Goal: Task Accomplishment & Management: Manage account settings

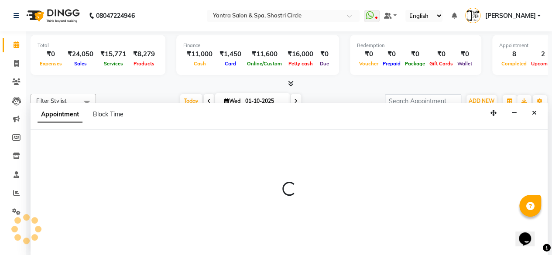
scroll to position [229, 0]
select select "4458"
select select "tentative"
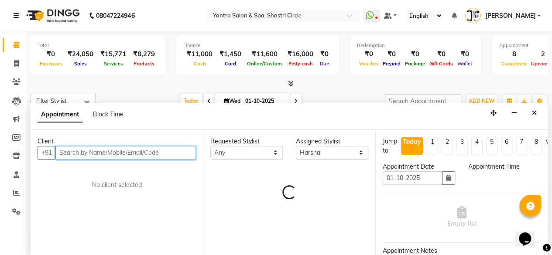
select select "915"
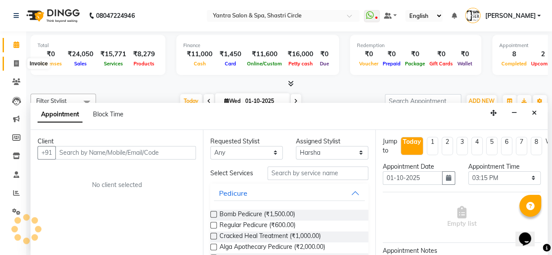
click at [11, 62] on span at bounding box center [16, 64] width 15 height 10
select select "service"
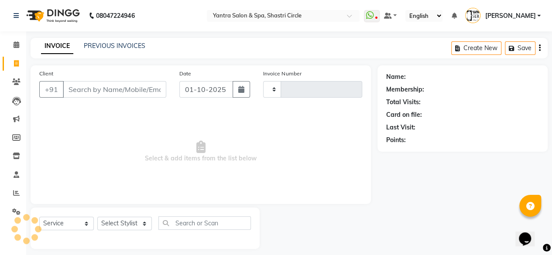
type input "4134"
select select "154"
click at [96, 91] on input "Client" at bounding box center [115, 89] width 104 height 17
click at [114, 89] on input "Client" at bounding box center [115, 89] width 104 height 17
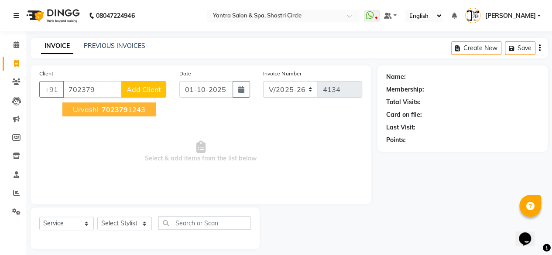
click at [128, 109] on ngb-highlight "702379 1243" at bounding box center [122, 109] width 45 height 9
type input "7023791243"
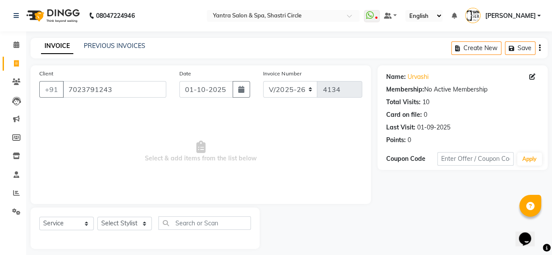
click at [128, 109] on span "Select & add items from the list below" at bounding box center [200, 151] width 323 height 87
click at [131, 226] on select "Select Stylist [PERSON_NAME] [PERSON_NAME] ASHA [PERSON_NAME] [PERSON_NAME] [PE…" at bounding box center [124, 224] width 55 height 14
select select "4454"
click at [97, 217] on select "Select Stylist [PERSON_NAME] [PERSON_NAME] ASHA [PERSON_NAME] [PERSON_NAME] [PE…" at bounding box center [124, 224] width 55 height 14
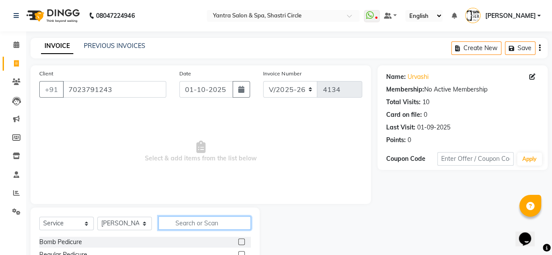
click at [204, 226] on input "text" at bounding box center [205, 224] width 93 height 14
type input "thre"
drag, startPoint x: 240, startPoint y: 241, endPoint x: 232, endPoint y: 188, distance: 53.4
click at [240, 242] on label at bounding box center [241, 242] width 7 height 7
click at [240, 242] on input "checkbox" at bounding box center [241, 243] width 6 height 6
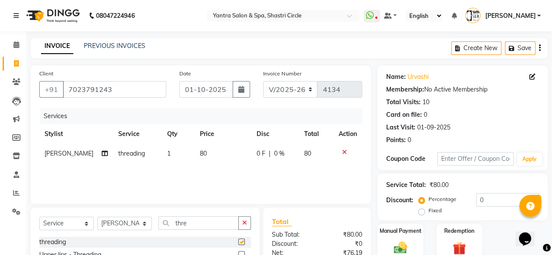
click at [229, 152] on td "80" at bounding box center [223, 154] width 57 height 20
checkbox input "false"
select select "4454"
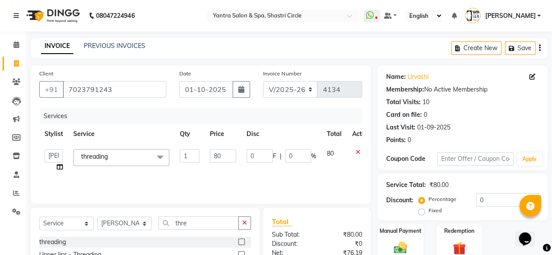
click at [229, 152] on input "80" at bounding box center [223, 156] width 26 height 14
type input "160"
click at [226, 171] on div "Services Stylist Service Qty Price Disc Total Action Ajay Arvind ASHA Dimple Ha…" at bounding box center [200, 151] width 323 height 87
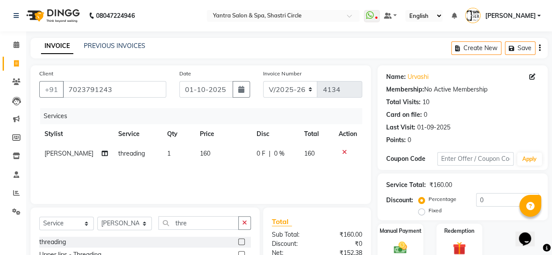
click at [122, 214] on div "Select Service Product Membership Package Voucher Prepaid Gift Card Select Styl…" at bounding box center [145, 260] width 229 height 105
click at [119, 230] on select "Select Stylist [PERSON_NAME] [PERSON_NAME] ASHA [PERSON_NAME] [PERSON_NAME] [PE…" at bounding box center [124, 224] width 55 height 14
select select "4458"
click at [97, 217] on select "Select Stylist [PERSON_NAME] [PERSON_NAME] ASHA [PERSON_NAME] [PERSON_NAME] [PE…" at bounding box center [124, 224] width 55 height 14
click at [201, 231] on div "Select Service Product Membership Package Voucher Prepaid Gift Card Select Styl…" at bounding box center [145, 227] width 212 height 21
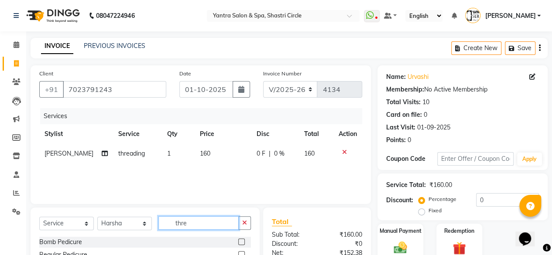
click at [200, 225] on input "thre" at bounding box center [199, 224] width 80 height 14
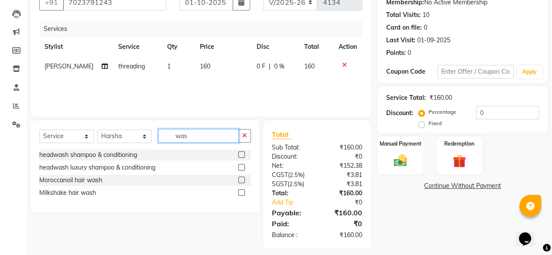
type input "was"
click at [239, 154] on label at bounding box center [241, 155] width 7 height 7
click at [239, 154] on input "checkbox" at bounding box center [241, 155] width 6 height 6
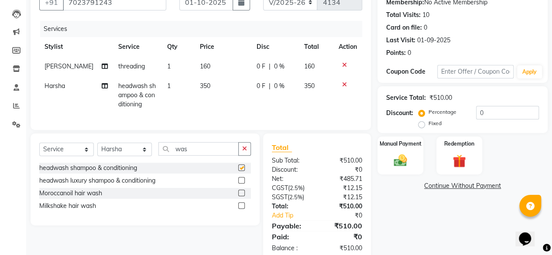
checkbox input "false"
click at [126, 154] on select "Select Stylist [PERSON_NAME] [PERSON_NAME] ASHA [PERSON_NAME] [PERSON_NAME] [PE…" at bounding box center [124, 150] width 55 height 14
select select "91688"
click at [97, 149] on select "Select Stylist [PERSON_NAME] [PERSON_NAME] ASHA [PERSON_NAME] [PERSON_NAME] [PE…" at bounding box center [124, 150] width 55 height 14
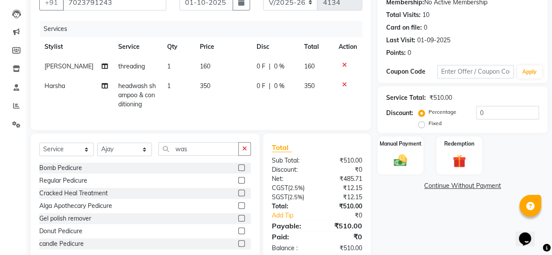
click at [203, 145] on div "Select Service Product Membership Package Voucher Prepaid Gift Card Select Styl…" at bounding box center [145, 198] width 229 height 129
click at [199, 156] on input "was" at bounding box center [199, 149] width 80 height 14
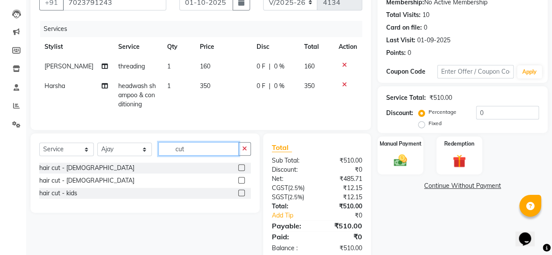
type input "cut"
click at [239, 171] on label at bounding box center [241, 168] width 7 height 7
click at [239, 171] on input "checkbox" at bounding box center [241, 169] width 6 height 6
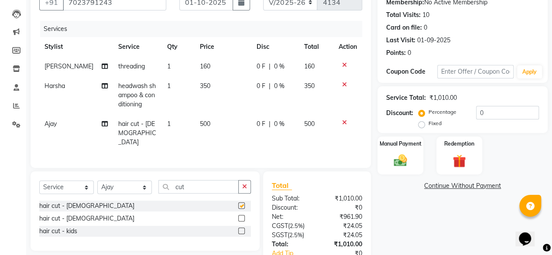
checkbox input "false"
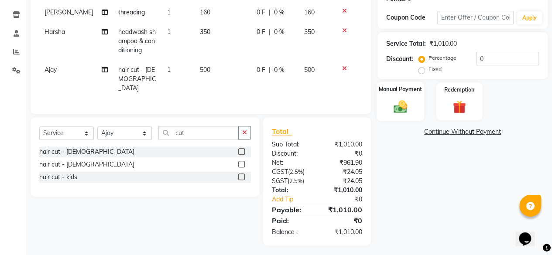
click at [414, 109] on div "Manual Payment" at bounding box center [401, 102] width 48 height 40
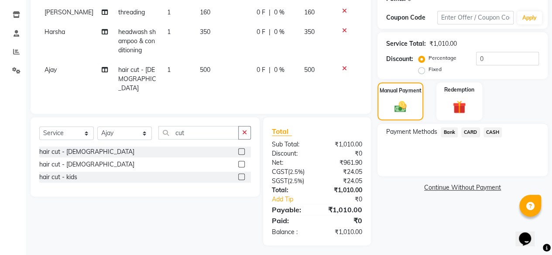
click at [447, 128] on span "Bank" at bounding box center [449, 133] width 17 height 10
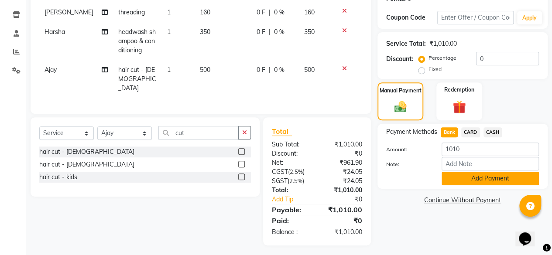
click at [478, 179] on button "Add Payment" at bounding box center [490, 179] width 97 height 14
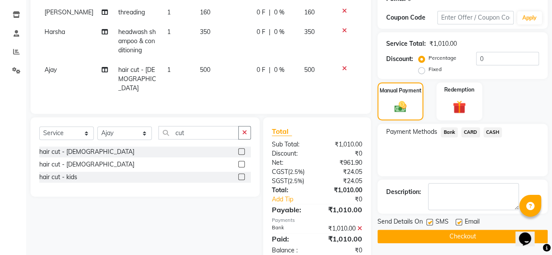
scroll to position [160, 0]
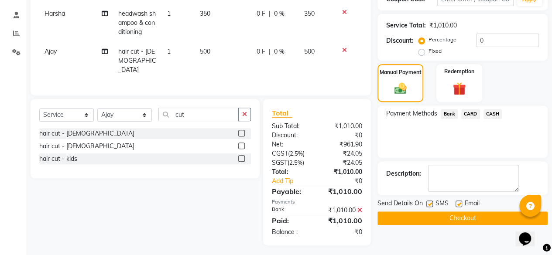
click at [479, 217] on button "Checkout" at bounding box center [463, 219] width 170 height 14
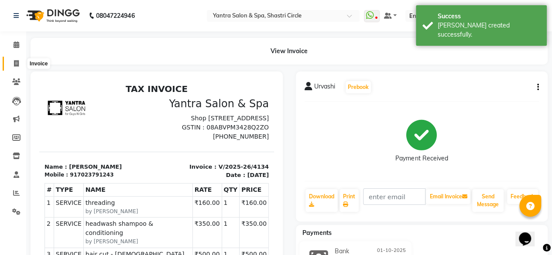
click at [21, 65] on span at bounding box center [16, 64] width 15 height 10
select select "service"
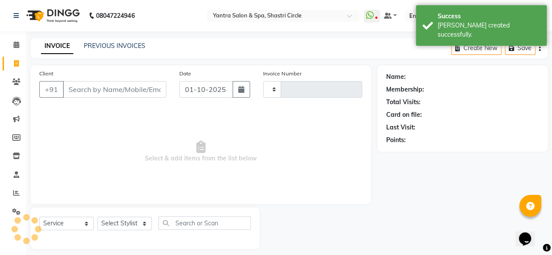
type input "4135"
select select "154"
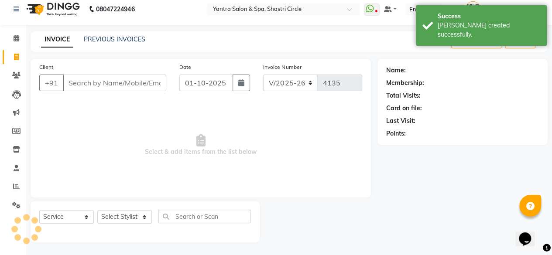
click at [114, 79] on input "Client" at bounding box center [115, 83] width 104 height 17
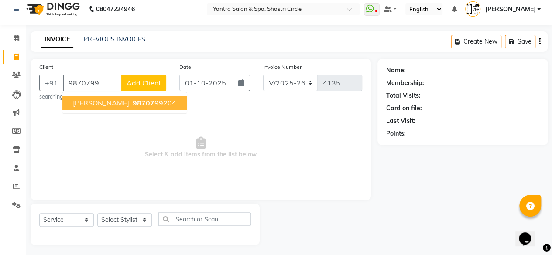
click at [109, 105] on span "Aarohi mantri" at bounding box center [101, 103] width 56 height 9
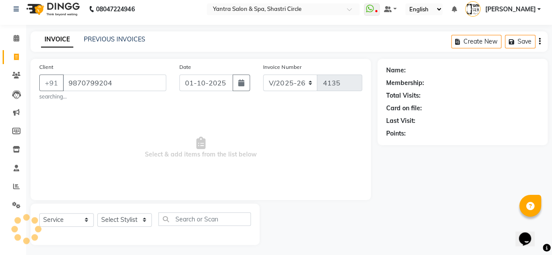
type input "9870799204"
select select "1: Object"
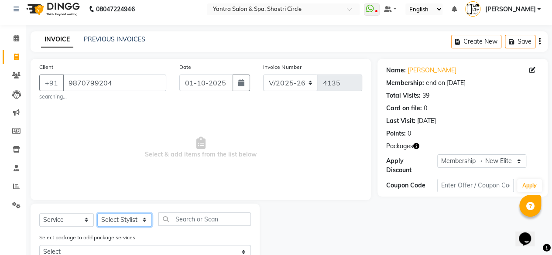
click at [129, 222] on select "Select Stylist [PERSON_NAME] [PERSON_NAME] ASHA [PERSON_NAME] [PERSON_NAME] [PE…" at bounding box center [124, 221] width 55 height 14
click at [195, 114] on span "Select & add items from the list below" at bounding box center [200, 147] width 323 height 87
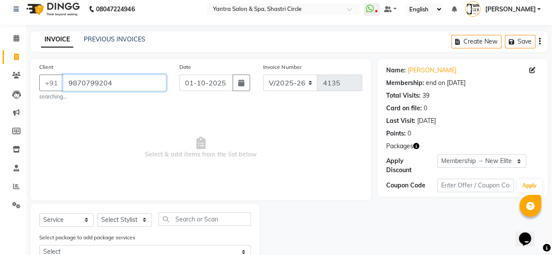
click at [122, 85] on input "9870799204" at bounding box center [115, 83] width 104 height 17
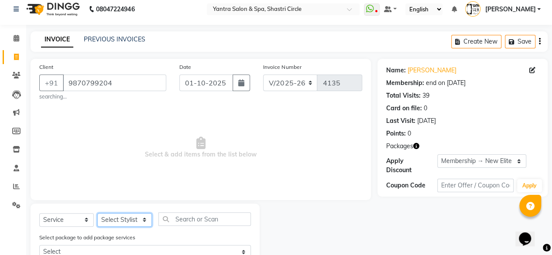
click at [136, 224] on select "Select Stylist [PERSON_NAME] [PERSON_NAME] ASHA [PERSON_NAME] [PERSON_NAME] [PE…" at bounding box center [124, 221] width 55 height 14
select select "18135"
click at [97, 214] on select "Select Stylist [PERSON_NAME] [PERSON_NAME] ASHA [PERSON_NAME] [PERSON_NAME] [PE…" at bounding box center [124, 221] width 55 height 14
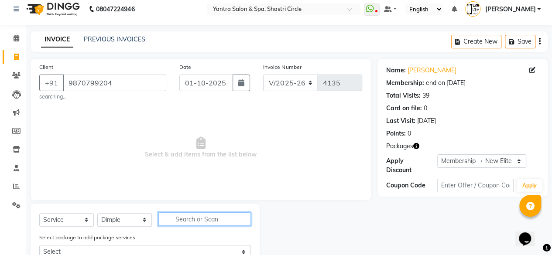
click at [186, 214] on input "text" at bounding box center [205, 220] width 93 height 14
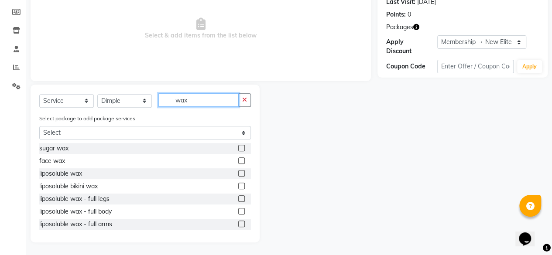
type input "wax"
click at [238, 172] on label at bounding box center [241, 173] width 7 height 7
click at [238, 172] on input "checkbox" at bounding box center [241, 174] width 6 height 6
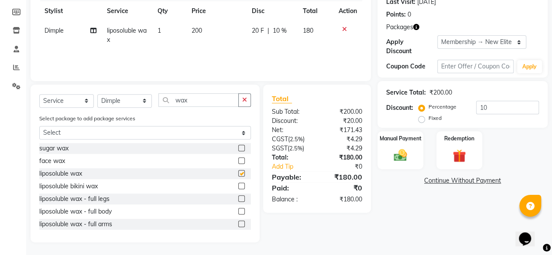
checkbox input "false"
click at [222, 39] on td "200" at bounding box center [216, 35] width 60 height 29
select select "18135"
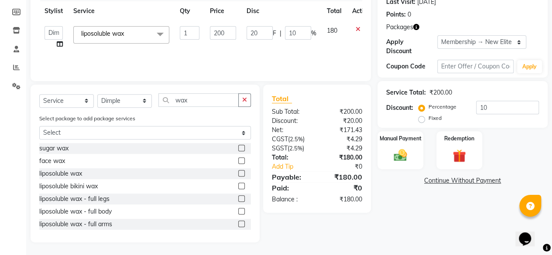
click at [222, 39] on td "200" at bounding box center [223, 37] width 37 height 33
click at [224, 35] on input "200" at bounding box center [223, 33] width 26 height 14
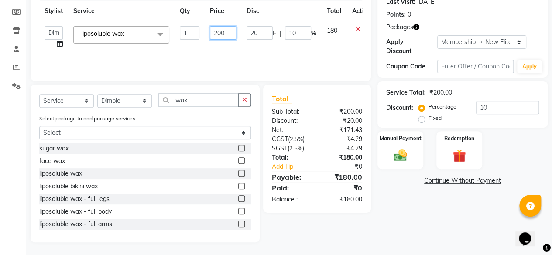
click at [224, 35] on input "200" at bounding box center [223, 33] width 26 height 14
type input "1600"
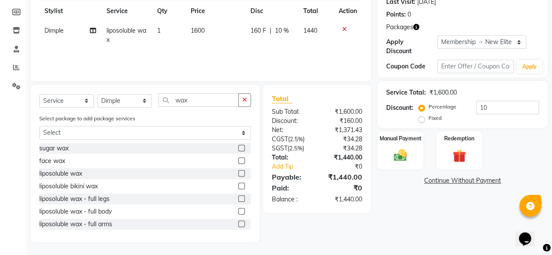
click at [220, 50] on div "Services Stylist Service Qty Price Disc Total Action Dimple liposoluble wax 1 1…" at bounding box center [200, 28] width 323 height 87
click at [204, 111] on div "Select Service Product Membership Package Voucher Prepaid Gift Card Select Styl…" at bounding box center [145, 103] width 212 height 21
click at [204, 101] on input "wax" at bounding box center [199, 100] width 80 height 14
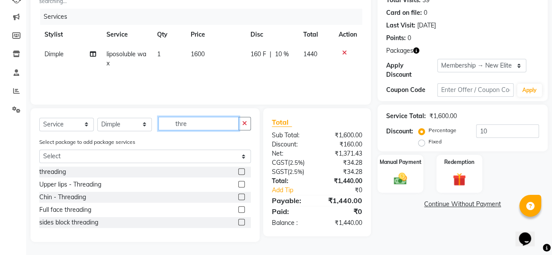
scroll to position [102, 0]
type input "thre"
click at [242, 175] on div at bounding box center [241, 173] width 6 height 9
click at [245, 173] on label at bounding box center [241, 172] width 7 height 7
click at [244, 173] on input "checkbox" at bounding box center [241, 173] width 6 height 6
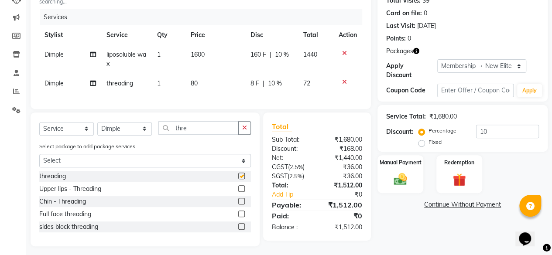
checkbox input "false"
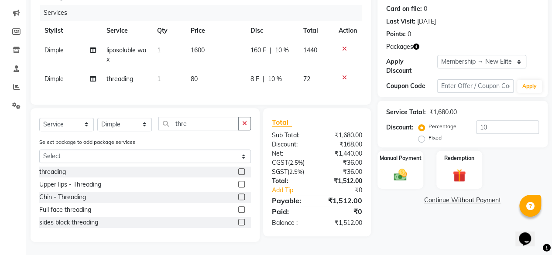
click at [429, 134] on label "Fixed" at bounding box center [435, 138] width 13 height 8
click at [425, 135] on input "Fixed" at bounding box center [424, 138] width 6 height 6
radio input "true"
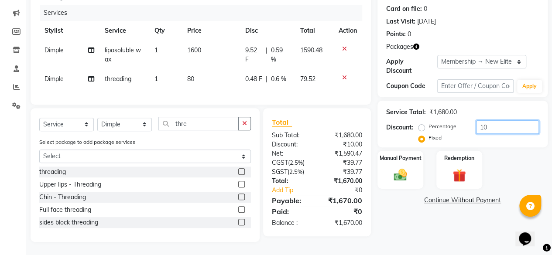
click at [517, 121] on input "10" at bounding box center [507, 128] width 63 height 14
type input "180"
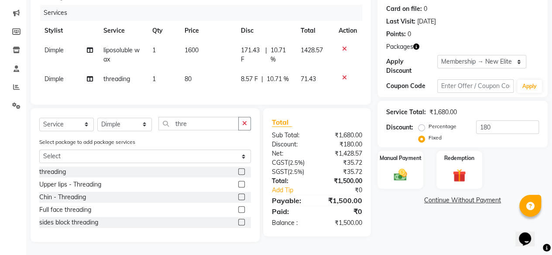
click at [522, 156] on div "Manual Payment Redemption" at bounding box center [462, 170] width 183 height 38
click at [413, 166] on div "Manual Payment" at bounding box center [401, 170] width 48 height 40
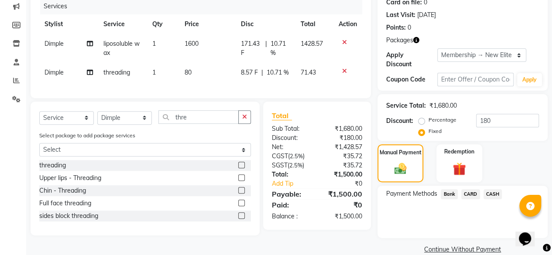
click at [488, 194] on span "CASH" at bounding box center [493, 195] width 19 height 10
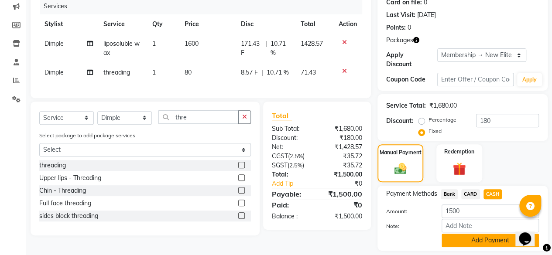
click at [490, 241] on button "Add Payment" at bounding box center [490, 241] width 97 height 14
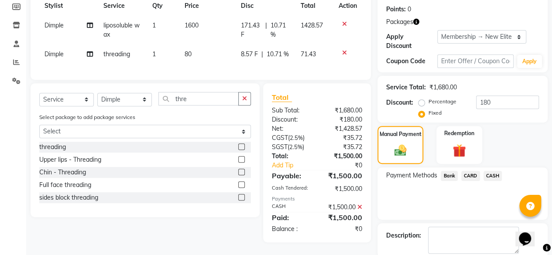
scroll to position [175, 0]
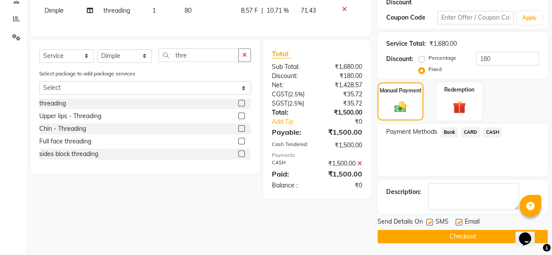
click at [468, 235] on button "Checkout" at bounding box center [463, 237] width 170 height 14
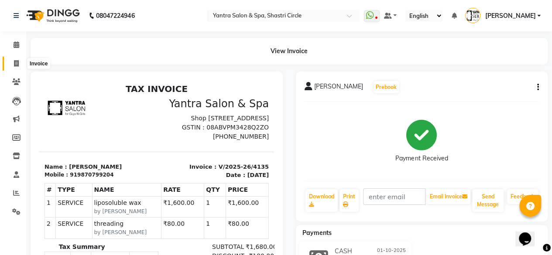
click at [14, 65] on icon at bounding box center [16, 63] width 5 height 7
select select "service"
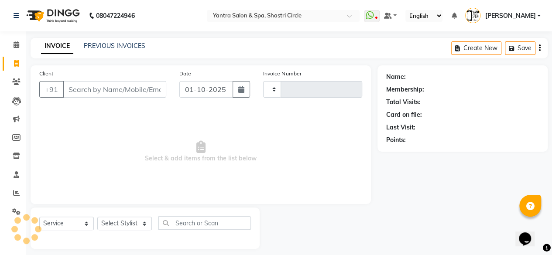
scroll to position [7, 0]
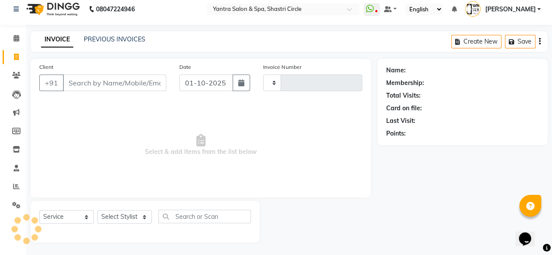
click at [93, 86] on input "Client" at bounding box center [115, 83] width 104 height 17
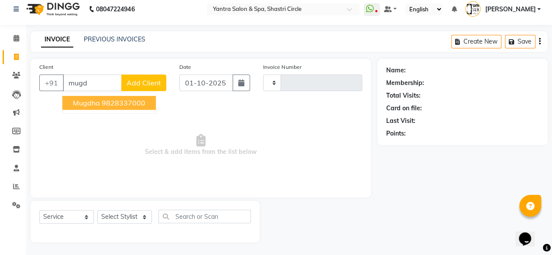
click at [107, 101] on ngb-highlight "9828337000" at bounding box center [124, 103] width 44 height 9
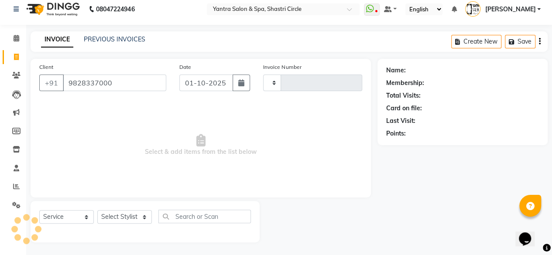
type input "9828337000"
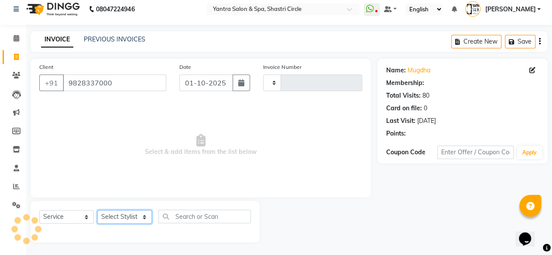
click at [130, 218] on select "Select Stylist Ajay Arvind ASHA Dimple Harsha Hemlata Latika lucky Manager Mani…" at bounding box center [124, 218] width 55 height 14
select select "44024"
click at [97, 211] on select "Select Stylist Ajay Arvind ASHA Dimple Harsha Hemlata Latika lucky Manager Mani…" at bounding box center [124, 218] width 55 height 14
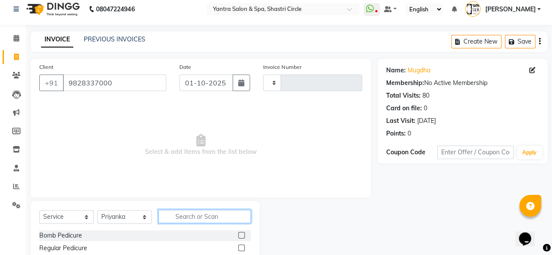
click at [181, 213] on input "text" at bounding box center [205, 217] width 93 height 14
type input "thre"
click at [240, 233] on label at bounding box center [241, 235] width 7 height 7
click at [240, 233] on input "checkbox" at bounding box center [241, 236] width 6 height 6
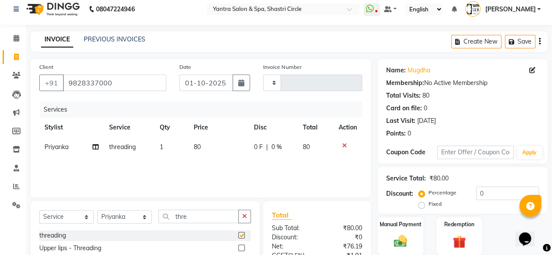
checkbox input "false"
click at [229, 147] on td "80" at bounding box center [219, 148] width 60 height 20
select select "44024"
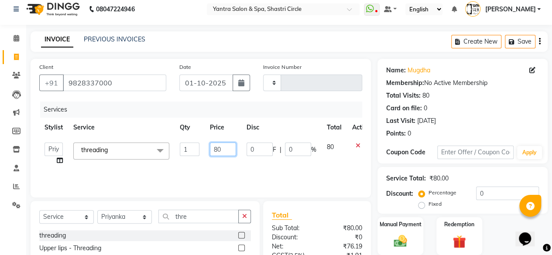
click at [229, 147] on input "80" at bounding box center [223, 150] width 26 height 14
type input "160"
click at [224, 157] on div "Services Stylist Service Qty Price Disc Total Action Ajay Arvind ASHA Dimple Ha…" at bounding box center [200, 145] width 323 height 87
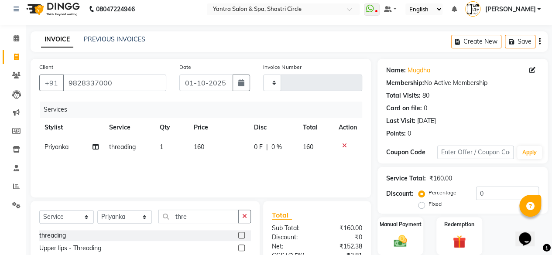
scroll to position [93, 0]
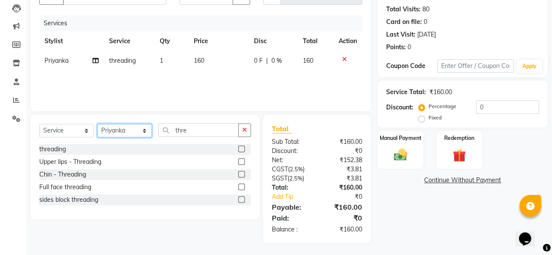
click at [124, 133] on select "Select Stylist Ajay Arvind ASHA Dimple Harsha Hemlata Latika lucky Manager Mani…" at bounding box center [124, 131] width 55 height 14
select select "91688"
click at [97, 124] on select "Select Stylist Ajay Arvind ASHA Dimple Harsha Hemlata Latika lucky Manager Mani…" at bounding box center [124, 131] width 55 height 14
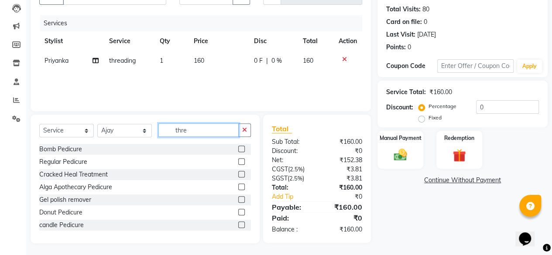
click at [185, 124] on input "thre" at bounding box center [199, 131] width 80 height 14
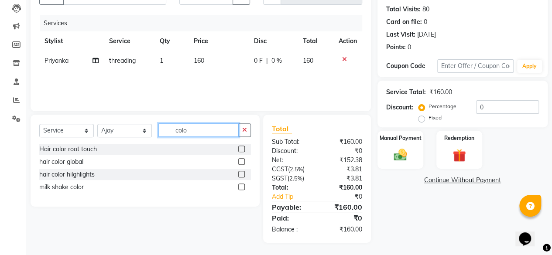
type input "colo"
click at [244, 147] on label at bounding box center [241, 149] width 7 height 7
click at [244, 147] on input "checkbox" at bounding box center [241, 150] width 6 height 6
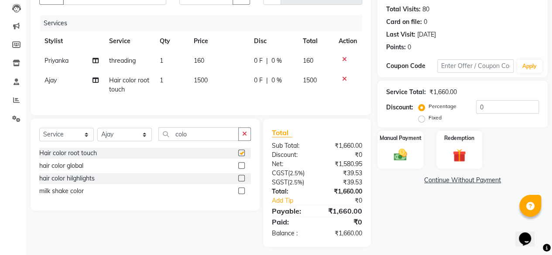
click at [224, 87] on td "1500" at bounding box center [219, 85] width 60 height 29
checkbox input "false"
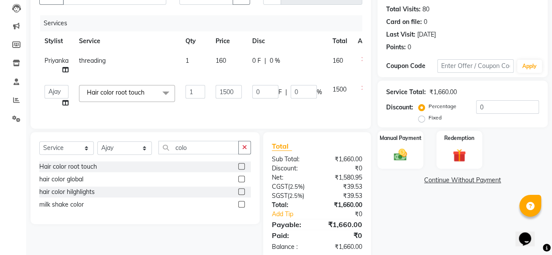
click at [224, 87] on input "1500" at bounding box center [229, 92] width 26 height 14
type input "850"
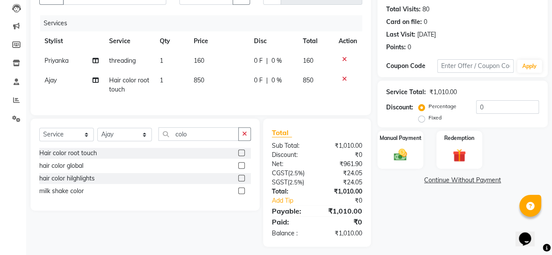
click at [228, 104] on div "Services Stylist Service Qty Price Disc Total Action Priyanka threading 1 160 0…" at bounding box center [200, 60] width 323 height 91
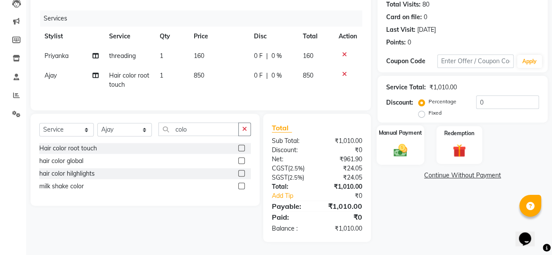
click at [398, 133] on div "Manual Payment" at bounding box center [401, 145] width 48 height 40
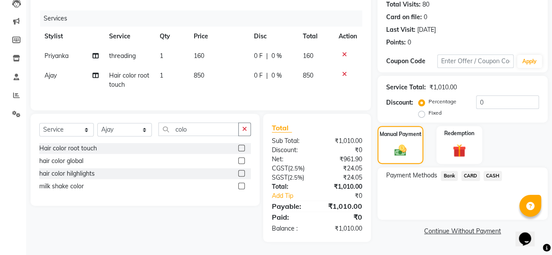
click at [474, 171] on span "CARD" at bounding box center [471, 176] width 19 height 10
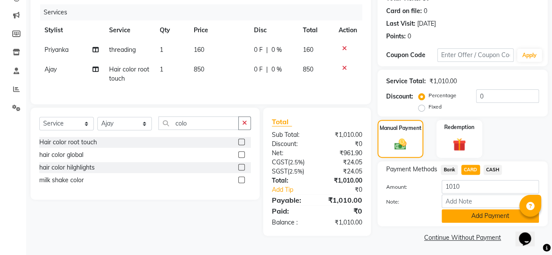
click at [464, 216] on button "Add Payment" at bounding box center [490, 217] width 97 height 14
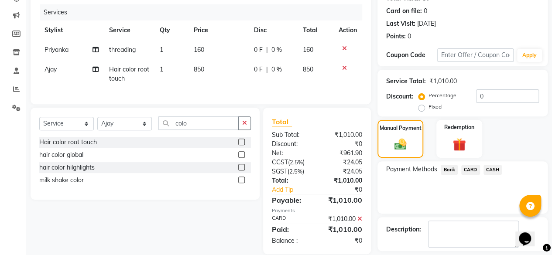
scroll to position [142, 0]
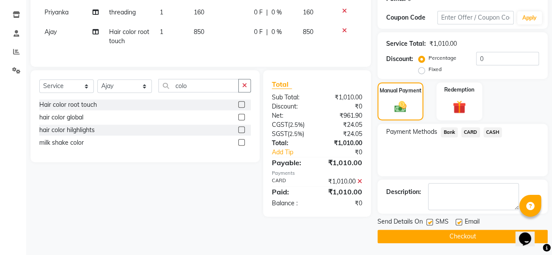
click at [463, 235] on button "Checkout" at bounding box center [463, 237] width 170 height 14
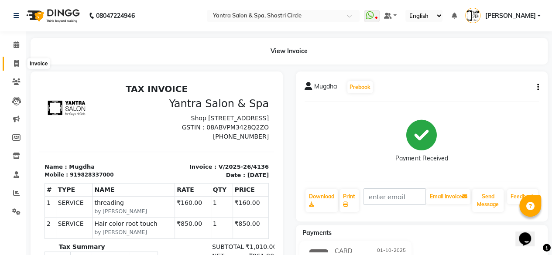
click at [11, 67] on span at bounding box center [16, 64] width 15 height 10
select select "service"
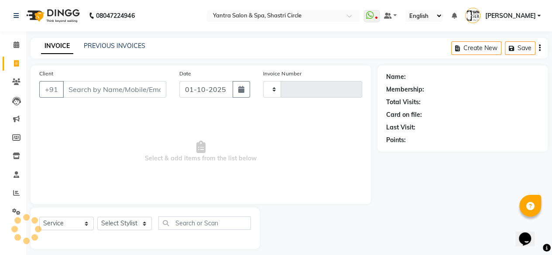
scroll to position [7, 0]
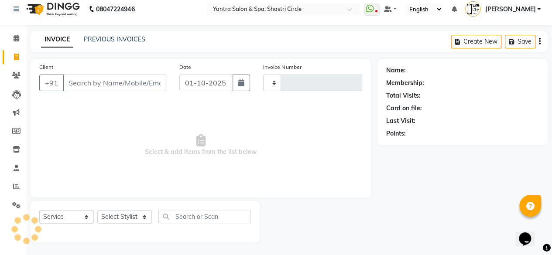
click at [116, 83] on input "Client" at bounding box center [115, 83] width 104 height 17
type input "m"
type input "4137"
select select "154"
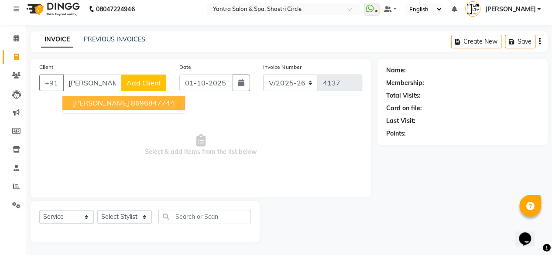
click at [121, 101] on span "mansi chandani" at bounding box center [101, 103] width 56 height 9
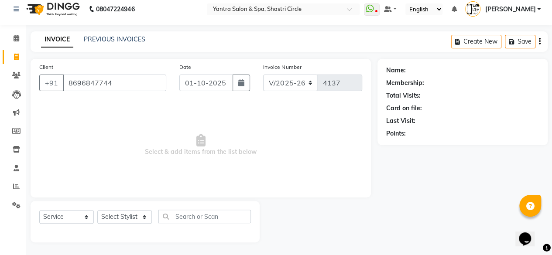
type input "8696847744"
click at [141, 221] on select "Select Stylist Ajay Arvind ASHA Dimple Harsha Hemlata Latika lucky Manager Mani…" at bounding box center [124, 218] width 55 height 14
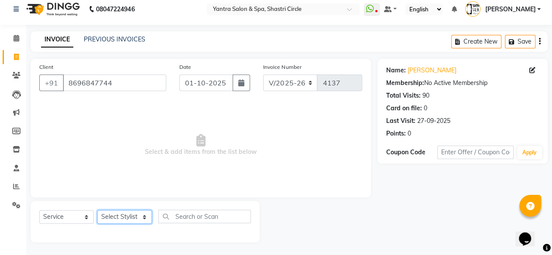
select select "18135"
click at [97, 211] on select "Select Stylist Ajay Arvind ASHA Dimple Harsha Hemlata Latika lucky Manager Mani…" at bounding box center [124, 218] width 55 height 14
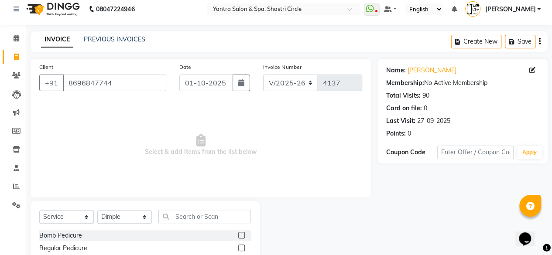
click at [217, 226] on div "Select Service Product Membership Package Voucher Prepaid Gift Card Select Styl…" at bounding box center [145, 220] width 212 height 21
click at [213, 218] on input "text" at bounding box center [205, 217] width 93 height 14
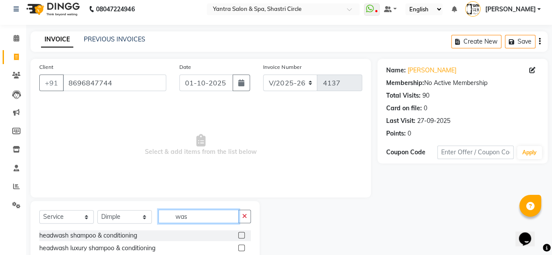
scroll to position [57, 0]
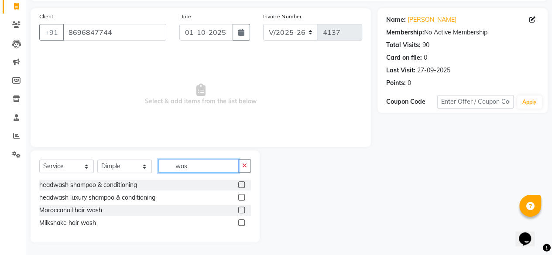
type input "was"
click at [242, 211] on label at bounding box center [241, 210] width 7 height 7
click at [242, 211] on input "checkbox" at bounding box center [241, 211] width 6 height 6
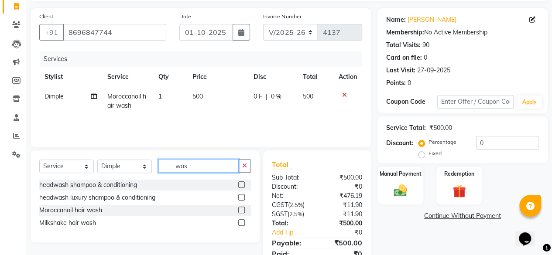
click at [202, 164] on input "was" at bounding box center [199, 166] width 80 height 14
checkbox input "false"
click at [202, 164] on input "was" at bounding box center [199, 166] width 80 height 14
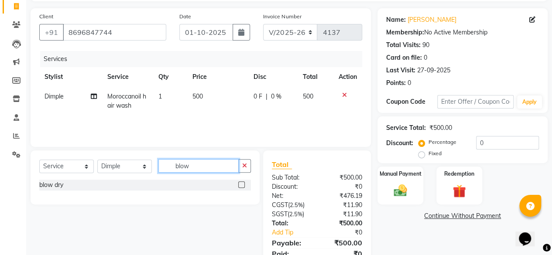
type input "blow"
click at [237, 186] on div "blow dry" at bounding box center [145, 185] width 212 height 11
click at [245, 185] on div at bounding box center [244, 185] width 13 height 11
click at [244, 184] on label at bounding box center [241, 185] width 7 height 7
click at [244, 184] on input "checkbox" at bounding box center [241, 186] width 6 height 6
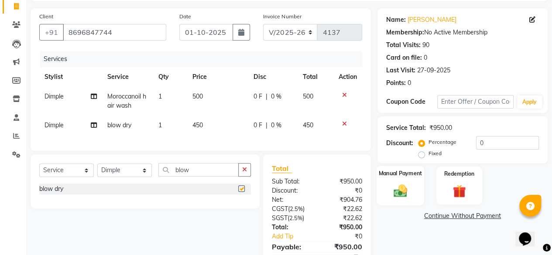
checkbox input "false"
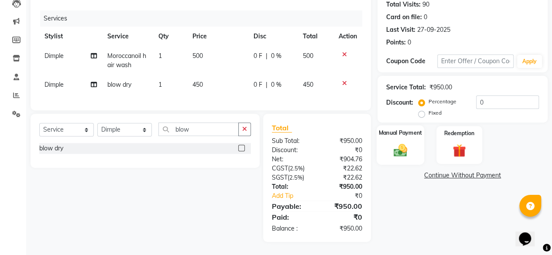
click at [390, 142] on img at bounding box center [401, 150] width 22 height 16
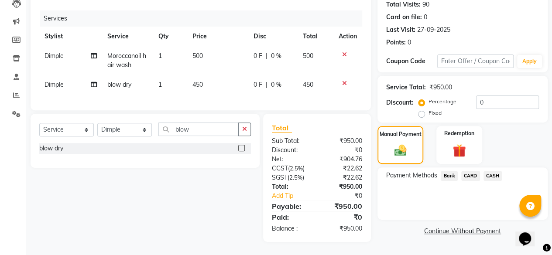
click at [496, 174] on span "CASH" at bounding box center [493, 176] width 19 height 10
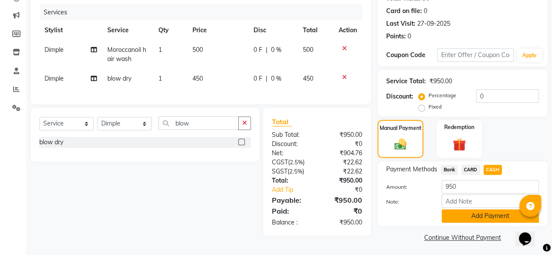
click at [472, 221] on button "Add Payment" at bounding box center [490, 217] width 97 height 14
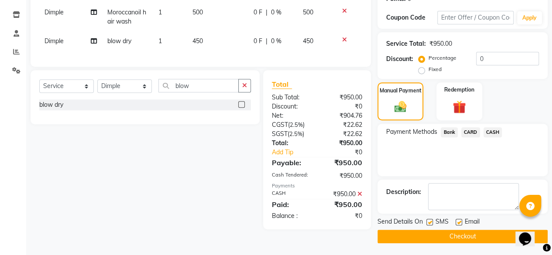
click at [463, 238] on button "Checkout" at bounding box center [463, 237] width 170 height 14
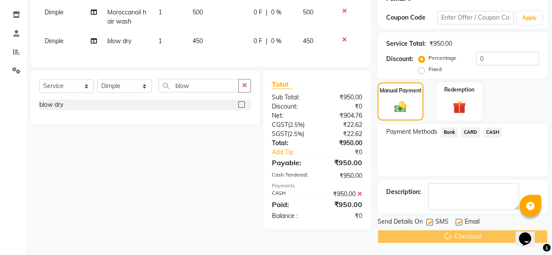
scroll to position [54, 0]
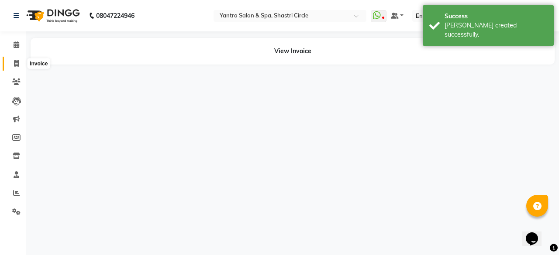
drag, startPoint x: 13, startPoint y: 67, endPoint x: 21, endPoint y: 73, distance: 10.3
click at [13, 67] on span at bounding box center [16, 64] width 15 height 10
select select "service"
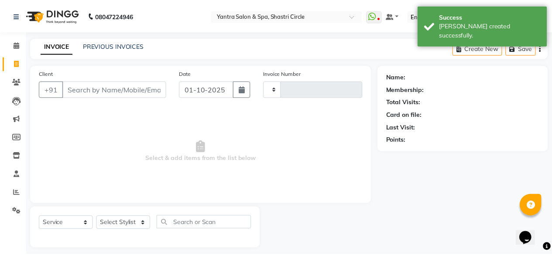
scroll to position [7, 0]
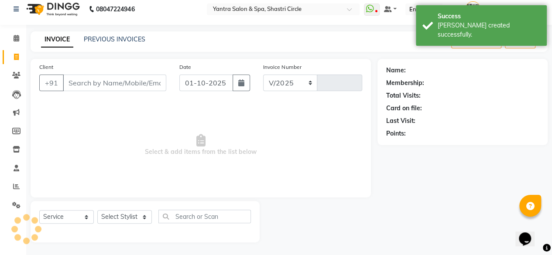
select select "154"
type input "4138"
click at [107, 76] on input "Client" at bounding box center [115, 83] width 104 height 17
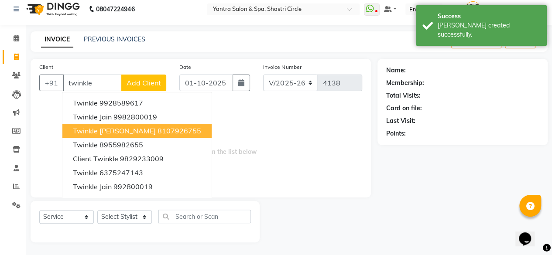
click at [158, 128] on ngb-highlight "8107926755" at bounding box center [180, 131] width 44 height 9
type input "8107926755"
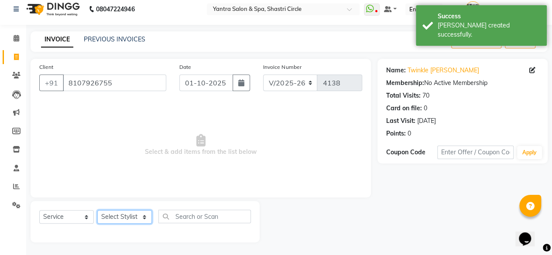
click at [130, 217] on select "Select Stylist Ajay Arvind ASHA Dimple Harsha Hemlata Latika lucky Manager Mani…" at bounding box center [124, 218] width 55 height 14
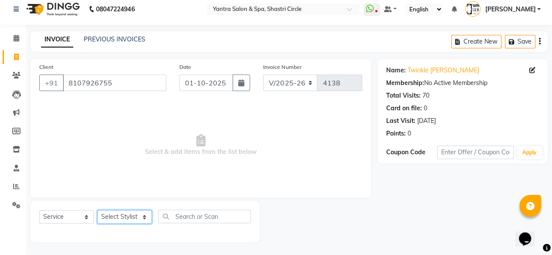
select select "4454"
click at [97, 211] on select "Select Stylist Ajay Arvind ASHA Dimple Harsha Hemlata Latika lucky Manager Mani…" at bounding box center [124, 218] width 55 height 14
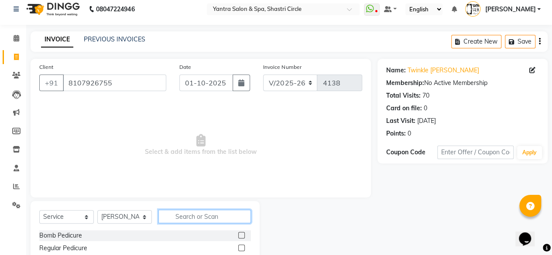
click at [202, 215] on input "text" at bounding box center [205, 217] width 93 height 14
type input "thre"
click at [242, 235] on label at bounding box center [241, 235] width 7 height 7
click at [242, 235] on input "checkbox" at bounding box center [241, 236] width 6 height 6
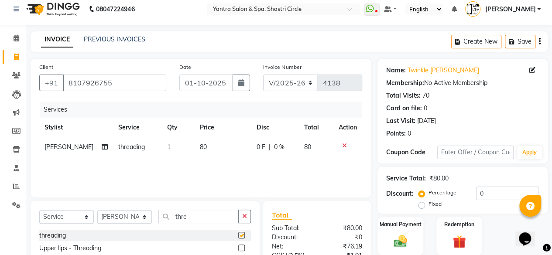
checkbox input "false"
click at [228, 158] on div "Services Stylist Service Qty Price Disc Total Action Neelu threading 1 80 0 F |…" at bounding box center [200, 145] width 323 height 87
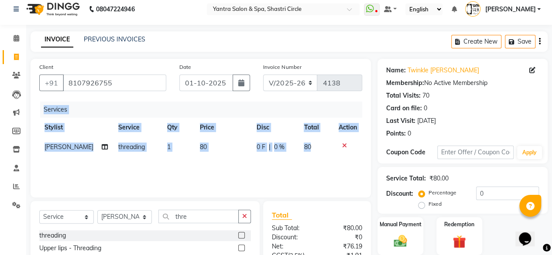
click at [228, 158] on div "Services Stylist Service Qty Price Disc Total Action Neelu threading 1 80 0 F |…" at bounding box center [200, 145] width 323 height 87
click at [226, 153] on td "80" at bounding box center [223, 148] width 57 height 20
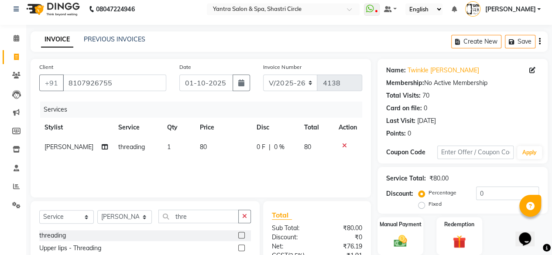
select select "4454"
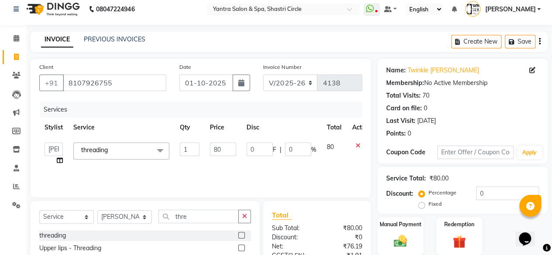
click at [226, 153] on input "80" at bounding box center [223, 150] width 26 height 14
type input "200"
click at [224, 163] on div "Services Stylist Service Qty Price Disc Total Action Ajay Arvind ASHA Dimple Ha…" at bounding box center [200, 145] width 323 height 87
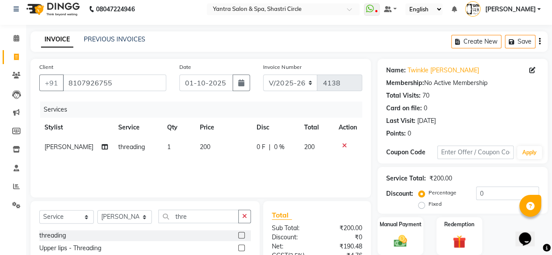
scroll to position [93, 0]
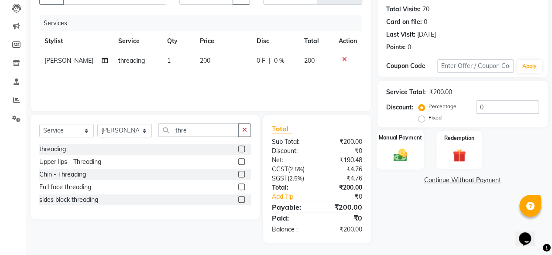
click at [417, 155] on div "Manual Payment" at bounding box center [401, 150] width 48 height 40
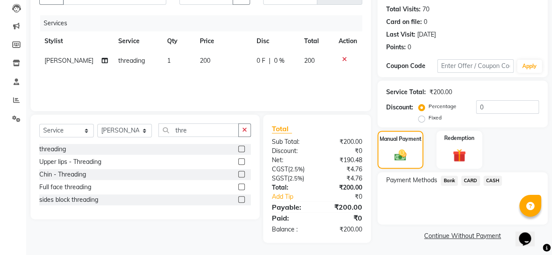
click at [485, 180] on span "CASH" at bounding box center [493, 181] width 19 height 10
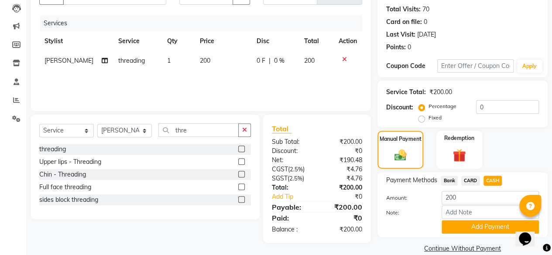
click at [478, 223] on button "Add Payment" at bounding box center [490, 228] width 97 height 14
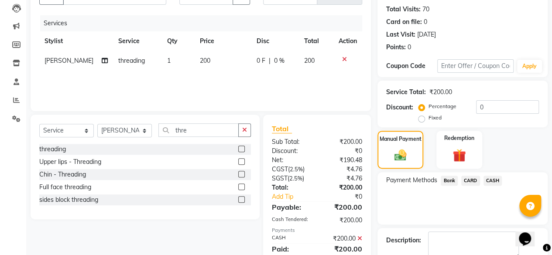
scroll to position [142, 0]
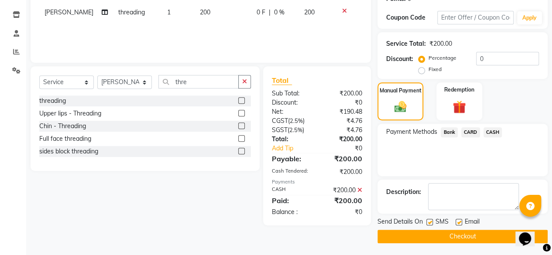
click at [469, 237] on button "Checkout" at bounding box center [463, 237] width 170 height 14
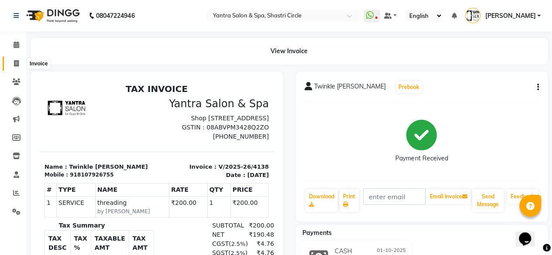
click at [20, 66] on span at bounding box center [16, 64] width 15 height 10
select select "service"
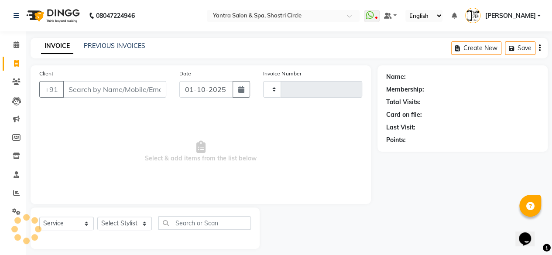
scroll to position [7, 0]
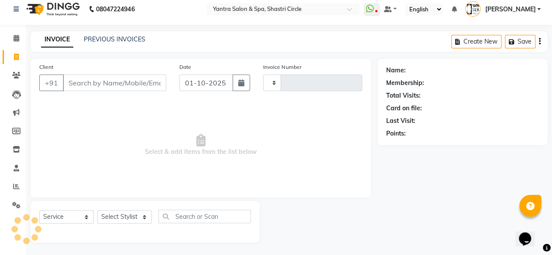
type input "4139"
select select "154"
click at [75, 85] on input "Client" at bounding box center [115, 83] width 104 height 17
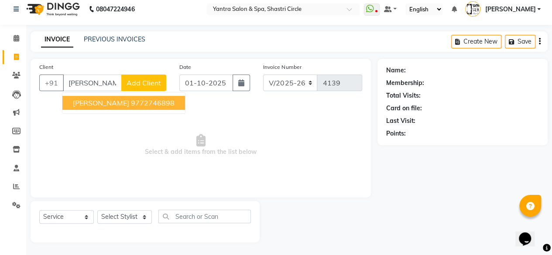
click at [128, 107] on button "Shubham Ramdeo 9772746898" at bounding box center [123, 103] width 123 height 14
type input "9772746898"
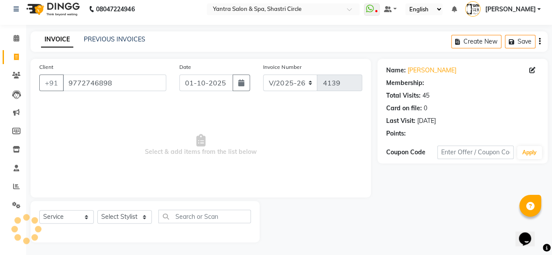
select select "1: Object"
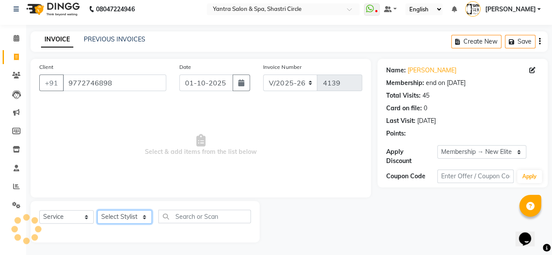
click at [132, 218] on select "Select Stylist Ajay Arvind ASHA Dimple Harsha Hemlata Latika lucky Manager Mani…" at bounding box center [124, 218] width 55 height 14
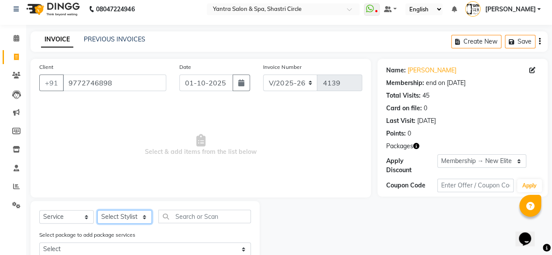
select select "8429"
click at [97, 211] on select "Select Stylist Ajay Arvind ASHA Dimple Harsha Hemlata Latika lucky Manager Mani…" at bounding box center [124, 218] width 55 height 14
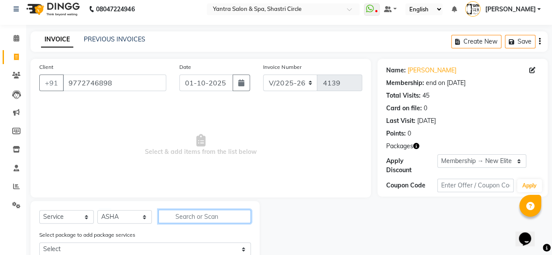
click at [194, 214] on input "text" at bounding box center [205, 217] width 93 height 14
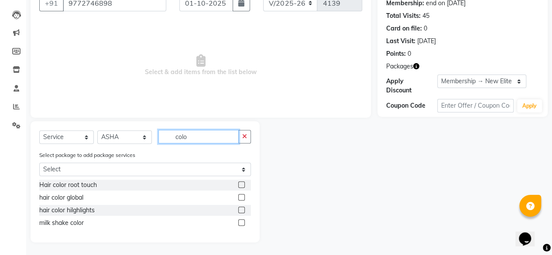
type input "colo"
click at [240, 183] on label at bounding box center [241, 185] width 7 height 7
click at [240, 183] on input "checkbox" at bounding box center [241, 186] width 6 height 6
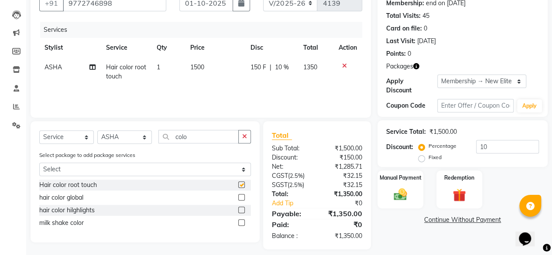
checkbox input "false"
click at [223, 74] on td "1500" at bounding box center [215, 72] width 60 height 29
select select "8429"
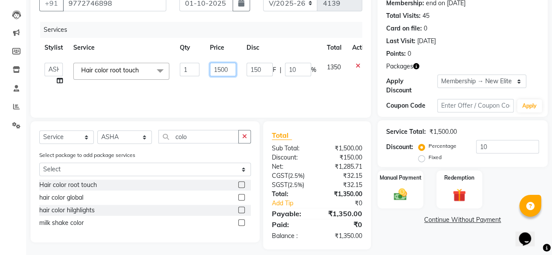
click at [223, 74] on input "1500" at bounding box center [223, 70] width 26 height 14
type input "1800"
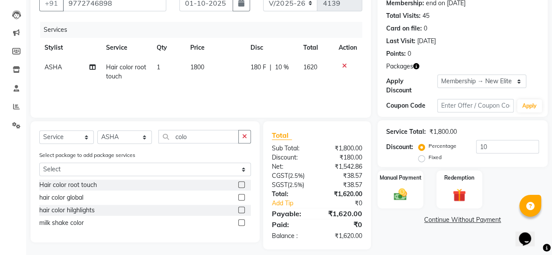
click at [223, 89] on div "Services Stylist Service Qty Price Disc Total Action ASHA Hair color root touch…" at bounding box center [200, 65] width 323 height 87
click at [183, 133] on input "colo" at bounding box center [199, 137] width 80 height 14
click at [184, 133] on input "colo" at bounding box center [199, 137] width 80 height 14
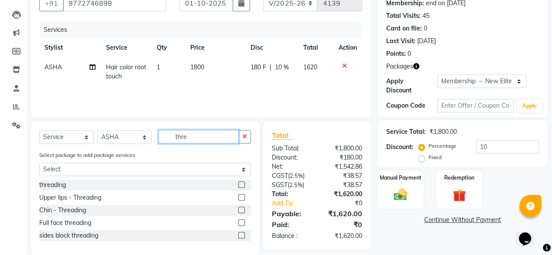
type input "thre"
click at [242, 187] on label at bounding box center [241, 185] width 7 height 7
click at [242, 187] on input "checkbox" at bounding box center [241, 186] width 6 height 6
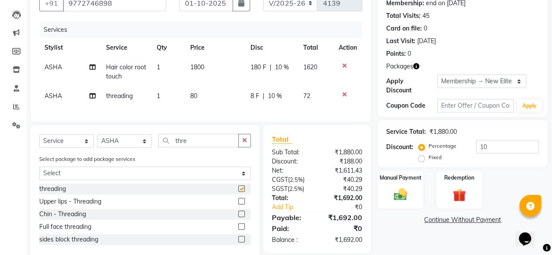
checkbox input "false"
click at [219, 95] on td "80" at bounding box center [215, 96] width 60 height 20
select select "8429"
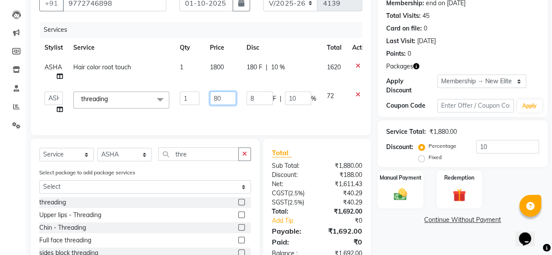
click at [219, 95] on input "80" at bounding box center [223, 99] width 26 height 14
type input "160"
click at [233, 123] on div "Client +91 9772746898 Date 01-10-2025 Invoice Number V/2025 V/2025-26 4139 Serv…" at bounding box center [201, 57] width 341 height 156
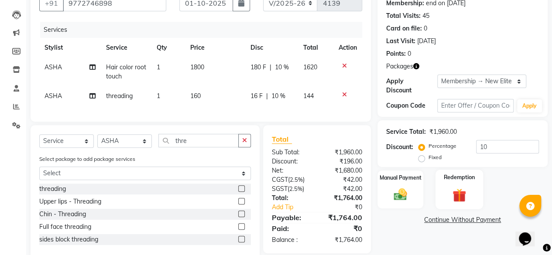
scroll to position [110, 0]
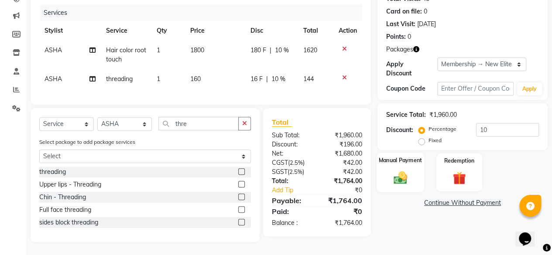
click at [410, 170] on img at bounding box center [401, 178] width 22 height 16
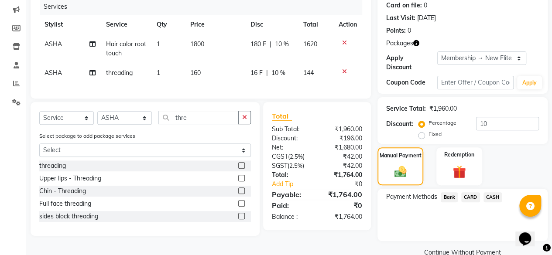
click at [451, 200] on span "Bank" at bounding box center [449, 198] width 17 height 10
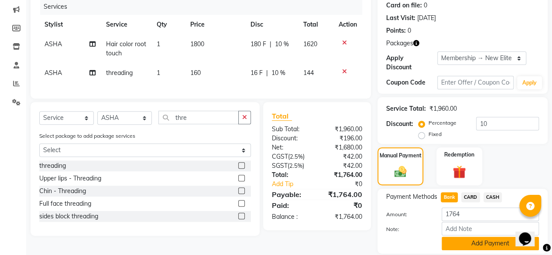
click at [472, 243] on button "Add Payment" at bounding box center [490, 244] width 97 height 14
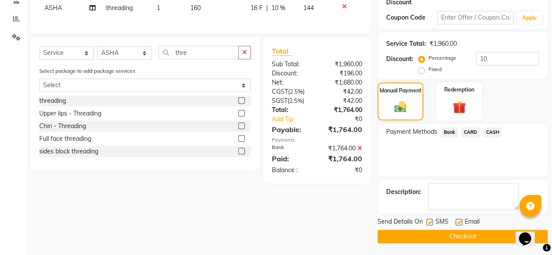
click at [472, 235] on button "Checkout" at bounding box center [463, 237] width 170 height 14
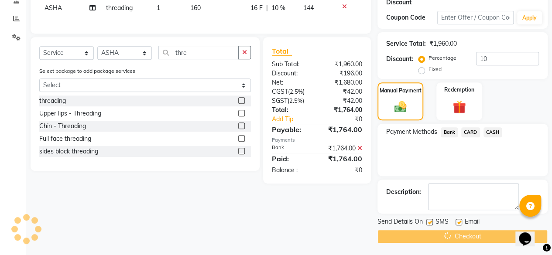
scroll to position [44, 0]
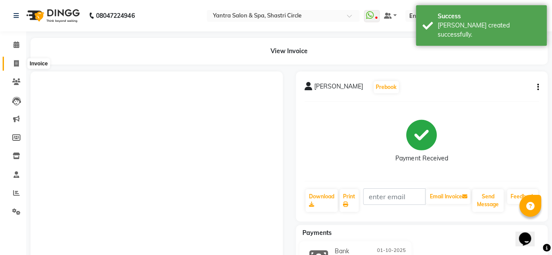
click at [12, 67] on span at bounding box center [16, 64] width 15 height 10
select select "154"
select select "service"
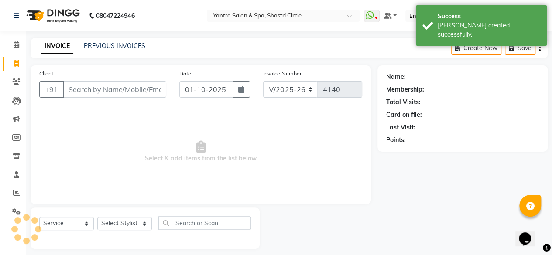
scroll to position [7, 0]
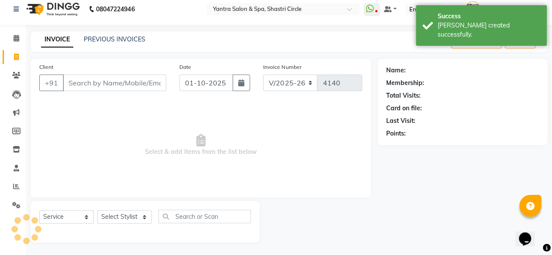
click at [110, 80] on input "Client" at bounding box center [115, 83] width 104 height 17
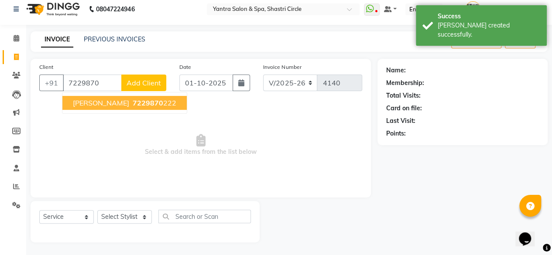
click at [133, 105] on span "7229870" at bounding box center [148, 103] width 31 height 9
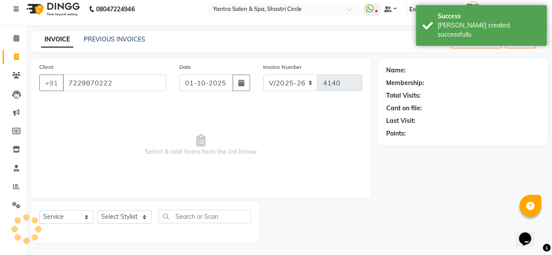
type input "7229870222"
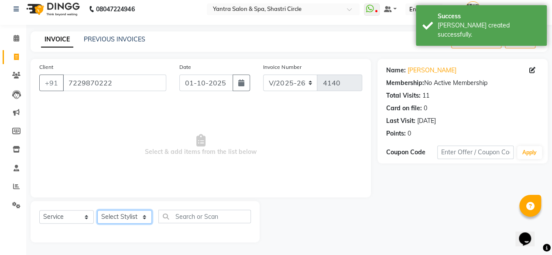
click at [121, 218] on select "Select Stylist Ajay Arvind ASHA Dimple Harsha Hemlata Latika lucky Manager Mani…" at bounding box center [124, 218] width 55 height 14
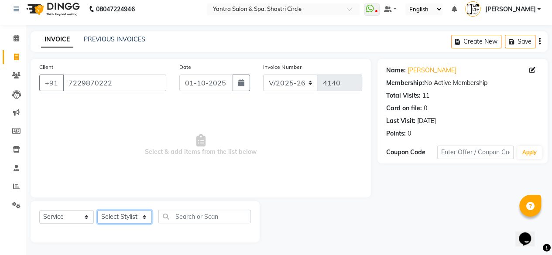
select select "4416"
click at [97, 211] on select "Select Stylist Ajay Arvind ASHA Dimple Harsha Hemlata Latika lucky Manager Mani…" at bounding box center [124, 218] width 55 height 14
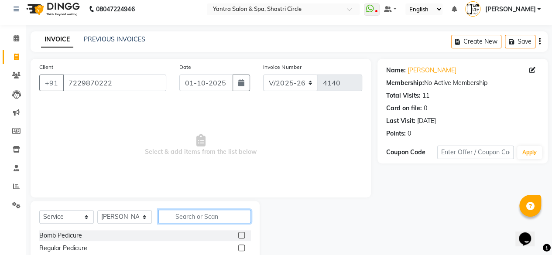
click at [187, 214] on input "text" at bounding box center [205, 217] width 93 height 14
type input "thre"
click at [243, 236] on label at bounding box center [241, 235] width 7 height 7
click at [243, 236] on input "checkbox" at bounding box center [241, 236] width 6 height 6
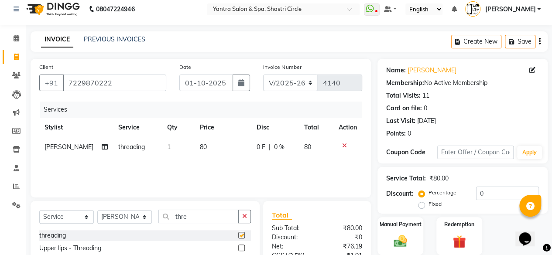
click at [224, 146] on td "80" at bounding box center [223, 148] width 57 height 20
checkbox input "false"
select select "4416"
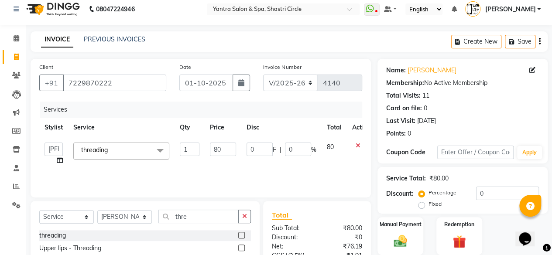
click at [224, 146] on input "80" at bounding box center [223, 150] width 26 height 14
type input "120"
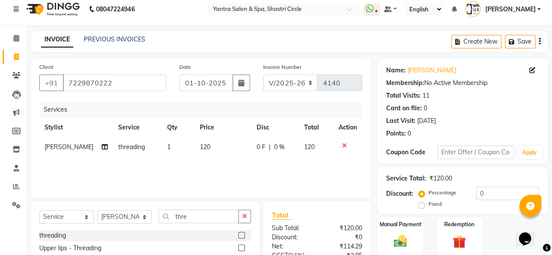
click at [228, 163] on div "Services Stylist Service Qty Price Disc Total Action Hemlata threading 1 120 0 …" at bounding box center [200, 145] width 323 height 87
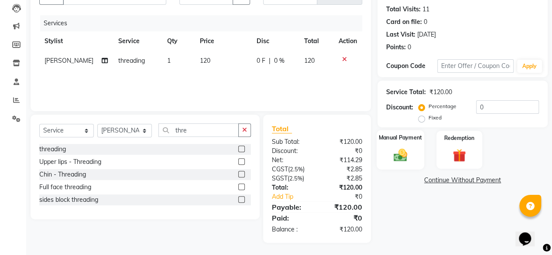
click at [405, 161] on img at bounding box center [401, 155] width 22 height 16
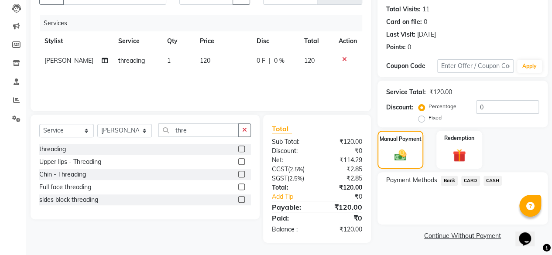
click at [455, 180] on span "Bank" at bounding box center [449, 181] width 17 height 10
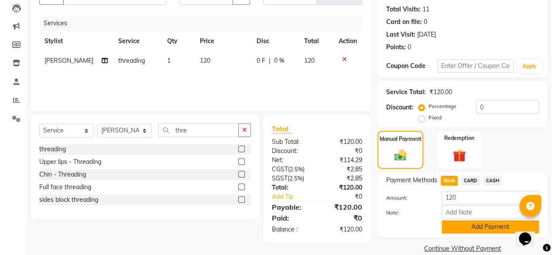
click at [454, 224] on button "Add Payment" at bounding box center [490, 228] width 97 height 14
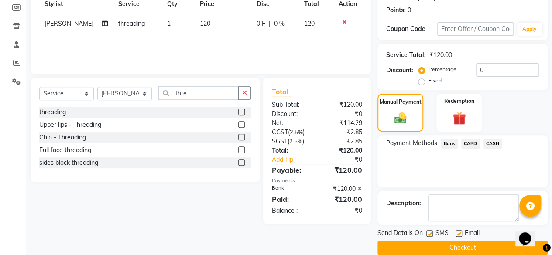
scroll to position [142, 0]
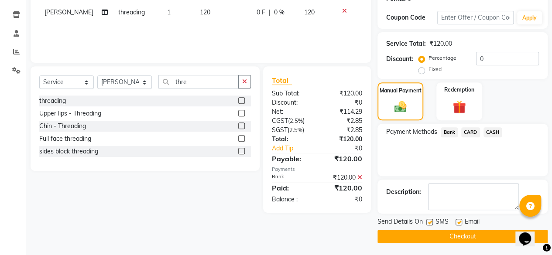
click at [470, 240] on button "Checkout" at bounding box center [463, 237] width 170 height 14
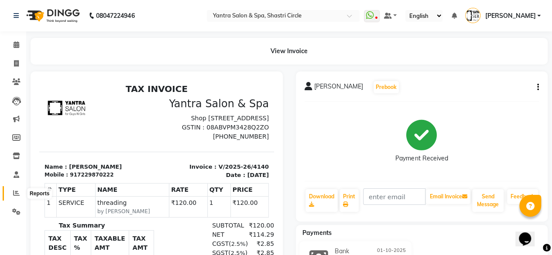
click at [16, 192] on icon at bounding box center [16, 193] width 7 height 7
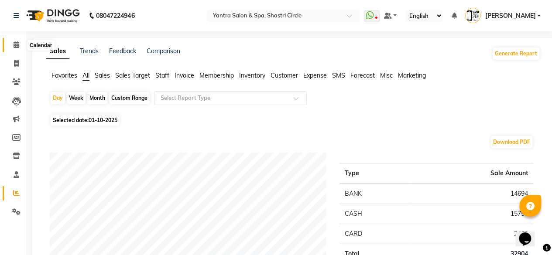
click at [9, 48] on span at bounding box center [16, 45] width 15 height 10
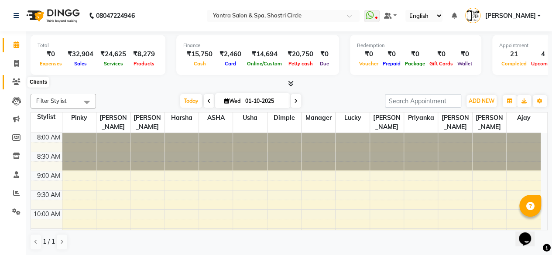
click at [14, 79] on icon at bounding box center [16, 82] width 8 height 7
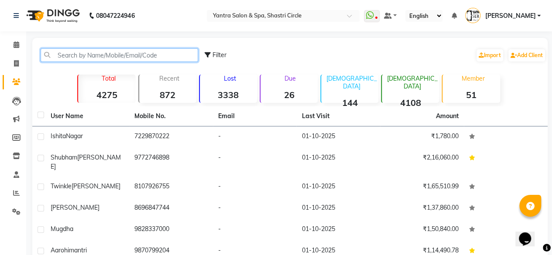
click at [123, 61] on input "text" at bounding box center [120, 55] width 158 height 14
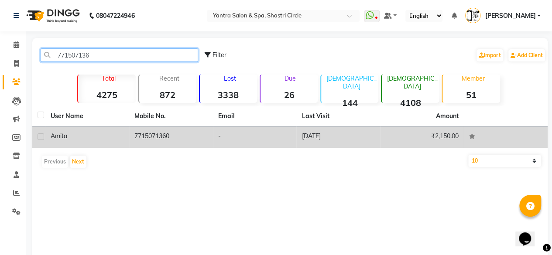
type input "771507136"
click at [158, 135] on td "7715071360" at bounding box center [171, 137] width 84 height 21
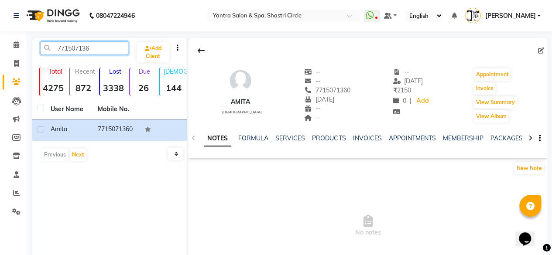
click at [116, 48] on input "771507136" at bounding box center [85, 48] width 88 height 14
click at [456, 135] on link "MEMBERSHIP" at bounding box center [463, 139] width 41 height 8
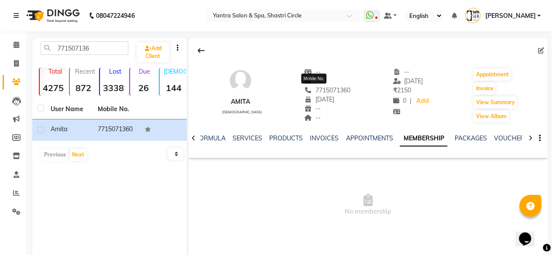
click at [318, 90] on span "7715071360" at bounding box center [327, 90] width 46 height 8
copy span "7715071360"
click at [17, 61] on icon at bounding box center [16, 63] width 5 height 7
select select "service"
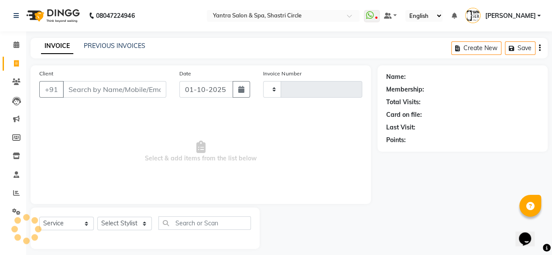
scroll to position [7, 0]
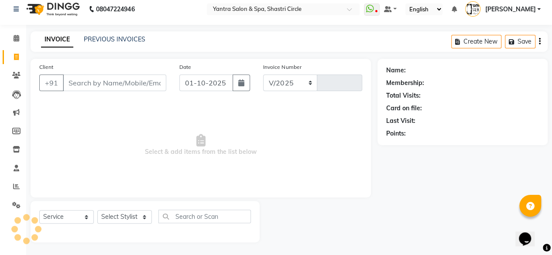
select select "154"
type input "4141"
click at [93, 89] on input "Client" at bounding box center [115, 83] width 104 height 17
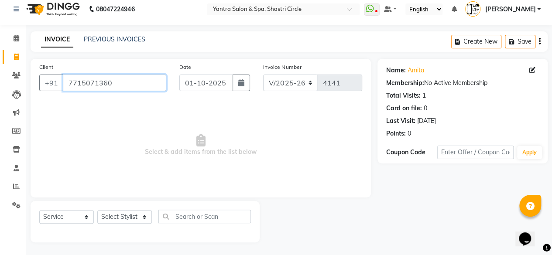
click at [112, 85] on input "7715071360" at bounding box center [115, 83] width 104 height 17
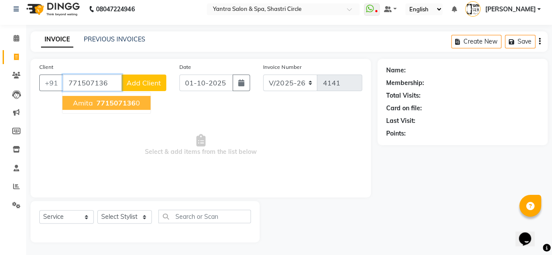
click at [114, 103] on span "771507136" at bounding box center [116, 103] width 39 height 9
type input "7715071360"
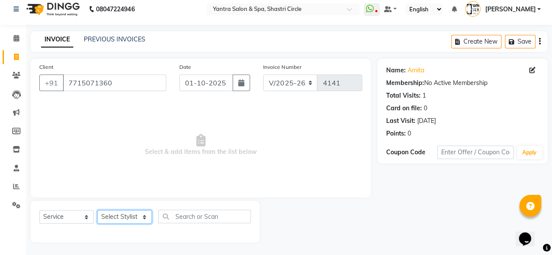
click at [127, 216] on select "Select Stylist Ajay Arvind ASHA Dimple Harsha Hemlata Latika lucky Manager Mani…" at bounding box center [124, 218] width 55 height 14
select select "4458"
click at [97, 211] on select "Select Stylist Ajay Arvind ASHA Dimple Harsha Hemlata Latika lucky Manager Mani…" at bounding box center [124, 218] width 55 height 14
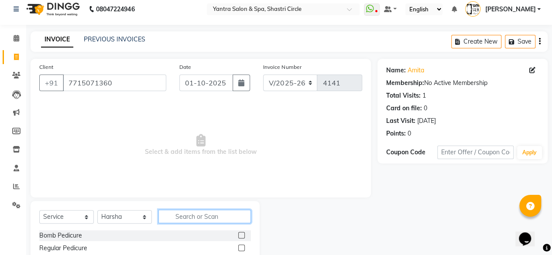
click at [182, 210] on input "text" at bounding box center [205, 217] width 93 height 14
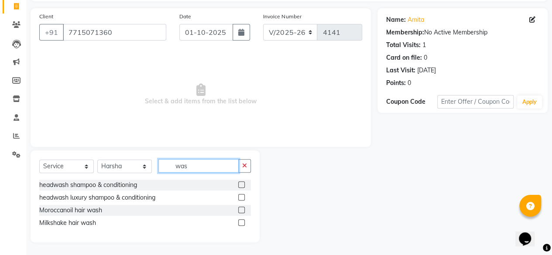
type input "was"
drag, startPoint x: 243, startPoint y: 212, endPoint x: 224, endPoint y: 193, distance: 26.6
click at [242, 212] on label at bounding box center [241, 210] width 7 height 7
click at [242, 212] on input "checkbox" at bounding box center [241, 211] width 6 height 6
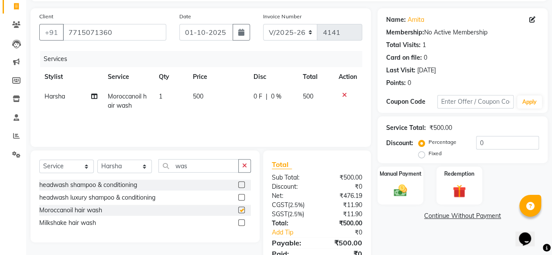
checkbox input "false"
click at [138, 165] on select "Select Stylist Ajay Arvind ASHA Dimple Harsha Hemlata Latika lucky Manager Mani…" at bounding box center [124, 167] width 55 height 14
select select "91688"
click at [97, 160] on select "Select Stylist Ajay Arvind ASHA Dimple Harsha Hemlata Latika lucky Manager Mani…" at bounding box center [124, 167] width 55 height 14
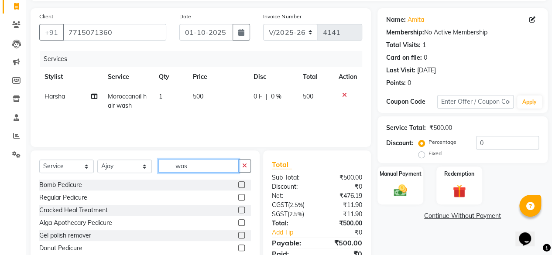
click at [201, 171] on input "was" at bounding box center [199, 166] width 80 height 14
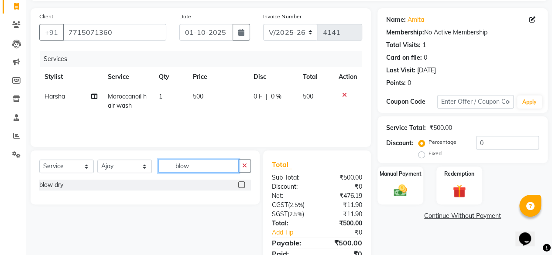
type input "blow"
click at [241, 186] on label at bounding box center [241, 185] width 7 height 7
click at [241, 186] on input "checkbox" at bounding box center [241, 186] width 6 height 6
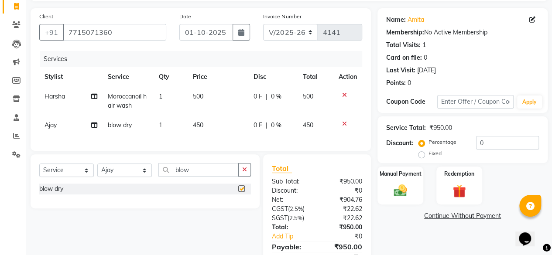
checkbox input "false"
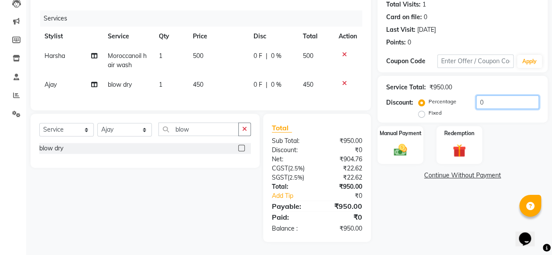
click at [497, 96] on input "0" at bounding box center [507, 103] width 63 height 14
click at [505, 126] on div "Manual Payment Redemption" at bounding box center [462, 145] width 183 height 38
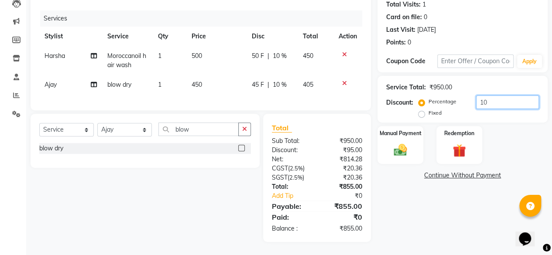
click at [487, 99] on input "10" at bounding box center [507, 103] width 63 height 14
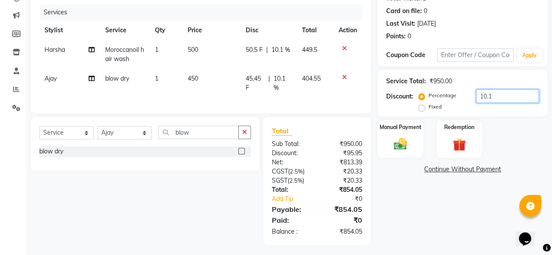
click at [494, 92] on input "10.1" at bounding box center [507, 97] width 63 height 14
type input "10.5"
click at [498, 133] on div "Manual Payment Redemption" at bounding box center [462, 139] width 183 height 38
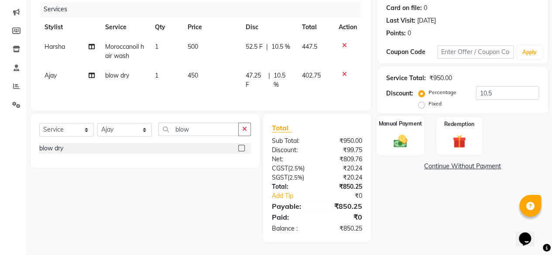
scroll to position [113, 0]
click at [400, 133] on img at bounding box center [401, 141] width 22 height 16
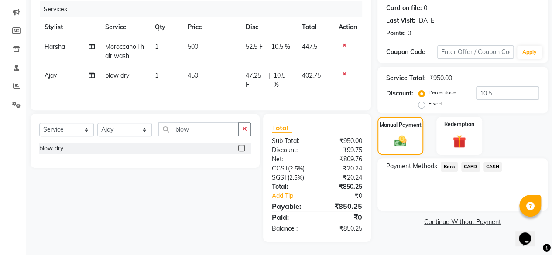
click at [495, 162] on span "CASH" at bounding box center [493, 167] width 19 height 10
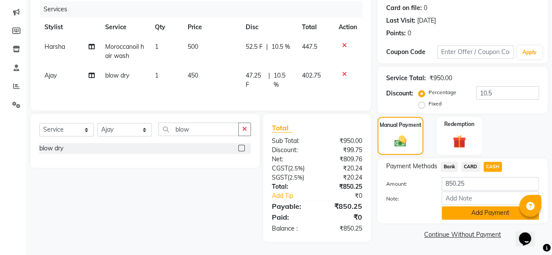
click at [490, 209] on button "Add Payment" at bounding box center [490, 214] width 97 height 14
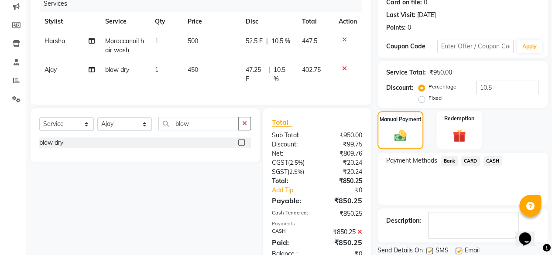
scroll to position [144, 0]
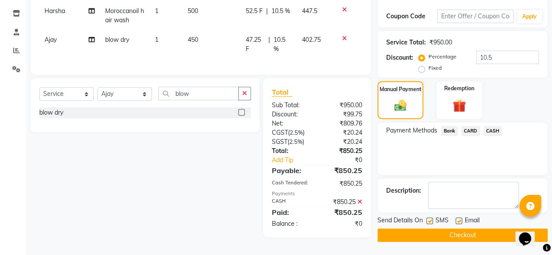
click at [473, 237] on button "Checkout" at bounding box center [463, 236] width 170 height 14
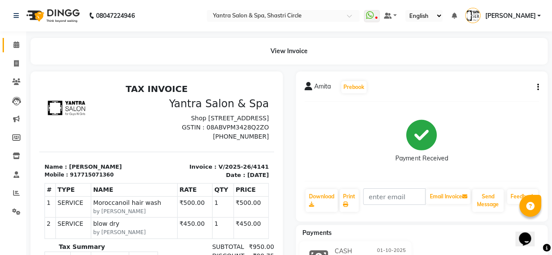
click at [8, 49] on link "Calendar" at bounding box center [13, 45] width 21 height 14
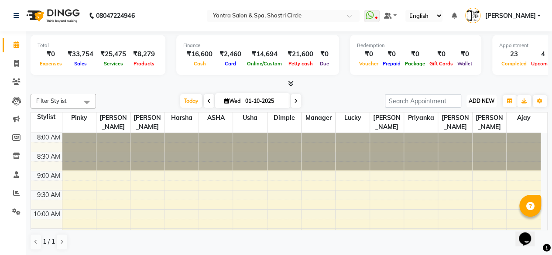
click at [479, 104] on span "ADD NEW" at bounding box center [482, 101] width 26 height 7
drag, startPoint x: 0, startPoint y: 0, endPoint x: 3, endPoint y: 83, distance: 83.5
click at [3, 83] on link "Clients" at bounding box center [13, 82] width 21 height 14
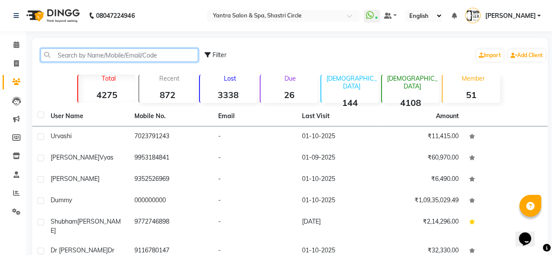
click at [117, 57] on input "text" at bounding box center [120, 55] width 158 height 14
paste input "9870799204"
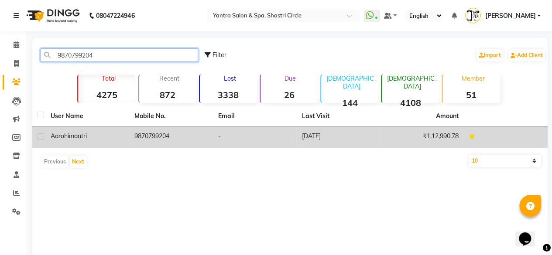
type input "9870799204"
drag, startPoint x: 145, startPoint y: 135, endPoint x: 180, endPoint y: 138, distance: 35.1
click at [146, 135] on td "9870799204" at bounding box center [171, 137] width 84 height 21
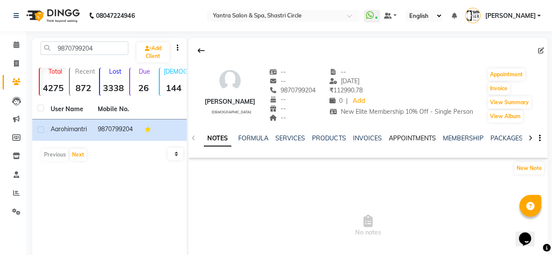
click at [416, 136] on link "APPOINTMENTS" at bounding box center [412, 139] width 47 height 8
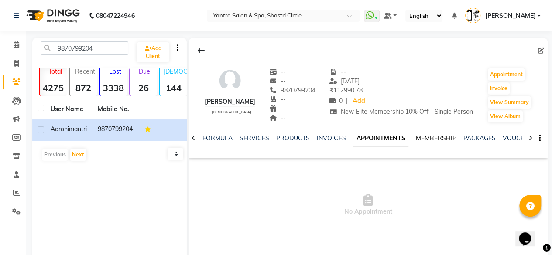
click at [448, 140] on link "MEMBERSHIP" at bounding box center [436, 139] width 41 height 8
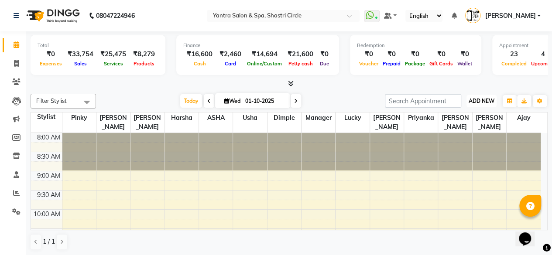
click at [483, 104] on button "ADD NEW Toggle Dropdown" at bounding box center [482, 101] width 30 height 12
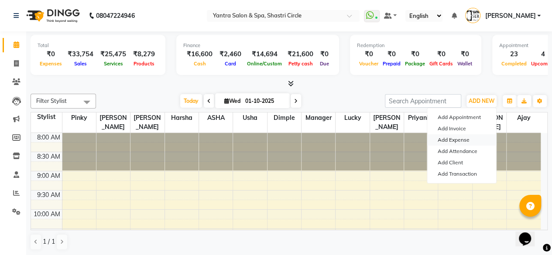
click at [459, 141] on link "Add Expense" at bounding box center [462, 140] width 69 height 11
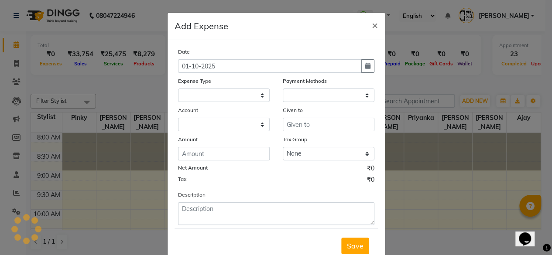
select select
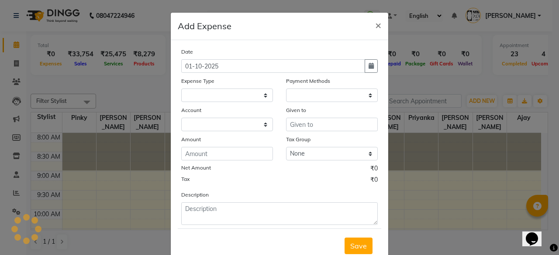
select select "1"
select select "2383"
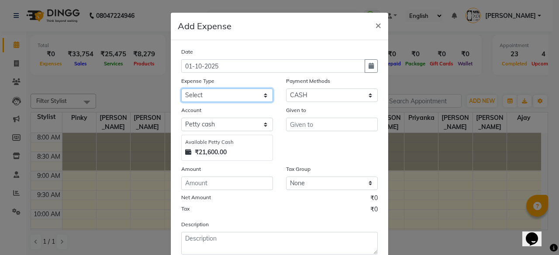
click at [224, 92] on select "Select Advance Salary Bank charges Car maintenance Cash transfer to bank Cash t…" at bounding box center [227, 96] width 92 height 14
select select "25"
click at [181, 89] on select "Select Advance Salary Bank charges Car maintenance Cash transfer to bank Cash t…" at bounding box center [227, 96] width 92 height 14
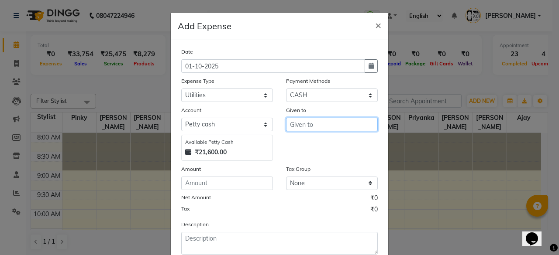
click at [308, 127] on input "text" at bounding box center [332, 125] width 92 height 14
type input "Manager"
click at [226, 191] on div "Date 01-10-2025 Expense Type Select Advance Salary Bank charges Car maintenance…" at bounding box center [279, 151] width 197 height 208
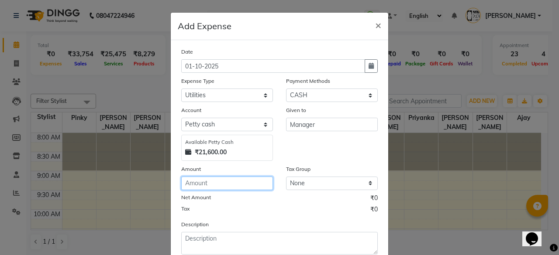
click at [230, 185] on input "number" at bounding box center [227, 184] width 92 height 14
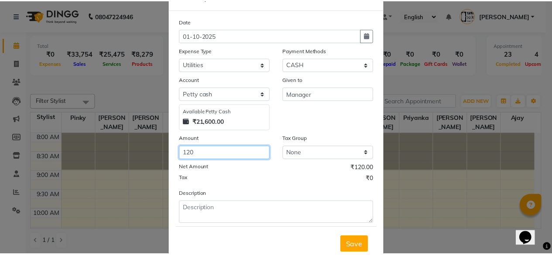
scroll to position [55, 0]
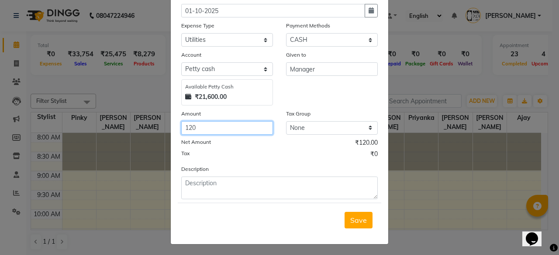
type input "120"
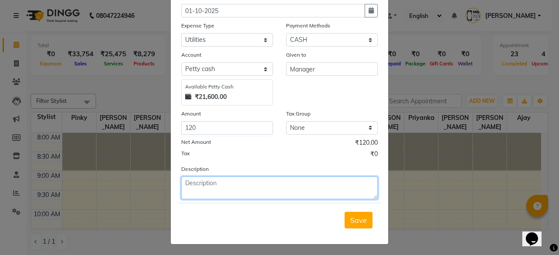
click at [228, 186] on textarea at bounding box center [279, 188] width 197 height 23
type textarea "milk"
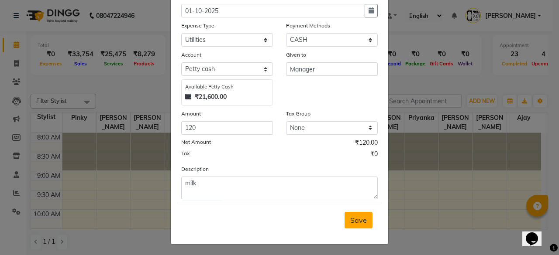
click at [352, 219] on span "Save" at bounding box center [358, 220] width 17 height 9
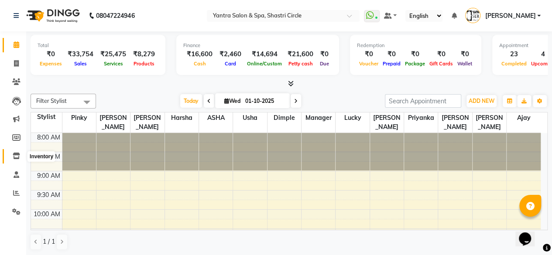
drag, startPoint x: 16, startPoint y: 159, endPoint x: 17, endPoint y: 151, distance: 8.1
click at [16, 159] on icon at bounding box center [16, 156] width 7 height 7
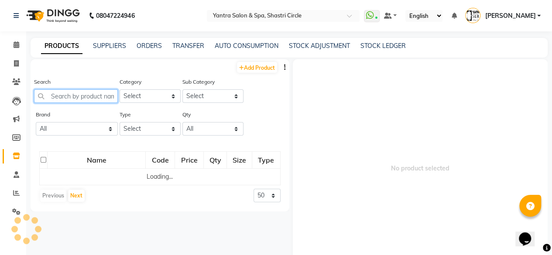
click at [78, 94] on input "text" at bounding box center [76, 97] width 84 height 14
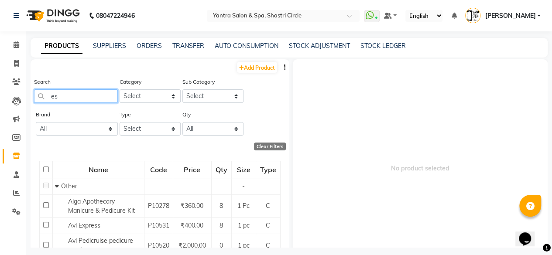
type input "e"
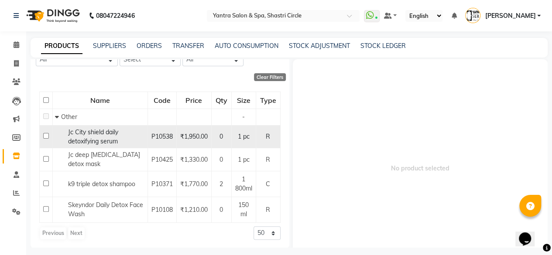
scroll to position [70, 0]
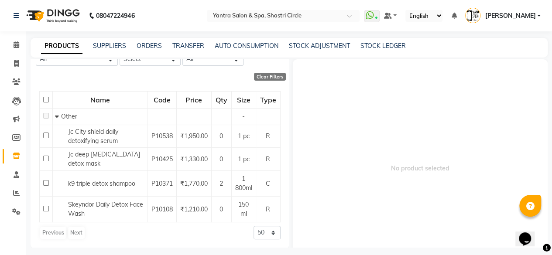
type input "detox"
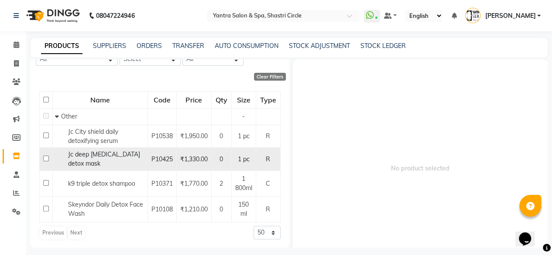
click at [100, 162] on div "Jc deep whitening detox mask" at bounding box center [100, 159] width 90 height 18
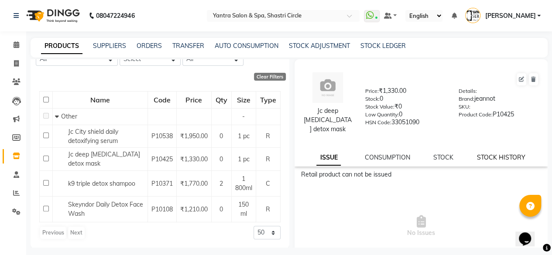
click at [490, 156] on link "STOCK HISTORY" at bounding box center [501, 158] width 48 height 8
select select "all"
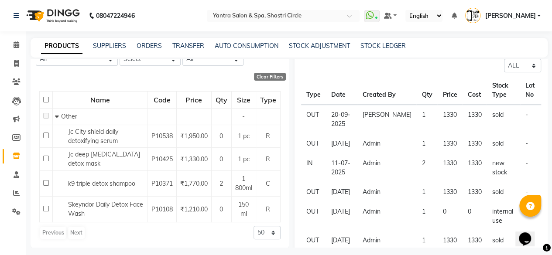
scroll to position [131, 0]
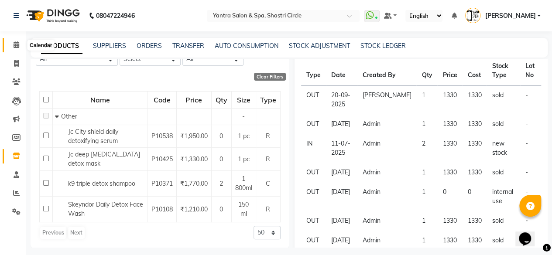
click at [18, 50] on span at bounding box center [16, 45] width 15 height 10
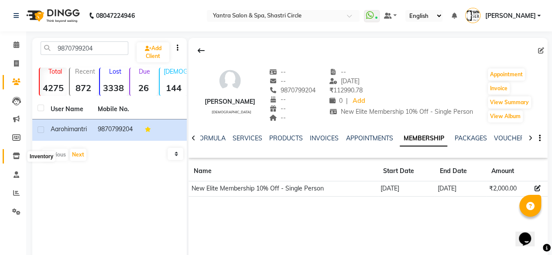
click at [16, 152] on span at bounding box center [16, 157] width 15 height 10
select select
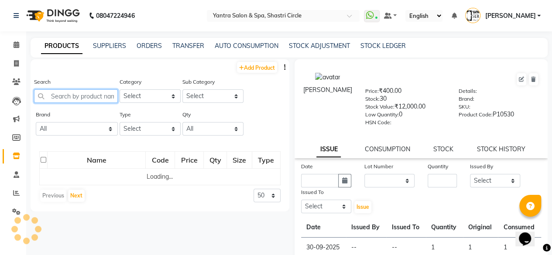
click at [96, 97] on input "text" at bounding box center [76, 97] width 84 height 14
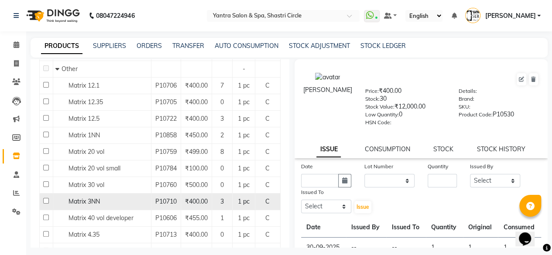
scroll to position [175, 0]
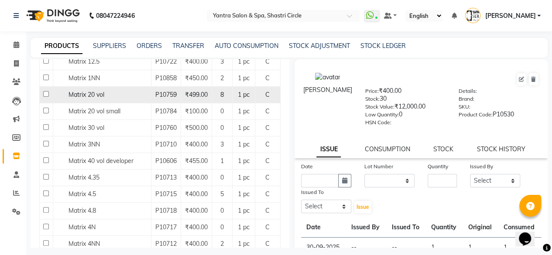
type input "matri"
click at [121, 95] on div "Matrix 20 vol" at bounding box center [101, 94] width 93 height 9
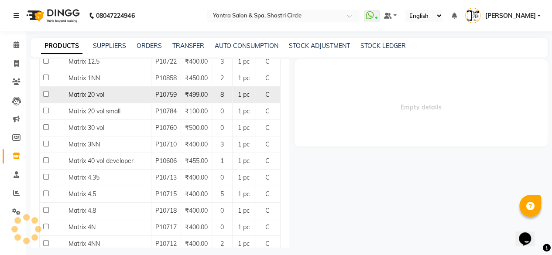
select select
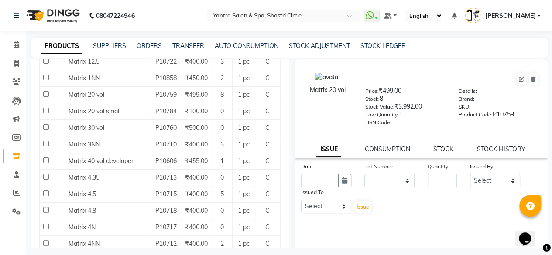
click at [449, 151] on link "STOCK" at bounding box center [444, 149] width 20 height 8
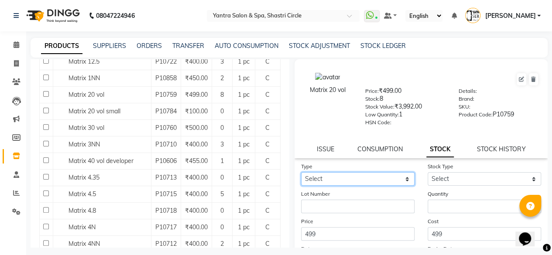
drag, startPoint x: 362, startPoint y: 176, endPoint x: 356, endPoint y: 178, distance: 6.4
click at [362, 176] on select "Select In Out" at bounding box center [358, 180] width 114 height 14
select select "out"
click at [301, 173] on select "Select In Out" at bounding box center [358, 180] width 114 height 14
select select
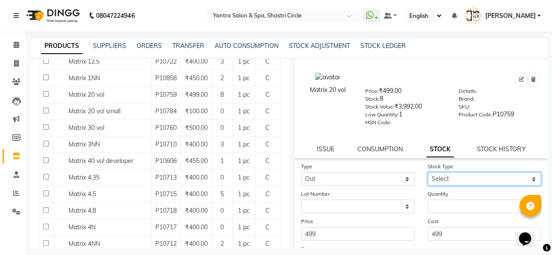
drag, startPoint x: 448, startPoint y: 174, endPoint x: 451, endPoint y: 188, distance: 13.9
click at [448, 175] on select "Select Internal Use Damaged Expired Adjustment Return Other" at bounding box center [485, 180] width 114 height 14
select select "internal use"
click at [428, 173] on select "Select Internal Use Damaged Expired Adjustment Return Other" at bounding box center [485, 180] width 114 height 14
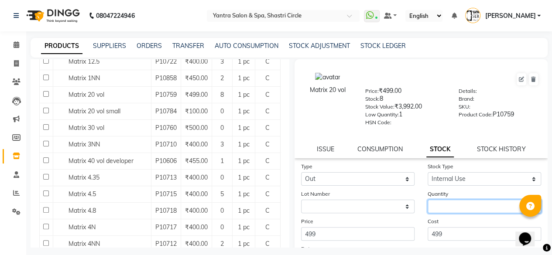
click at [441, 206] on input "number" at bounding box center [485, 207] width 114 height 14
type input "3"
click at [449, 222] on div "Cost 499" at bounding box center [484, 229] width 127 height 24
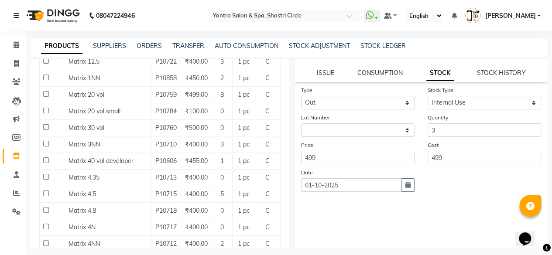
scroll to position [89, 0]
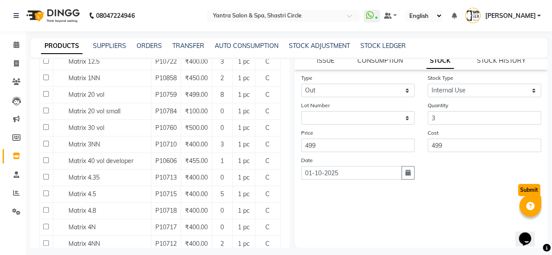
click at [520, 192] on button "Submit" at bounding box center [529, 190] width 22 height 12
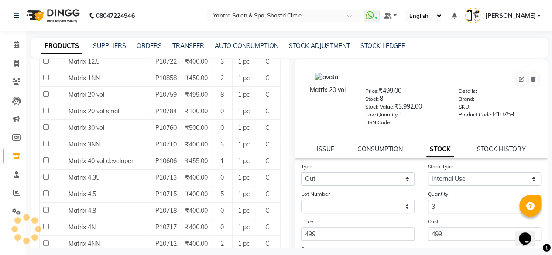
select select
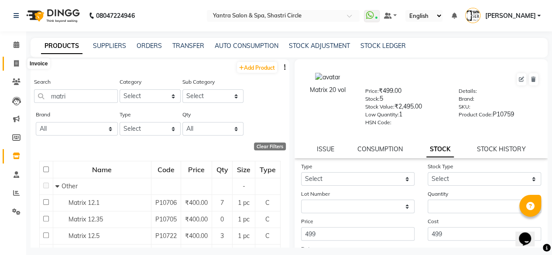
click at [15, 67] on icon at bounding box center [16, 63] width 5 height 7
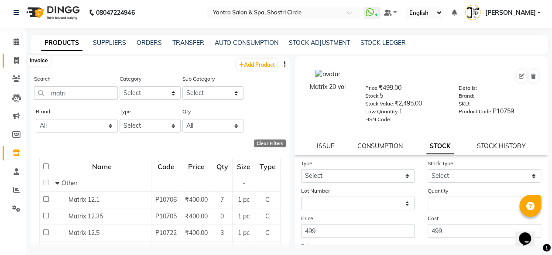
select select "154"
select select "service"
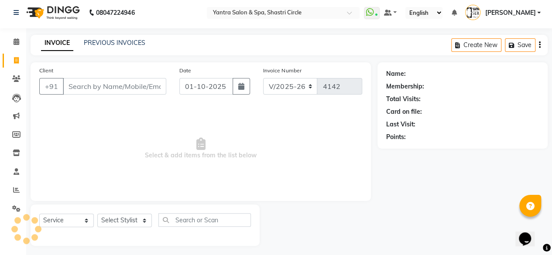
scroll to position [7, 0]
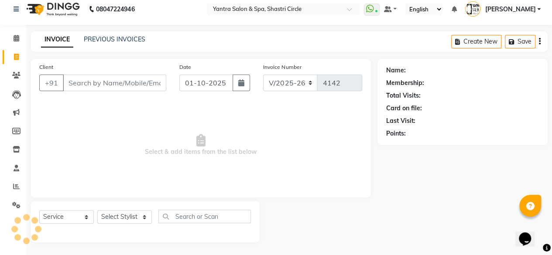
click at [94, 65] on div "Client +91" at bounding box center [103, 80] width 140 height 36
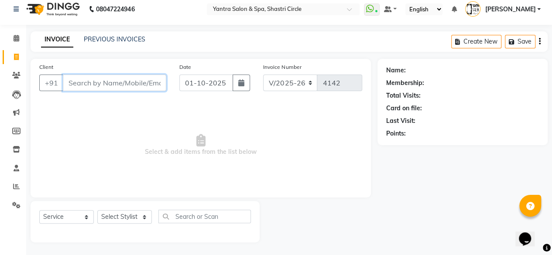
click at [86, 80] on input "Client" at bounding box center [115, 83] width 104 height 17
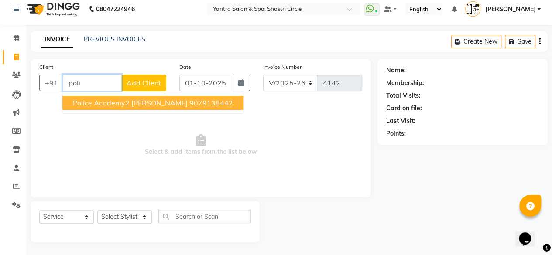
click at [98, 104] on span "Police Academy2 Meghwal" at bounding box center [130, 103] width 115 height 9
type input "9079138442"
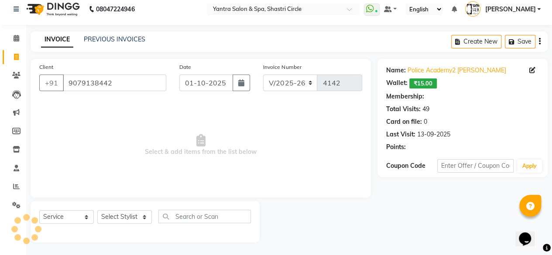
select select "1: Object"
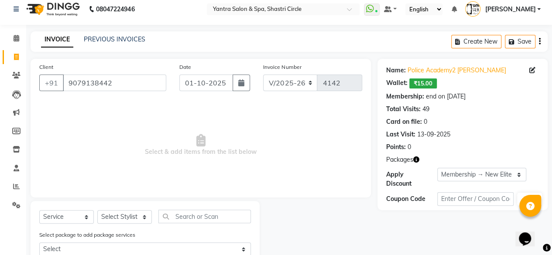
scroll to position [36, 0]
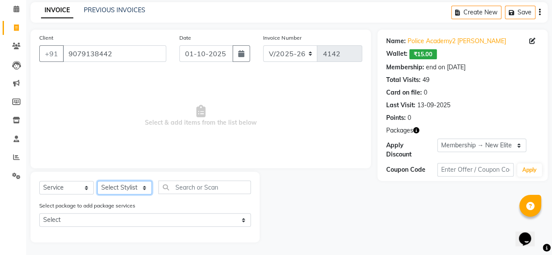
click at [138, 189] on select "Select Stylist [PERSON_NAME] [PERSON_NAME] ASHA [PERSON_NAME] [PERSON_NAME] [PE…" at bounding box center [124, 188] width 55 height 14
click at [97, 181] on select "Select Stylist [PERSON_NAME] [PERSON_NAME] ASHA [PERSON_NAME] [PERSON_NAME] [PE…" at bounding box center [124, 188] width 55 height 14
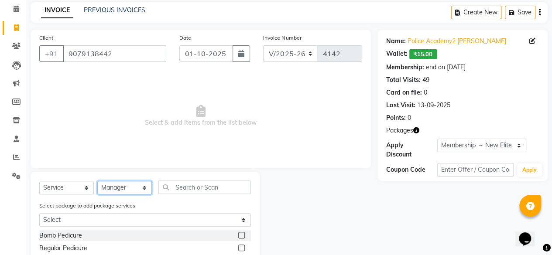
click at [138, 189] on select "Select Stylist [PERSON_NAME] [PERSON_NAME] ASHA [PERSON_NAME] [PERSON_NAME] [PE…" at bounding box center [124, 188] width 55 height 14
select select "82436"
click at [97, 181] on select "Select Stylist [PERSON_NAME] [PERSON_NAME] ASHA [PERSON_NAME] [PERSON_NAME] [PE…" at bounding box center [124, 188] width 55 height 14
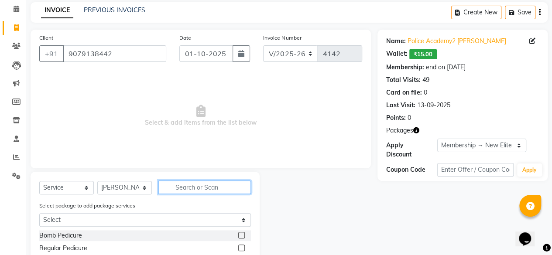
click at [211, 183] on input "text" at bounding box center [205, 188] width 93 height 14
type input "corr"
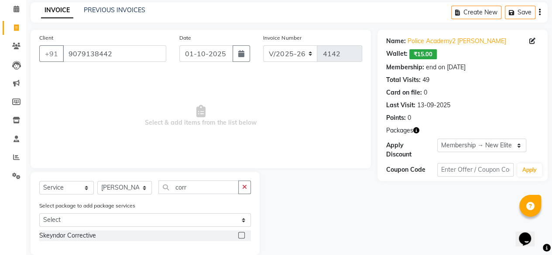
click at [239, 234] on label at bounding box center [241, 235] width 7 height 7
click at [239, 234] on input "checkbox" at bounding box center [241, 236] width 6 height 6
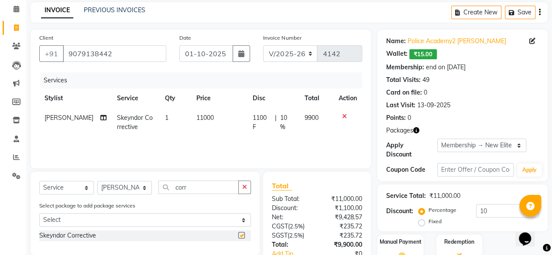
click at [233, 120] on td "11000" at bounding box center [219, 122] width 56 height 29
checkbox input "false"
select select "82436"
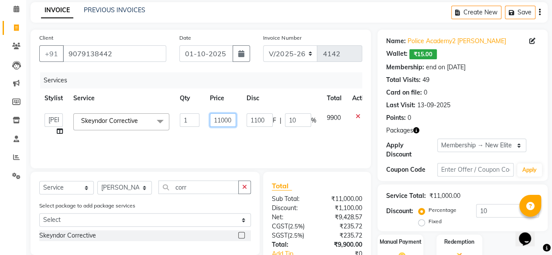
click at [217, 123] on input "11000" at bounding box center [223, 121] width 26 height 14
type input "8500"
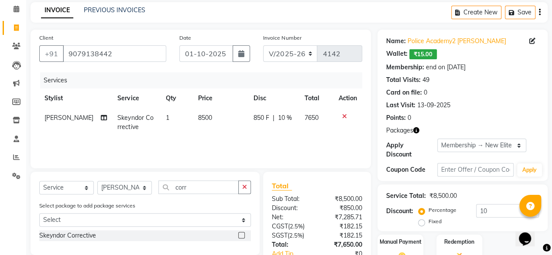
click at [220, 130] on td "8500" at bounding box center [220, 122] width 55 height 29
select select "82436"
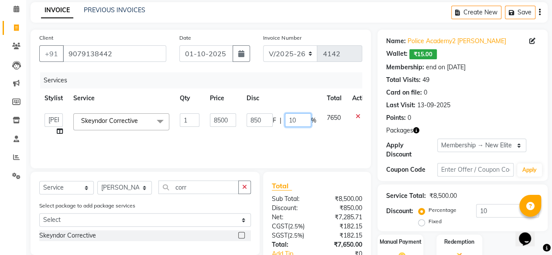
click at [290, 117] on input "10" at bounding box center [298, 121] width 26 height 14
type input "0"
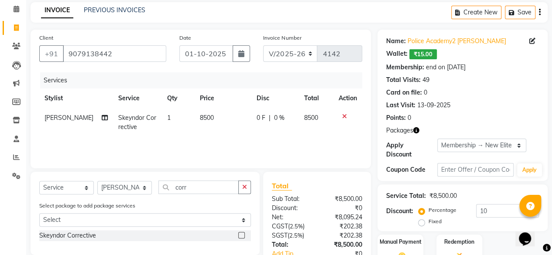
click at [291, 135] on td "0 F | 0 %" at bounding box center [275, 122] width 47 height 29
select select "82436"
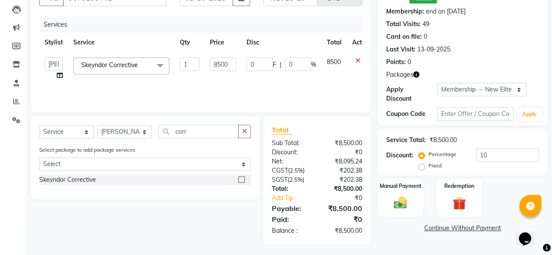
scroll to position [93, 0]
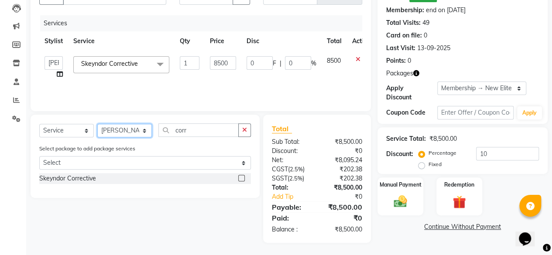
click at [124, 133] on select "Select Stylist [PERSON_NAME] [PERSON_NAME] ASHA [PERSON_NAME] [PERSON_NAME] [PE…" at bounding box center [124, 131] width 55 height 14
click at [97, 124] on select "Select Stylist [PERSON_NAME] [PERSON_NAME] ASHA [PERSON_NAME] [PERSON_NAME] [PE…" at bounding box center [124, 131] width 55 height 14
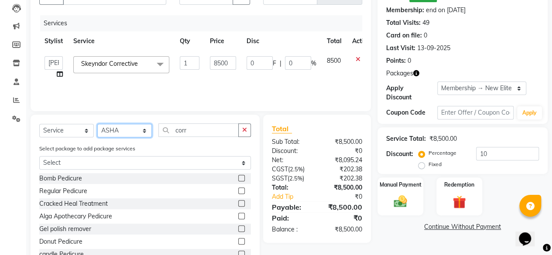
click at [119, 130] on select "Select Stylist [PERSON_NAME] [PERSON_NAME] ASHA [PERSON_NAME] [PERSON_NAME] [PE…" at bounding box center [124, 131] width 55 height 14
select select "82436"
click at [97, 124] on select "Select Stylist [PERSON_NAME] [PERSON_NAME] ASHA [PERSON_NAME] [PERSON_NAME] [PE…" at bounding box center [124, 131] width 55 height 14
click at [195, 124] on input "corr" at bounding box center [199, 131] width 80 height 14
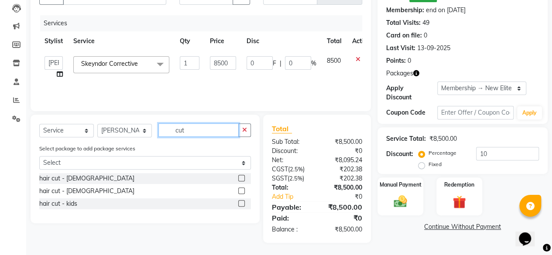
type input "cut"
drag, startPoint x: 243, startPoint y: 178, endPoint x: 229, endPoint y: 179, distance: 14.0
click at [243, 178] on label at bounding box center [241, 178] width 7 height 7
click at [243, 178] on input "checkbox" at bounding box center [241, 179] width 6 height 6
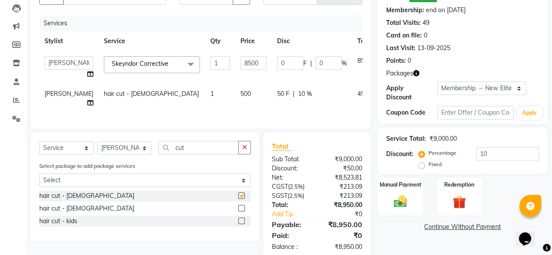
checkbox input "false"
click at [137, 155] on select "Select Stylist [PERSON_NAME] [PERSON_NAME] ASHA [PERSON_NAME] [PERSON_NAME] [PE…" at bounding box center [124, 149] width 55 height 14
select select "8429"
click at [97, 155] on select "Select Stylist [PERSON_NAME] [PERSON_NAME] ASHA [PERSON_NAME] [PERSON_NAME] [PE…" at bounding box center [124, 149] width 55 height 14
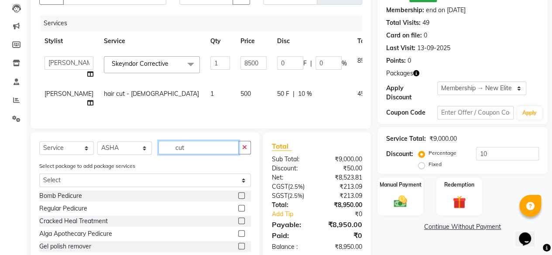
click at [196, 155] on input "cut" at bounding box center [199, 148] width 80 height 14
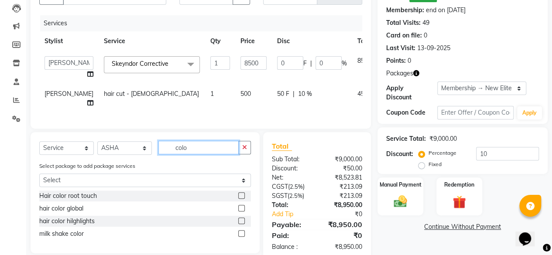
type input "colo"
click at [241, 212] on label at bounding box center [241, 208] width 7 height 7
click at [241, 212] on input "checkbox" at bounding box center [241, 209] width 6 height 6
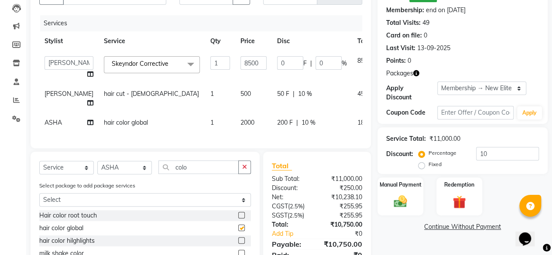
checkbox input "false"
click at [238, 130] on td "2000" at bounding box center [253, 123] width 37 height 20
select select "8429"
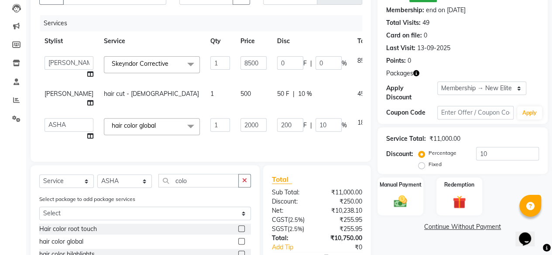
click at [241, 130] on input "2000" at bounding box center [254, 125] width 26 height 14
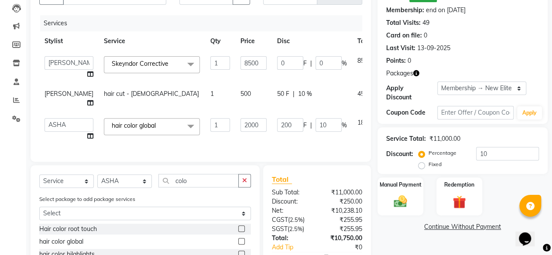
click at [241, 130] on input "2000" at bounding box center [254, 125] width 26 height 14
type input "5000"
click at [234, 159] on div "Client +91 9079138442 Date 01-10-2025 Invoice Number V/2025 V/2025-26 4142 Serv…" at bounding box center [201, 67] width 341 height 190
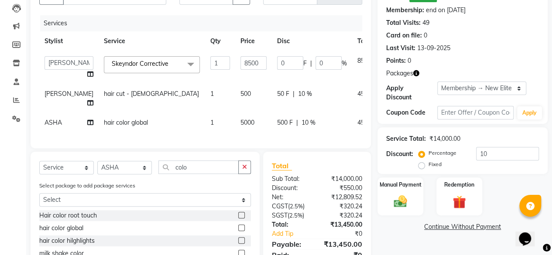
click at [199, 181] on div "Select Service Product Membership Package Voucher Prepaid Gift Card Select Styl…" at bounding box center [145, 171] width 212 height 21
click at [199, 174] on input "colo" at bounding box center [199, 168] width 80 height 14
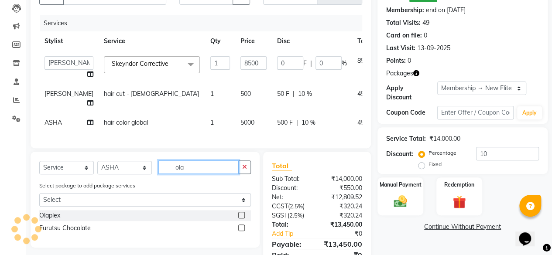
type input "ola"
click at [238, 219] on label at bounding box center [241, 215] width 7 height 7
click at [238, 219] on input "checkbox" at bounding box center [241, 216] width 6 height 6
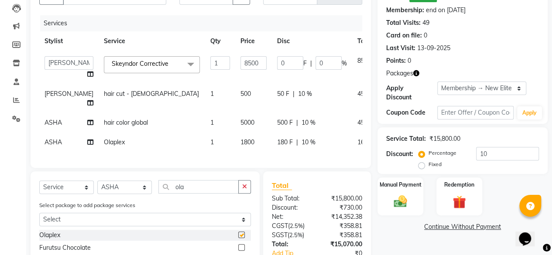
checkbox input "false"
click at [235, 152] on td "1800" at bounding box center [253, 143] width 37 height 20
select select "8429"
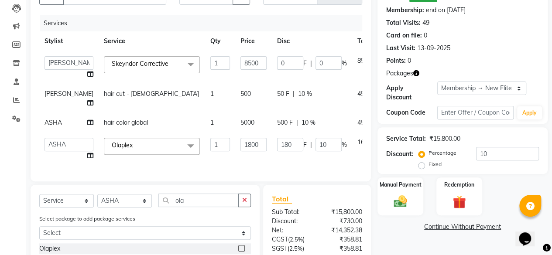
click at [235, 160] on td "1800" at bounding box center [253, 149] width 37 height 33
click at [241, 152] on input "1800" at bounding box center [254, 145] width 26 height 14
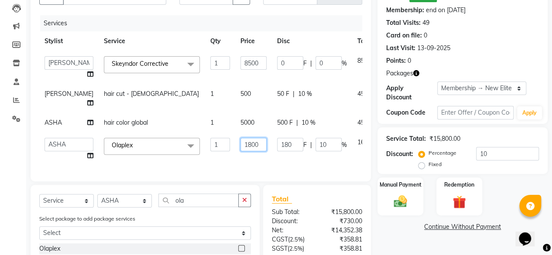
click at [241, 152] on input "1800" at bounding box center [254, 145] width 26 height 14
type input "1500"
click at [233, 166] on div "Services Stylist Service Qty Price Disc Total Action Ajay Arvind ASHA Dimple Ha…" at bounding box center [200, 94] width 323 height 158
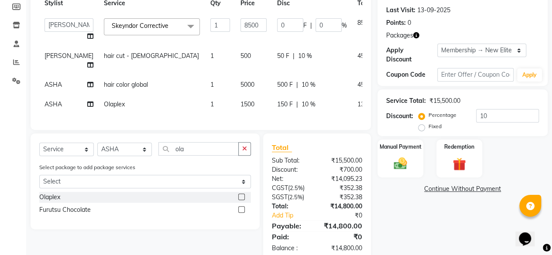
scroll to position [166, 0]
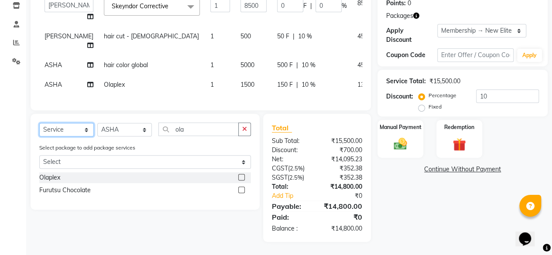
drag, startPoint x: 81, startPoint y: 131, endPoint x: 81, endPoint y: 136, distance: 4.4
click at [81, 131] on select "Select Service Product Membership Package Voucher Prepaid Gift Card" at bounding box center [66, 130] width 55 height 14
select select "product"
click at [39, 124] on select "Select Service Product Membership Package Voucher Prepaid Gift Card" at bounding box center [66, 130] width 55 height 14
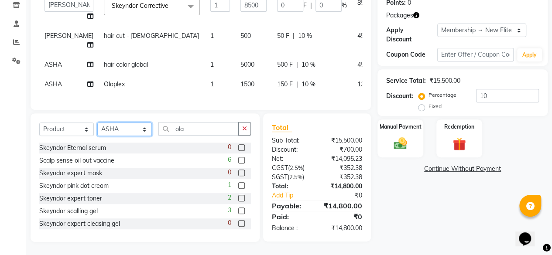
click at [128, 134] on select "Select Stylist [PERSON_NAME] [PERSON_NAME] ASHA [PERSON_NAME] [PERSON_NAME] [PE…" at bounding box center [124, 130] width 55 height 14
select select "44019"
click at [97, 124] on select "Select Stylist [PERSON_NAME] [PERSON_NAME] ASHA [PERSON_NAME] [PERSON_NAME] [PE…" at bounding box center [124, 130] width 55 height 14
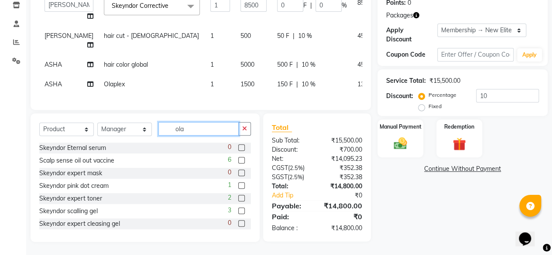
click at [202, 128] on input "ola" at bounding box center [199, 129] width 80 height 14
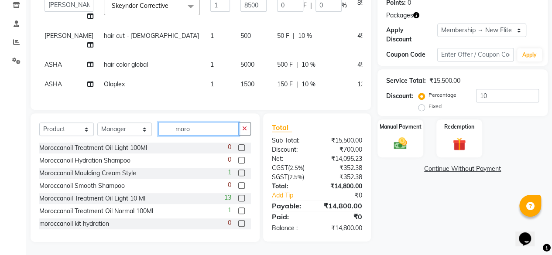
type input "moro"
click at [238, 211] on label at bounding box center [241, 211] width 7 height 7
click at [238, 211] on input "checkbox" at bounding box center [241, 212] width 6 height 6
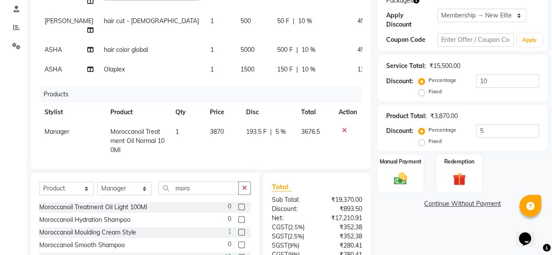
checkbox input "false"
click at [219, 144] on td "3870" at bounding box center [223, 141] width 36 height 38
select select "44019"
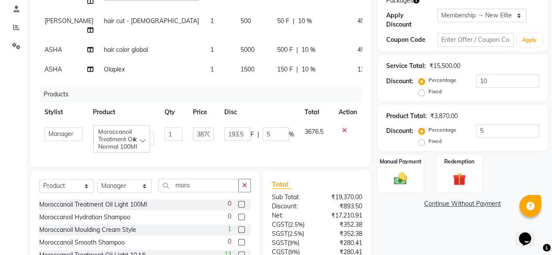
click at [224, 141] on input "193.5" at bounding box center [237, 135] width 26 height 14
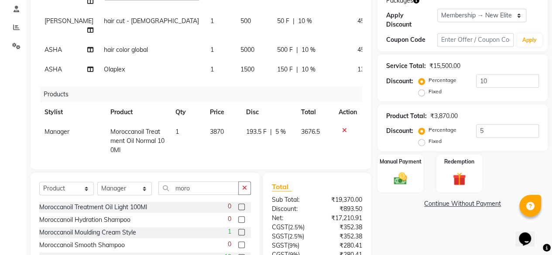
click at [205, 143] on td "3870" at bounding box center [223, 141] width 36 height 38
select select "44019"
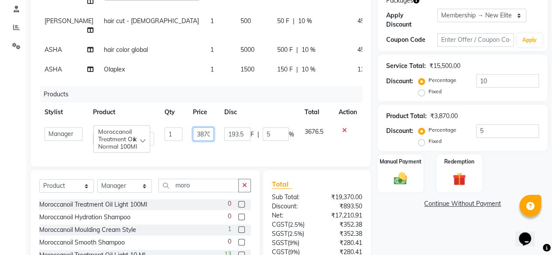
click at [204, 141] on input "3870" at bounding box center [203, 135] width 21 height 14
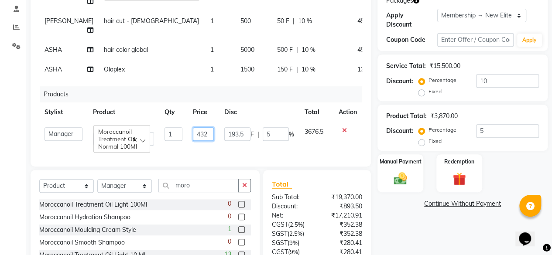
type input "4320"
drag, startPoint x: 239, startPoint y: 103, endPoint x: 440, endPoint y: 130, distance: 202.7
click at [240, 103] on div "Products" at bounding box center [204, 94] width 329 height 16
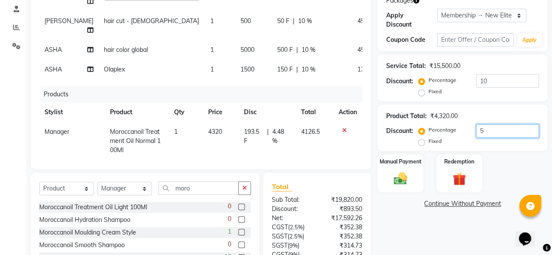
click at [487, 131] on input "5" at bounding box center [507, 131] width 63 height 14
type input "0"
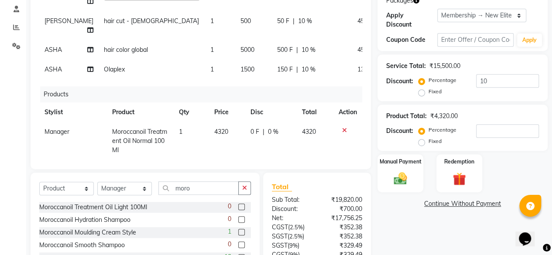
click at [485, 159] on div "Manual Payment Redemption" at bounding box center [462, 174] width 183 height 38
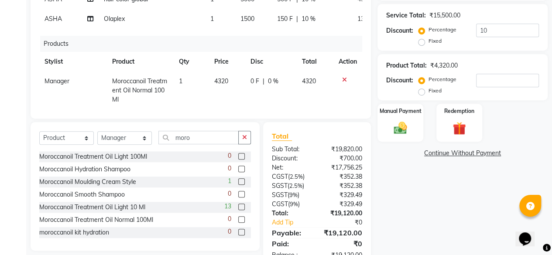
scroll to position [199, 0]
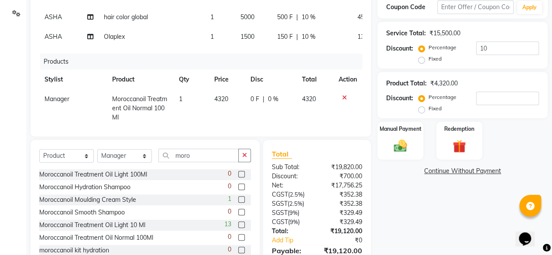
click at [429, 107] on label "Fixed" at bounding box center [435, 109] width 13 height 8
click at [421, 107] on input "Fixed" at bounding box center [424, 109] width 6 height 6
radio input "true"
click at [494, 98] on input "number" at bounding box center [507, 99] width 63 height 14
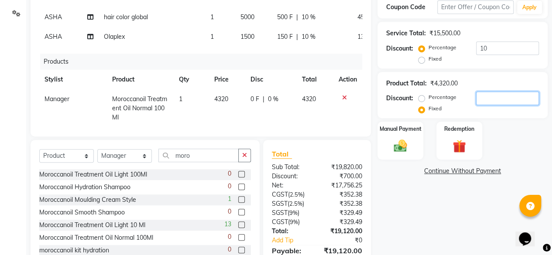
click at [494, 98] on input "number" at bounding box center [507, 99] width 63 height 14
type input "120"
click at [508, 114] on div "Percentage Fixed 120" at bounding box center [480, 104] width 119 height 24
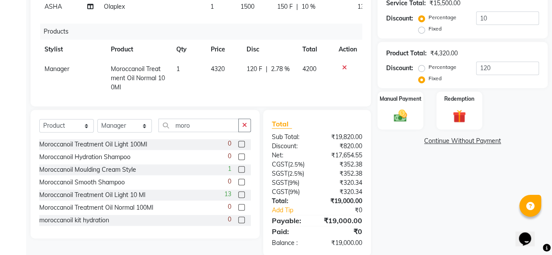
scroll to position [242, 0]
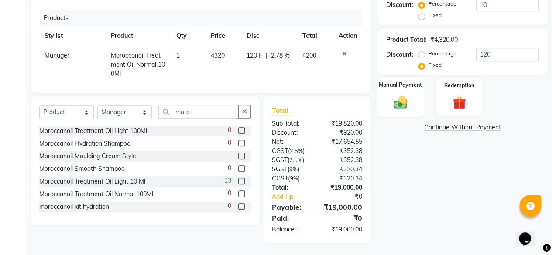
click at [414, 103] on div "Manual Payment" at bounding box center [401, 97] width 48 height 40
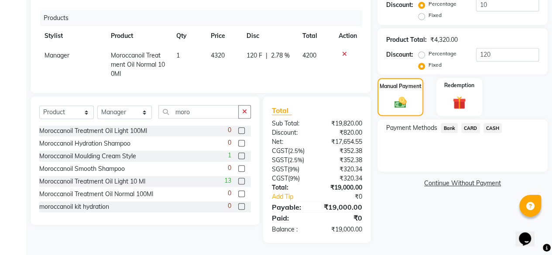
click at [456, 129] on span "Bank" at bounding box center [449, 128] width 17 height 10
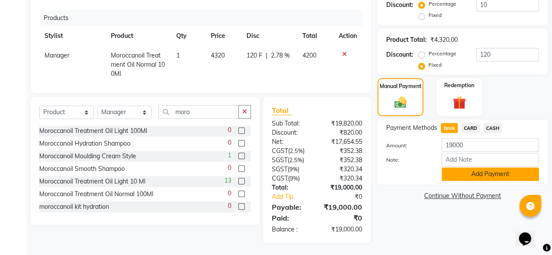
click at [475, 176] on button "Add Payment" at bounding box center [490, 175] width 97 height 14
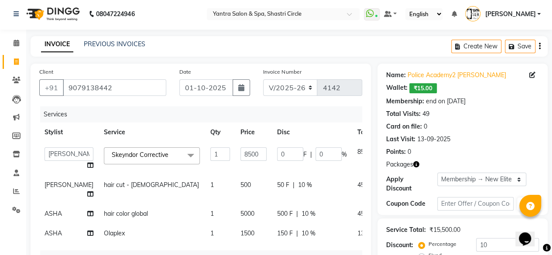
scroll to position [0, 0]
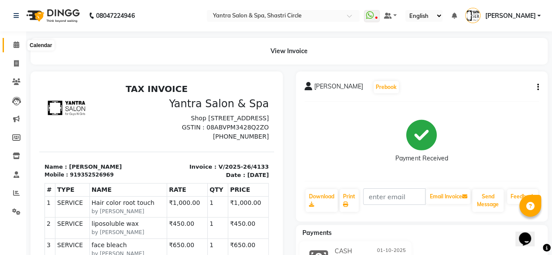
click at [14, 48] on span at bounding box center [16, 45] width 15 height 10
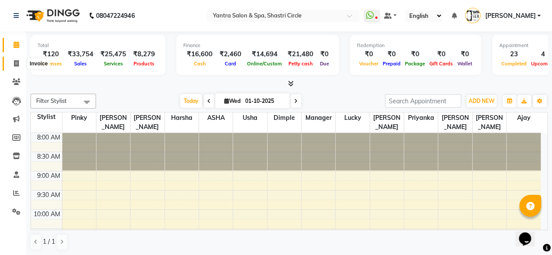
click at [18, 60] on icon at bounding box center [16, 63] width 5 height 7
select select "service"
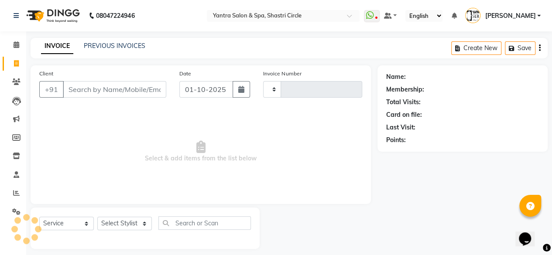
type input "4142"
select select "154"
click at [109, 86] on input "Client" at bounding box center [115, 89] width 104 height 17
click at [378, 16] on icon at bounding box center [376, 18] width 3 height 4
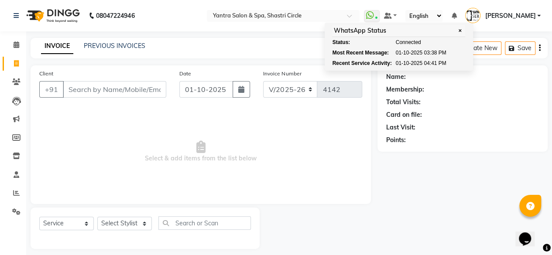
click at [211, 16] on nav "08047224946 Select Location × Yantra Salon & Spa, Shastri Circle WhatsApp Statu…" at bounding box center [276, 15] width 552 height 31
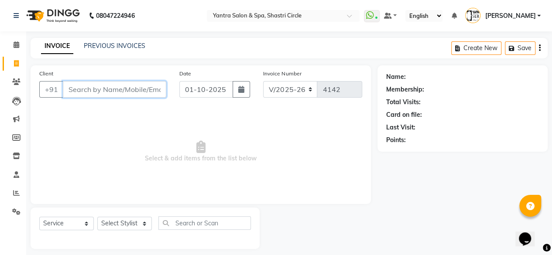
click at [103, 82] on input "Client" at bounding box center [115, 89] width 104 height 17
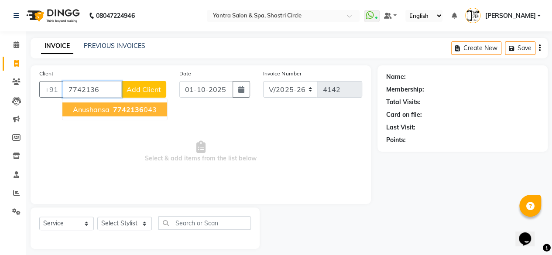
click at [113, 109] on span "7742136" at bounding box center [128, 109] width 31 height 9
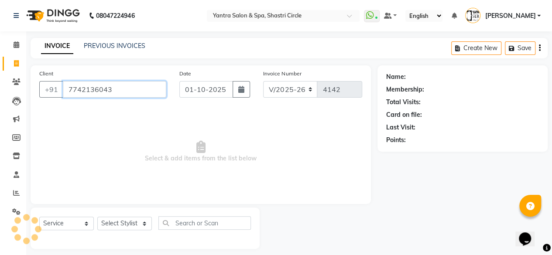
type input "7742136043"
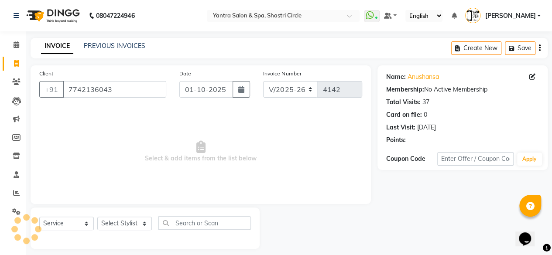
click at [125, 215] on div "Select Service Product Membership Package Voucher Prepaid Gift Card Select Styl…" at bounding box center [145, 228] width 229 height 41
click at [125, 218] on select "Select Stylist [PERSON_NAME] [PERSON_NAME] ASHA [PERSON_NAME] [PERSON_NAME] [PE…" at bounding box center [124, 224] width 55 height 14
select select "4416"
click at [97, 217] on select "Select Stylist [PERSON_NAME] [PERSON_NAME] ASHA [PERSON_NAME] [PERSON_NAME] [PE…" at bounding box center [124, 224] width 55 height 14
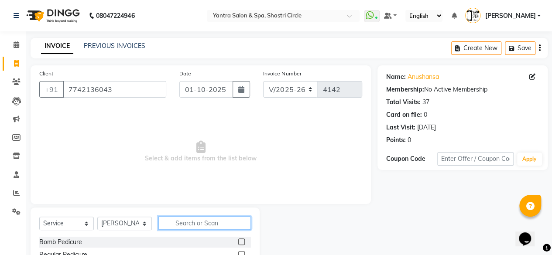
click at [223, 228] on input "text" at bounding box center [205, 224] width 93 height 14
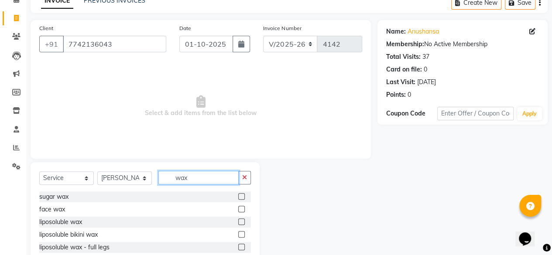
scroll to position [94, 0]
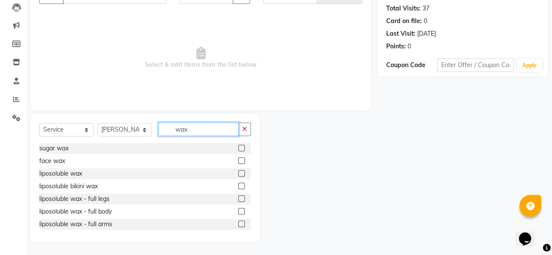
type input "wax"
click at [238, 174] on label at bounding box center [241, 173] width 7 height 7
click at [238, 174] on input "checkbox" at bounding box center [241, 174] width 6 height 6
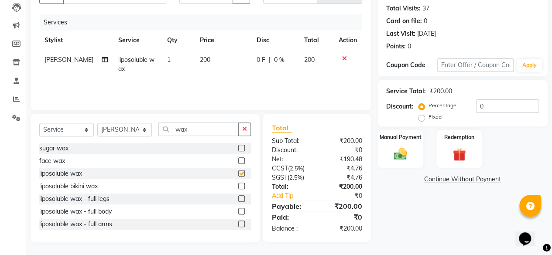
checkbox input "false"
click at [224, 76] on td "200" at bounding box center [223, 64] width 57 height 29
select select "4416"
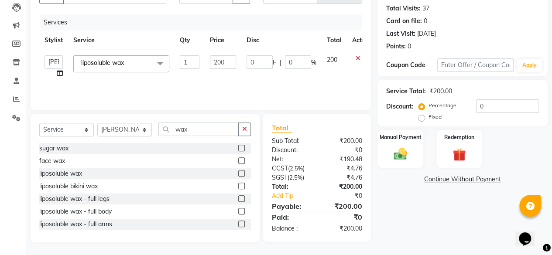
click at [224, 76] on td "200" at bounding box center [223, 66] width 37 height 33
click at [235, 65] on input "200" at bounding box center [223, 62] width 26 height 14
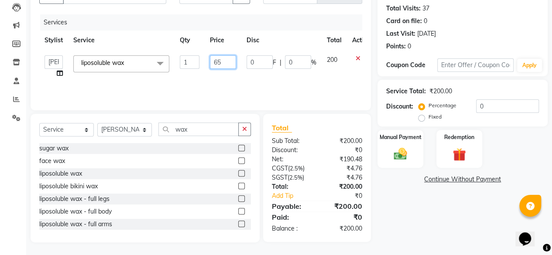
type input "650"
click at [228, 81] on div "Services Stylist Service Qty Price Disc Total Action Ajay Arvind ASHA Dimple [P…" at bounding box center [200, 57] width 323 height 87
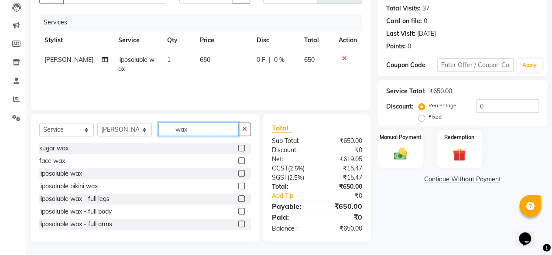
click at [204, 130] on input "wax" at bounding box center [199, 130] width 80 height 14
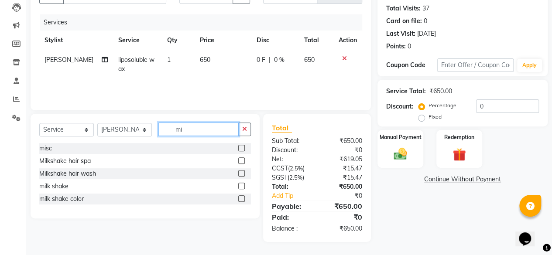
scroll to position [93, 0]
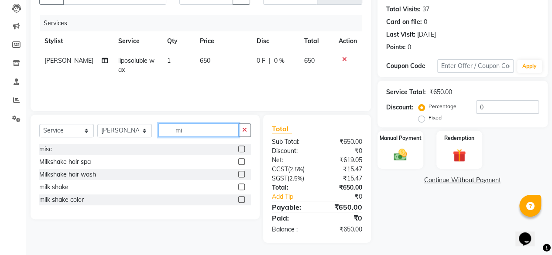
type input "mi"
click at [243, 149] on label at bounding box center [241, 149] width 7 height 7
click at [243, 149] on input "checkbox" at bounding box center [241, 150] width 6 height 6
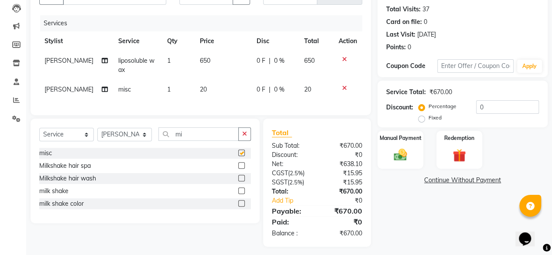
checkbox input "false"
click at [225, 95] on td "20" at bounding box center [223, 90] width 57 height 20
select select "4416"
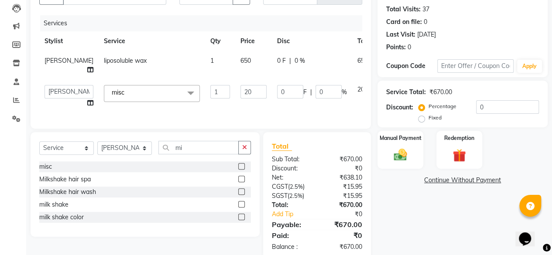
click at [241, 95] on input "20" at bounding box center [254, 92] width 26 height 14
type input "170"
click at [226, 107] on div "Services Stylist Service Qty Price Disc Total Action [PERSON_NAME] liposoluble …" at bounding box center [200, 67] width 323 height 105
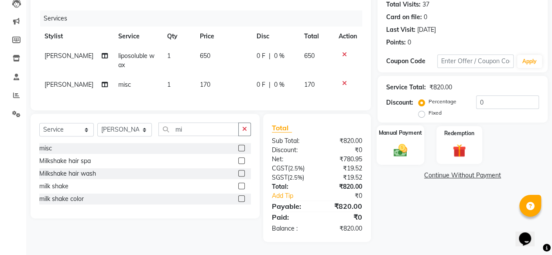
scroll to position [104, 0]
click at [390, 146] on img at bounding box center [401, 150] width 22 height 16
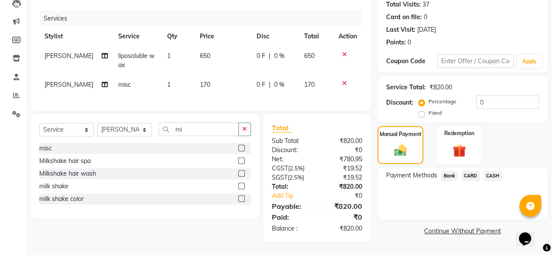
click at [482, 171] on div "CASH" at bounding box center [491, 177] width 22 height 12
click at [490, 171] on span "CASH" at bounding box center [493, 176] width 19 height 10
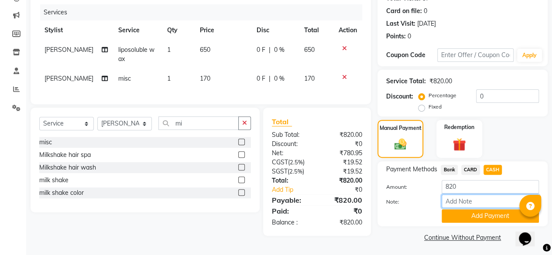
click at [479, 208] on input "Note:" at bounding box center [490, 202] width 97 height 14
click at [479, 214] on button "Add Payment" at bounding box center [490, 217] width 97 height 14
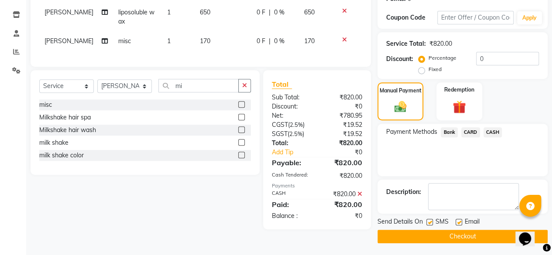
scroll to position [142, 0]
click at [475, 231] on button "Checkout" at bounding box center [463, 237] width 170 height 14
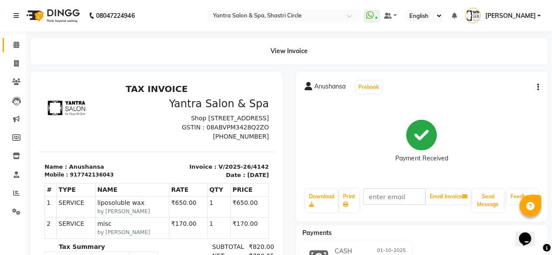
click at [10, 51] on link "Calendar" at bounding box center [13, 45] width 21 height 14
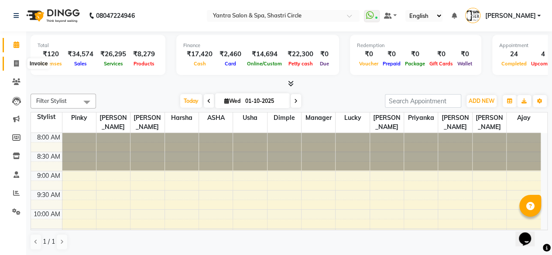
click at [19, 65] on span at bounding box center [16, 64] width 15 height 10
select select "service"
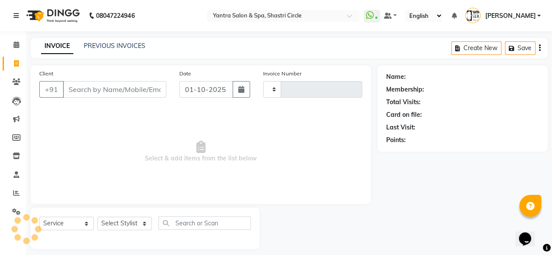
type input "4143"
select select "154"
click at [128, 87] on input "Client" at bounding box center [115, 89] width 104 height 17
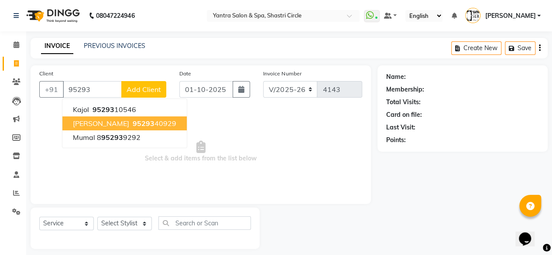
click at [138, 124] on span "95293" at bounding box center [144, 123] width 22 height 9
type input "9529340929"
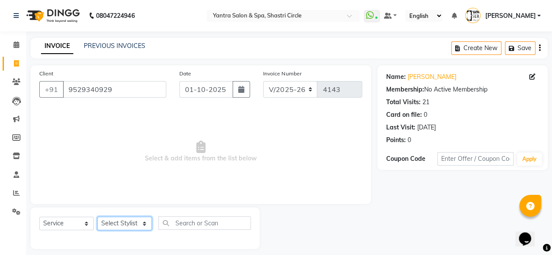
click at [130, 225] on select "Select Stylist [PERSON_NAME] [PERSON_NAME] ASHA [PERSON_NAME] [PERSON_NAME] [PE…" at bounding box center [124, 224] width 55 height 14
select select "18135"
click at [97, 217] on select "Select Stylist [PERSON_NAME] [PERSON_NAME] ASHA [PERSON_NAME] [PERSON_NAME] [PE…" at bounding box center [124, 224] width 55 height 14
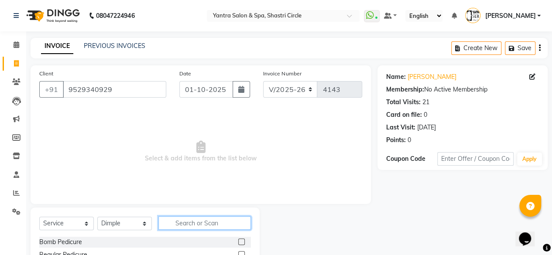
click at [238, 222] on input "text" at bounding box center [205, 224] width 93 height 14
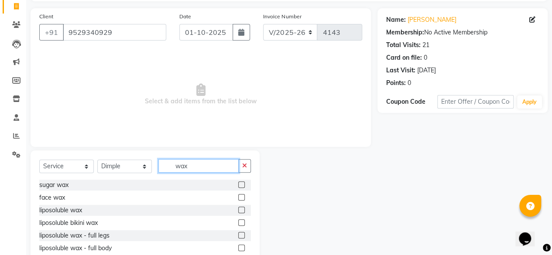
type input "wax"
click at [238, 209] on label at bounding box center [241, 210] width 7 height 7
click at [238, 209] on input "checkbox" at bounding box center [241, 211] width 6 height 6
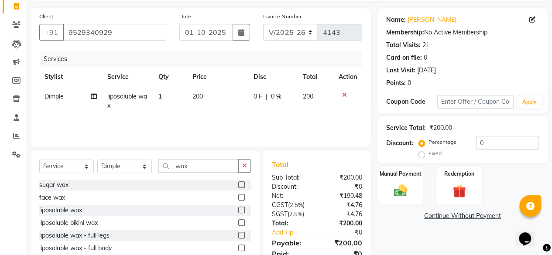
click at [210, 83] on th "Price" at bounding box center [217, 77] width 61 height 20
checkbox input "false"
click at [224, 110] on td "200" at bounding box center [217, 101] width 61 height 29
select select "18135"
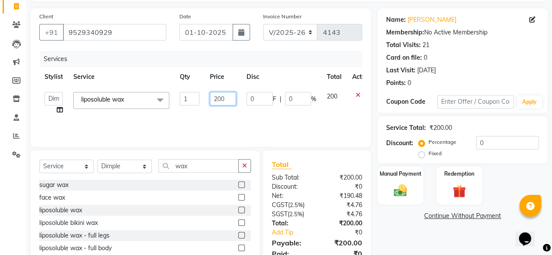
click at [214, 102] on input "200" at bounding box center [223, 99] width 26 height 14
type input "1200"
click at [214, 121] on div "Services Stylist Service Qty Price Disc Total Action Ajay Arvind ASHA Dimple [P…" at bounding box center [200, 94] width 323 height 87
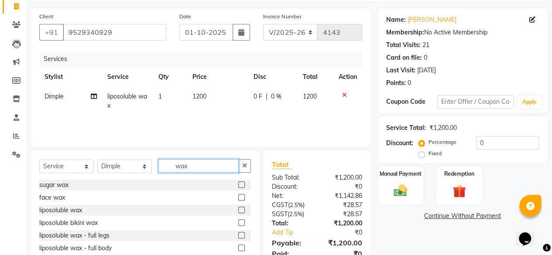
click at [209, 166] on input "wax" at bounding box center [199, 166] width 80 height 14
click at [208, 166] on input "wax" at bounding box center [199, 166] width 80 height 14
type input "thre"
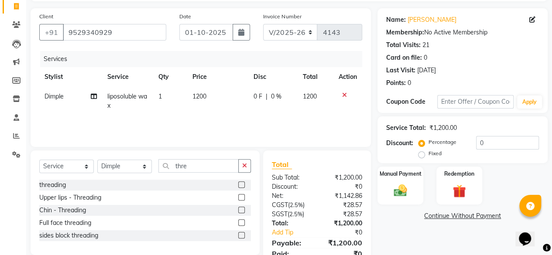
click at [245, 183] on label at bounding box center [241, 185] width 7 height 7
click at [244, 183] on input "checkbox" at bounding box center [241, 186] width 6 height 6
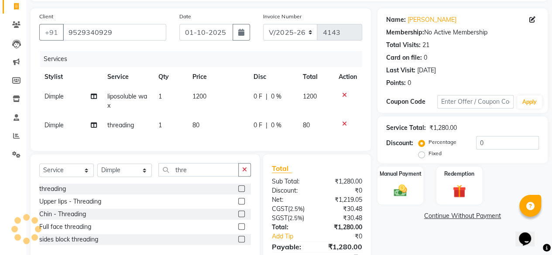
checkbox input "false"
click at [227, 116] on td "80" at bounding box center [217, 126] width 61 height 20
select select "18135"
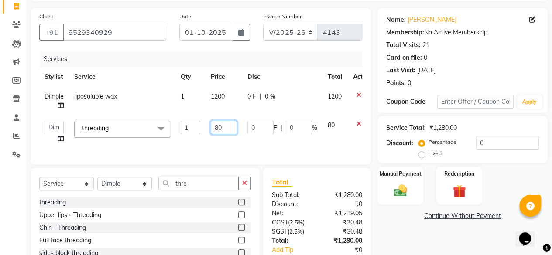
click at [230, 133] on input "80" at bounding box center [224, 128] width 26 height 14
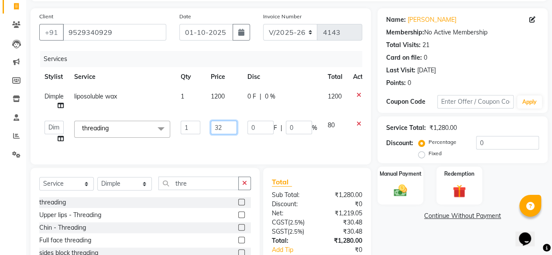
type input "320"
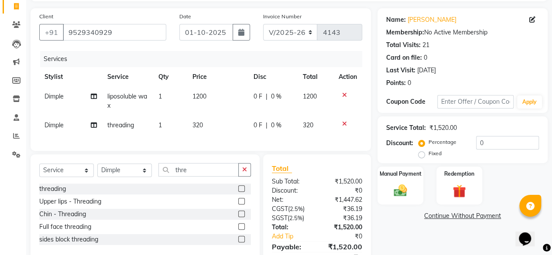
click at [231, 142] on div "Services Stylist Service Qty Price Disc Total Action Dimple liposoluble wax 1 1…" at bounding box center [200, 96] width 323 height 91
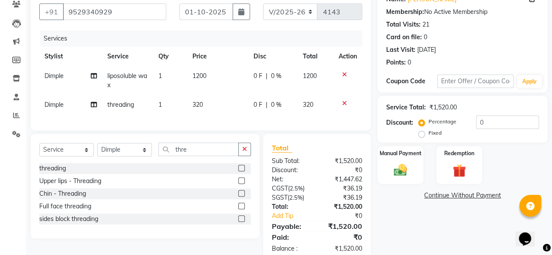
scroll to position [104, 0]
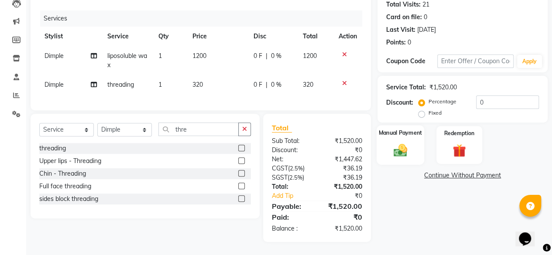
click at [395, 153] on div "Manual Payment" at bounding box center [401, 145] width 48 height 40
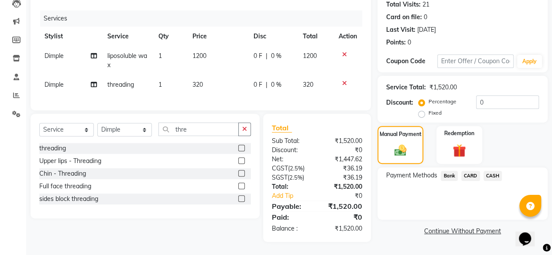
click at [495, 173] on span "CASH" at bounding box center [493, 176] width 19 height 10
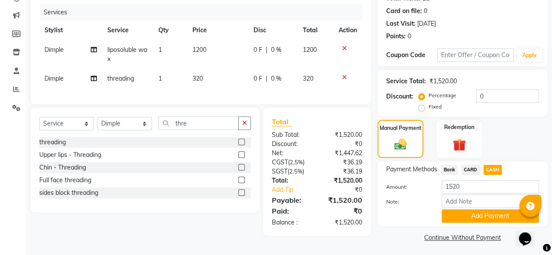
click at [479, 211] on button "Add Payment" at bounding box center [490, 217] width 97 height 14
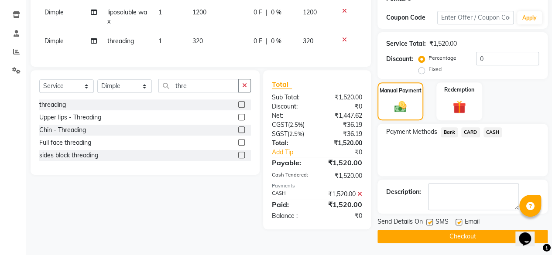
scroll to position [142, 0]
click at [498, 238] on button "Checkout" at bounding box center [463, 237] width 170 height 14
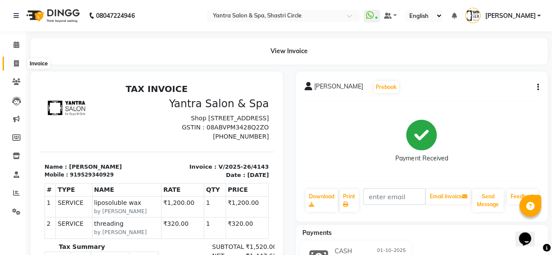
click at [13, 62] on span at bounding box center [16, 64] width 15 height 10
select select "service"
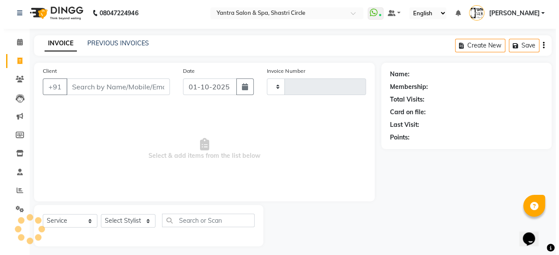
scroll to position [7, 0]
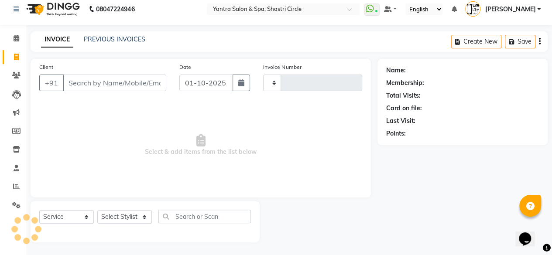
type input "4144"
select select "154"
click at [107, 86] on input "Client" at bounding box center [115, 83] width 104 height 17
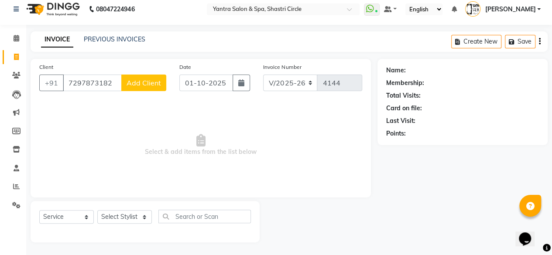
type input "7297873182"
click at [155, 80] on span "Add Client" at bounding box center [144, 83] width 35 height 9
select select "33"
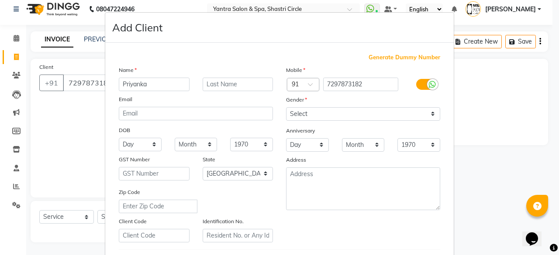
type input "Priyanka"
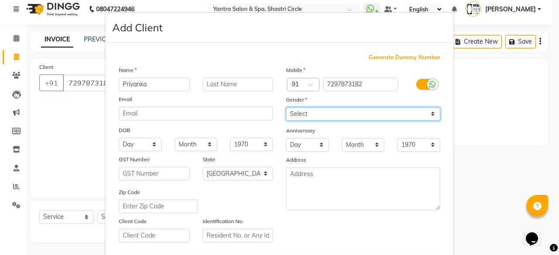
drag, startPoint x: 364, startPoint y: 113, endPoint x: 359, endPoint y: 119, distance: 8.1
click at [363, 113] on select "Select [DEMOGRAPHIC_DATA] [DEMOGRAPHIC_DATA] Other Prefer Not To Say" at bounding box center [363, 114] width 154 height 14
select select "[DEMOGRAPHIC_DATA]"
click at [286, 107] on select "Select [DEMOGRAPHIC_DATA] [DEMOGRAPHIC_DATA] Other Prefer Not To Say" at bounding box center [363, 114] width 154 height 14
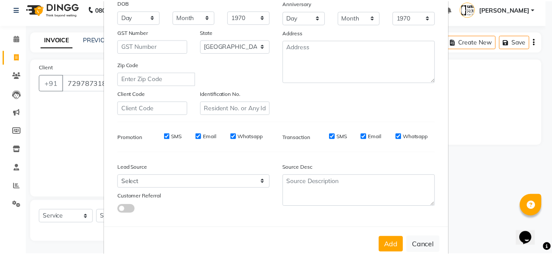
scroll to position [146, 0]
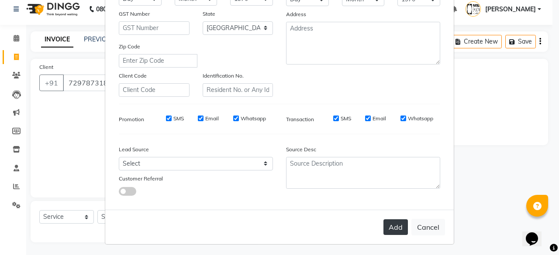
click at [397, 223] on button "Add" at bounding box center [395, 228] width 24 height 16
select select
select select "null"
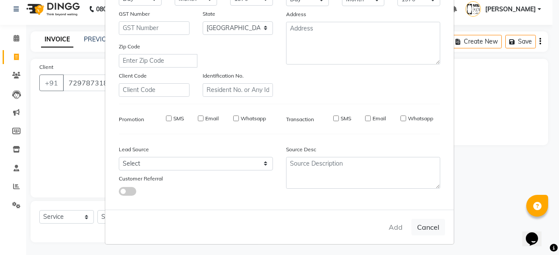
select select
checkbox input "false"
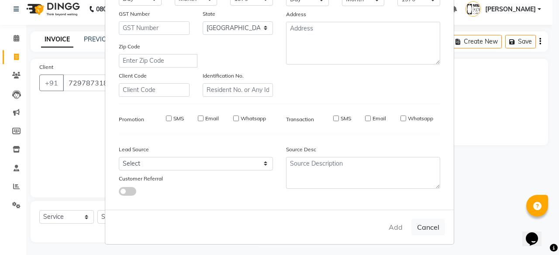
checkbox input "false"
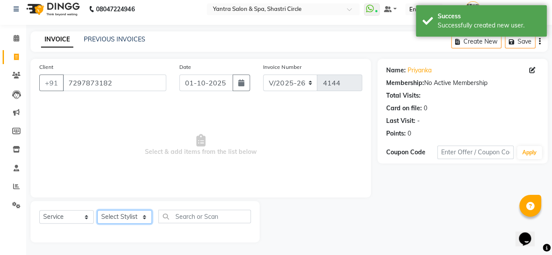
click at [116, 217] on select "Select Stylist [PERSON_NAME] [PERSON_NAME] ASHA [PERSON_NAME] [PERSON_NAME] [PE…" at bounding box center [124, 218] width 55 height 14
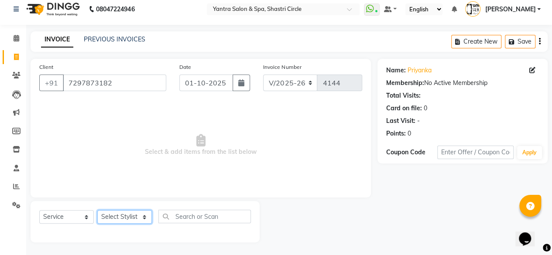
select select "44024"
click at [97, 211] on select "Select Stylist [PERSON_NAME] [PERSON_NAME] ASHA [PERSON_NAME] [PERSON_NAME] [PE…" at bounding box center [124, 218] width 55 height 14
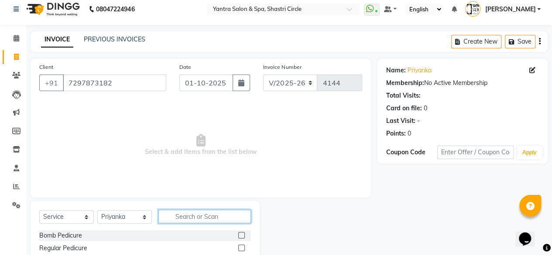
click at [197, 210] on input "text" at bounding box center [205, 217] width 93 height 14
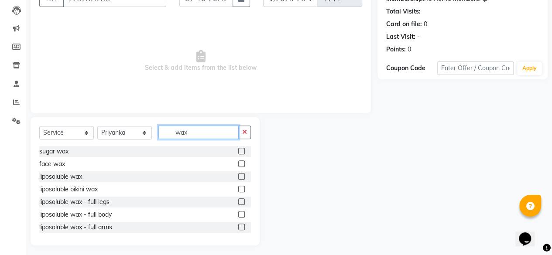
scroll to position [94, 0]
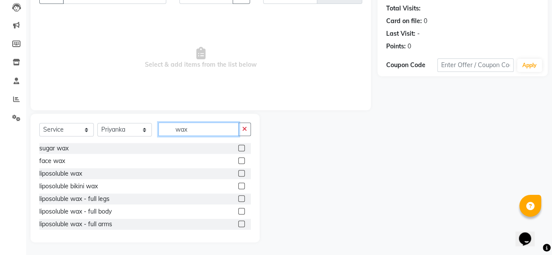
type input "wax"
click at [238, 172] on label at bounding box center [241, 173] width 7 height 7
click at [238, 172] on input "checkbox" at bounding box center [241, 174] width 6 height 6
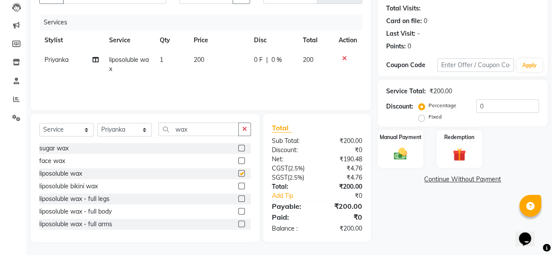
checkbox input "false"
click at [207, 64] on td "200" at bounding box center [219, 64] width 60 height 29
select select "44024"
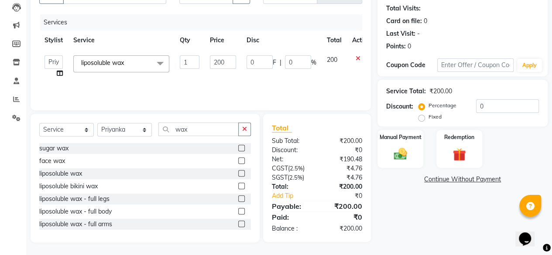
click at [207, 64] on td "200" at bounding box center [223, 66] width 37 height 33
click at [213, 62] on input "200" at bounding box center [223, 62] width 26 height 14
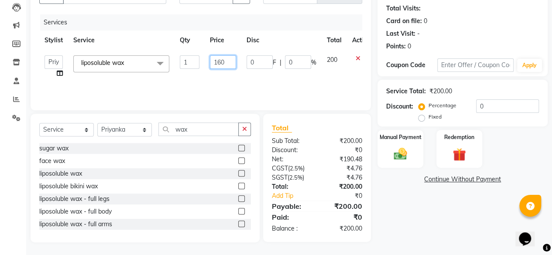
type input "1600"
click at [215, 76] on td "1600" at bounding box center [223, 66] width 37 height 33
select select "44024"
click at [289, 62] on input "0" at bounding box center [298, 62] width 26 height 14
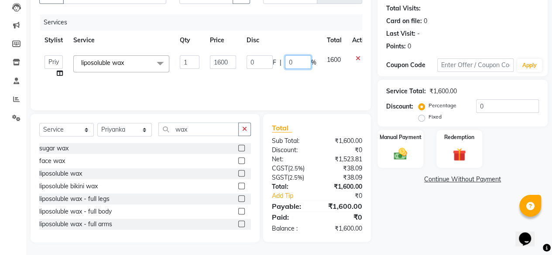
click at [289, 62] on input "0" at bounding box center [298, 62] width 26 height 14
type input "30"
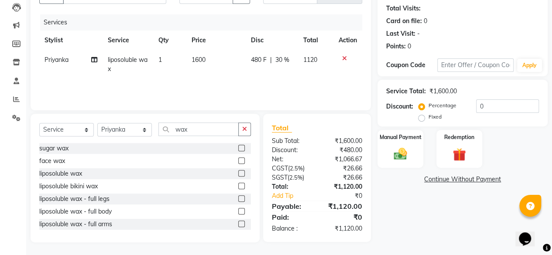
click at [234, 87] on div "Services Stylist Service Qty Price Disc Total Action Priyanka liposoluble wax 1…" at bounding box center [200, 57] width 323 height 87
click at [216, 127] on input "wax" at bounding box center [199, 130] width 80 height 14
click at [290, 69] on td "480 F | 30 %" at bounding box center [272, 64] width 52 height 29
select select "44024"
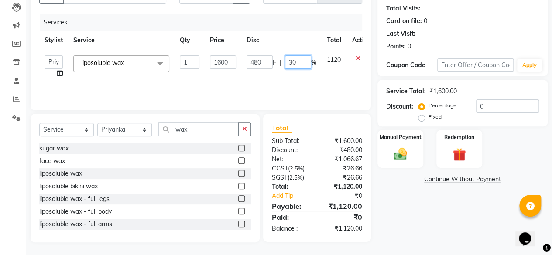
click at [291, 63] on input "30" at bounding box center [298, 62] width 26 height 14
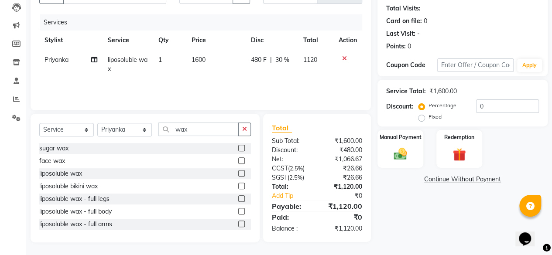
click at [280, 77] on td "480 F | 30 %" at bounding box center [272, 64] width 52 height 29
select select "44024"
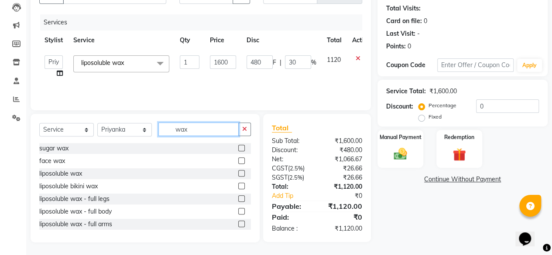
click at [204, 133] on input "wax" at bounding box center [199, 130] width 80 height 14
click at [238, 174] on label at bounding box center [241, 173] width 7 height 7
click at [238, 174] on input "checkbox" at bounding box center [241, 174] width 6 height 6
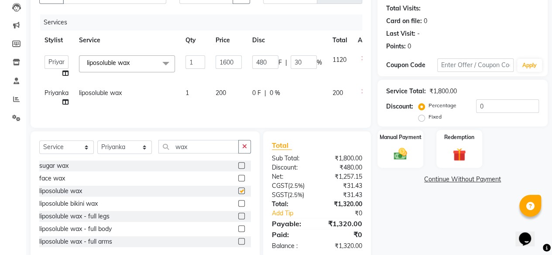
checkbox input "false"
click at [236, 92] on td "200" at bounding box center [229, 97] width 37 height 29
select select "44024"
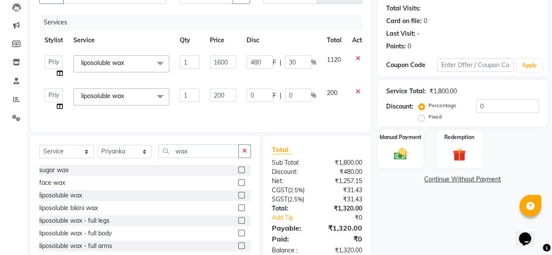
click at [236, 92] on input "200" at bounding box center [223, 96] width 26 height 14
type input "570"
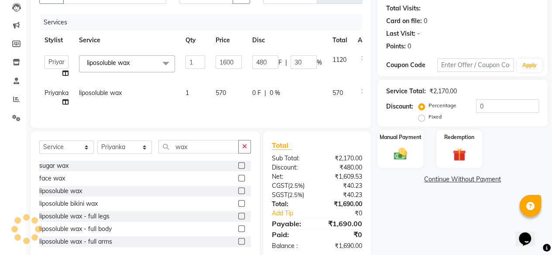
click at [238, 112] on div "Services Stylist Service Qty Price Disc Total Action Ajay Arvind ASHA Dimple [P…" at bounding box center [200, 66] width 323 height 105
click at [133, 154] on select "Select Stylist [PERSON_NAME] [PERSON_NAME] ASHA [PERSON_NAME] [PERSON_NAME] [PE…" at bounding box center [124, 148] width 55 height 14
select select "4454"
click at [97, 147] on select "Select Stylist [PERSON_NAME] [PERSON_NAME] ASHA [PERSON_NAME] [PERSON_NAME] [PE…" at bounding box center [124, 148] width 55 height 14
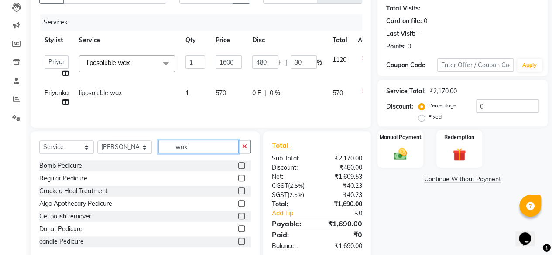
click at [213, 154] on input "wax" at bounding box center [199, 147] width 80 height 14
type input "wax"
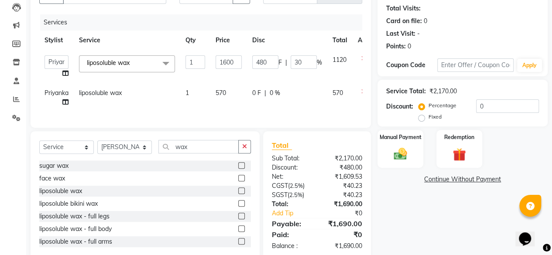
click at [238, 194] on label at bounding box center [241, 191] width 7 height 7
click at [238, 194] on input "checkbox" at bounding box center [241, 192] width 6 height 6
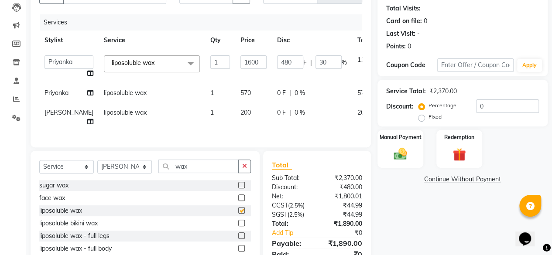
click at [235, 112] on td "200" at bounding box center [253, 117] width 37 height 29
checkbox input "false"
select select "4454"
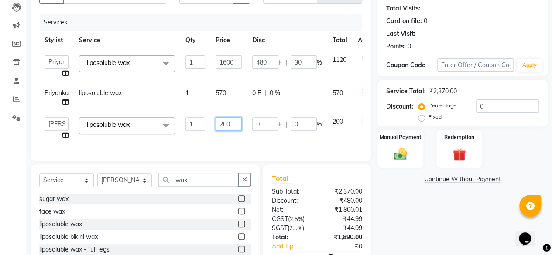
click at [235, 123] on input "200" at bounding box center [229, 124] width 26 height 14
type input "550"
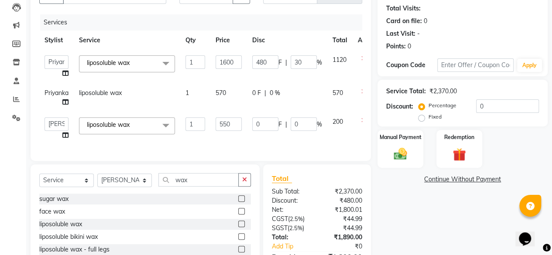
click at [233, 135] on div "Services Stylist Service Qty Price Disc Total Action Ajay Arvind ASHA Dimple [P…" at bounding box center [200, 83] width 323 height 138
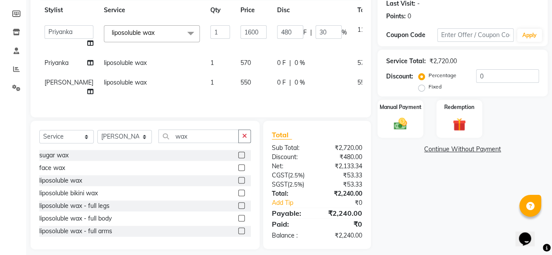
scroll to position [138, 0]
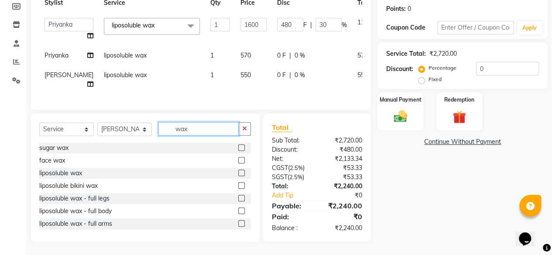
click at [210, 124] on input "wax" at bounding box center [199, 129] width 80 height 14
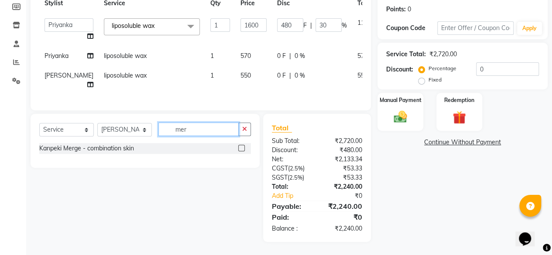
type input "mer"
click at [243, 147] on label at bounding box center [241, 148] width 7 height 7
click at [243, 147] on input "checkbox" at bounding box center [241, 149] width 6 height 6
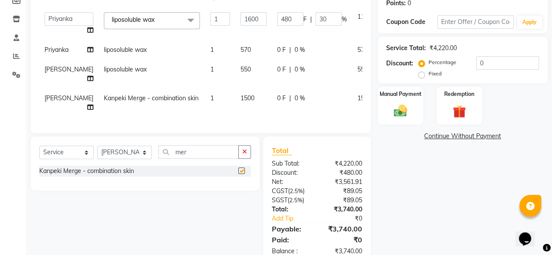
checkbox input "false"
click at [132, 155] on select "Select Stylist Ajay Arvind ASHA Dimple Harsha Hemlata Latika lucky Manager Mani…" at bounding box center [124, 153] width 55 height 14
select select "44024"
click at [97, 146] on select "Select Stylist Ajay Arvind ASHA Dimple Harsha Hemlata Latika lucky Manager Mani…" at bounding box center [124, 153] width 55 height 14
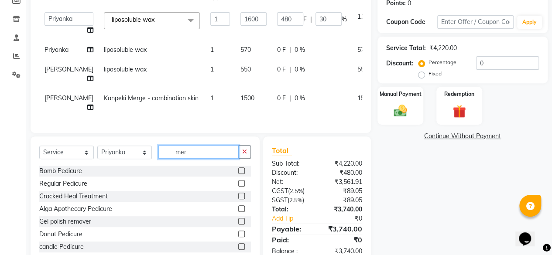
click at [183, 148] on input "mer" at bounding box center [199, 152] width 80 height 14
click at [202, 148] on input "mer" at bounding box center [199, 152] width 80 height 14
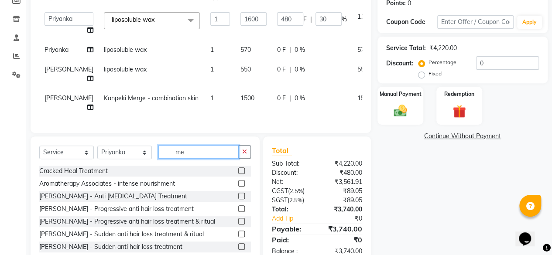
type input "mer"
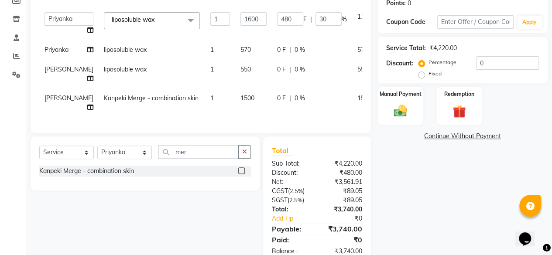
click at [244, 169] on label at bounding box center [241, 171] width 7 height 7
click at [244, 169] on input "checkbox" at bounding box center [241, 172] width 6 height 6
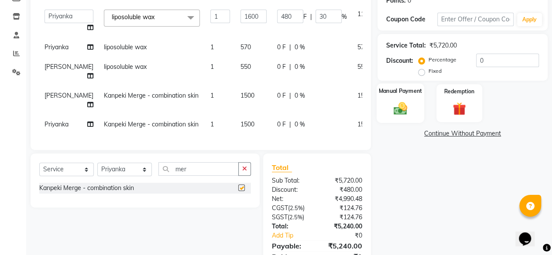
scroll to position [185, 0]
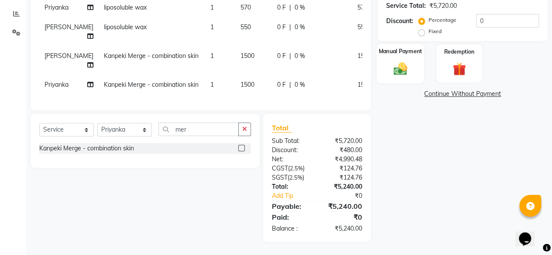
checkbox input "false"
click at [411, 61] on img at bounding box center [401, 69] width 22 height 16
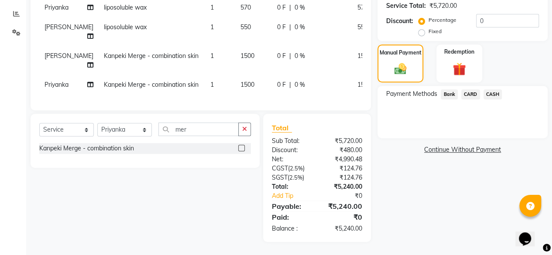
click at [239, 75] on td "1500" at bounding box center [253, 85] width 37 height 20
select select "44024"
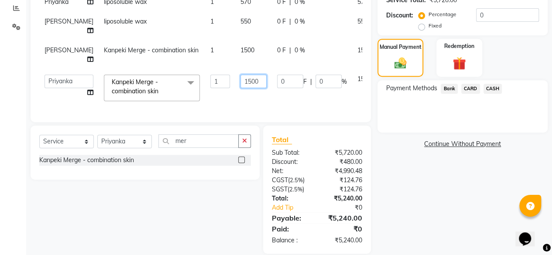
click at [239, 69] on td "1500" at bounding box center [253, 87] width 37 height 37
type input "1800"
click at [241, 75] on input "1800" at bounding box center [254, 82] width 26 height 14
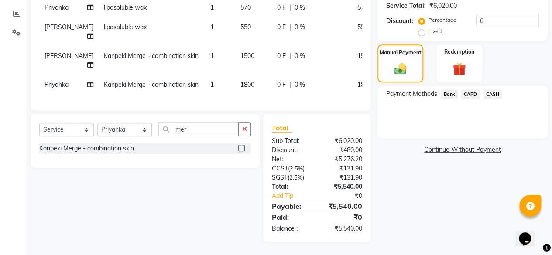
click at [235, 54] on td "1500" at bounding box center [253, 60] width 37 height 29
select select "4454"
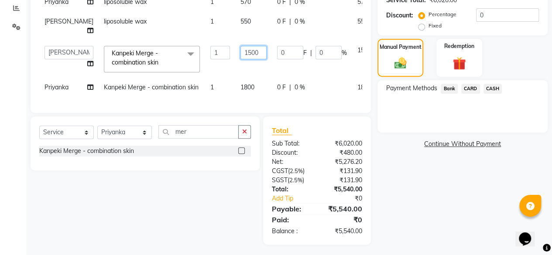
click at [241, 54] on input "1500" at bounding box center [254, 53] width 26 height 14
type input "1800"
click at [235, 87] on td "1800" at bounding box center [253, 88] width 37 height 20
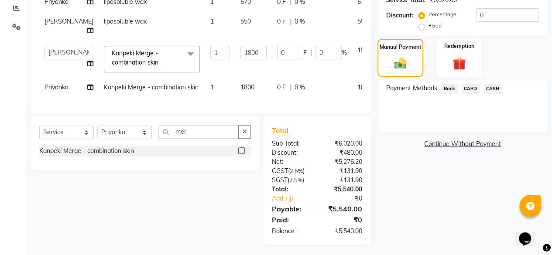
select select "44024"
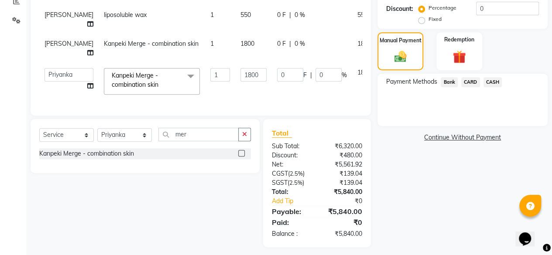
scroll to position [193, 0]
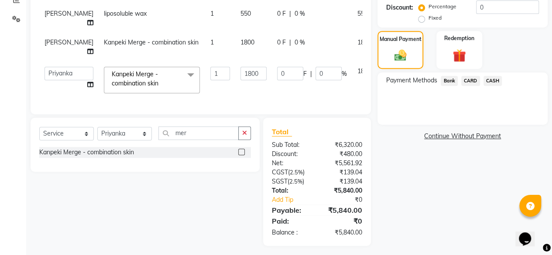
click at [501, 76] on div "CASH" at bounding box center [491, 82] width 22 height 12
click at [498, 71] on div "Name: Priyanka Membership: No Active Membership Total Visits: Card on file: 0 L…" at bounding box center [466, 59] width 177 height 374
click at [494, 76] on div "CASH" at bounding box center [491, 82] width 22 height 12
click at [492, 79] on span "CASH" at bounding box center [493, 81] width 19 height 10
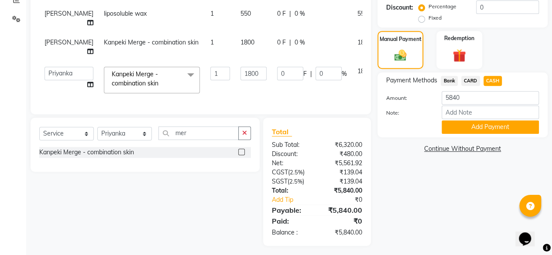
drag, startPoint x: 471, startPoint y: 124, endPoint x: 477, endPoint y: 125, distance: 6.1
click at [471, 125] on button "Add Payment" at bounding box center [490, 128] width 97 height 14
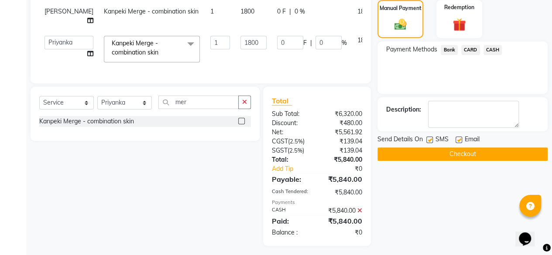
click at [476, 153] on button "Checkout" at bounding box center [463, 155] width 170 height 14
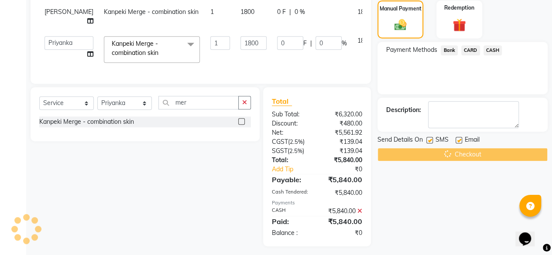
scroll to position [180, 0]
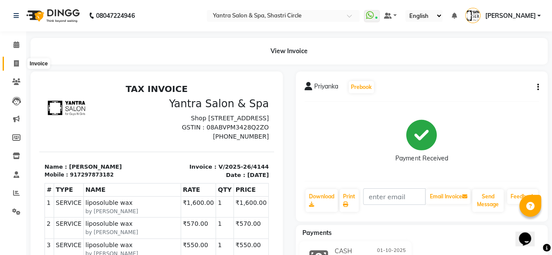
click at [16, 64] on icon at bounding box center [16, 63] width 5 height 7
select select "service"
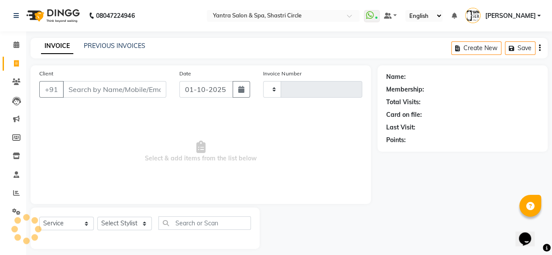
scroll to position [7, 0]
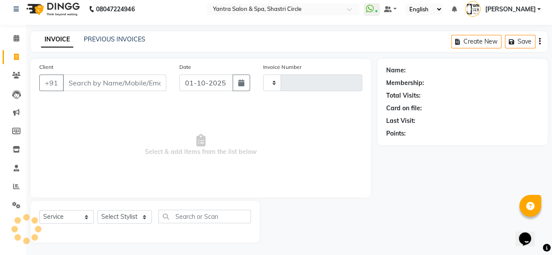
type input "4145"
select select "154"
click at [107, 76] on input "Client" at bounding box center [115, 83] width 104 height 17
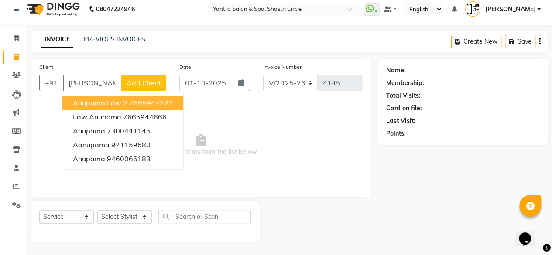
drag, startPoint x: 121, startPoint y: 102, endPoint x: 129, endPoint y: 141, distance: 40.2
click at [121, 102] on span "Anupama Law 2" at bounding box center [100, 103] width 55 height 9
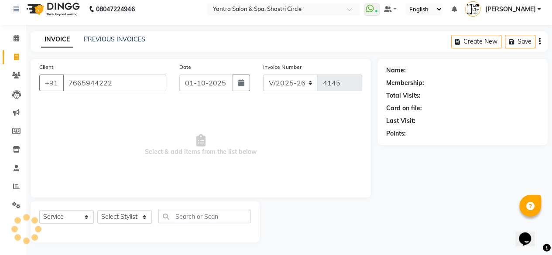
type input "7665944222"
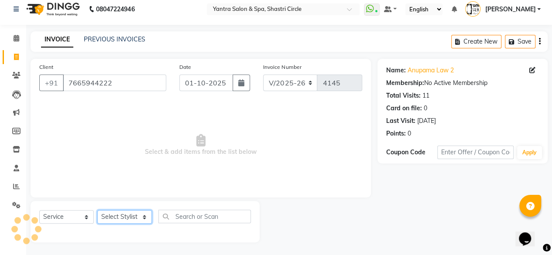
click at [139, 219] on select "Select Stylist Ajay Arvind ASHA Dimple Harsha Hemlata Latika lucky Manager Mani…" at bounding box center [124, 218] width 55 height 14
select select "91688"
click at [97, 211] on select "Select Stylist Ajay Arvind ASHA Dimple Harsha Hemlata Latika lucky Manager Mani…" at bounding box center [124, 218] width 55 height 14
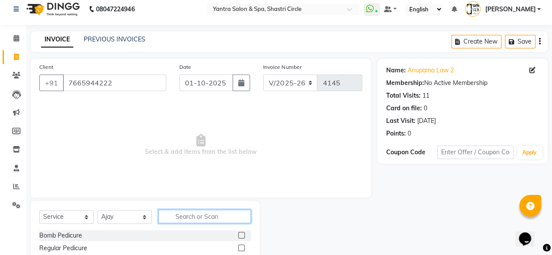
click at [212, 218] on input "text" at bounding box center [205, 217] width 93 height 14
type input "trim"
click at [243, 235] on label at bounding box center [241, 235] width 7 height 7
click at [243, 235] on input "checkbox" at bounding box center [241, 236] width 6 height 6
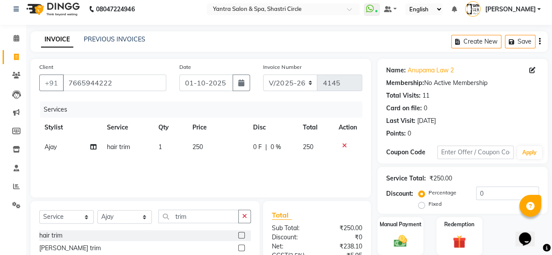
checkbox input "false"
click at [216, 152] on td "250" at bounding box center [217, 148] width 61 height 20
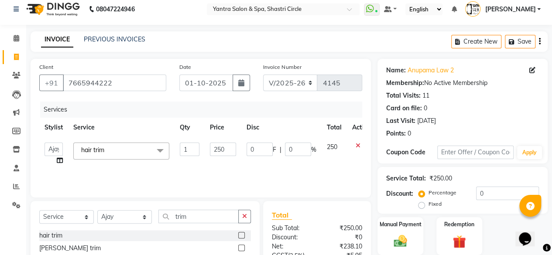
click at [216, 152] on input "250" at bounding box center [223, 150] width 26 height 14
type input "350"
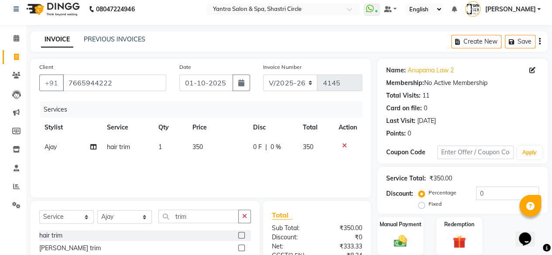
click at [206, 173] on div "Services Stylist Service Qty Price Disc Total Action Ajay hair trim 1 350 0 F |…" at bounding box center [200, 145] width 323 height 87
click at [205, 211] on input "trim" at bounding box center [199, 217] width 80 height 14
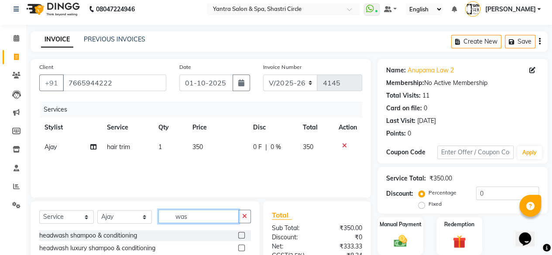
scroll to position [93, 0]
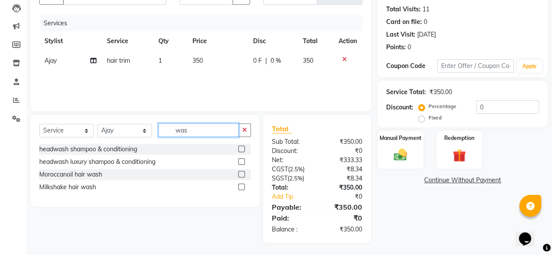
type input "was"
click at [242, 178] on div at bounding box center [241, 175] width 6 height 9
click at [240, 174] on label at bounding box center [241, 174] width 7 height 7
click at [240, 174] on input "checkbox" at bounding box center [241, 175] width 6 height 6
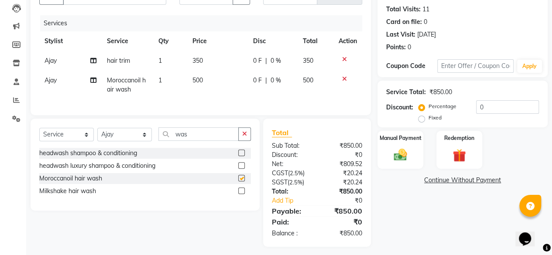
checkbox input "false"
click at [199, 141] on input "was" at bounding box center [199, 135] width 80 height 14
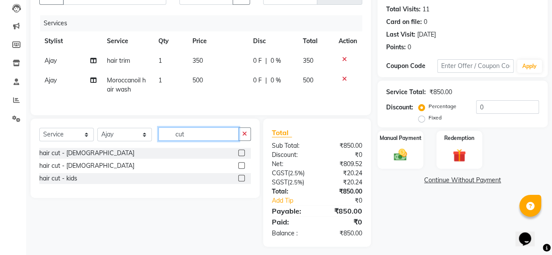
type input "cut"
click at [239, 156] on label at bounding box center [241, 153] width 7 height 7
click at [239, 156] on input "checkbox" at bounding box center [241, 154] width 6 height 6
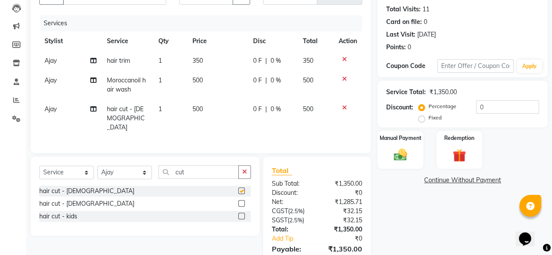
checkbox input "false"
click at [93, 110] on icon at bounding box center [93, 109] width 6 height 6
select select "91688"
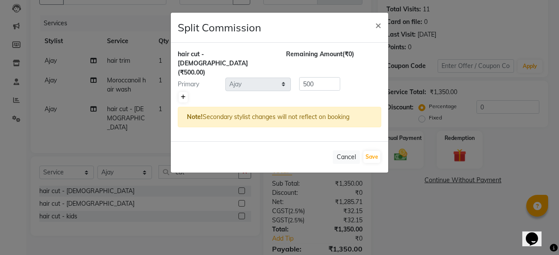
click at [180, 92] on link at bounding box center [183, 97] width 9 height 10
type input "250"
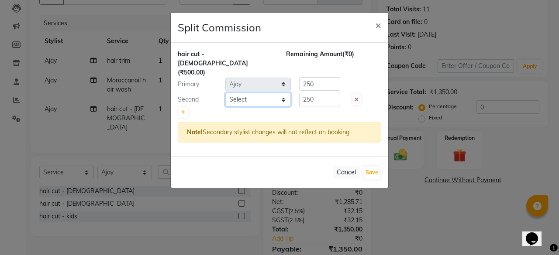
drag, startPoint x: 180, startPoint y: 82, endPoint x: 231, endPoint y: 79, distance: 51.2
click at [231, 93] on select "Select Ajay Arvind ASHA Dimple Harsha Hemlata Latika lucky Manager Manisha maam…" at bounding box center [258, 100] width 66 height 14
select select "72459"
click at [225, 93] on select "Select Ajay Arvind ASHA Dimple Harsha Hemlata Latika lucky Manager Manisha maam…" at bounding box center [258, 100] width 66 height 14
click at [379, 167] on button "Save" at bounding box center [371, 173] width 17 height 12
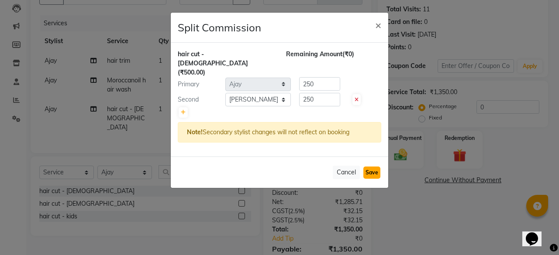
select select "Select"
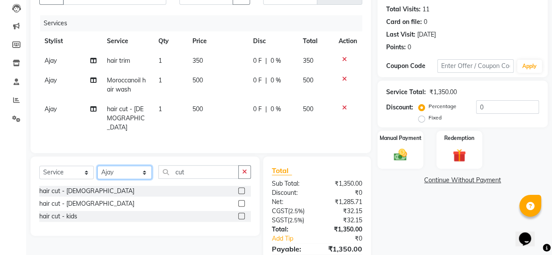
click at [137, 172] on select "Select Stylist Ajay Arvind ASHA Dimple Harsha Hemlata Latika lucky Manager Mani…" at bounding box center [124, 173] width 55 height 14
select select "4416"
click at [97, 166] on select "Select Stylist Ajay Arvind ASHA Dimple Harsha Hemlata Latika lucky Manager Mani…" at bounding box center [124, 173] width 55 height 14
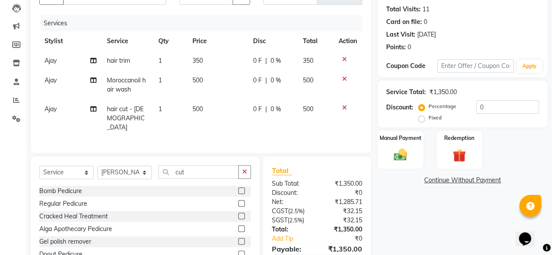
click at [191, 159] on div "Select Service Product Membership Package Voucher Prepaid Gift Card Select Styl…" at bounding box center [145, 221] width 229 height 129
click at [191, 161] on div "Select Service Product Membership Package Voucher Prepaid Gift Card Select Styl…" at bounding box center [145, 221] width 229 height 129
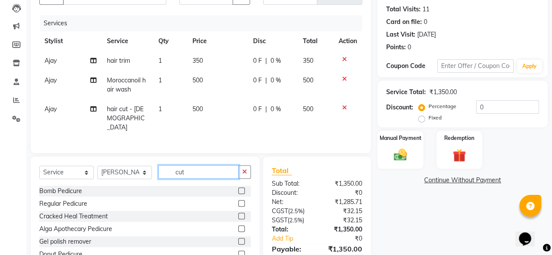
click at [194, 174] on input "cut" at bounding box center [199, 173] width 80 height 14
type input "wax"
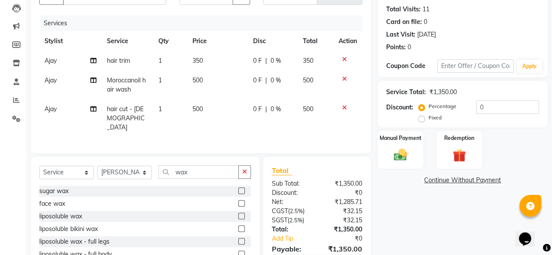
drag, startPoint x: 237, startPoint y: 214, endPoint x: 224, endPoint y: 173, distance: 42.1
click at [238, 214] on label at bounding box center [241, 216] width 7 height 7
click at [238, 214] on input "checkbox" at bounding box center [241, 217] width 6 height 6
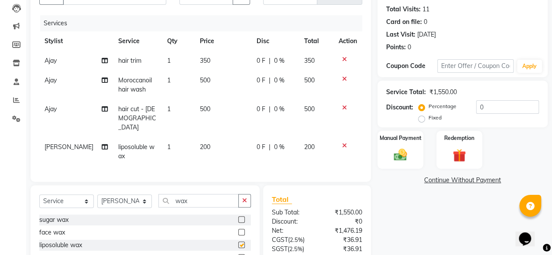
checkbox input "false"
click at [224, 138] on td "200" at bounding box center [223, 152] width 57 height 29
select select "4416"
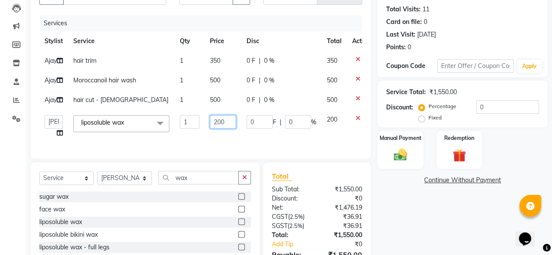
click at [223, 129] on input "200" at bounding box center [223, 122] width 26 height 14
type input "1700"
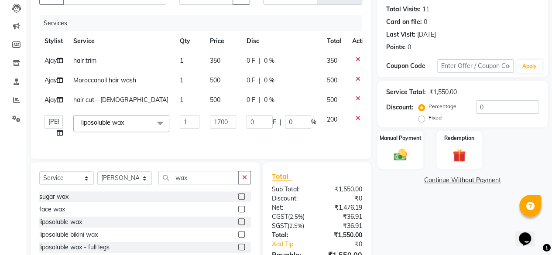
click at [231, 150] on div "Services Stylist Service Qty Price Disc Total Action Ajay hair trim 1 350 0 F |…" at bounding box center [200, 82] width 323 height 135
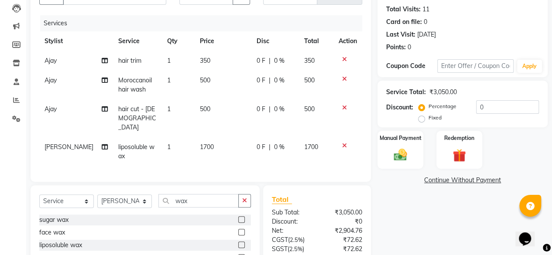
click at [99, 139] on td "[PERSON_NAME]" at bounding box center [76, 152] width 74 height 29
select select "4416"
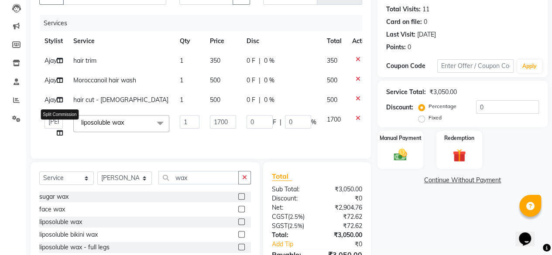
click at [61, 136] on icon at bounding box center [60, 133] width 6 height 6
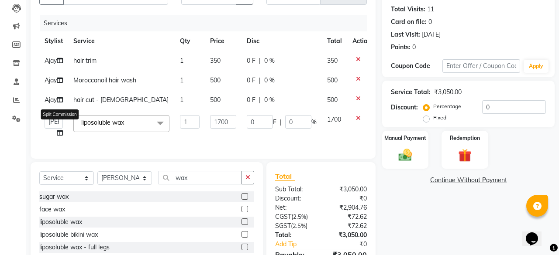
select select "4416"
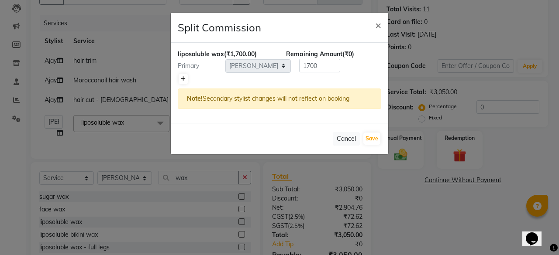
click at [183, 81] on icon at bounding box center [183, 78] width 5 height 5
type input "850"
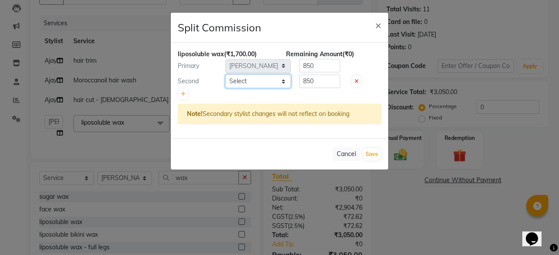
click at [236, 77] on select "Select Ajay Arvind ASHA Dimple Harsha Hemlata Latika lucky Manager Manisha maam…" at bounding box center [258, 82] width 66 height 14
select select "18135"
click at [225, 75] on select "Select Ajay Arvind ASHA Dimple Harsha Hemlata Latika lucky Manager Manisha maam…" at bounding box center [258, 82] width 66 height 14
click at [375, 161] on div "Cancel Save" at bounding box center [280, 153] width 218 height 31
click at [374, 156] on button "Save" at bounding box center [371, 154] width 17 height 12
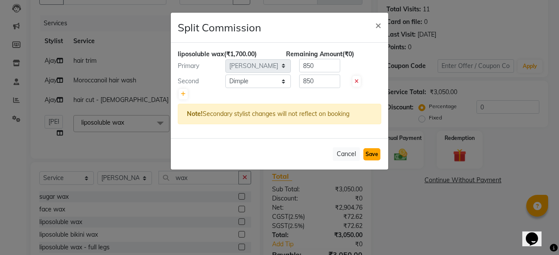
select select "Select"
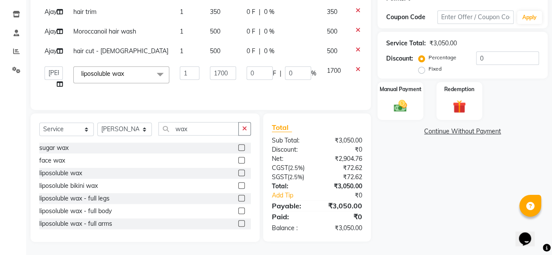
scroll to position [176, 0]
click at [134, 129] on select "Select Stylist Ajay Arvind ASHA Dimple Harsha Hemlata Latika lucky Manager Mani…" at bounding box center [124, 130] width 55 height 14
select select "82436"
click at [97, 123] on select "Select Stylist Ajay Arvind ASHA Dimple Harsha Hemlata Latika lucky Manager Mani…" at bounding box center [124, 130] width 55 height 14
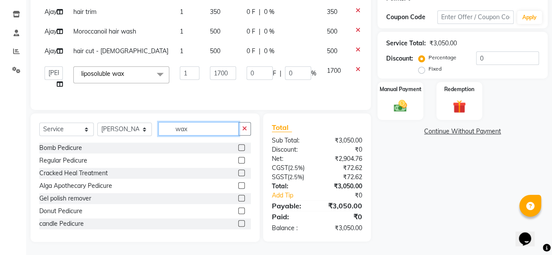
click at [197, 132] on input "wax" at bounding box center [199, 129] width 80 height 14
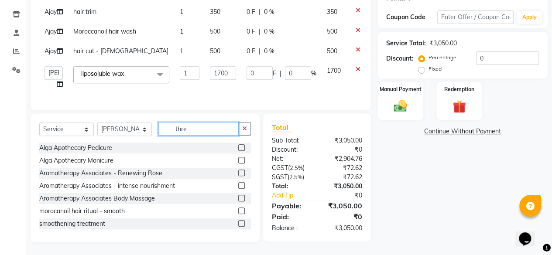
scroll to position [175, 0]
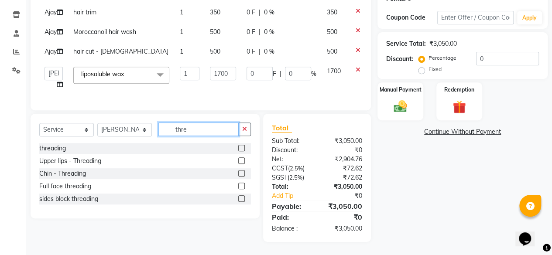
type input "thre"
click at [241, 149] on label at bounding box center [241, 148] width 7 height 7
click at [241, 149] on input "checkbox" at bounding box center [241, 149] width 6 height 6
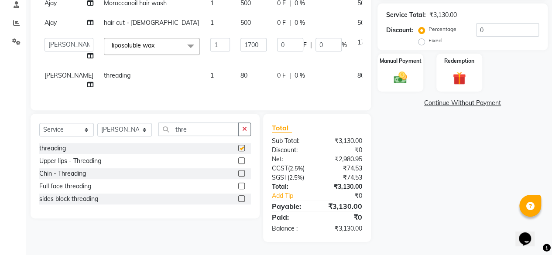
checkbox input "false"
click at [235, 76] on td "80" at bounding box center [253, 80] width 37 height 29
click at [235, 66] on td "1700" at bounding box center [253, 49] width 37 height 33
select select "82436"
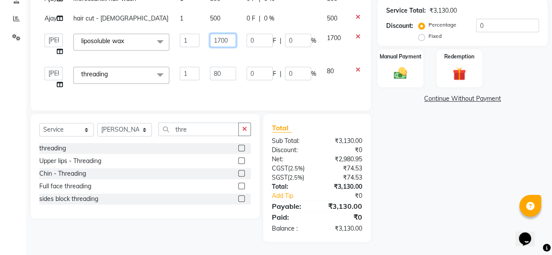
click at [234, 62] on td "1700" at bounding box center [223, 44] width 37 height 33
click at [228, 101] on div "Services Stylist Service Qty Price Disc Total Action Ajay hair trim 1 350 0 F |…" at bounding box center [200, 18] width 323 height 168
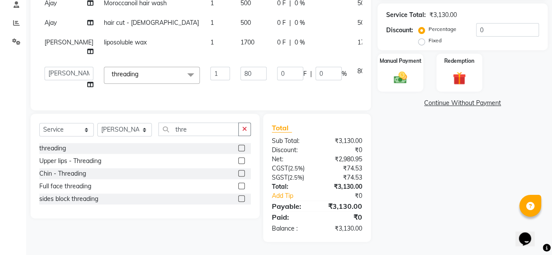
click at [228, 93] on div "Services Stylist Service Qty Price Disc Total Action Ajay hair trim 1 350 0 F |…" at bounding box center [200, 20] width 323 height 164
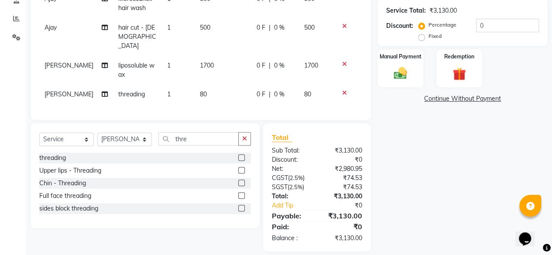
click at [229, 86] on td "80" at bounding box center [223, 95] width 57 height 20
select select "82436"
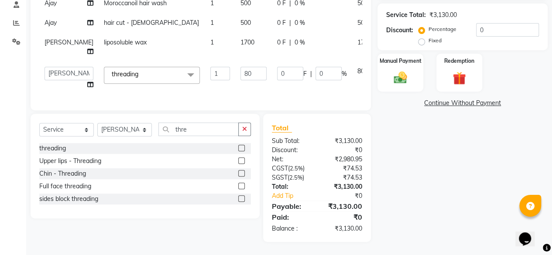
click at [235, 86] on td "80" at bounding box center [253, 78] width 37 height 33
click at [241, 74] on input "80" at bounding box center [254, 74] width 26 height 14
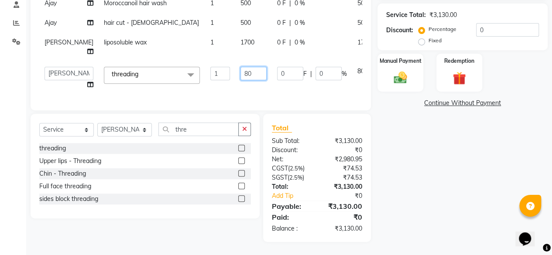
click at [241, 74] on input "80" at bounding box center [254, 74] width 26 height 14
type input "320"
click at [235, 82] on td "320" at bounding box center [253, 78] width 37 height 33
select select "82436"
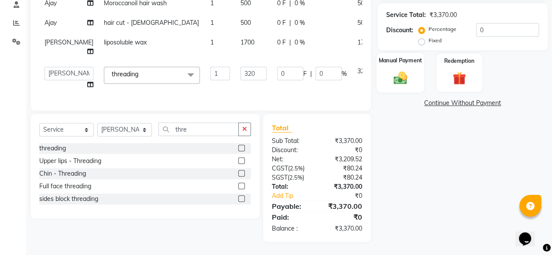
click at [410, 62] on div "Manual Payment" at bounding box center [401, 73] width 48 height 40
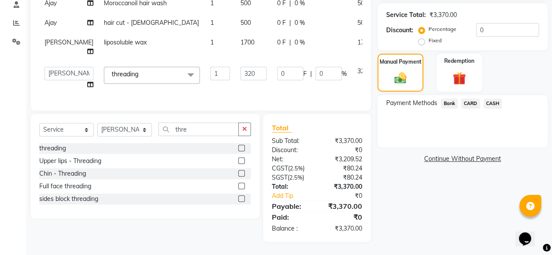
click at [501, 95] on div "Payment Methods Bank CARD CASH" at bounding box center [463, 121] width 170 height 52
click at [488, 95] on div "Payment Methods Bank CARD CASH" at bounding box center [463, 121] width 170 height 52
click at [492, 99] on span "CASH" at bounding box center [493, 104] width 19 height 10
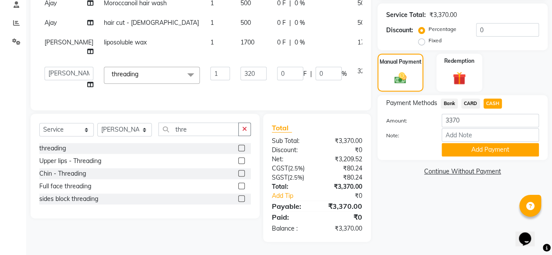
click at [495, 153] on div "Payment Methods Bank CARD CASH Amount: 3370 Note: Add Payment" at bounding box center [463, 127] width 170 height 65
click at [494, 146] on button "Add Payment" at bounding box center [490, 150] width 97 height 14
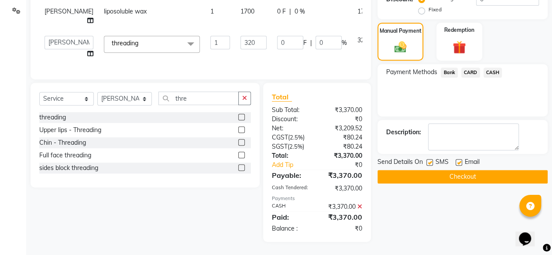
scroll to position [207, 0]
click at [487, 176] on button "Checkout" at bounding box center [463, 177] width 170 height 14
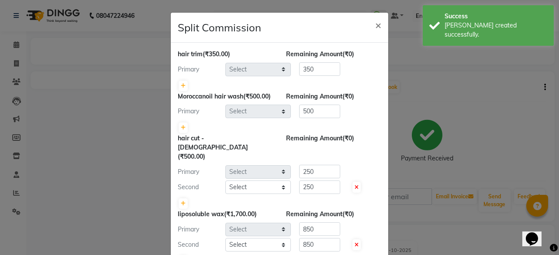
select select "91688"
select select "72459"
select select "4416"
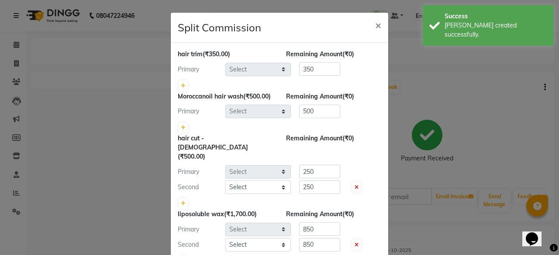
select select "18135"
select select "82436"
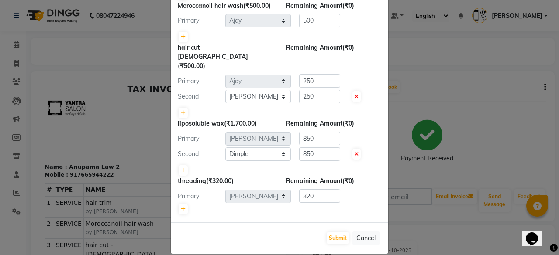
scroll to position [92, 0]
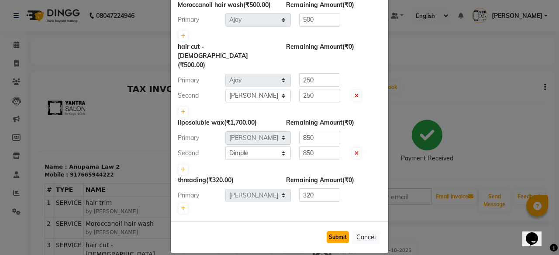
click at [340, 231] on button "Submit" at bounding box center [338, 237] width 22 height 12
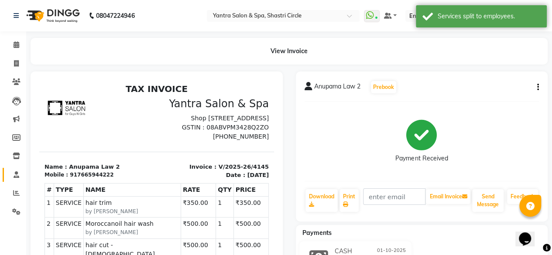
click at [17, 169] on link "Staff" at bounding box center [13, 175] width 21 height 14
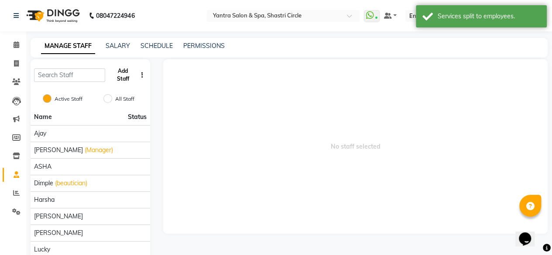
click at [114, 77] on button "Add Staff" at bounding box center [123, 75] width 28 height 23
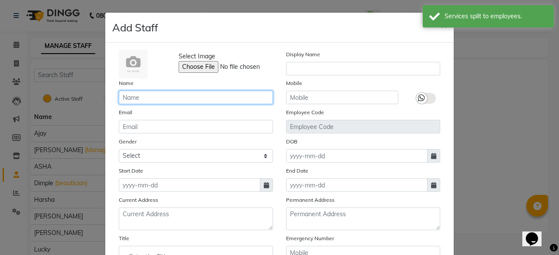
click at [142, 98] on input "text" at bounding box center [196, 98] width 154 height 14
type input "Afsana"
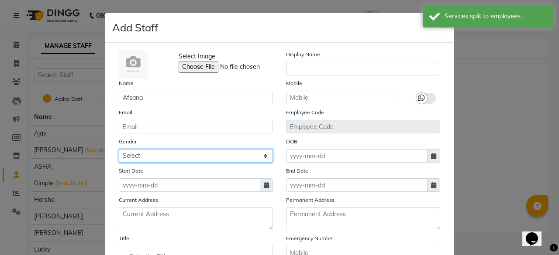
click at [166, 153] on select "Select Male Female Other Prefer Not To Say" at bounding box center [196, 156] width 154 height 14
select select "[DEMOGRAPHIC_DATA]"
click at [119, 149] on select "Select Male Female Other Prefer Not To Say" at bounding box center [196, 156] width 154 height 14
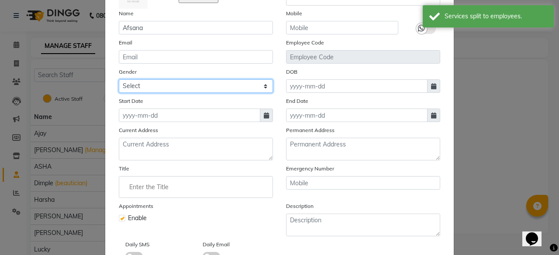
scroll to position [128, 0]
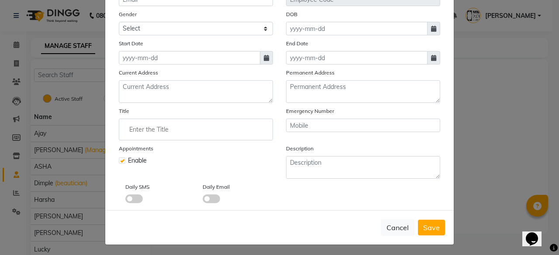
click at [260, 52] on span at bounding box center [266, 58] width 13 height 14
select select "10"
select select "2025"
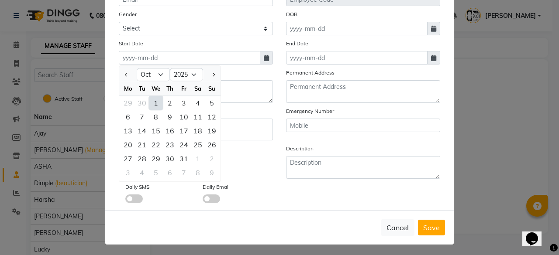
click at [149, 104] on div "1" at bounding box center [156, 103] width 14 height 14
type input "01-10-2025"
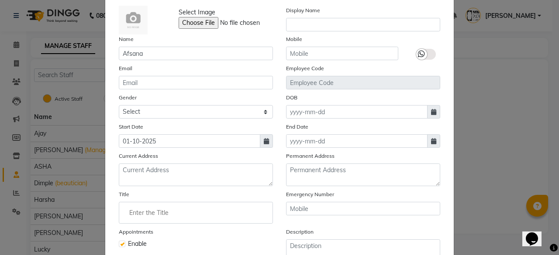
scroll to position [40, 0]
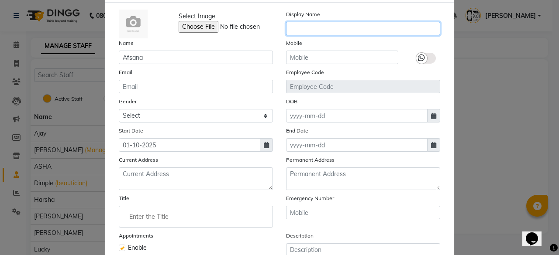
click at [340, 28] on input "text" at bounding box center [363, 29] width 154 height 14
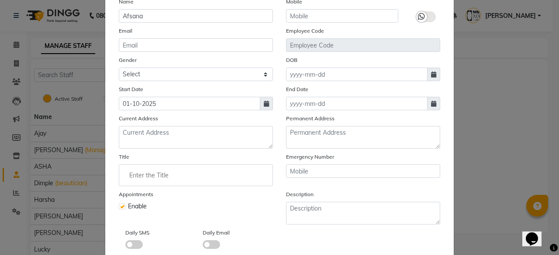
scroll to position [128, 0]
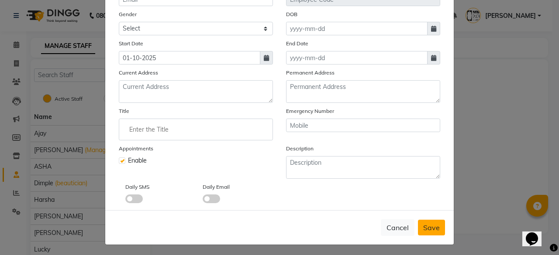
type input "Afsana"
click at [428, 227] on span "Save" at bounding box center [431, 228] width 17 height 9
select select
checkbox input "false"
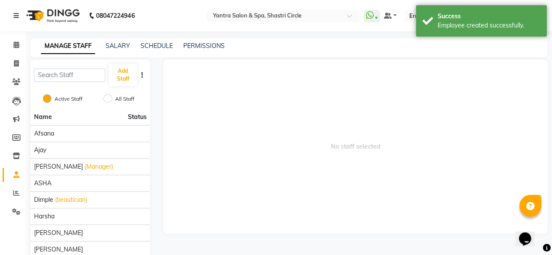
click at [14, 37] on li "Calendar" at bounding box center [13, 45] width 26 height 19
click at [17, 80] on icon at bounding box center [16, 82] width 8 height 7
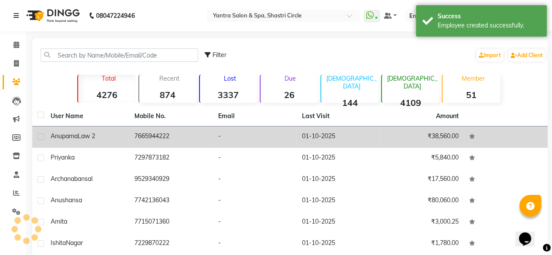
click at [140, 130] on td "7665944222" at bounding box center [171, 137] width 84 height 21
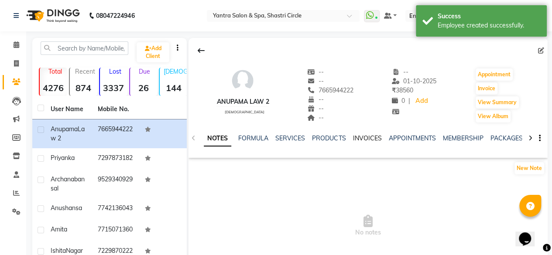
click at [358, 137] on link "INVOICES" at bounding box center [367, 139] width 29 height 8
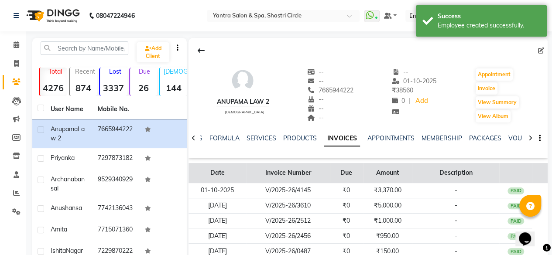
click at [376, 181] on th "Amount" at bounding box center [387, 173] width 49 height 20
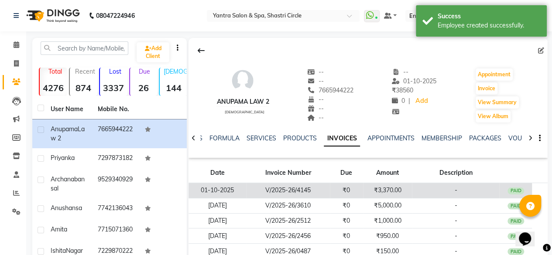
click at [376, 187] on td "₹3,370.00" at bounding box center [387, 190] width 49 height 15
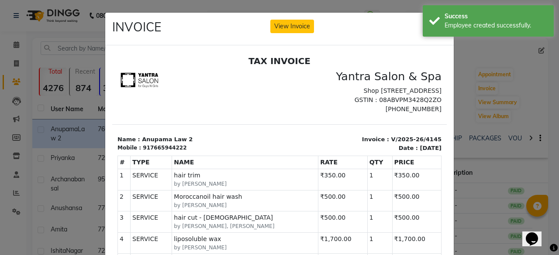
click at [300, 19] on div "INVOICE View Invoice Close" at bounding box center [279, 29] width 349 height 33
click at [295, 27] on button "View Invoice" at bounding box center [292, 27] width 44 height 14
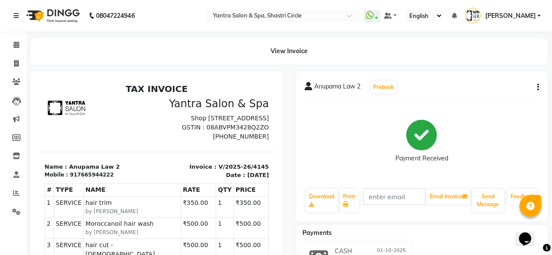
click at [539, 87] on icon "button" at bounding box center [539, 87] width 2 height 0
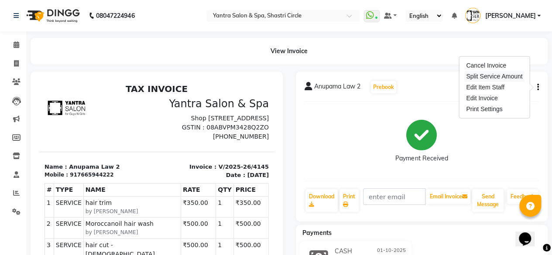
click at [485, 76] on div "Split Service Amount" at bounding box center [495, 76] width 60 height 11
select select "91688"
select select "72459"
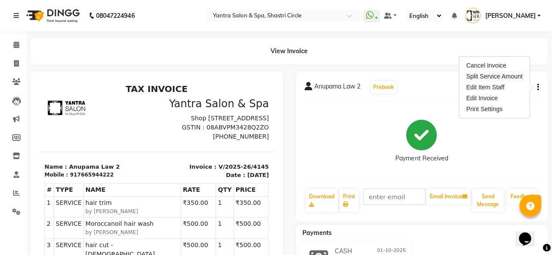
select select "4416"
select select "18135"
select select "82436"
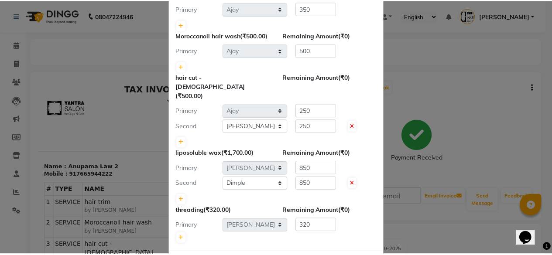
scroll to position [92, 0]
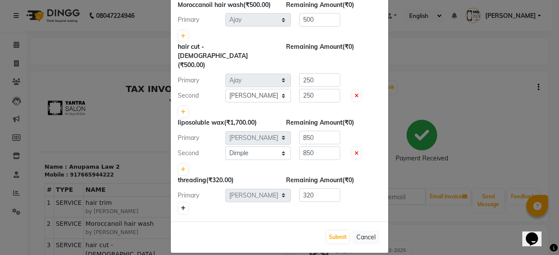
click at [183, 204] on link at bounding box center [183, 209] width 9 height 10
type input "160"
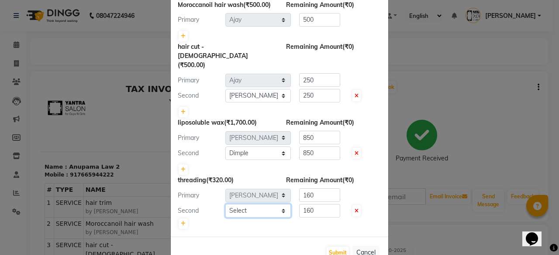
click at [238, 204] on select "Select Ajay Arvind ASHA Dimple Harsha Hemlata Latika lucky Manager Manisha maam…" at bounding box center [258, 211] width 66 height 14
select select "91688"
click at [363, 246] on button "Cancel" at bounding box center [365, 253] width 27 height 14
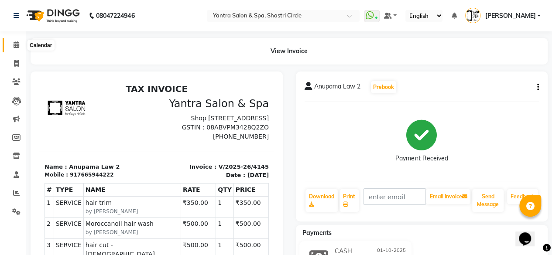
click at [14, 44] on icon at bounding box center [17, 44] width 6 height 7
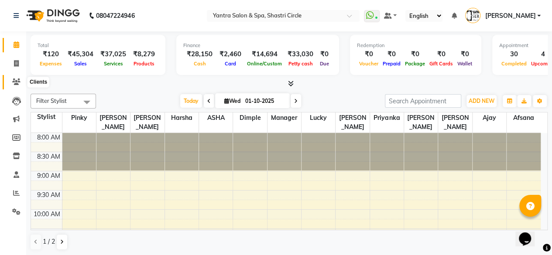
click at [10, 81] on span at bounding box center [16, 82] width 15 height 10
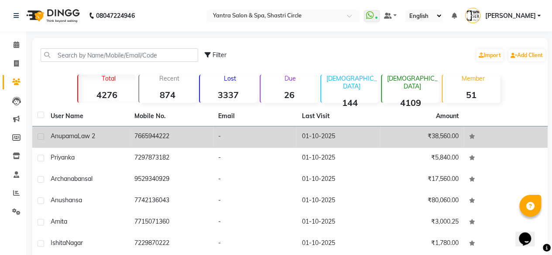
click at [153, 140] on td "7665944222" at bounding box center [171, 137] width 84 height 21
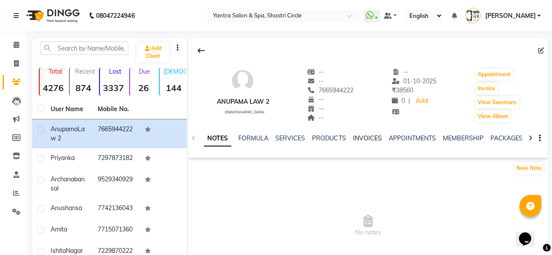
click at [367, 138] on link "INVOICES" at bounding box center [367, 139] width 29 height 8
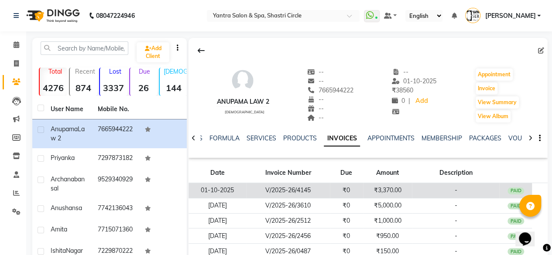
click at [404, 189] on td "₹3,370.00" at bounding box center [387, 190] width 49 height 15
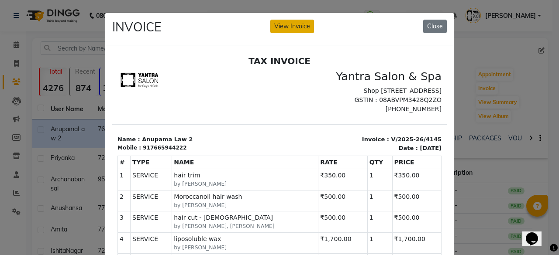
click at [291, 21] on button "View Invoice" at bounding box center [292, 27] width 44 height 14
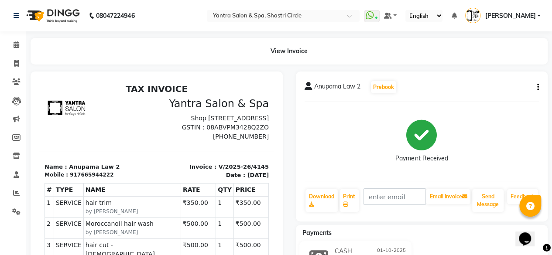
click at [536, 89] on button "button" at bounding box center [536, 87] width 5 height 9
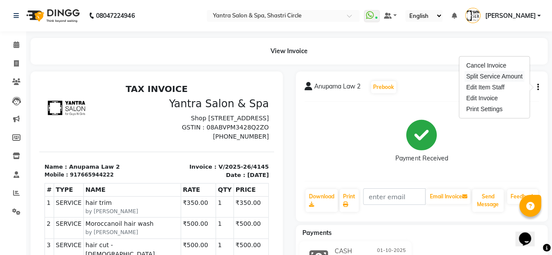
click at [492, 81] on div "Split Service Amount" at bounding box center [495, 76] width 60 height 11
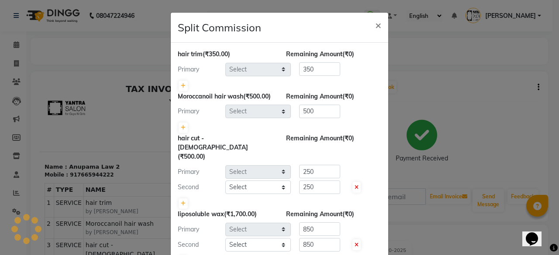
select select "91688"
select select "72459"
select select "4416"
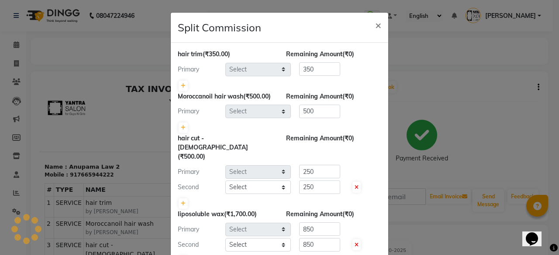
select select "18135"
select select "82436"
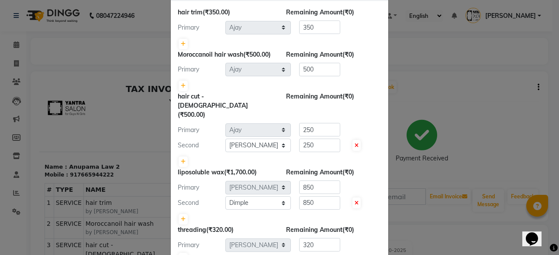
scroll to position [48, 0]
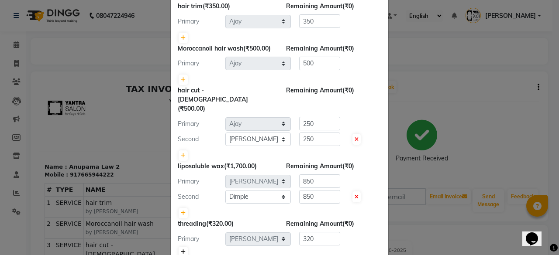
click at [180, 247] on link at bounding box center [183, 252] width 9 height 10
type input "160"
click at [248, 251] on select "Select [PERSON_NAME] [PERSON_NAME] [PERSON_NAME] ASHA [PERSON_NAME] [PERSON_NAM…" at bounding box center [258, 255] width 66 height 14
select select "93495"
click at [225, 248] on select "Select [PERSON_NAME] [PERSON_NAME] [PERSON_NAME] ASHA [PERSON_NAME] [PERSON_NAM…" at bounding box center [258, 255] width 66 height 14
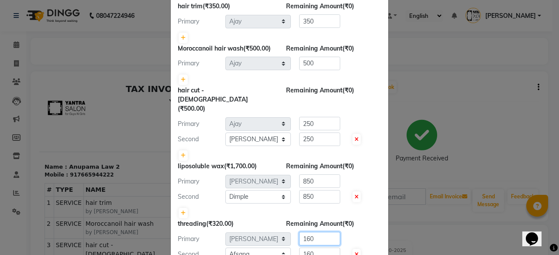
click at [326, 232] on input "160" at bounding box center [319, 239] width 41 height 14
click at [326, 233] on input "160" at bounding box center [319, 239] width 41 height 14
click at [328, 233] on input "160" at bounding box center [319, 239] width 41 height 14
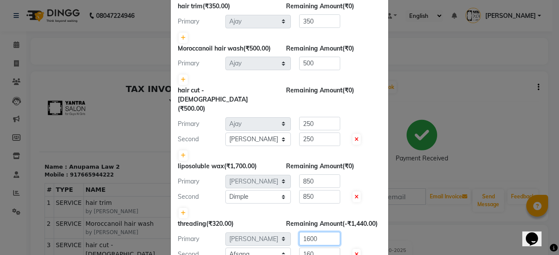
click at [319, 232] on input "1600" at bounding box center [319, 239] width 41 height 14
type input "0"
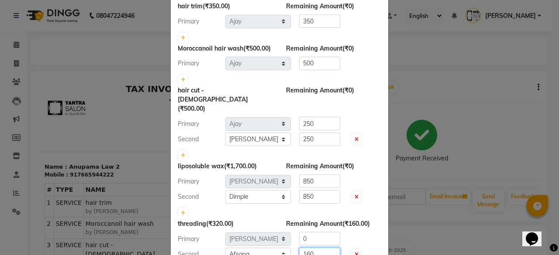
click at [316, 248] on input "160" at bounding box center [319, 255] width 41 height 14
type input "320"
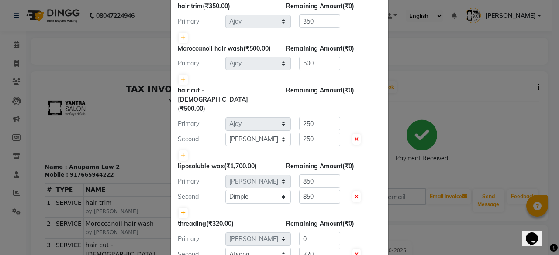
click at [359, 162] on div "Remaining Amount (₹0)" at bounding box center [334, 166] width 108 height 9
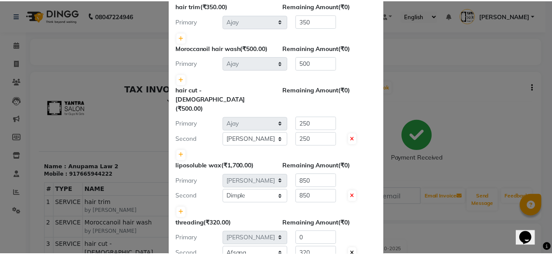
scroll to position [107, 0]
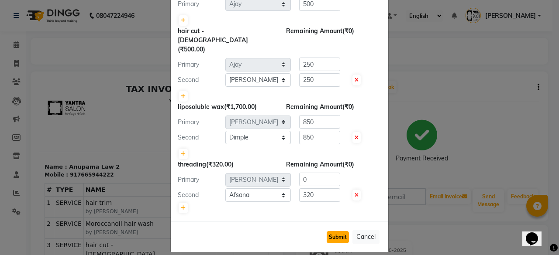
click at [336, 231] on button "Submit" at bounding box center [338, 237] width 22 height 12
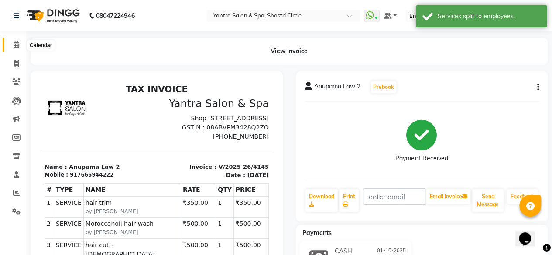
click at [15, 44] on icon at bounding box center [17, 44] width 6 height 7
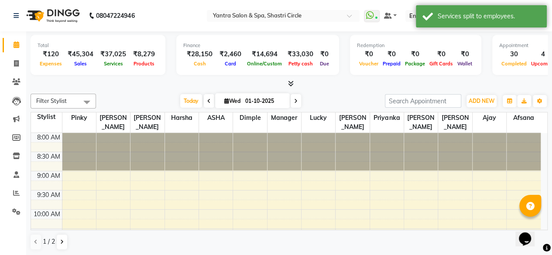
scroll to position [340, 0]
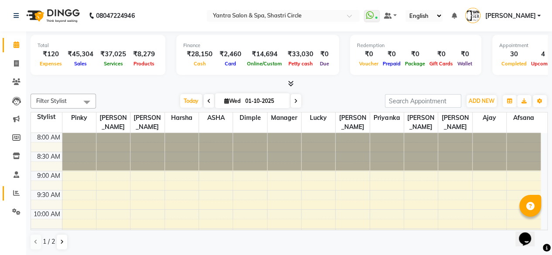
click at [11, 187] on link "Reports" at bounding box center [13, 193] width 21 height 14
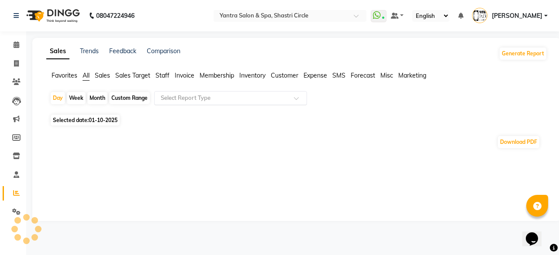
click at [203, 96] on input "text" at bounding box center [222, 98] width 126 height 9
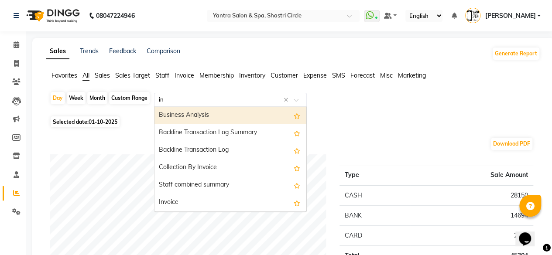
type input "inv"
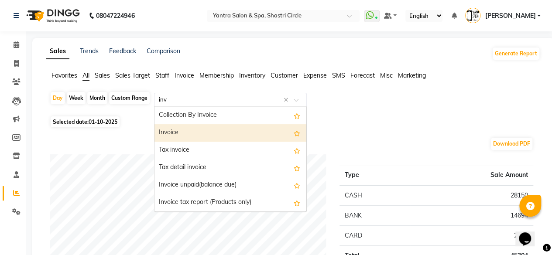
click at [205, 139] on div "Invoice" at bounding box center [231, 132] width 152 height 17
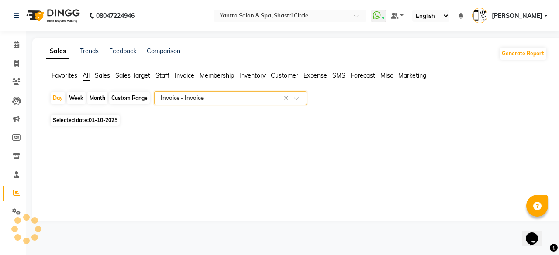
select select "full_report"
select select "csv"
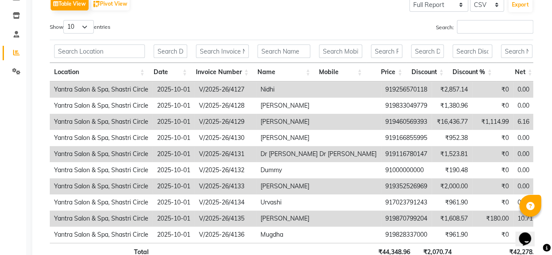
scroll to position [103, 0]
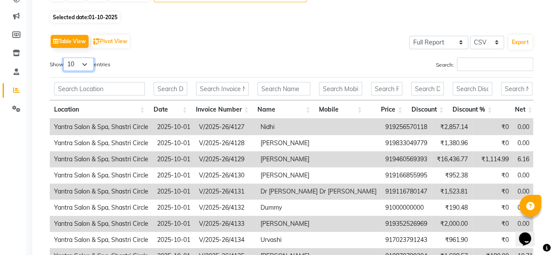
drag, startPoint x: 93, startPoint y: 63, endPoint x: 100, endPoint y: 94, distance: 31.8
click at [93, 63] on select "10 25 50 100" at bounding box center [78, 65] width 31 height 14
select select "100"
click at [65, 58] on select "10 25 50 100" at bounding box center [78, 65] width 31 height 14
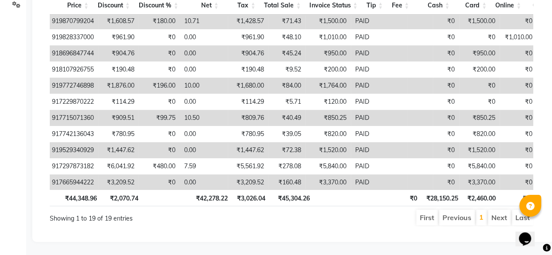
scroll to position [0, 211]
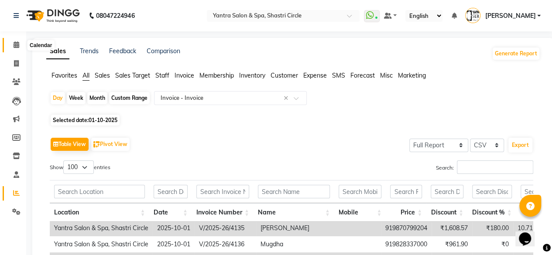
click at [20, 49] on span at bounding box center [16, 45] width 15 height 10
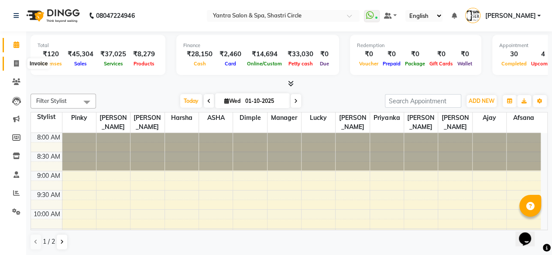
click at [9, 63] on span at bounding box center [16, 64] width 15 height 10
select select "154"
select select "service"
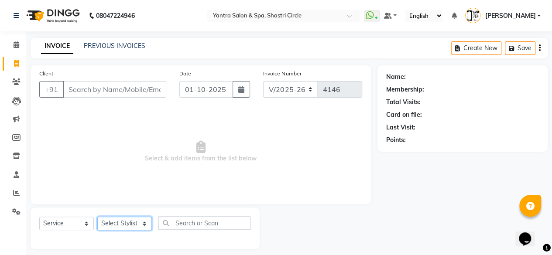
click at [118, 220] on select "Select Stylist [PERSON_NAME] [PERSON_NAME] [PERSON_NAME] ASHA Dimple [PERSON_NA…" at bounding box center [124, 224] width 55 height 14
select select "44024"
click at [97, 217] on select "Select Stylist [PERSON_NAME] [PERSON_NAME] [PERSON_NAME] ASHA Dimple [PERSON_NA…" at bounding box center [124, 224] width 55 height 14
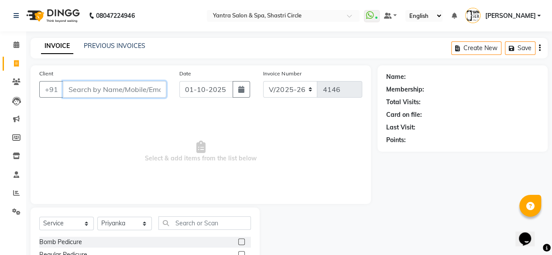
click at [138, 88] on input "Client" at bounding box center [115, 89] width 104 height 17
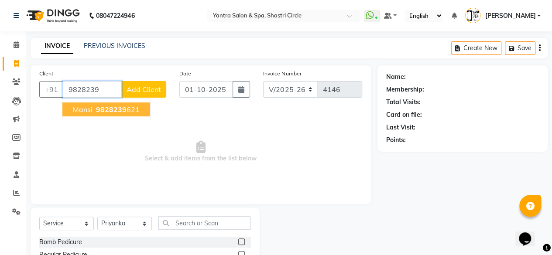
click at [123, 107] on span "9828239" at bounding box center [111, 109] width 31 height 9
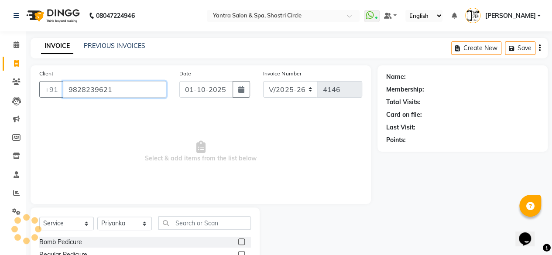
type input "9828239621"
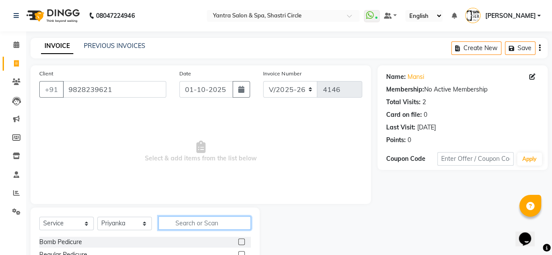
click at [187, 228] on input "text" at bounding box center [205, 224] width 93 height 14
type input "thre"
click at [244, 241] on label at bounding box center [241, 242] width 7 height 7
click at [244, 241] on input "checkbox" at bounding box center [241, 243] width 6 height 6
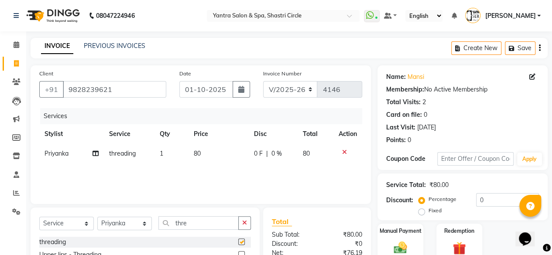
checkbox input "false"
click at [202, 148] on td "80" at bounding box center [219, 154] width 60 height 20
select select "44024"
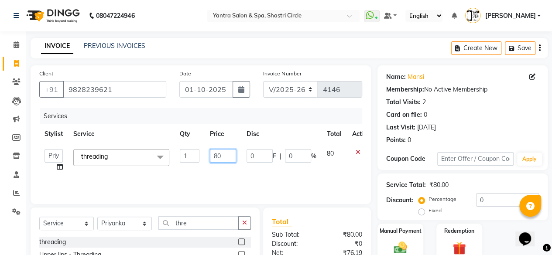
click at [219, 154] on input "80" at bounding box center [223, 156] width 26 height 14
type input "120"
click at [258, 170] on div "Services Stylist Service Qty Price Disc Total Action Afsana Ajay Arvind ASHA Di…" at bounding box center [200, 151] width 323 height 87
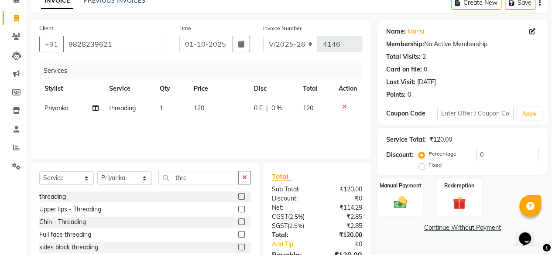
scroll to position [93, 0]
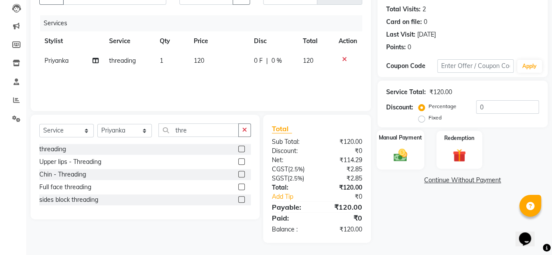
click at [403, 155] on img at bounding box center [401, 155] width 22 height 16
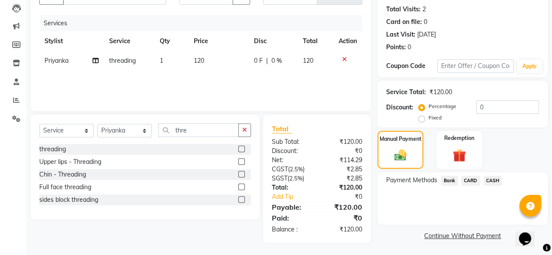
click at [454, 181] on span "Bank" at bounding box center [449, 181] width 17 height 10
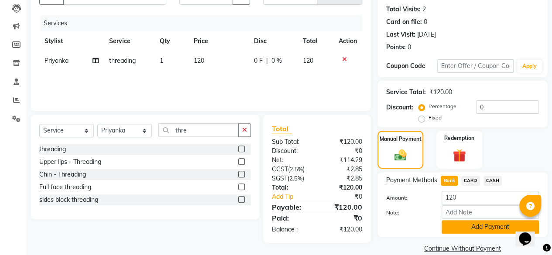
click at [477, 224] on button "Add Payment" at bounding box center [490, 228] width 97 height 14
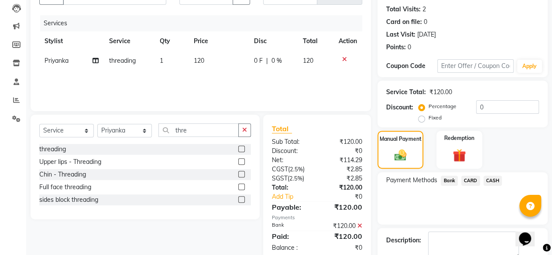
scroll to position [142, 0]
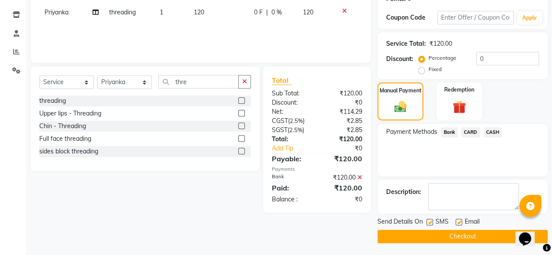
click at [458, 235] on button "Checkout" at bounding box center [463, 237] width 170 height 14
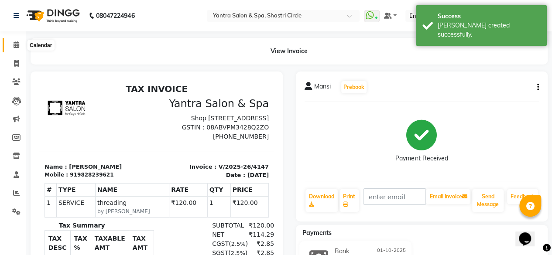
drag, startPoint x: 17, startPoint y: 46, endPoint x: 41, endPoint y: 25, distance: 31.9
click at [17, 46] on icon at bounding box center [17, 44] width 6 height 7
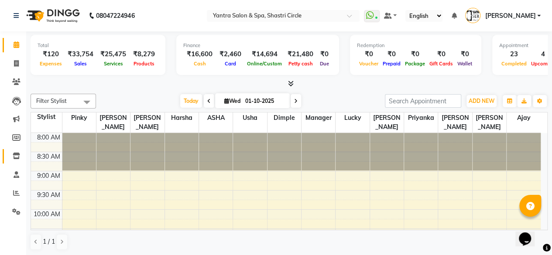
click at [4, 158] on link "Inventory" at bounding box center [13, 156] width 21 height 14
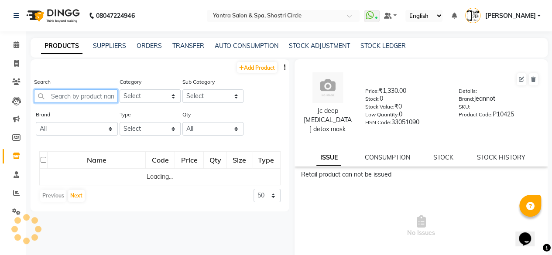
click at [82, 100] on input "text" at bounding box center [76, 97] width 84 height 14
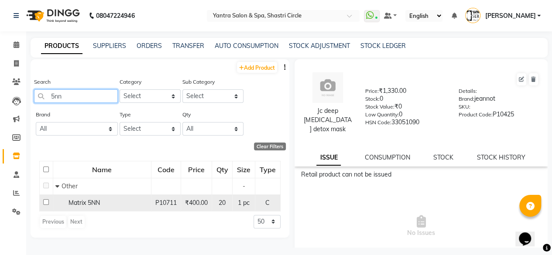
type input "5nn"
click at [103, 204] on div "Matrix 5NN" at bounding box center [101, 203] width 93 height 9
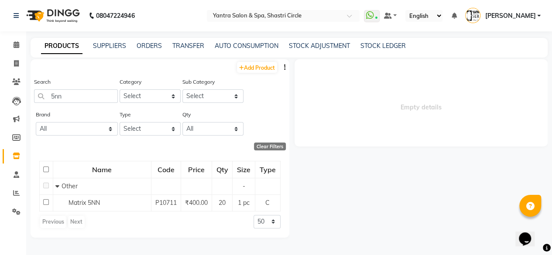
select select
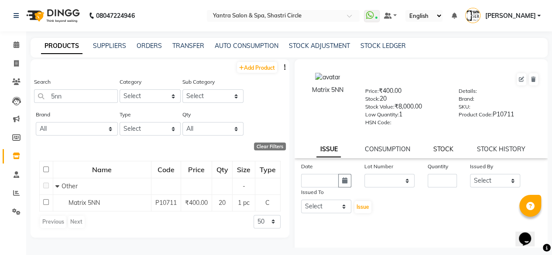
click at [441, 150] on link "STOCK" at bounding box center [444, 149] width 20 height 8
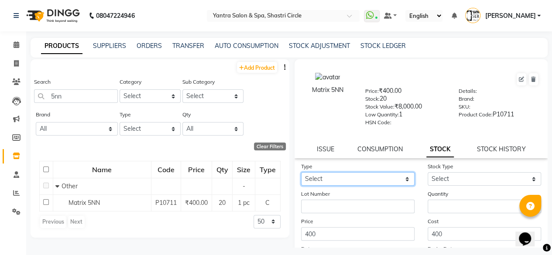
drag, startPoint x: 418, startPoint y: 161, endPoint x: 329, endPoint y: 174, distance: 89.7
click at [329, 174] on select "Select In Out" at bounding box center [358, 180] width 114 height 14
select select "out"
click at [301, 173] on select "Select In Out" at bounding box center [358, 180] width 114 height 14
select select
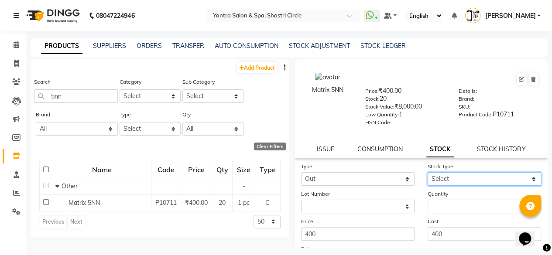
click at [447, 179] on select "Select Internal Use Damaged Expired Adjustment Return Other" at bounding box center [485, 180] width 114 height 14
select select "internal use"
click at [428, 173] on select "Select Internal Use Damaged Expired Adjustment Return Other" at bounding box center [485, 180] width 114 height 14
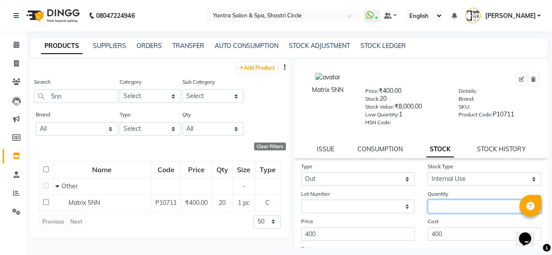
click at [438, 204] on input "number" at bounding box center [485, 207] width 114 height 14
type input "1"
click at [443, 218] on div "Cost 400" at bounding box center [484, 229] width 127 height 24
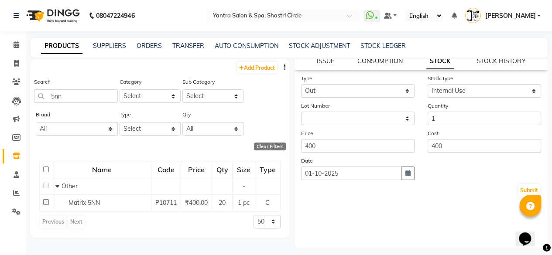
scroll to position [89, 0]
click at [518, 192] on button "Submit" at bounding box center [529, 190] width 22 height 12
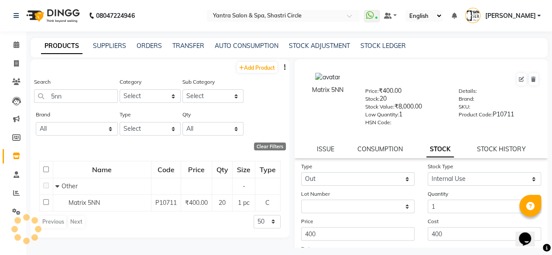
select select
click at [12, 64] on span at bounding box center [16, 64] width 15 height 10
select select "service"
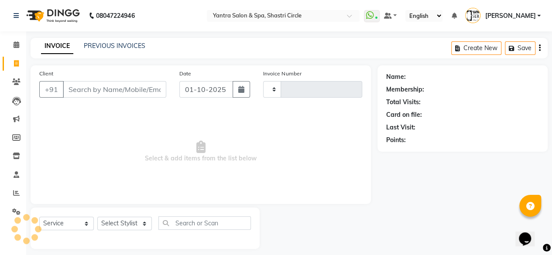
type input "4146"
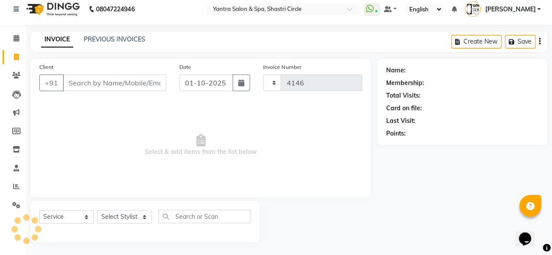
select select "154"
click at [107, 84] on input "Client" at bounding box center [115, 83] width 104 height 17
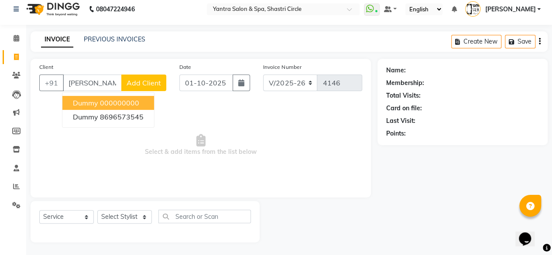
click at [100, 82] on input "[PERSON_NAME]" at bounding box center [92, 83] width 59 height 17
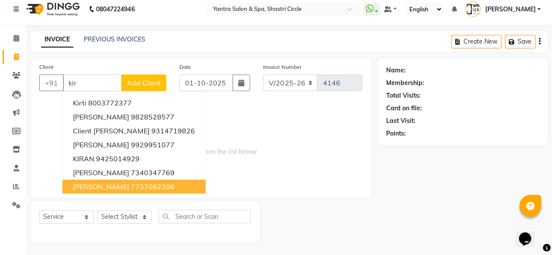
click at [144, 185] on ngb-highlight "7737062306" at bounding box center [153, 187] width 44 height 9
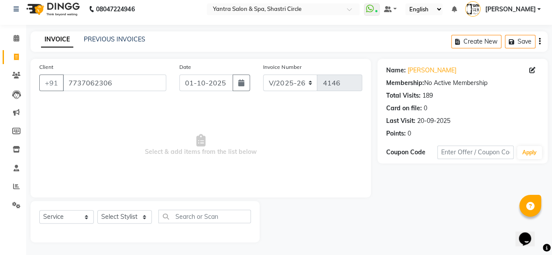
click at [148, 94] on div "Client +91 7737062306" at bounding box center [103, 80] width 140 height 36
click at [127, 83] on input "7737062306" at bounding box center [115, 83] width 104 height 17
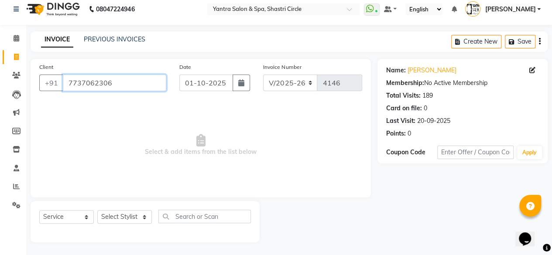
click at [127, 83] on input "7737062306" at bounding box center [115, 83] width 104 height 17
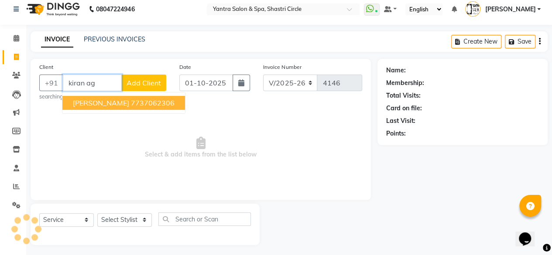
click at [145, 102] on ngb-highlight "7737062306" at bounding box center [153, 103] width 44 height 9
type input "7737062306"
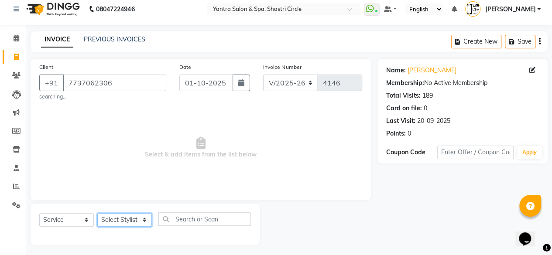
click at [131, 222] on select "Select Stylist [PERSON_NAME] [PERSON_NAME] [PERSON_NAME] ASHA Dimple [PERSON_NA…" at bounding box center [124, 221] width 55 height 14
select select "4416"
click at [97, 214] on select "Select Stylist [PERSON_NAME] [PERSON_NAME] [PERSON_NAME] ASHA Dimple [PERSON_NA…" at bounding box center [124, 221] width 55 height 14
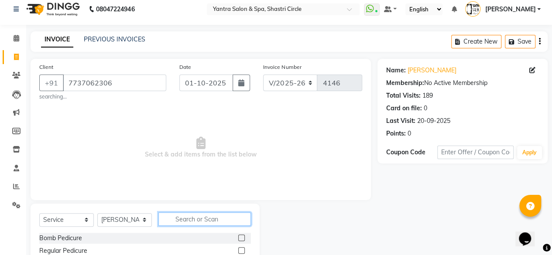
click at [201, 223] on input "text" at bounding box center [205, 220] width 93 height 14
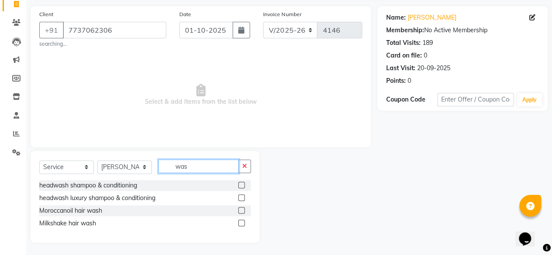
scroll to position [60, 0]
type input "was"
click at [239, 210] on label at bounding box center [241, 210] width 7 height 7
click at [239, 210] on input "checkbox" at bounding box center [241, 211] width 6 height 6
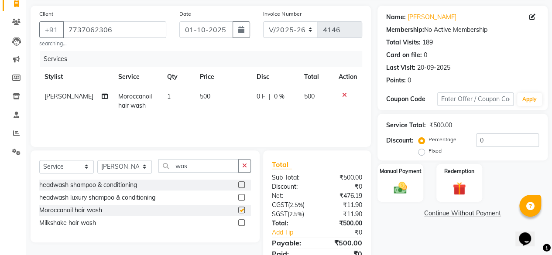
checkbox input "false"
click at [423, 198] on div "Manual Payment" at bounding box center [401, 183] width 48 height 40
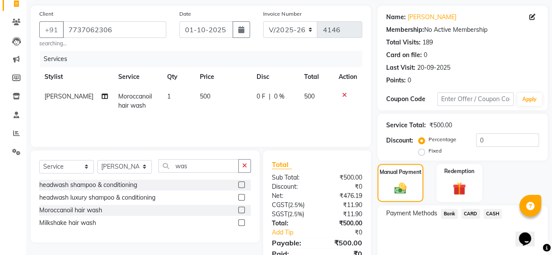
click at [497, 215] on span "CASH" at bounding box center [493, 214] width 19 height 10
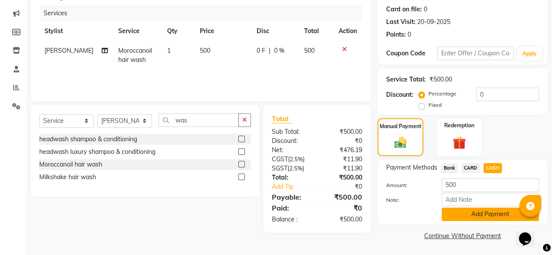
click at [496, 215] on button "Add Payment" at bounding box center [490, 215] width 97 height 14
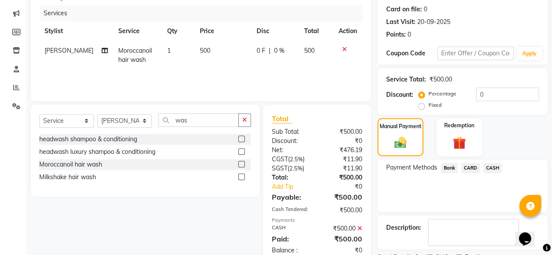
scroll to position [142, 0]
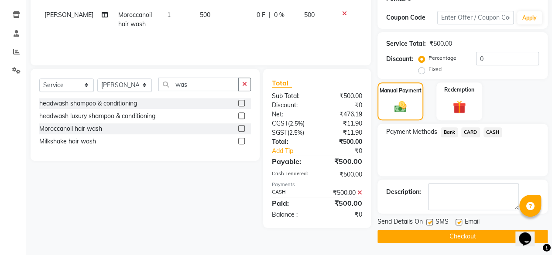
click at [486, 236] on button "Checkout" at bounding box center [463, 237] width 170 height 14
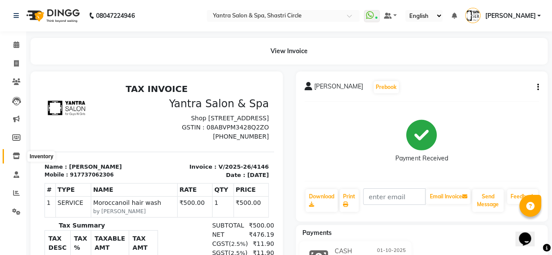
click at [17, 152] on span at bounding box center [16, 157] width 15 height 10
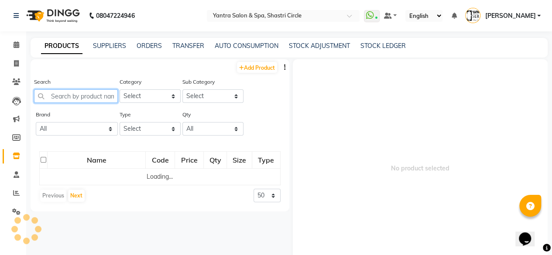
click at [94, 93] on input "text" at bounding box center [76, 97] width 84 height 14
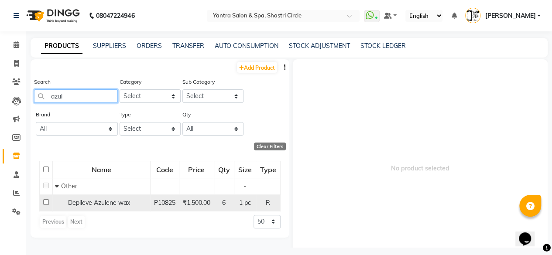
type input "azul"
click at [126, 204] on span "Depileve Azulene wax" at bounding box center [99, 203] width 62 height 8
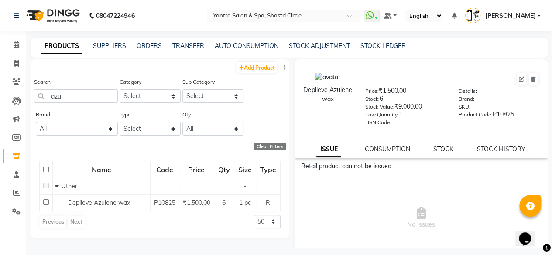
click at [438, 147] on link "STOCK" at bounding box center [444, 149] width 20 height 8
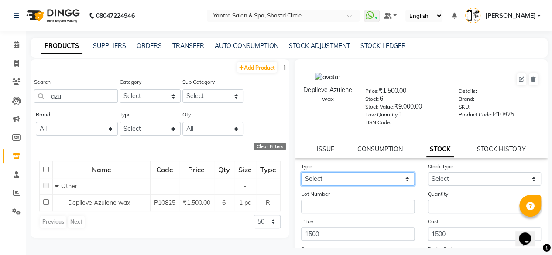
click at [356, 180] on select "Select In Out" at bounding box center [358, 180] width 114 height 14
select select "out"
click at [301, 173] on select "Select In Out" at bounding box center [358, 180] width 114 height 14
select select
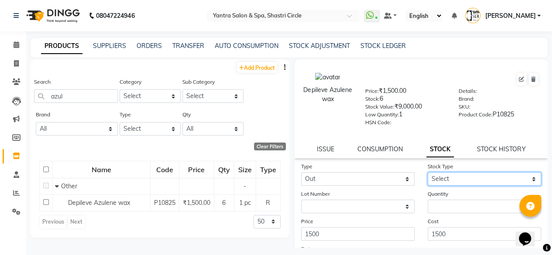
click at [457, 179] on select "Select Internal Use Damaged Expired Adjustment Return Other" at bounding box center [485, 180] width 114 height 14
select select "internal use"
click at [428, 173] on select "Select Internal Use Damaged Expired Adjustment Return Other" at bounding box center [485, 180] width 114 height 14
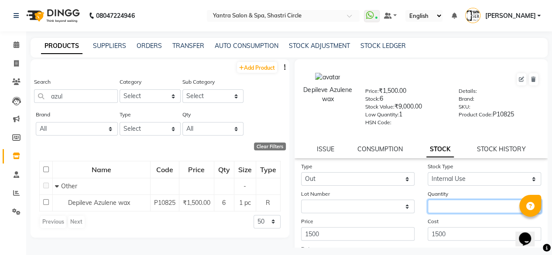
click at [439, 204] on input "number" at bounding box center [485, 207] width 114 height 14
type input "2"
click at [445, 224] on div "Cost 1500" at bounding box center [484, 229] width 127 height 24
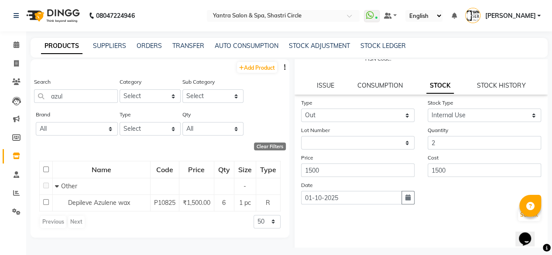
scroll to position [89, 0]
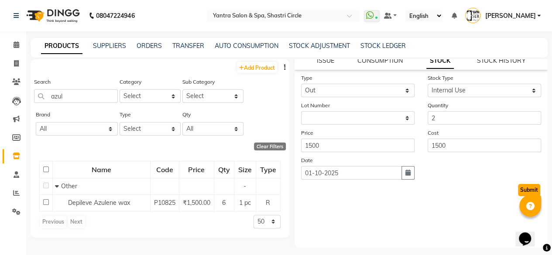
click at [519, 190] on button "Submit" at bounding box center [529, 190] width 22 height 12
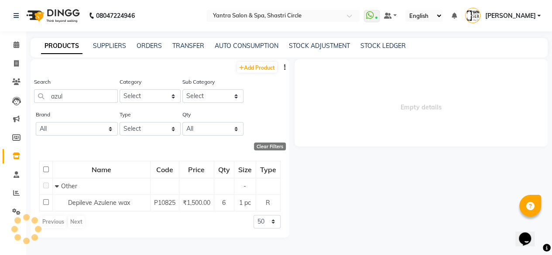
scroll to position [0, 0]
select select
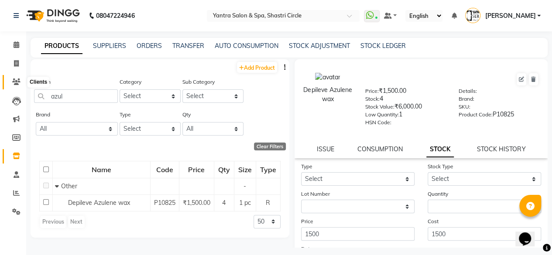
click at [10, 79] on span at bounding box center [16, 82] width 15 height 10
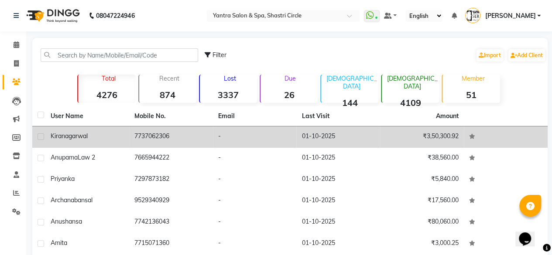
click at [177, 139] on td "7737062306" at bounding box center [171, 137] width 84 height 21
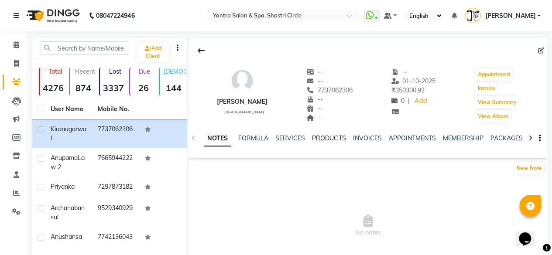
click at [330, 139] on link "PRODUCTS" at bounding box center [329, 139] width 34 height 8
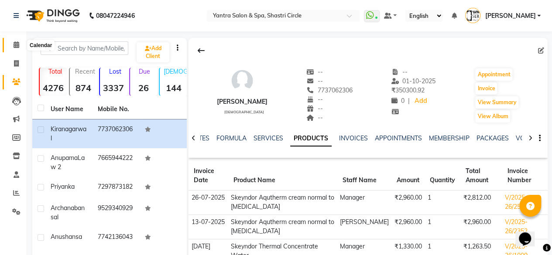
click at [15, 48] on span at bounding box center [16, 45] width 15 height 10
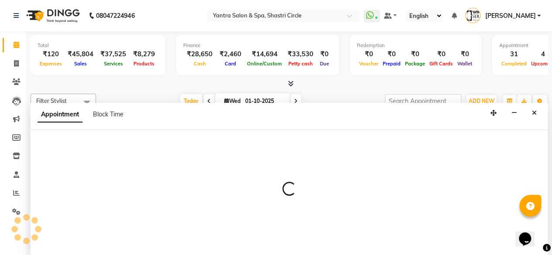
select select "44020"
select select "tentative"
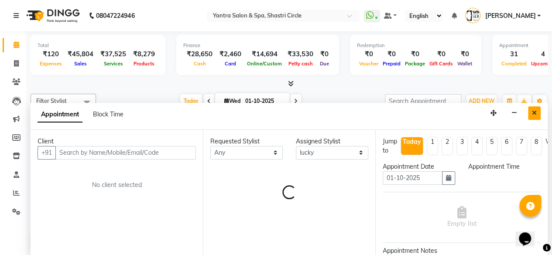
click at [536, 110] on icon "Close" at bounding box center [534, 113] width 5 height 6
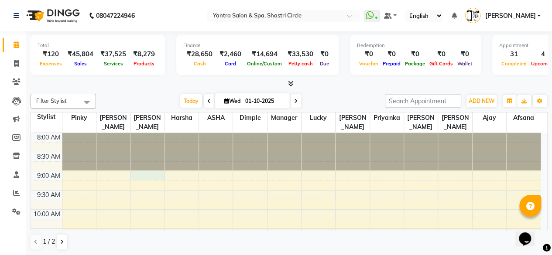
drag, startPoint x: 536, startPoint y: 110, endPoint x: 559, endPoint y: 9, distance: 102.9
click at [342, 255] on html "08047224946 Select Location × Yantra Salon & Spa, Shastri Circle WhatsApp Statu…" at bounding box center [276, 127] width 552 height 255
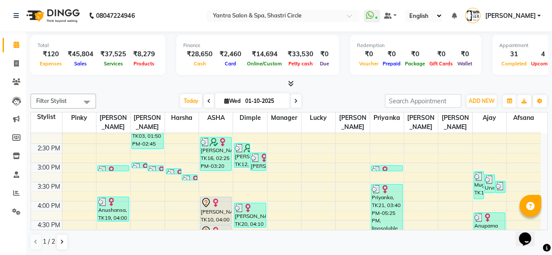
scroll to position [306, 0]
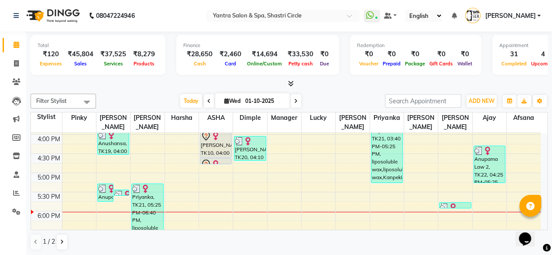
click at [208, 146] on div "[PERSON_NAME], TK10, 04:00 PM-04:45 PM, Hair color root touch" at bounding box center [215, 144] width 31 height 27
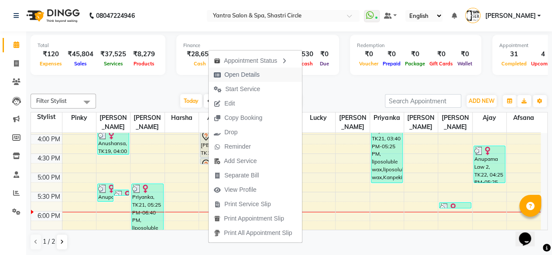
click at [242, 72] on span "Open Details" at bounding box center [241, 74] width 35 height 9
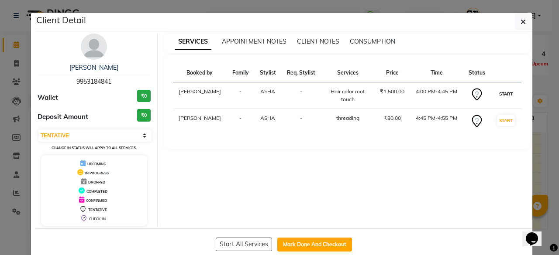
click at [506, 89] on button "START" at bounding box center [506, 94] width 18 height 11
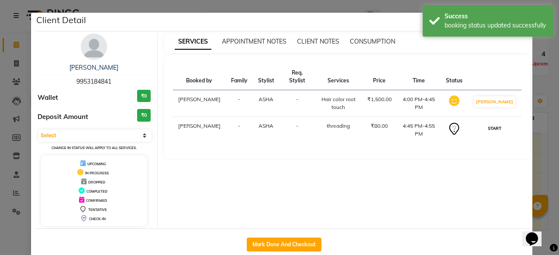
click at [494, 123] on button "START" at bounding box center [495, 128] width 18 height 11
select select "1"
click at [272, 244] on button "Mark Done And Checkout" at bounding box center [284, 245] width 75 height 14
select select "service"
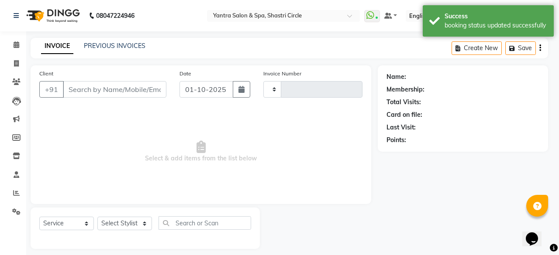
type input "4148"
select select "154"
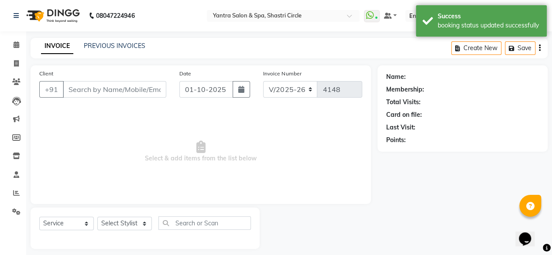
type input "9953184841"
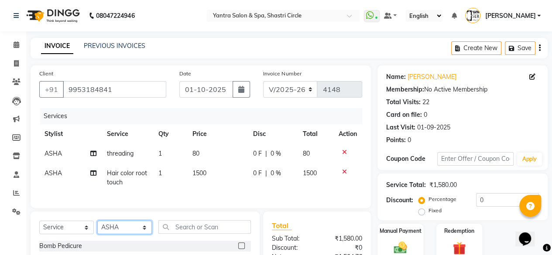
click at [127, 231] on select "Select Stylist [PERSON_NAME] [PERSON_NAME] [PERSON_NAME] ASHA Dimple [PERSON_NA…" at bounding box center [124, 228] width 55 height 14
select select "4454"
click at [97, 228] on select "Select Stylist [PERSON_NAME] [PERSON_NAME] [PERSON_NAME] ASHA Dimple [PERSON_NA…" at bounding box center [124, 228] width 55 height 14
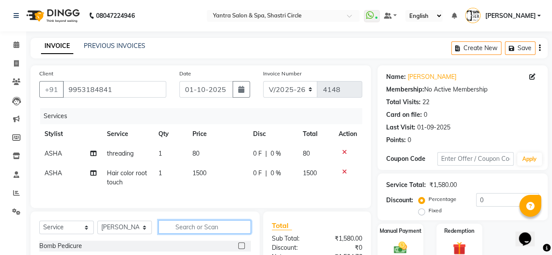
click at [198, 234] on input "text" at bounding box center [205, 228] width 93 height 14
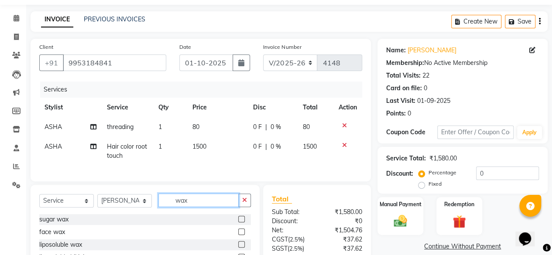
scroll to position [87, 0]
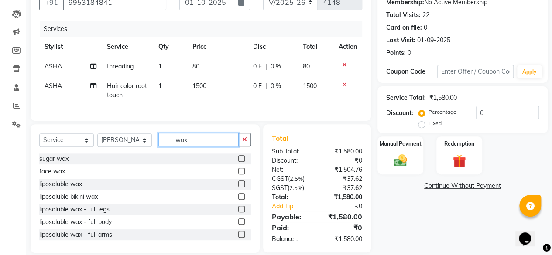
type input "wax"
click at [114, 139] on div "Select Service Product Membership Package Voucher Prepaid Gift Card Select Styl…" at bounding box center [145, 188] width 229 height 129
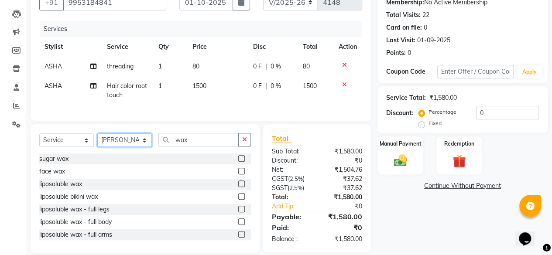
click at [114, 147] on select "Select Stylist [PERSON_NAME] [PERSON_NAME] [PERSON_NAME] ASHA Dimple [PERSON_NA…" at bounding box center [124, 141] width 55 height 14
select select "18135"
click at [97, 140] on select "Select Stylist [PERSON_NAME] [PERSON_NAME] [PERSON_NAME] ASHA Dimple [PERSON_NA…" at bounding box center [124, 141] width 55 height 14
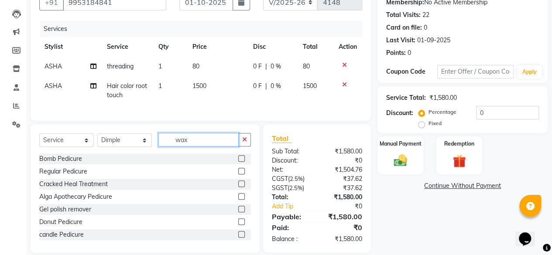
click at [207, 147] on input "wax" at bounding box center [199, 140] width 80 height 14
type input "wax"
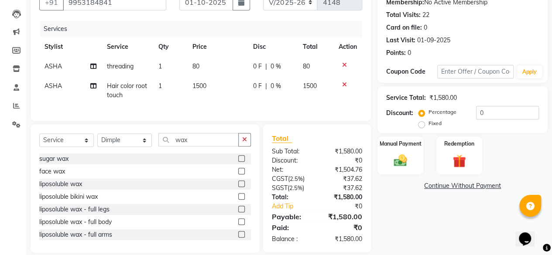
click at [238, 187] on label at bounding box center [241, 184] width 7 height 7
click at [238, 187] on input "checkbox" at bounding box center [241, 185] width 6 height 6
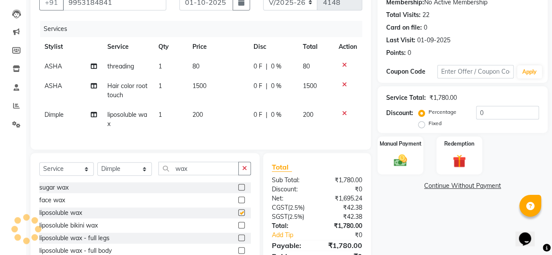
checkbox input "false"
click at [228, 116] on td "200" at bounding box center [217, 119] width 61 height 29
select select "18135"
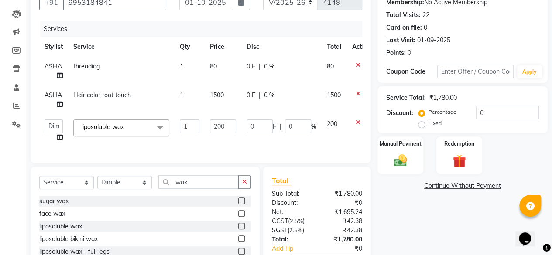
click at [228, 116] on td "200" at bounding box center [223, 130] width 37 height 33
click at [226, 122] on input "200" at bounding box center [223, 127] width 26 height 14
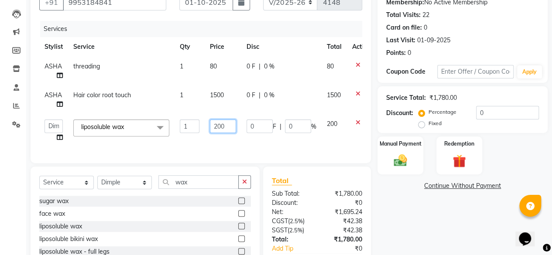
click at [226, 122] on input "200" at bounding box center [223, 127] width 26 height 14
type input "550"
click at [233, 152] on div "Client +91 9953184841 Date 01-10-2025 Invoice Number V/2025 V/2025-26 4148 Serv…" at bounding box center [201, 70] width 341 height 185
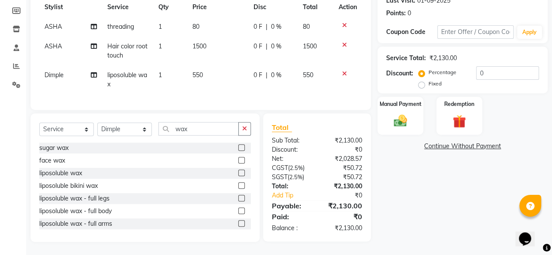
scroll to position [90, 0]
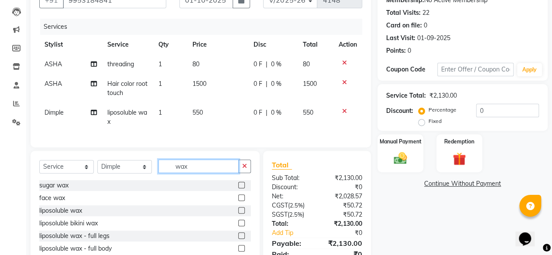
click at [195, 173] on input "wax" at bounding box center [199, 167] width 80 height 14
click at [219, 87] on td "1500" at bounding box center [217, 88] width 61 height 29
select select "8429"
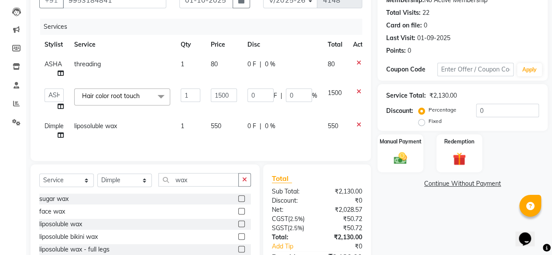
click at [219, 87] on td "1500" at bounding box center [224, 99] width 37 height 33
click at [219, 96] on input "1500" at bounding box center [224, 96] width 26 height 14
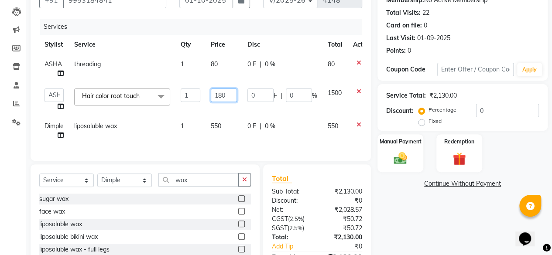
type input "1800"
click at [219, 116] on tbody "ASHA threading 1 80 0 F | 0 % 80 Afsana Ajay Arvind ASHA Dimple Harsha Hemlata …" at bounding box center [208, 100] width 338 height 91
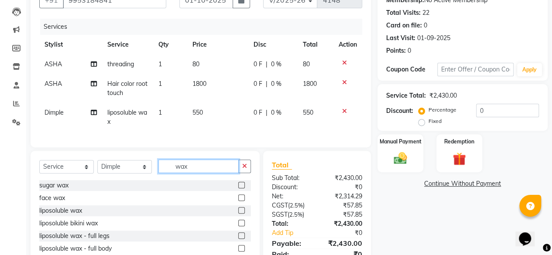
click at [189, 173] on input "wax" at bounding box center [199, 167] width 80 height 14
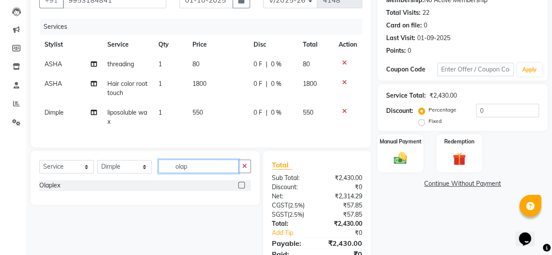
type input "olap"
click at [241, 189] on label at bounding box center [241, 185] width 7 height 7
click at [241, 189] on input "checkbox" at bounding box center [241, 186] width 6 height 6
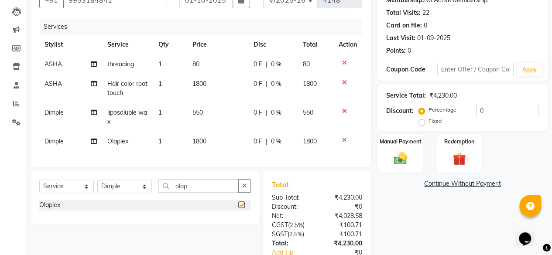
checkbox input "false"
click at [217, 140] on td "1800" at bounding box center [217, 142] width 61 height 20
select select "18135"
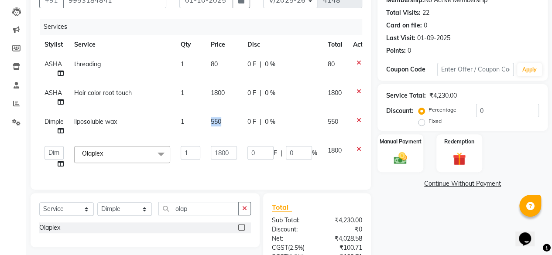
click at [217, 140] on td "550" at bounding box center [224, 126] width 37 height 29
select select "18135"
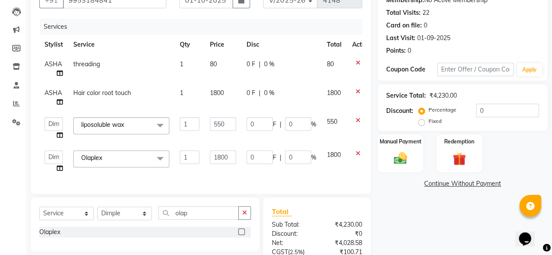
click at [228, 169] on td "1800" at bounding box center [223, 161] width 37 height 33
click at [231, 151] on input "1800" at bounding box center [223, 158] width 26 height 14
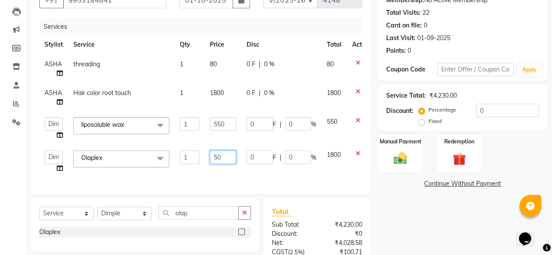
type input "500"
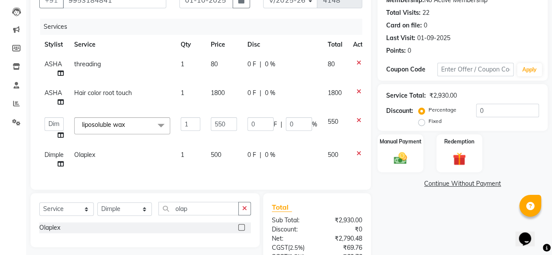
click at [228, 70] on td "80" at bounding box center [224, 69] width 37 height 29
select select "8429"
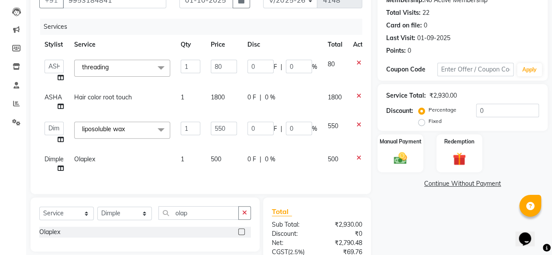
click at [228, 70] on input "80" at bounding box center [224, 67] width 26 height 14
type input "2"
type input "40"
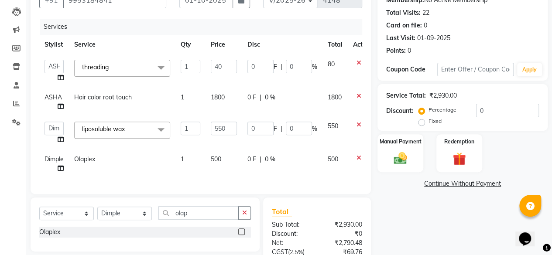
click at [221, 51] on th "Price" at bounding box center [224, 45] width 37 height 20
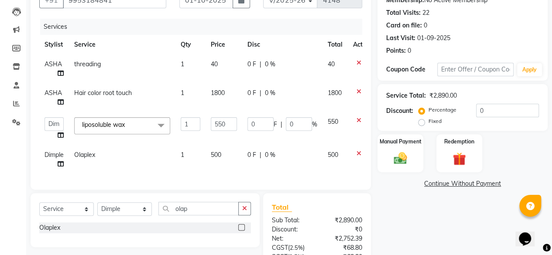
click at [223, 66] on td "40" at bounding box center [224, 69] width 37 height 29
select select "8429"
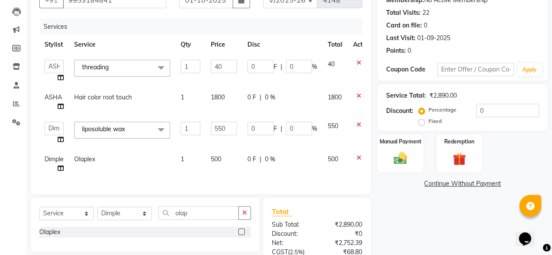
click at [223, 66] on input "40" at bounding box center [224, 67] width 26 height 14
type input "240"
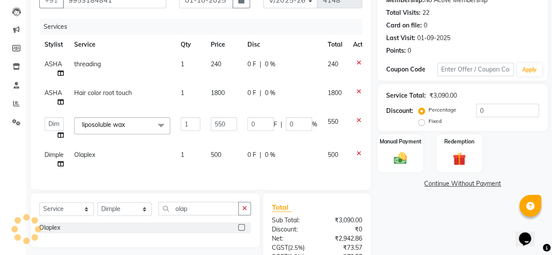
click at [247, 38] on th "Disc" at bounding box center [282, 45] width 80 height 20
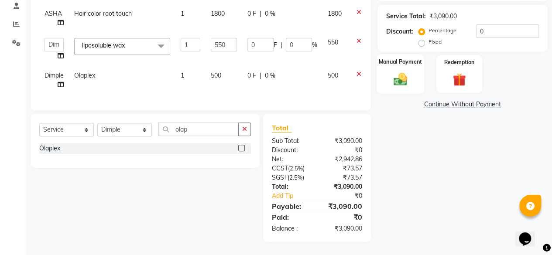
click at [404, 82] on div "Manual Payment" at bounding box center [401, 74] width 48 height 40
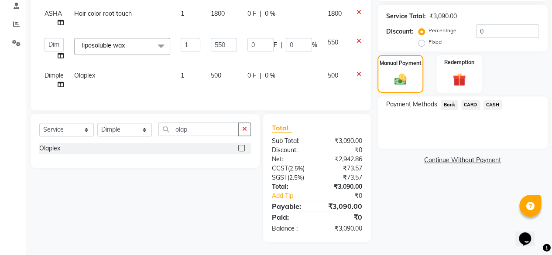
click at [486, 100] on span "CASH" at bounding box center [493, 105] width 19 height 10
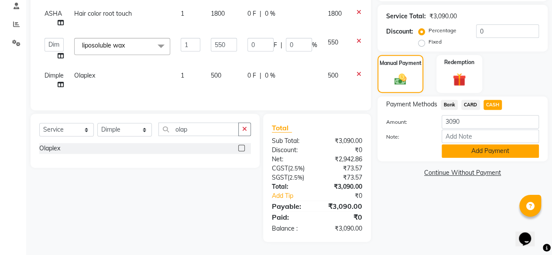
click at [478, 147] on button "Add Payment" at bounding box center [490, 152] width 97 height 14
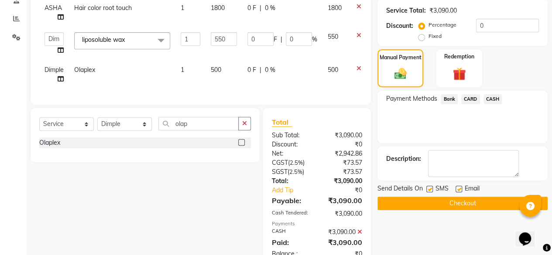
scroll to position [206, 0]
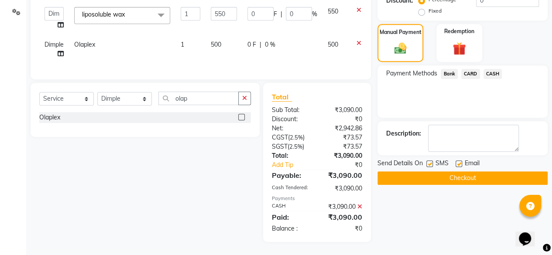
click at [451, 174] on button "Checkout" at bounding box center [463, 179] width 170 height 14
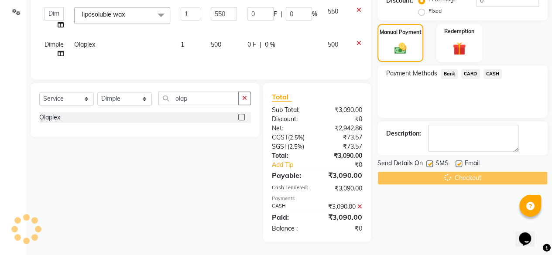
scroll to position [31, 0]
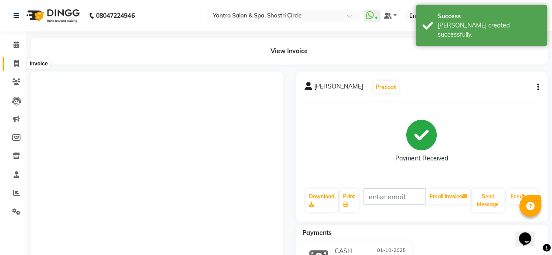
click at [15, 62] on icon at bounding box center [16, 63] width 5 height 7
select select "service"
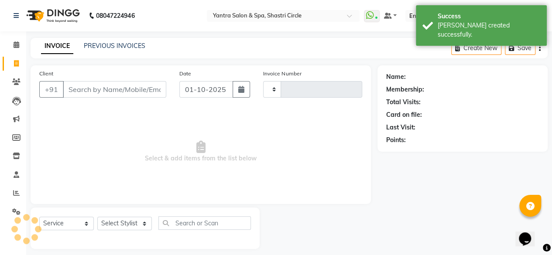
scroll to position [7, 0]
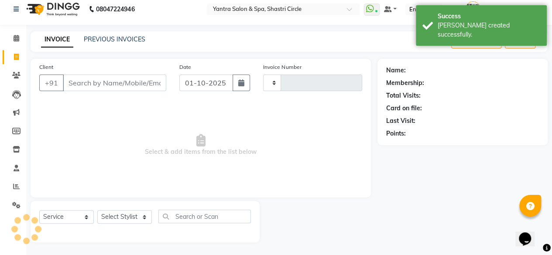
type input "4149"
select select "154"
click at [134, 84] on input "Client" at bounding box center [115, 83] width 104 height 17
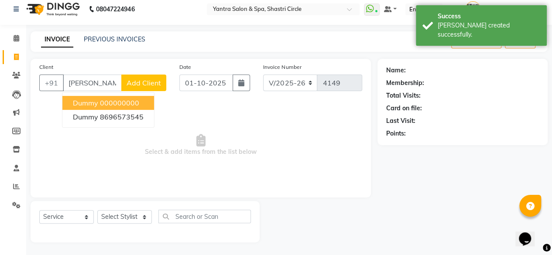
click at [103, 84] on input "[PERSON_NAME]" at bounding box center [92, 83] width 59 height 17
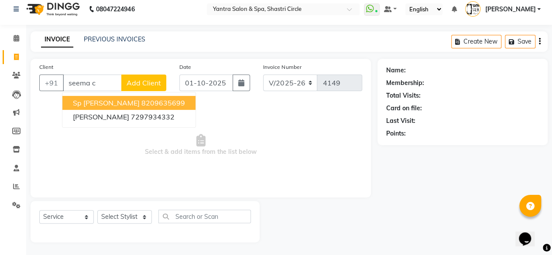
click at [128, 104] on span "Sp seema Chopra" at bounding box center [106, 103] width 67 height 9
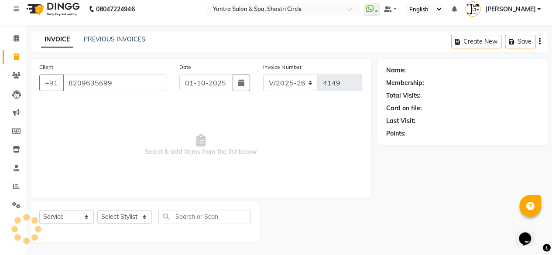
type input "8209635699"
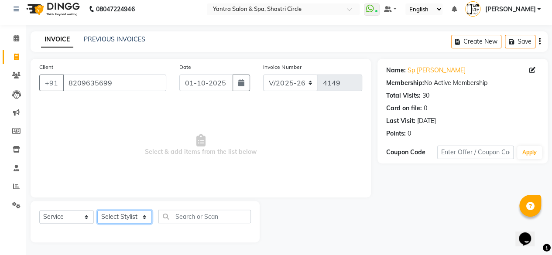
click at [121, 218] on select "Select Stylist [PERSON_NAME] [PERSON_NAME] [PERSON_NAME] ASHA Dimple [PERSON_NA…" at bounding box center [124, 218] width 55 height 14
select select "91688"
click at [97, 211] on select "Select Stylist [PERSON_NAME] [PERSON_NAME] [PERSON_NAME] ASHA Dimple [PERSON_NA…" at bounding box center [124, 218] width 55 height 14
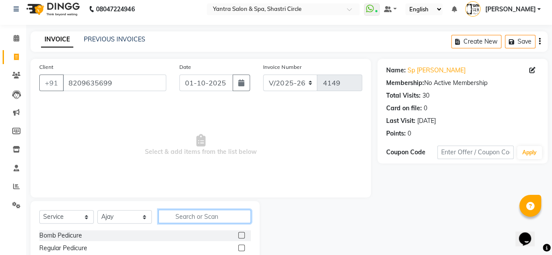
click at [202, 212] on input "text" at bounding box center [205, 217] width 93 height 14
type input "colo"
click at [242, 235] on label at bounding box center [241, 235] width 7 height 7
click at [242, 235] on input "checkbox" at bounding box center [241, 236] width 6 height 6
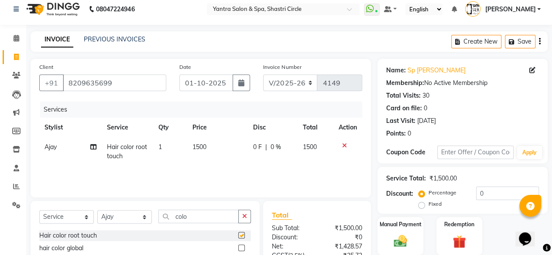
checkbox input "false"
click at [222, 149] on td "1500" at bounding box center [217, 152] width 61 height 29
select select "91688"
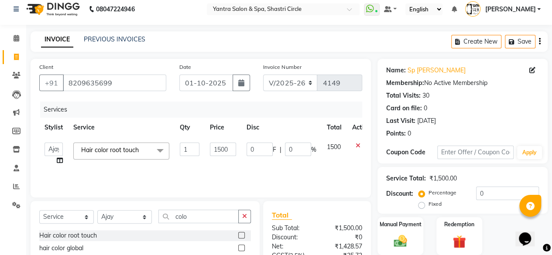
click at [222, 149] on input "1500" at bounding box center [223, 150] width 26 height 14
type input "1200"
drag, startPoint x: 228, startPoint y: 161, endPoint x: 342, endPoint y: 172, distance: 114.5
click at [228, 161] on td "1200" at bounding box center [223, 154] width 37 height 33
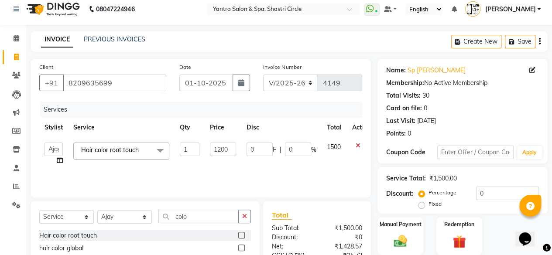
select select "91688"
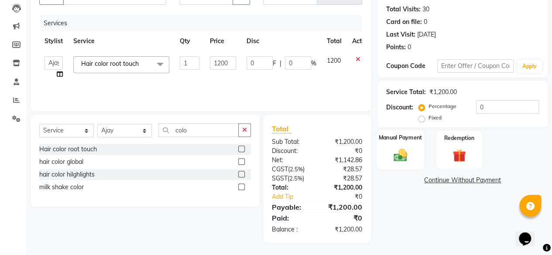
click at [400, 152] on img at bounding box center [401, 155] width 22 height 16
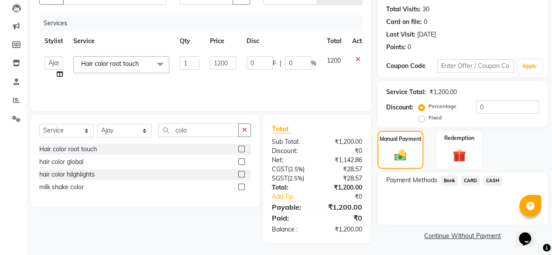
click at [440, 177] on div "Bank" at bounding box center [448, 182] width 21 height 12
click at [445, 180] on span "Bank" at bounding box center [449, 181] width 17 height 10
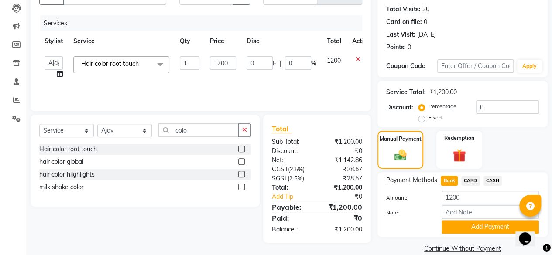
click at [461, 224] on button "Add Payment" at bounding box center [490, 228] width 97 height 14
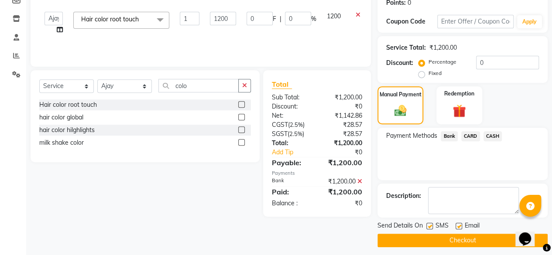
scroll to position [142, 0]
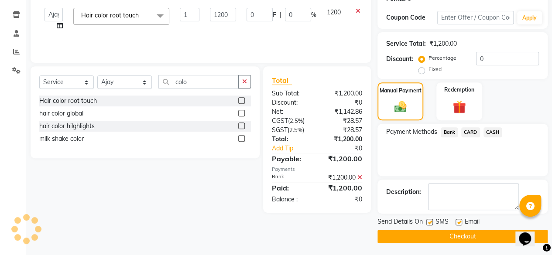
click at [478, 235] on button "Checkout" at bounding box center [463, 237] width 170 height 14
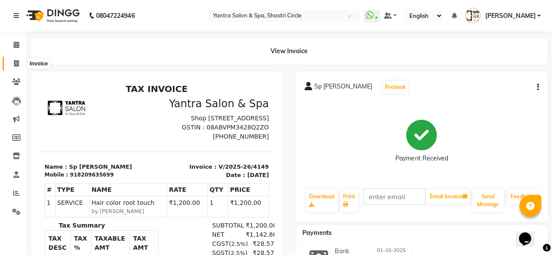
click at [13, 66] on span at bounding box center [16, 64] width 15 height 10
select select "service"
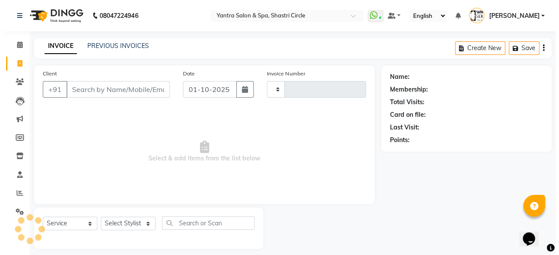
scroll to position [7, 0]
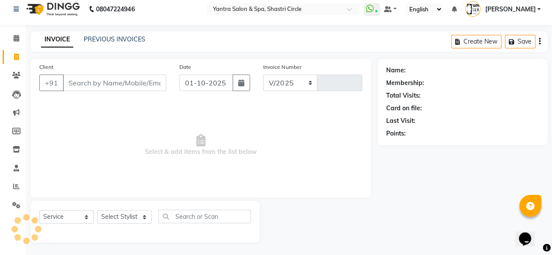
select select "154"
type input "4150"
click at [93, 80] on input "Client" at bounding box center [115, 83] width 104 height 17
type input "9"
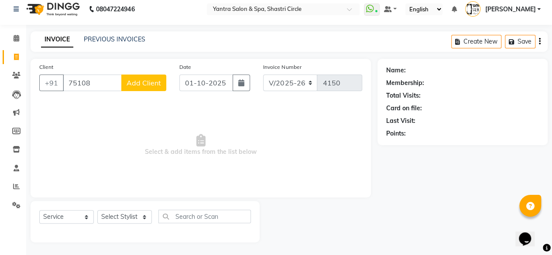
click at [100, 81] on input "75108" at bounding box center [92, 83] width 59 height 17
type input "0"
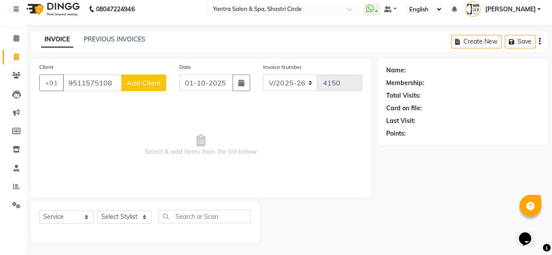
type input "9511575108"
click at [159, 82] on span "Add Client" at bounding box center [144, 83] width 35 height 9
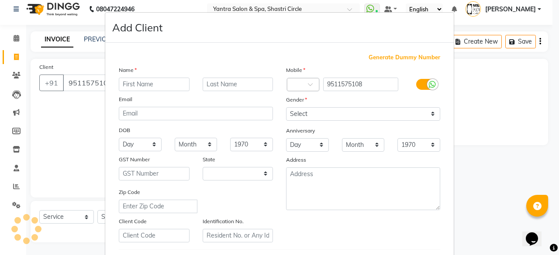
select select "33"
click at [151, 90] on input "text" at bounding box center [154, 85] width 71 height 14
type input "Yoshika"
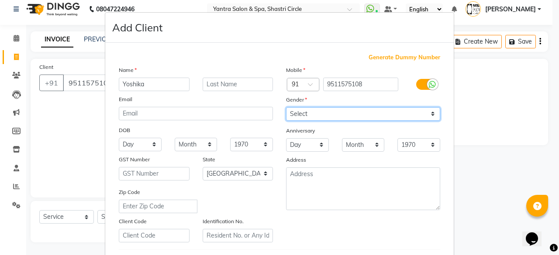
click at [317, 116] on select "Select Male Female Other Prefer Not To Say" at bounding box center [363, 114] width 154 height 14
click at [286, 107] on select "Select Male Female Other Prefer Not To Say" at bounding box center [363, 114] width 154 height 14
click at [315, 115] on select "Select Male Female Other Prefer Not To Say" at bounding box center [363, 114] width 154 height 14
select select "[DEMOGRAPHIC_DATA]"
click at [286, 107] on select "Select Male Female Other Prefer Not To Say" at bounding box center [363, 114] width 154 height 14
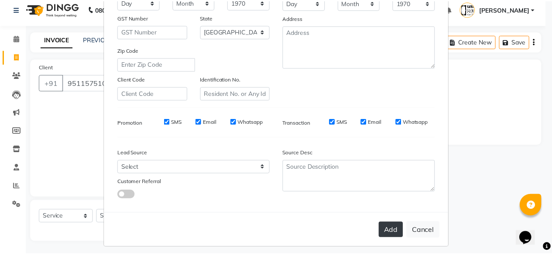
scroll to position [146, 0]
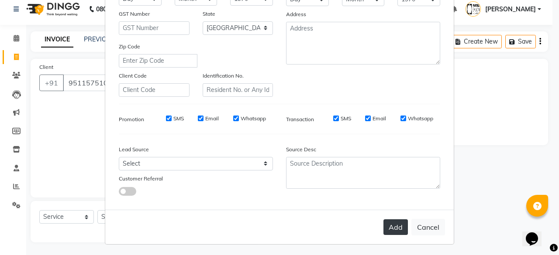
click at [391, 222] on button "Add" at bounding box center [395, 228] width 24 height 16
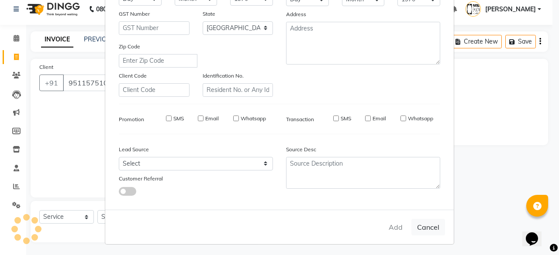
select select
select select "null"
select select
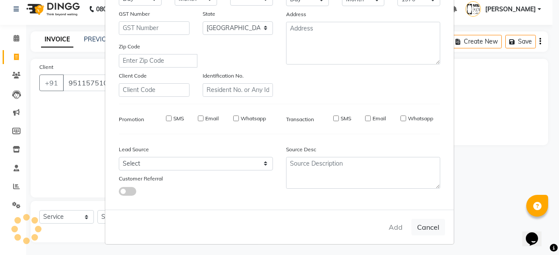
select select
checkbox input "false"
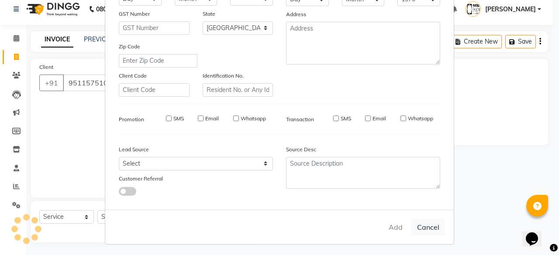
checkbox input "false"
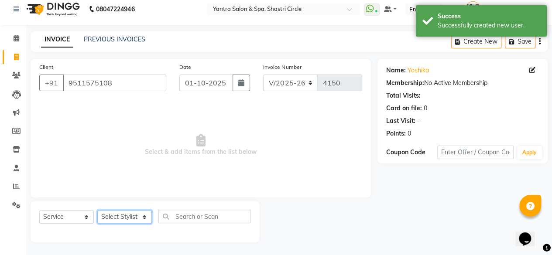
click at [131, 221] on select "Select Stylist [PERSON_NAME] [PERSON_NAME] [PERSON_NAME] ASHA Dimple [PERSON_NA…" at bounding box center [124, 218] width 55 height 14
select select "4454"
click at [97, 211] on select "Select Stylist [PERSON_NAME] [PERSON_NAME] [PERSON_NAME] ASHA Dimple [PERSON_NA…" at bounding box center [124, 218] width 55 height 14
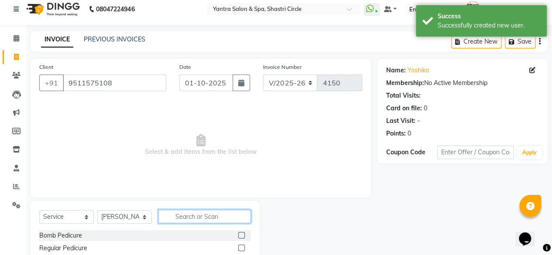
click at [187, 216] on input "text" at bounding box center [205, 217] width 93 height 14
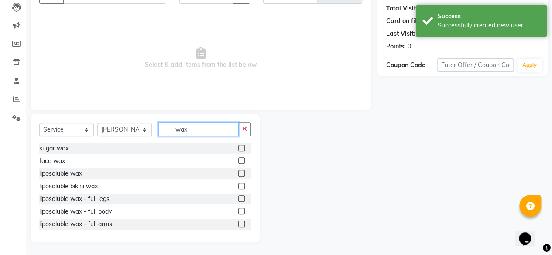
type input "wax"
drag, startPoint x: 235, startPoint y: 175, endPoint x: 225, endPoint y: 149, distance: 27.4
click at [238, 175] on label at bounding box center [241, 173] width 7 height 7
click at [238, 175] on input "checkbox" at bounding box center [241, 174] width 6 height 6
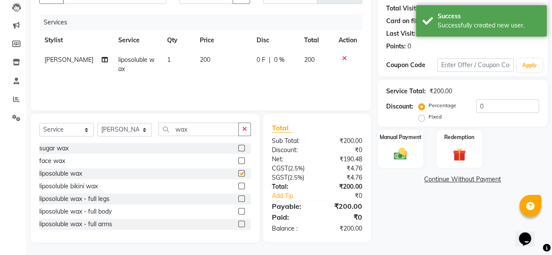
checkbox input "false"
click at [214, 60] on td "200" at bounding box center [223, 64] width 57 height 29
select select "4454"
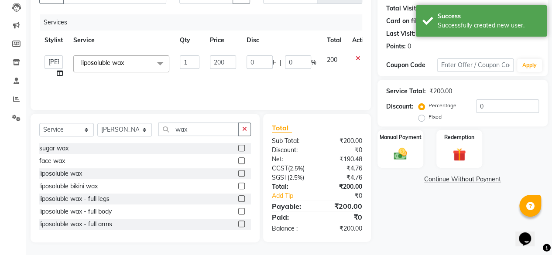
click at [214, 60] on input "200" at bounding box center [223, 62] width 26 height 14
type input "550"
click at [220, 77] on td "550" at bounding box center [223, 66] width 37 height 33
select select "4454"
click at [57, 74] on icon at bounding box center [60, 73] width 6 height 6
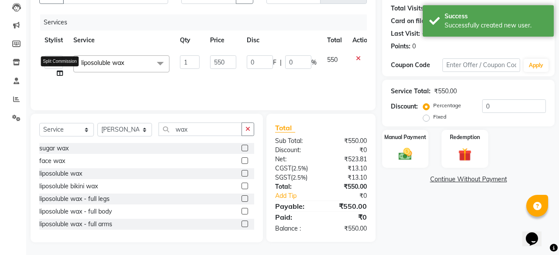
select select "4454"
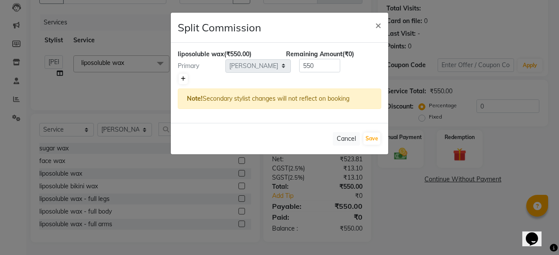
click at [186, 76] on link at bounding box center [183, 79] width 9 height 10
type input "275"
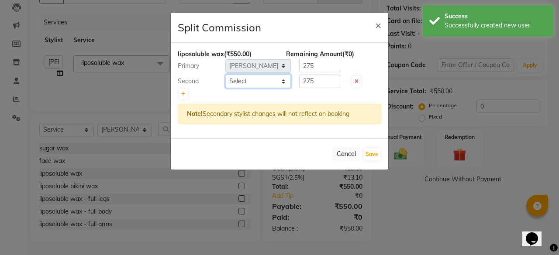
click at [261, 81] on select "Select Afsana Ajay Arvind ASHA Dimple Harsha Hemlata Latika lucky Manager Manis…" at bounding box center [258, 82] width 66 height 14
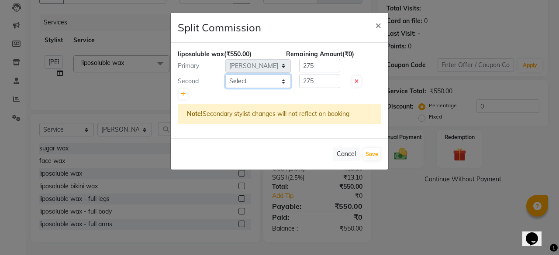
select select "18135"
click at [225, 75] on select "Select Afsana Ajay Arvind ASHA Dimple Harsha Hemlata Latika lucky Manager Manis…" at bounding box center [258, 82] width 66 height 14
click at [376, 152] on button "Save" at bounding box center [371, 154] width 17 height 12
select select "Select"
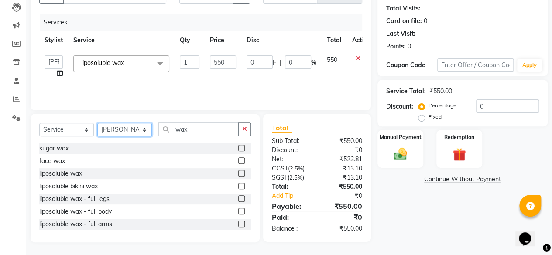
click at [127, 135] on select "Select Stylist Afsana Ajay Arvind ASHA Dimple Harsha Hemlata Latika lucky Manag…" at bounding box center [124, 130] width 55 height 14
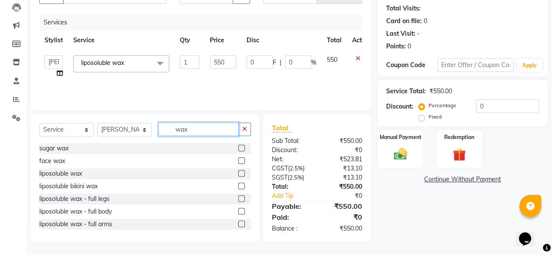
click at [198, 126] on input "wax" at bounding box center [199, 130] width 80 height 14
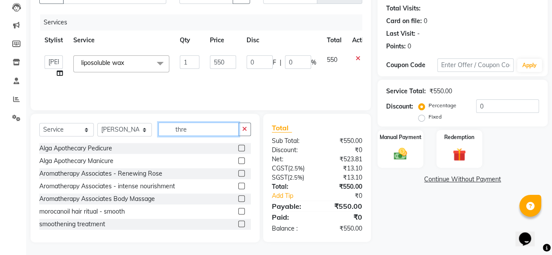
scroll to position [93, 0]
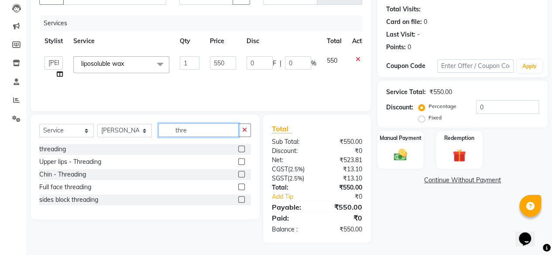
type input "thre"
click at [242, 150] on label at bounding box center [241, 149] width 7 height 7
click at [242, 150] on input "checkbox" at bounding box center [241, 150] width 6 height 6
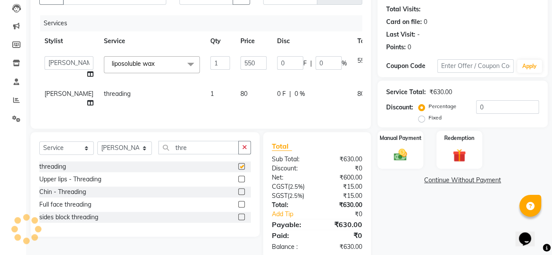
checkbox input "false"
click at [126, 152] on select "Select Stylist Afsana Ajay Arvind ASHA Dimple Harsha Hemlata Latika lucky Manag…" at bounding box center [124, 149] width 55 height 14
select select "18135"
click at [97, 148] on select "Select Stylist Afsana Ajay Arvind ASHA Dimple Harsha Hemlata Latika lucky Manag…" at bounding box center [124, 149] width 55 height 14
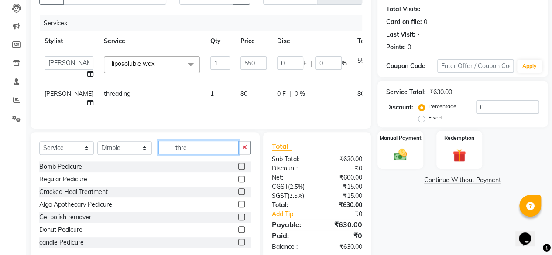
click at [196, 153] on input "thre" at bounding box center [199, 148] width 80 height 14
type input "thre"
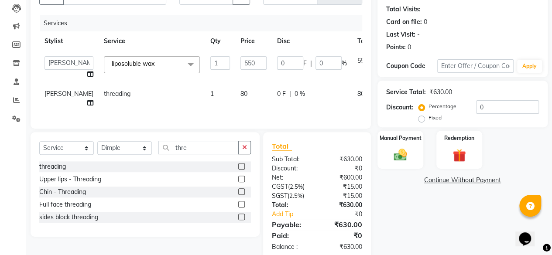
click at [241, 183] on label at bounding box center [241, 179] width 7 height 7
click at [241, 183] on input "checkbox" at bounding box center [241, 180] width 6 height 6
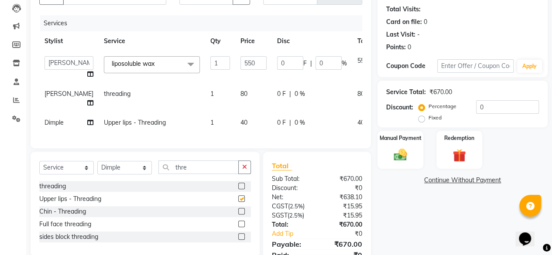
checkbox input "false"
click at [197, 174] on input "thre" at bounding box center [199, 168] width 80 height 14
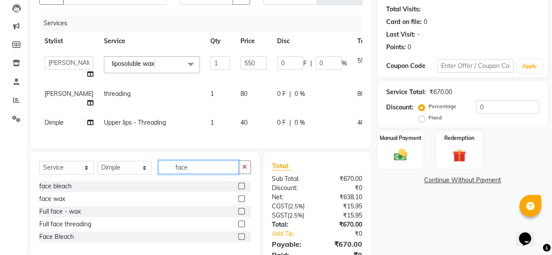
type input "face"
click at [242, 202] on label at bounding box center [241, 199] width 7 height 7
click at [242, 202] on input "checkbox" at bounding box center [241, 200] width 6 height 6
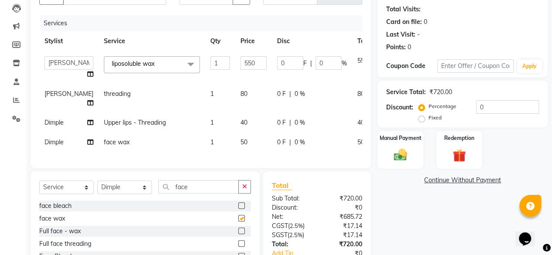
checkbox input "false"
click at [235, 152] on td "50" at bounding box center [253, 143] width 37 height 20
select select "18135"
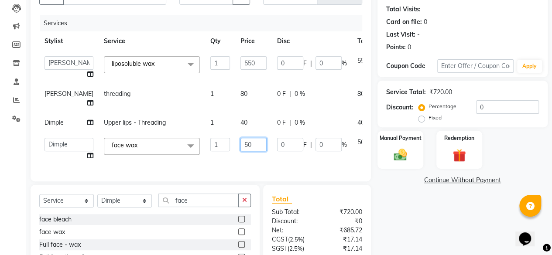
click at [241, 152] on input "50" at bounding box center [254, 145] width 26 height 14
type input "50350"
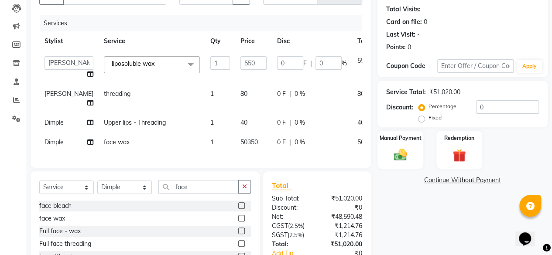
click at [235, 152] on td "50350" at bounding box center [253, 143] width 37 height 20
select select "18135"
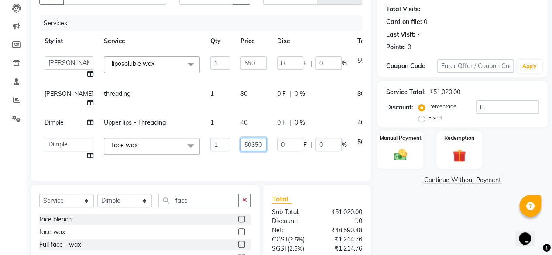
click at [241, 152] on input "50350" at bounding box center [254, 145] width 26 height 14
type input "350"
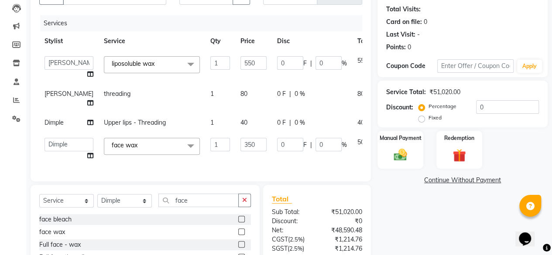
click at [235, 164] on td "350" at bounding box center [253, 149] width 37 height 33
select select "18135"
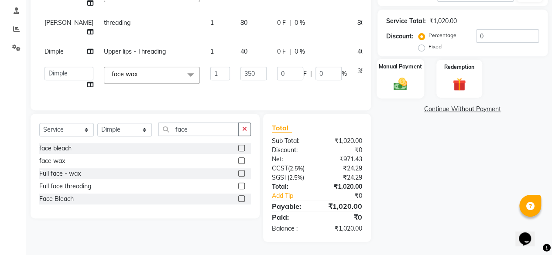
click at [409, 76] on img at bounding box center [401, 84] width 22 height 16
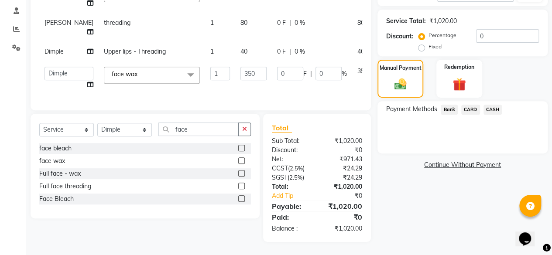
click at [444, 105] on span "Bank" at bounding box center [449, 110] width 17 height 10
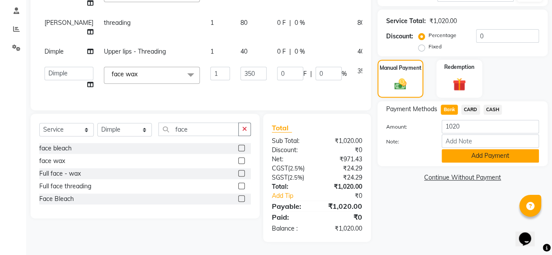
click at [457, 149] on button "Add Payment" at bounding box center [490, 156] width 97 height 14
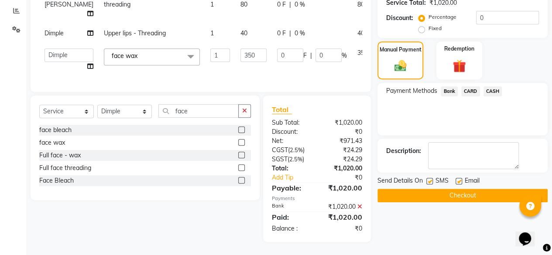
scroll to position [197, 0]
click at [471, 189] on button "Checkout" at bounding box center [463, 196] width 170 height 14
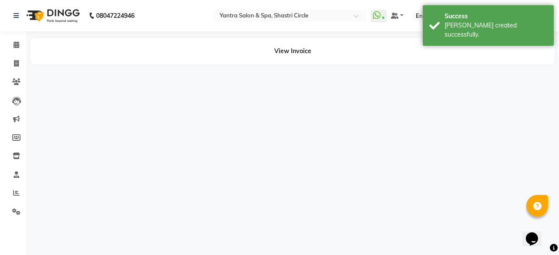
select select "4454"
select select "18135"
select select "4454"
select select "18135"
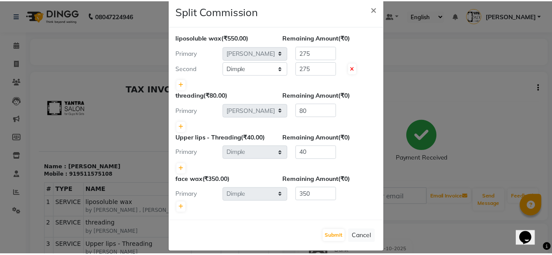
scroll to position [25, 0]
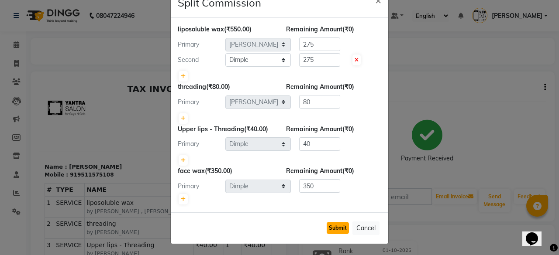
click at [338, 230] on button "Submit" at bounding box center [338, 228] width 22 height 12
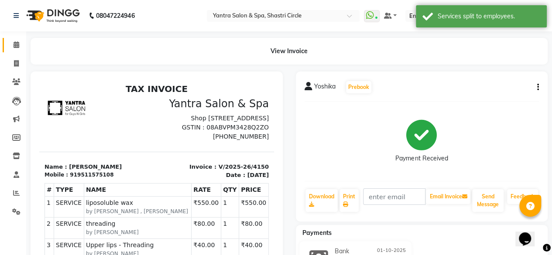
click at [13, 50] on link "Calendar" at bounding box center [13, 45] width 21 height 14
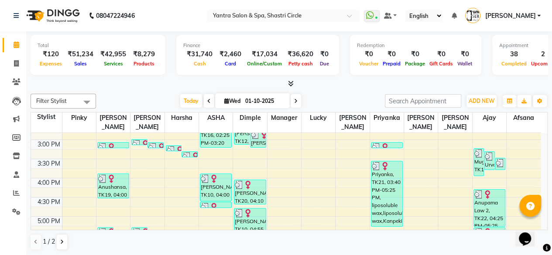
scroll to position [356, 0]
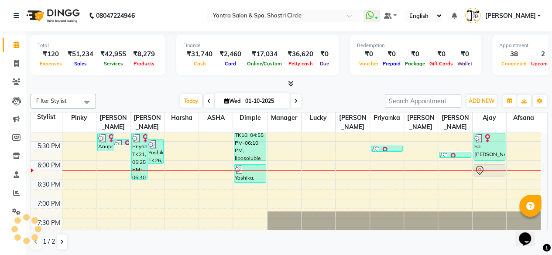
drag, startPoint x: 485, startPoint y: 199, endPoint x: 482, endPoint y: 175, distance: 24.2
click at [482, 175] on div "Mugdha, TK13, 03:20 PM-04:05 PM, Hair color root touch Urvashi, TK11, 03:25 PM-…" at bounding box center [490, 7] width 34 height 461
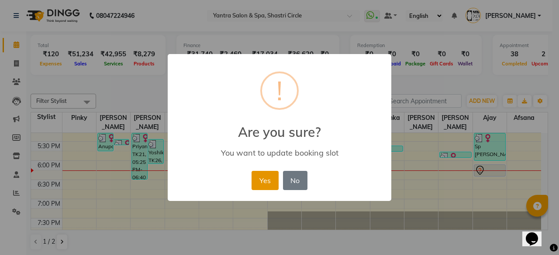
click at [270, 181] on button "Yes" at bounding box center [265, 180] width 27 height 19
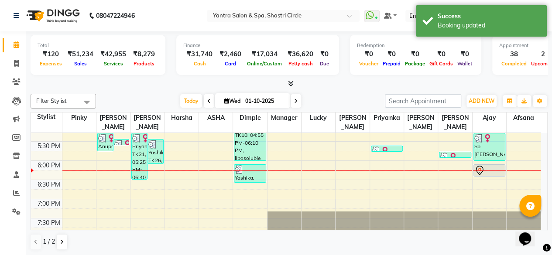
click at [490, 170] on div at bounding box center [490, 171] width 30 height 10
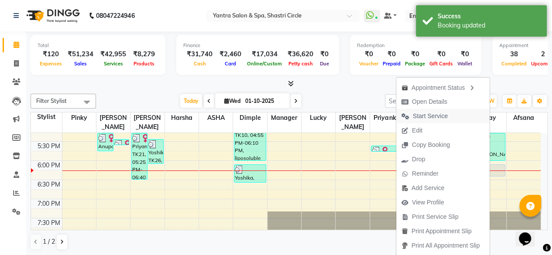
click at [431, 115] on span "Start Service" at bounding box center [430, 116] width 35 height 9
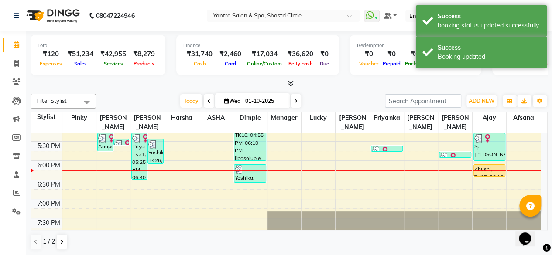
click at [485, 169] on div "Khushi, TK05, 06:15 PM-06:35 PM, blow dry" at bounding box center [489, 170] width 31 height 11
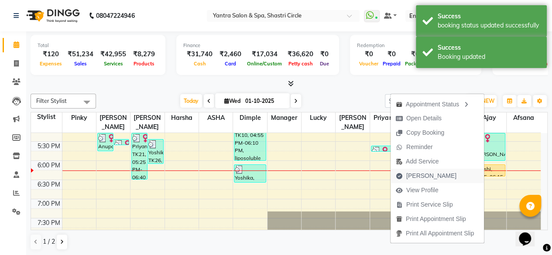
click at [423, 175] on span "Mark Done" at bounding box center [432, 176] width 50 height 9
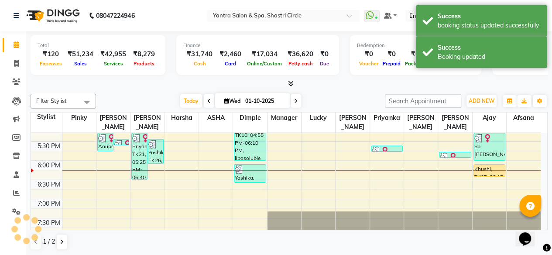
select select "service"
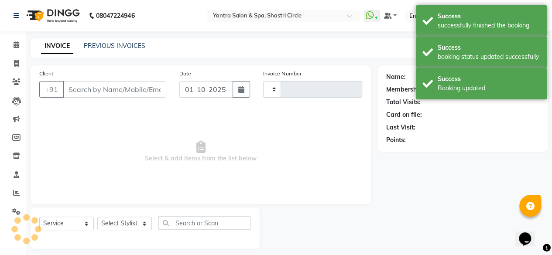
type input "4151"
select select "154"
type input "9636358868"
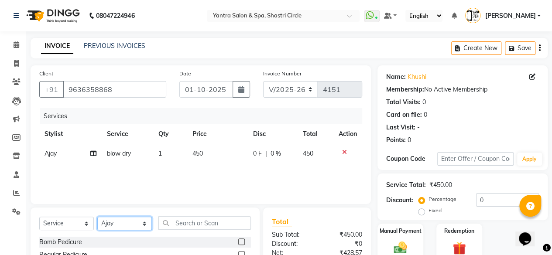
click at [119, 224] on select "Select Stylist Afsana Ajay Arvind ASHA Dimple Harsha Hemlata Latika lucky Manag…" at bounding box center [124, 224] width 55 height 14
select select "4416"
click at [97, 217] on select "Select Stylist Afsana Ajay Arvind ASHA Dimple Harsha Hemlata Latika lucky Manag…" at bounding box center [124, 224] width 55 height 14
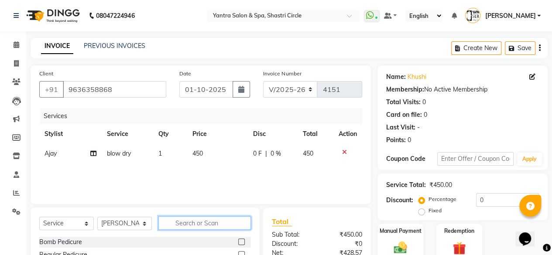
click at [212, 223] on input "text" at bounding box center [205, 224] width 93 height 14
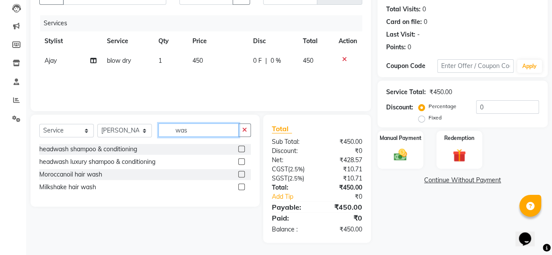
type input "was"
click at [245, 174] on div at bounding box center [244, 174] width 13 height 11
click at [244, 176] on label at bounding box center [241, 174] width 7 height 7
click at [244, 176] on input "checkbox" at bounding box center [241, 175] width 6 height 6
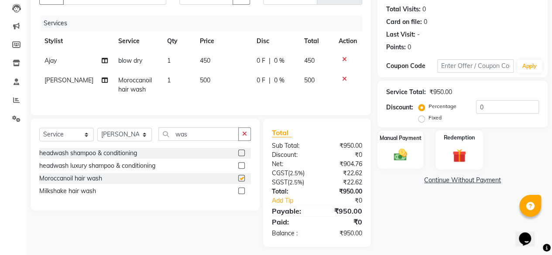
checkbox input "false"
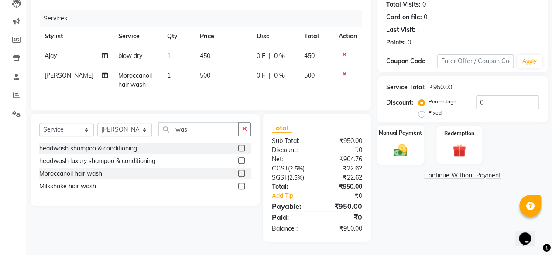
click at [415, 139] on div "Manual Payment" at bounding box center [401, 145] width 48 height 40
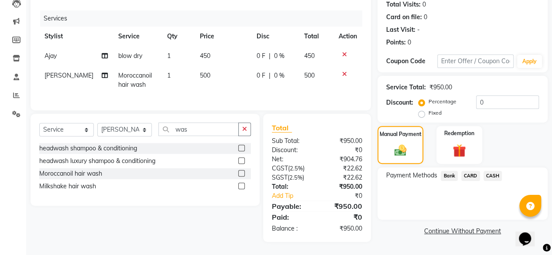
click at [450, 171] on span "Bank" at bounding box center [449, 176] width 17 height 10
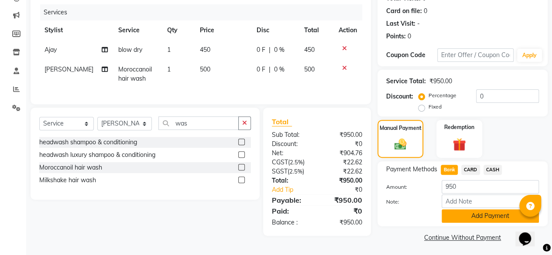
click at [469, 219] on button "Add Payment" at bounding box center [490, 217] width 97 height 14
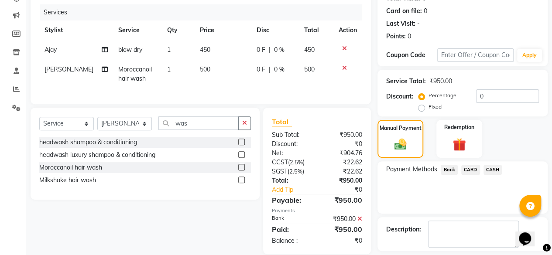
scroll to position [142, 0]
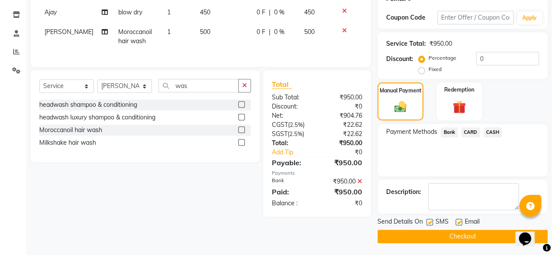
click at [475, 234] on button "Checkout" at bounding box center [463, 237] width 170 height 14
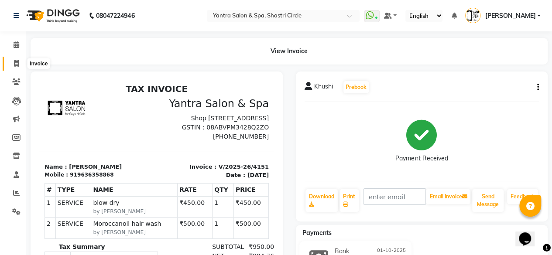
click at [22, 67] on span at bounding box center [16, 64] width 15 height 10
select select "154"
select select "service"
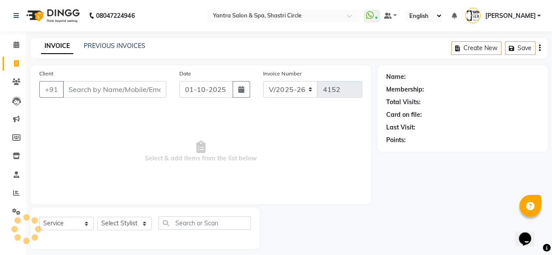
scroll to position [7, 0]
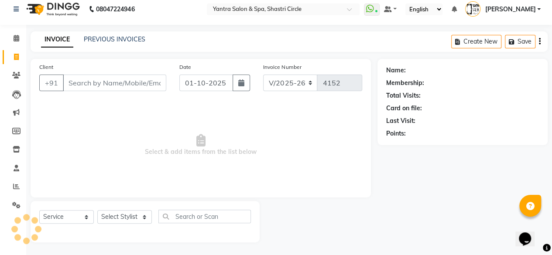
click at [99, 79] on input "Client" at bounding box center [115, 83] width 104 height 17
click at [121, 77] on input "Client" at bounding box center [115, 83] width 104 height 17
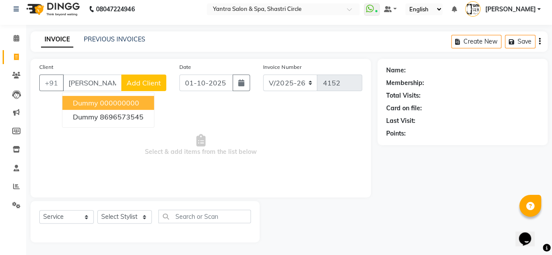
click at [123, 97] on button "Dummy 000000000" at bounding box center [108, 103] width 92 height 14
type input "000000000"
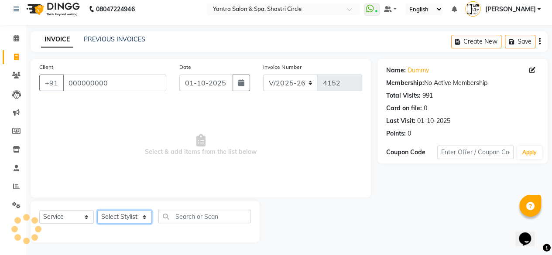
click at [128, 216] on select "Select Stylist Afsana Ajay Arvind ASHA Dimple Harsha Hemlata Latika lucky Manag…" at bounding box center [124, 218] width 55 height 14
select select "93495"
click at [97, 211] on select "Select Stylist Afsana Ajay Arvind ASHA Dimple Harsha Hemlata Latika lucky Manag…" at bounding box center [124, 218] width 55 height 14
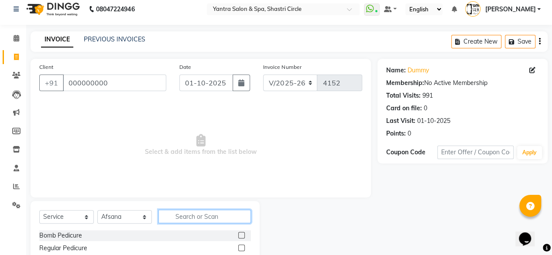
click at [175, 214] on input "text" at bounding box center [205, 217] width 93 height 14
type input "thre"
click at [243, 236] on label at bounding box center [241, 235] width 7 height 7
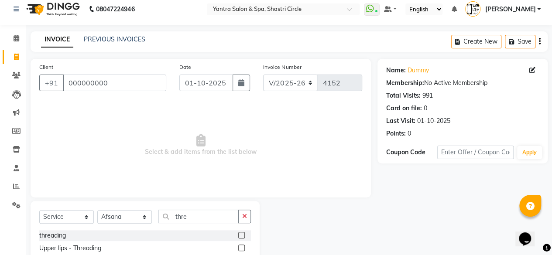
click at [243, 236] on input "checkbox" at bounding box center [241, 236] width 6 height 6
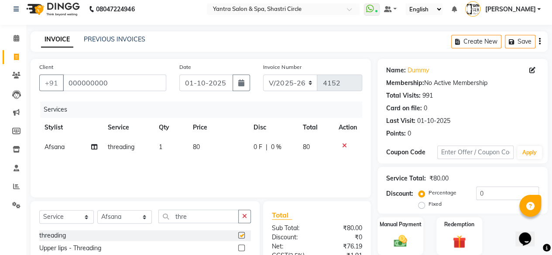
checkbox input "false"
click at [217, 146] on td "80" at bounding box center [218, 148] width 61 height 20
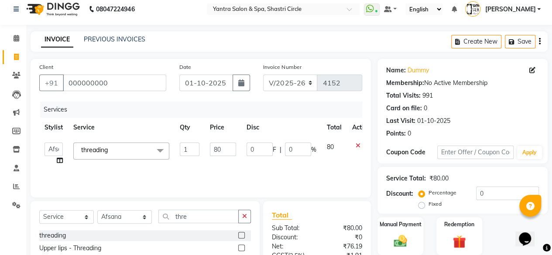
click at [217, 146] on input "80" at bounding box center [223, 150] width 26 height 14
type input "160"
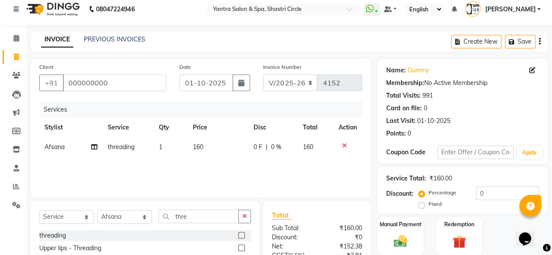
click at [238, 169] on div "Services Stylist Service Qty Price Disc Total Action Afsana threading 1 160 0 F…" at bounding box center [200, 145] width 323 height 87
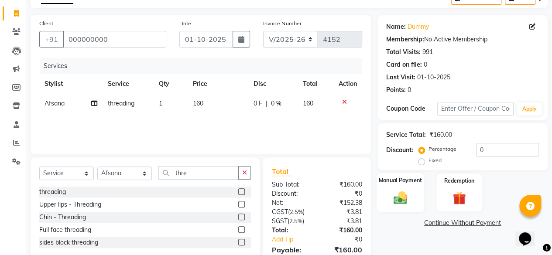
scroll to position [93, 0]
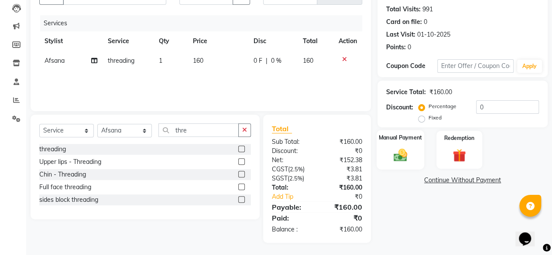
click at [401, 166] on div "Manual Payment" at bounding box center [401, 150] width 48 height 40
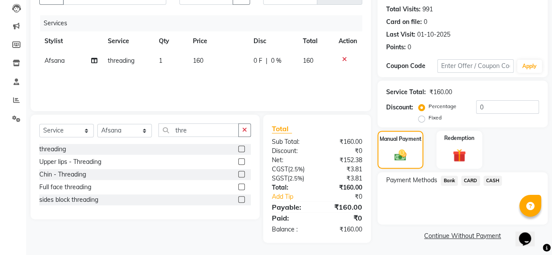
click at [489, 182] on span "CASH" at bounding box center [493, 181] width 19 height 10
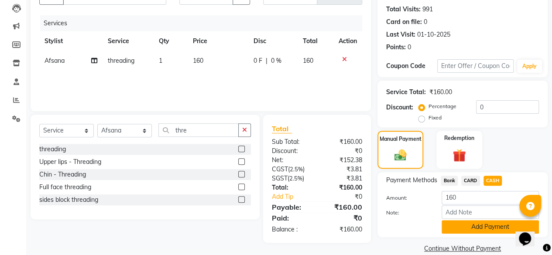
click at [480, 224] on button "Add Payment" at bounding box center [490, 228] width 97 height 14
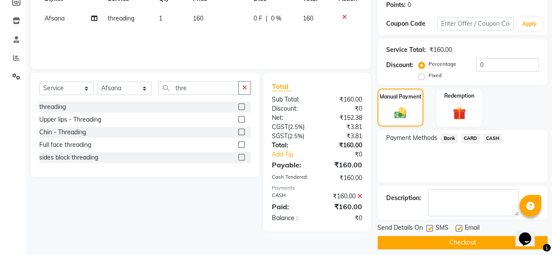
scroll to position [142, 0]
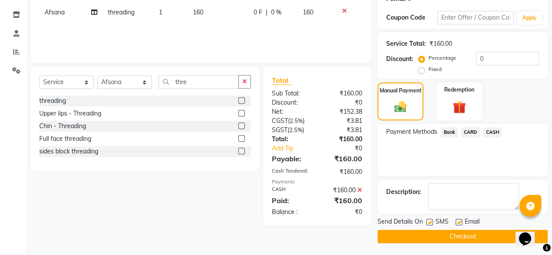
click at [479, 234] on button "Checkout" at bounding box center [463, 237] width 170 height 14
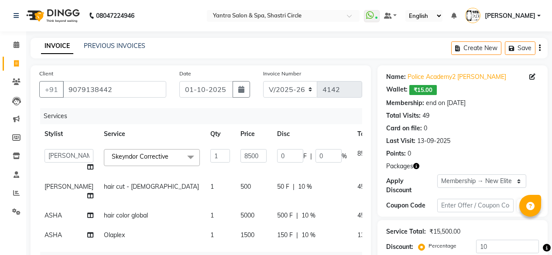
select select "154"
select select "82436"
select select "product"
select select "44019"
select select "1: Object"
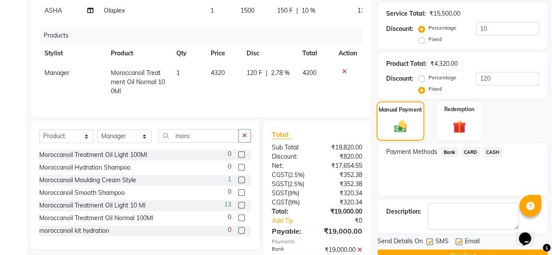
scroll to position [270, 0]
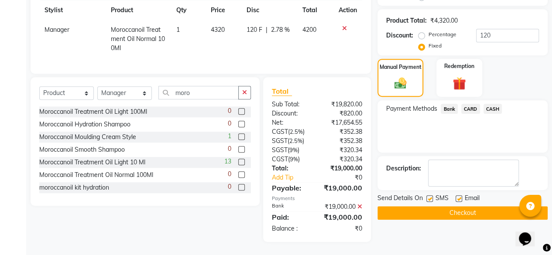
click at [440, 207] on button "Checkout" at bounding box center [463, 214] width 170 height 14
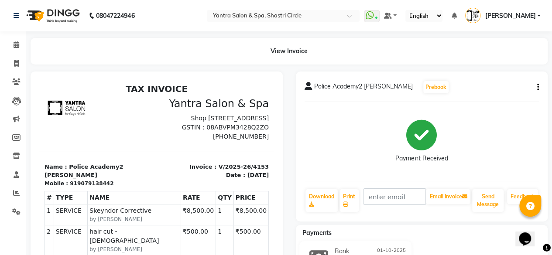
click at [538, 88] on icon "button" at bounding box center [539, 87] width 2 height 0
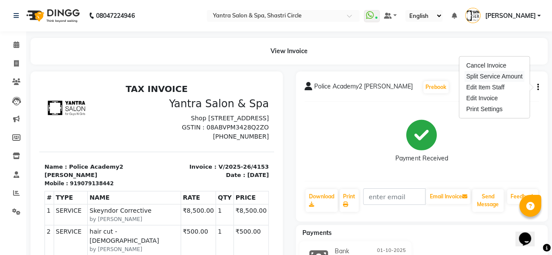
click at [494, 78] on div "Split Service Amount" at bounding box center [495, 76] width 60 height 11
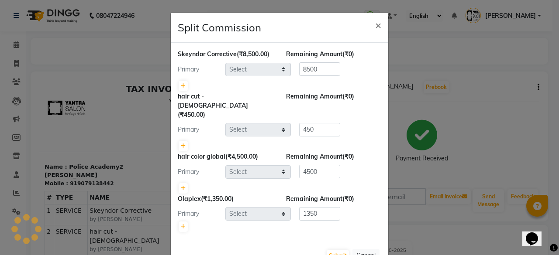
select select "82436"
select select "8429"
click at [183, 86] on link at bounding box center [183, 86] width 9 height 10
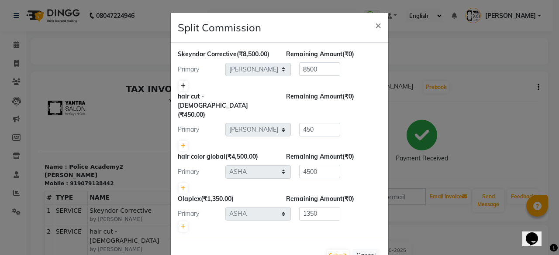
type input "4250"
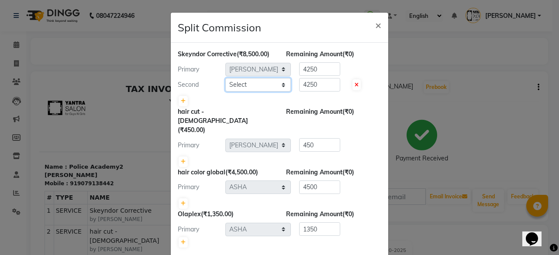
drag, startPoint x: 183, startPoint y: 86, endPoint x: 261, endPoint y: 86, distance: 78.2
click at [261, 86] on select "Select [PERSON_NAME] [PERSON_NAME] [PERSON_NAME] ASHA [PERSON_NAME] [PERSON_NAM…" at bounding box center [258, 85] width 66 height 14
select select "4458"
click at [225, 78] on select "Select [PERSON_NAME] [PERSON_NAME] [PERSON_NAME] ASHA [PERSON_NAME] [PERSON_NAM…" at bounding box center [258, 85] width 66 height 14
click at [314, 89] on input "4250" at bounding box center [319, 85] width 41 height 14
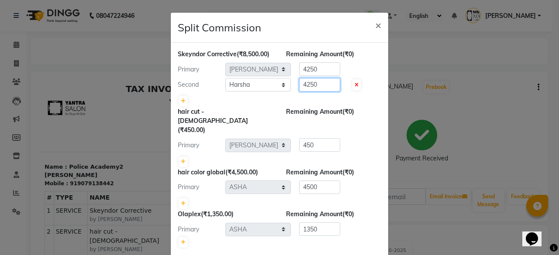
click at [314, 89] on input "4250" at bounding box center [319, 85] width 41 height 14
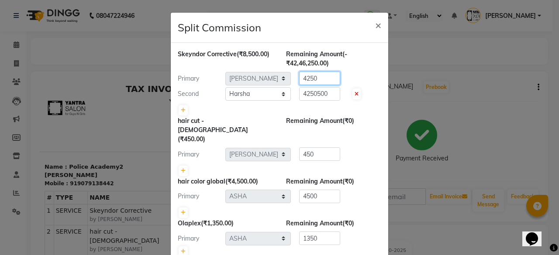
click at [314, 82] on input "4250" at bounding box center [319, 79] width 41 height 14
click at [310, 91] on input "4250500" at bounding box center [319, 94] width 41 height 14
click at [310, 93] on input "4250500" at bounding box center [319, 94] width 41 height 14
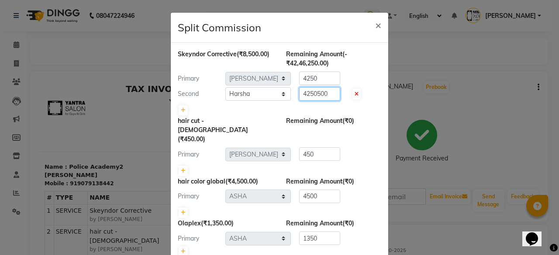
click at [310, 93] on input "4250500" at bounding box center [319, 94] width 41 height 14
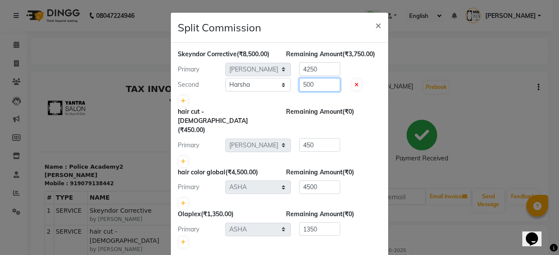
type input "500"
click at [319, 74] on input "4250" at bounding box center [319, 69] width 41 height 14
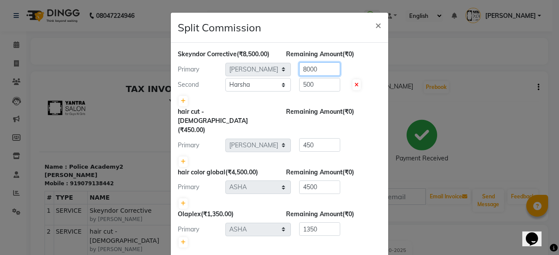
type input "8000"
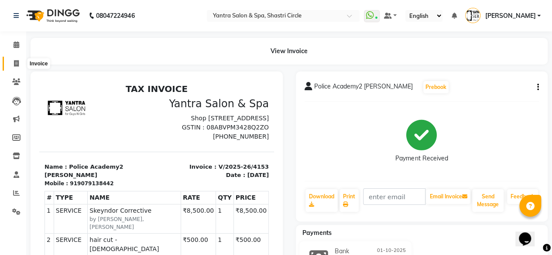
click at [15, 67] on icon at bounding box center [16, 63] width 5 height 7
select select "service"
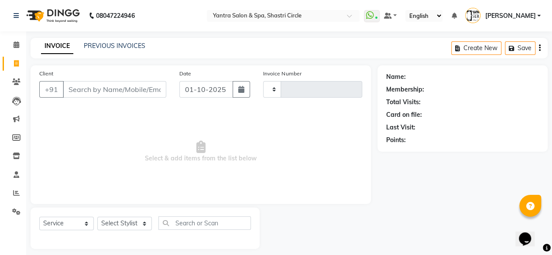
scroll to position [7, 0]
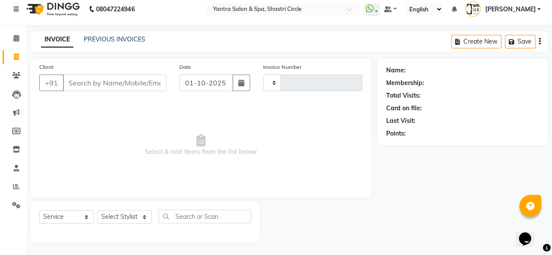
type input "4154"
select select "154"
click at [118, 82] on input "Client" at bounding box center [115, 83] width 104 height 17
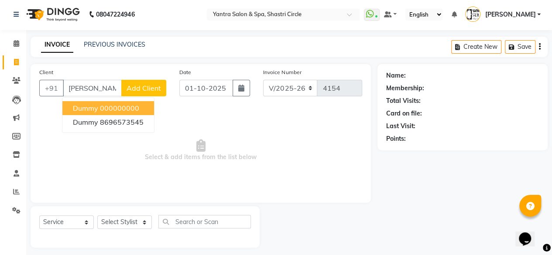
scroll to position [0, 0]
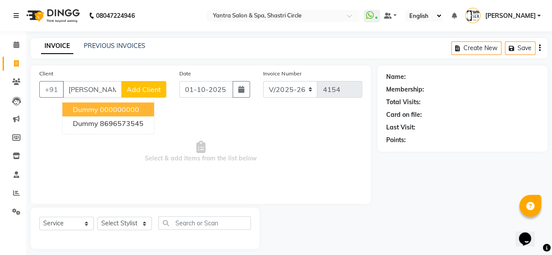
click at [136, 108] on ngb-highlight "000000000" at bounding box center [119, 109] width 39 height 9
type input "000000000"
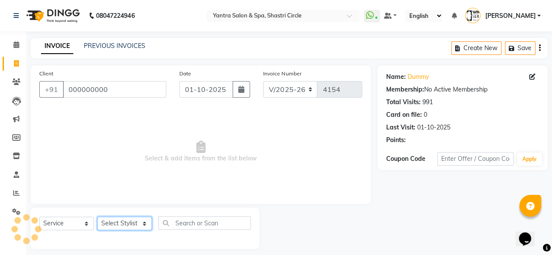
click at [139, 230] on select "Select Stylist [PERSON_NAME] [PERSON_NAME] [PERSON_NAME] ASHA Dimple [PERSON_NA…" at bounding box center [124, 224] width 55 height 14
select select "93495"
click at [97, 217] on select "Select Stylist [PERSON_NAME] [PERSON_NAME] [PERSON_NAME] ASHA Dimple [PERSON_NA…" at bounding box center [124, 224] width 55 height 14
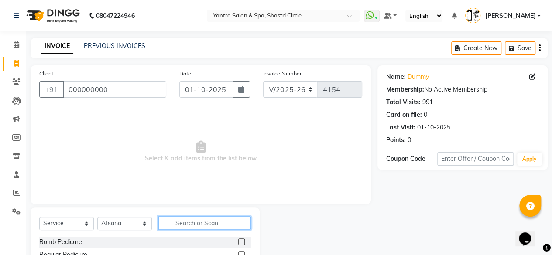
click at [188, 225] on input "text" at bounding box center [205, 224] width 93 height 14
type input "thre"
click at [245, 243] on div at bounding box center [244, 242] width 13 height 11
click at [238, 242] on div "threading" at bounding box center [145, 242] width 212 height 11
click at [243, 240] on label at bounding box center [241, 242] width 7 height 7
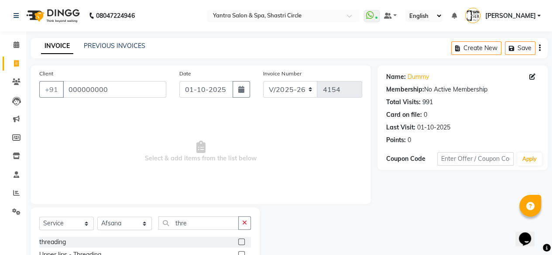
click at [243, 240] on input "checkbox" at bounding box center [241, 243] width 6 height 6
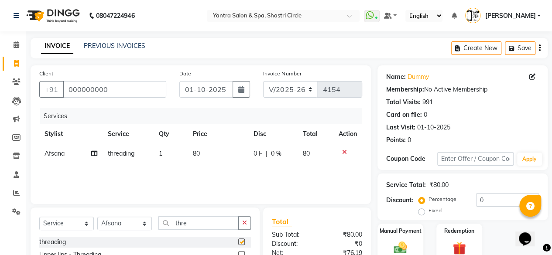
checkbox input "false"
click at [238, 153] on td "80" at bounding box center [218, 154] width 61 height 20
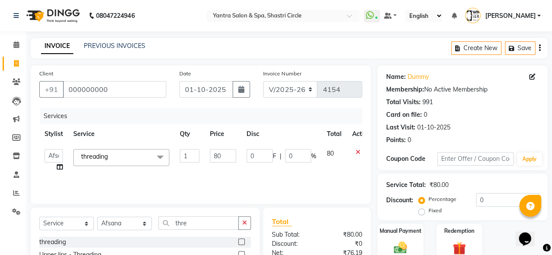
click at [238, 153] on td "80" at bounding box center [223, 160] width 37 height 33
click at [228, 159] on input "80" at bounding box center [223, 156] width 26 height 14
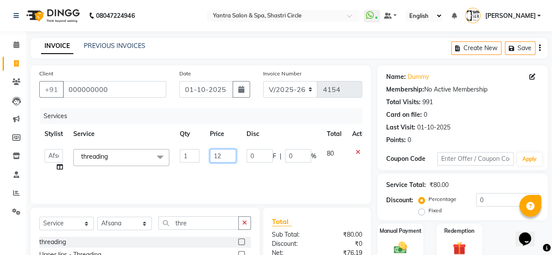
type input "120"
click at [227, 163] on td "120" at bounding box center [223, 160] width 37 height 33
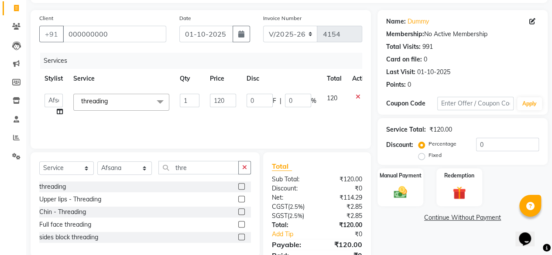
scroll to position [93, 0]
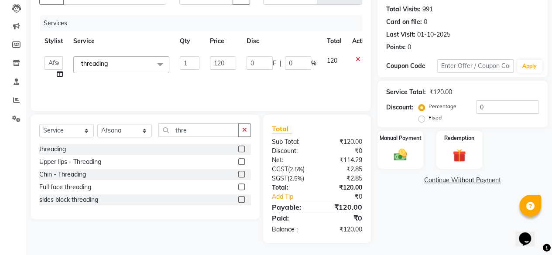
click at [424, 150] on div "Manual Payment Redemption" at bounding box center [462, 150] width 183 height 38
click at [411, 157] on img at bounding box center [401, 155] width 22 height 16
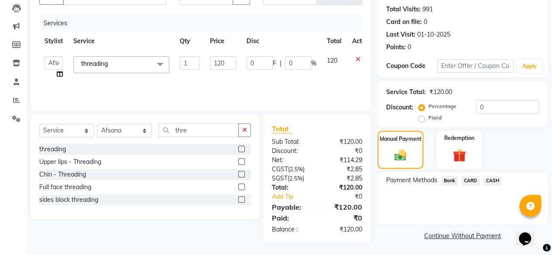
drag, startPoint x: 494, startPoint y: 178, endPoint x: 496, endPoint y: 186, distance: 8.4
click at [494, 180] on span "CASH" at bounding box center [493, 181] width 19 height 10
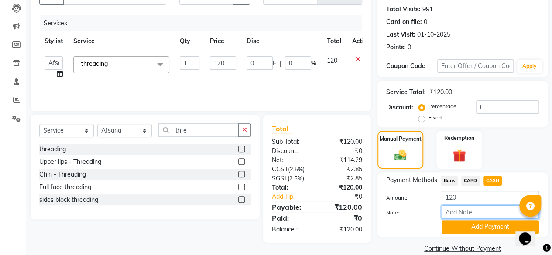
click at [478, 219] on input "Note:" at bounding box center [490, 213] width 97 height 14
click at [482, 224] on button "Add Payment" at bounding box center [490, 228] width 97 height 14
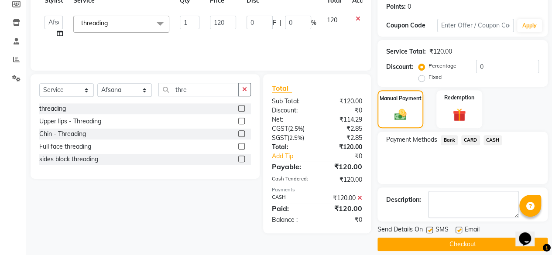
scroll to position [142, 0]
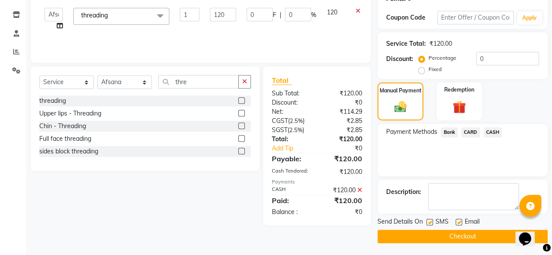
click at [479, 239] on button "Checkout" at bounding box center [463, 237] width 170 height 14
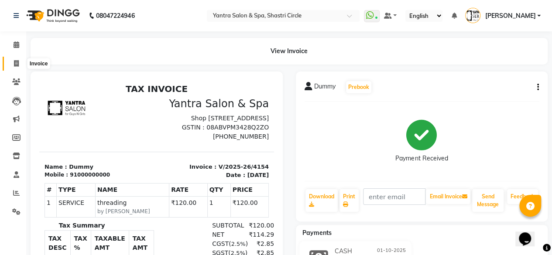
click at [16, 64] on icon at bounding box center [16, 63] width 5 height 7
select select "service"
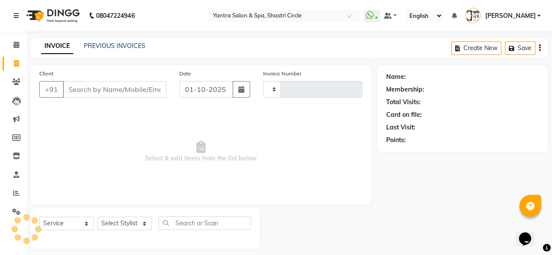
scroll to position [7, 0]
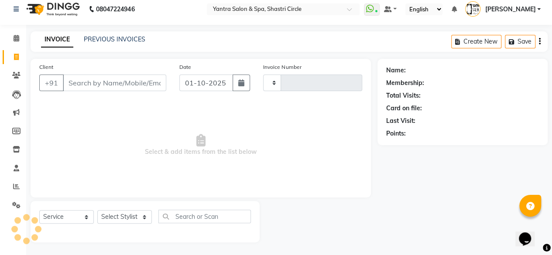
click at [69, 85] on input "Client" at bounding box center [115, 83] width 104 height 17
type input "sar"
type input "4155"
select select "154"
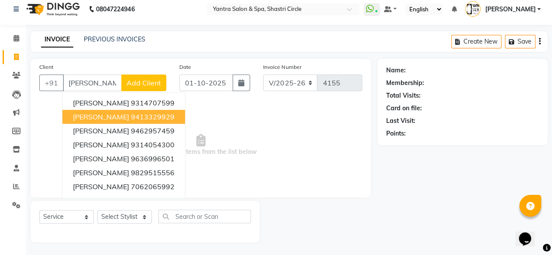
click at [87, 114] on span "Saroj Sekhawat" at bounding box center [101, 117] width 56 height 9
type input "9413329929"
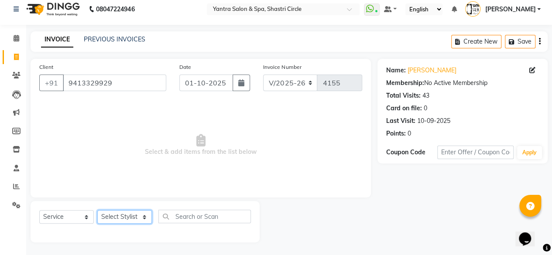
click at [145, 215] on select "Select Stylist [PERSON_NAME] [PERSON_NAME] [PERSON_NAME] ASHA Dimple [PERSON_NA…" at bounding box center [124, 218] width 55 height 14
select select "4416"
click at [97, 211] on select "Select Stylist [PERSON_NAME] [PERSON_NAME] [PERSON_NAME] ASHA Dimple [PERSON_NA…" at bounding box center [124, 218] width 55 height 14
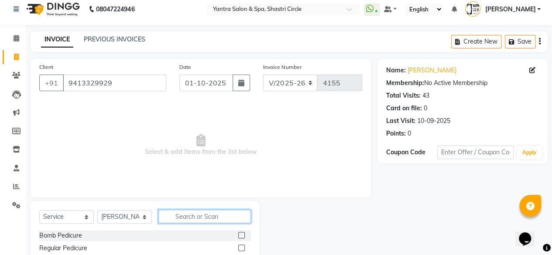
click at [176, 213] on input "text" at bounding box center [205, 217] width 93 height 14
type input "wax"
click at [238, 249] on label at bounding box center [241, 248] width 7 height 7
click at [238, 249] on input "checkbox" at bounding box center [241, 249] width 6 height 6
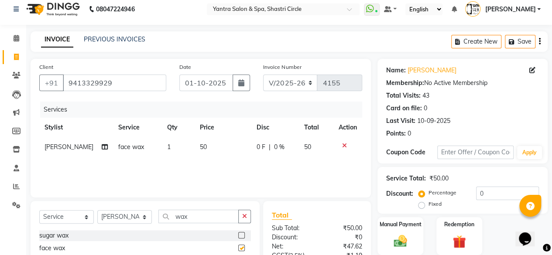
checkbox input "false"
click at [204, 145] on td "50" at bounding box center [223, 148] width 57 height 20
select select "4416"
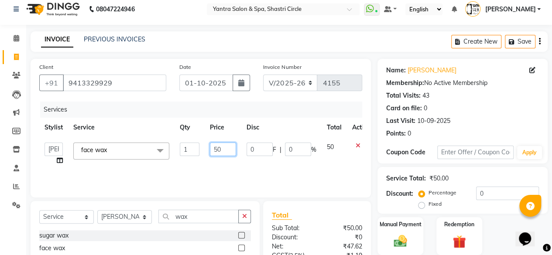
click at [211, 148] on input "50" at bounding box center [223, 150] width 26 height 14
type input "650"
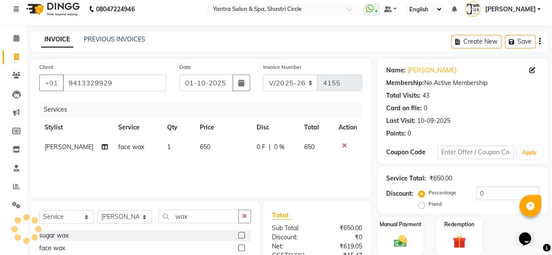
click at [280, 176] on div "Services Stylist Service Qty Price Disc Total Action Hemlata face wax 1 650 0 F…" at bounding box center [200, 145] width 323 height 87
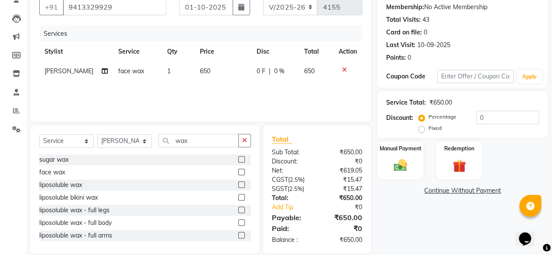
scroll to position [94, 0]
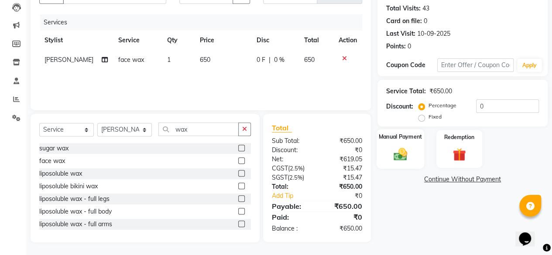
click at [403, 158] on img at bounding box center [401, 154] width 22 height 16
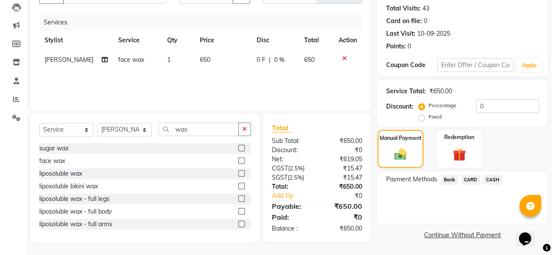
click at [495, 181] on span "CASH" at bounding box center [493, 180] width 19 height 10
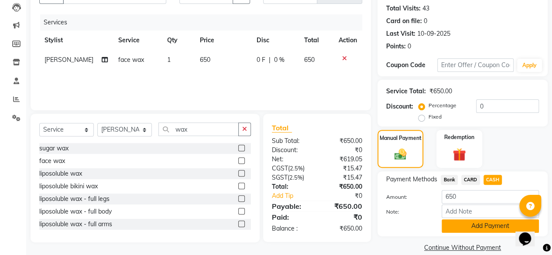
click at [488, 226] on button "Add Payment" at bounding box center [490, 227] width 97 height 14
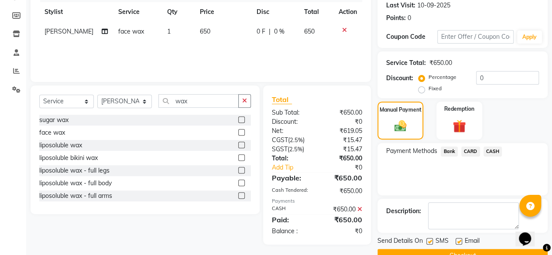
scroll to position [142, 0]
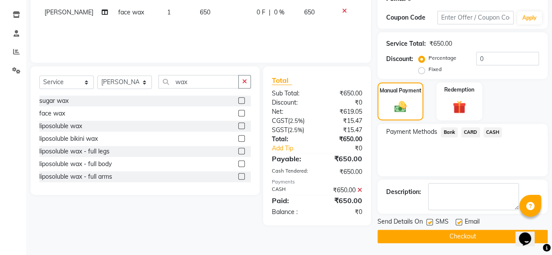
click at [450, 236] on button "Checkout" at bounding box center [463, 237] width 170 height 14
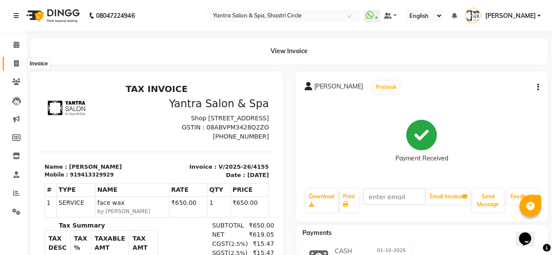
click at [14, 67] on icon at bounding box center [16, 63] width 5 height 7
select select "service"
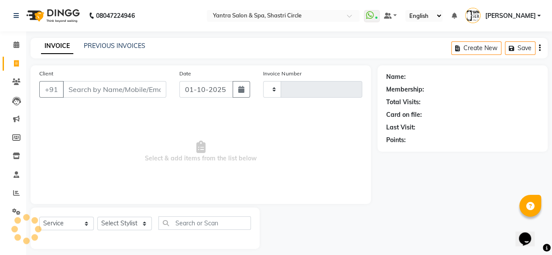
type input "4156"
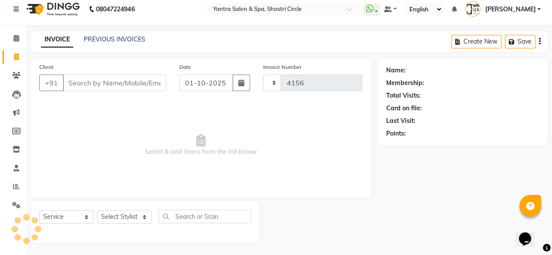
select select "154"
click at [114, 83] on input "Client" at bounding box center [115, 83] width 104 height 17
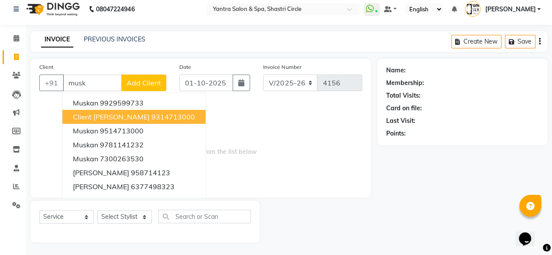
click at [152, 117] on ngb-highlight "9314713000" at bounding box center [174, 117] width 44 height 9
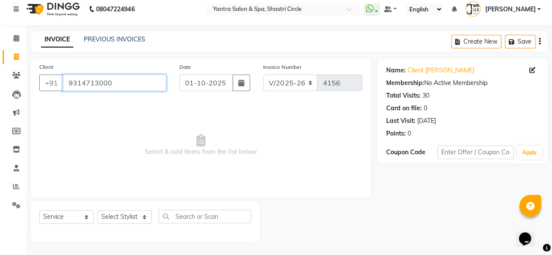
click at [129, 89] on input "9314713000" at bounding box center [115, 83] width 104 height 17
click at [110, 86] on input "9314713000" at bounding box center [115, 83] width 104 height 17
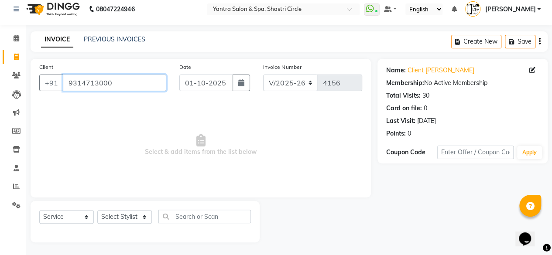
click at [110, 86] on input "9314713000" at bounding box center [115, 83] width 104 height 17
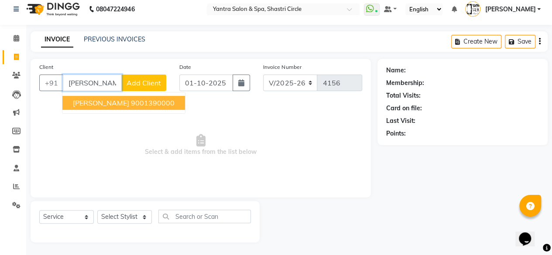
click at [109, 110] on ngb-typeahead-window "Radhika Saboo 9001390000" at bounding box center [124, 103] width 124 height 22
drag, startPoint x: 115, startPoint y: 100, endPoint x: 119, endPoint y: 131, distance: 31.7
click at [115, 99] on span "[PERSON_NAME]" at bounding box center [101, 103] width 56 height 9
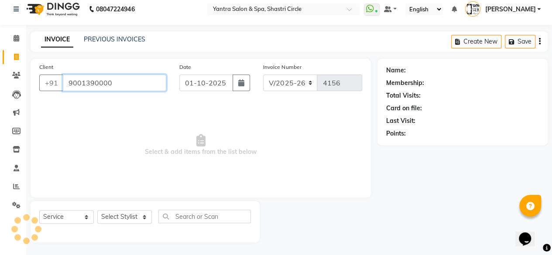
type input "9001390000"
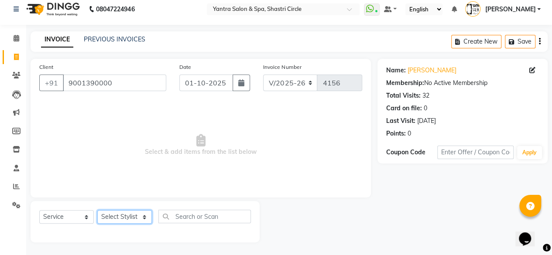
click at [131, 219] on select "Select Stylist [PERSON_NAME] [PERSON_NAME] [PERSON_NAME] ASHA Dimple [PERSON_NA…" at bounding box center [124, 218] width 55 height 14
select select "4416"
click at [97, 211] on select "Select Stylist [PERSON_NAME] [PERSON_NAME] [PERSON_NAME] ASHA Dimple [PERSON_NA…" at bounding box center [124, 218] width 55 height 14
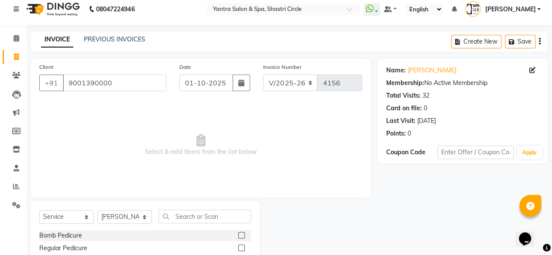
click at [208, 224] on div "Select Service Product Membership Package Voucher Prepaid Gift Card Select Styl…" at bounding box center [145, 220] width 212 height 21
click at [208, 216] on input "text" at bounding box center [205, 217] width 93 height 14
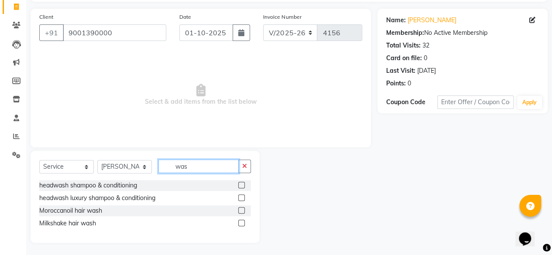
scroll to position [57, 0]
type input "was"
click at [241, 209] on label at bounding box center [241, 210] width 7 height 7
click at [241, 209] on input "checkbox" at bounding box center [241, 211] width 6 height 6
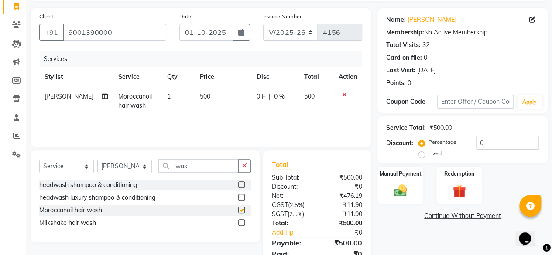
checkbox input "false"
click at [140, 172] on select "Select Stylist [PERSON_NAME] [PERSON_NAME] [PERSON_NAME] ASHA Dimple [PERSON_NA…" at bounding box center [124, 167] width 55 height 14
click at [97, 160] on select "Select Stylist [PERSON_NAME] [PERSON_NAME] [PERSON_NAME] ASHA Dimple [PERSON_NA…" at bounding box center [124, 167] width 55 height 14
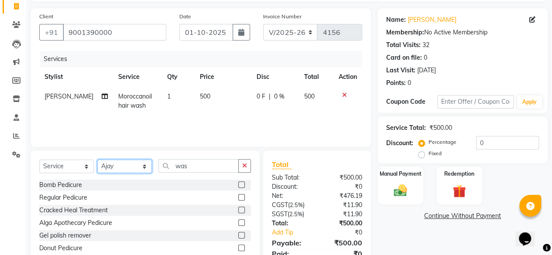
select select "72459"
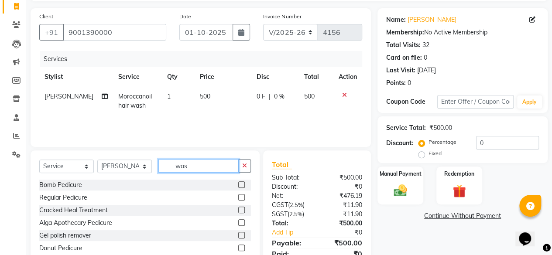
click at [186, 164] on input "was" at bounding box center [199, 166] width 80 height 14
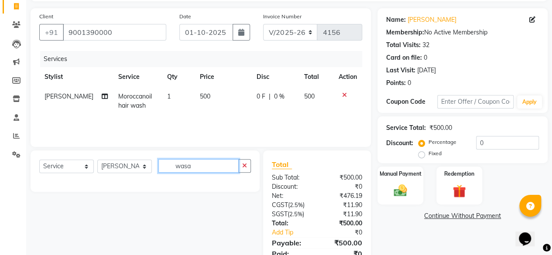
type input "wasa"
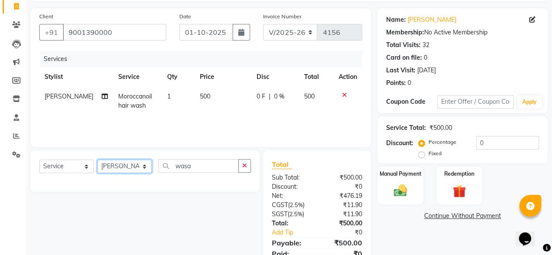
click at [118, 170] on select "Select Stylist [PERSON_NAME] [PERSON_NAME] [PERSON_NAME] ASHA Dimple [PERSON_NA…" at bounding box center [124, 167] width 55 height 14
select select "8429"
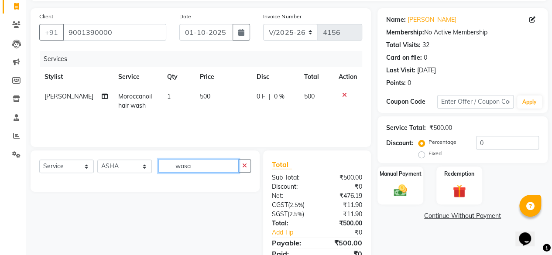
click at [186, 166] on input "wasa" at bounding box center [199, 166] width 80 height 14
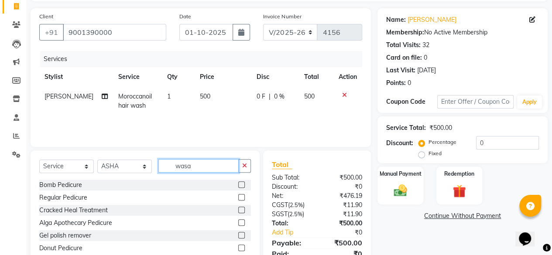
click at [186, 166] on input "wasa" at bounding box center [199, 166] width 80 height 14
type input "thre"
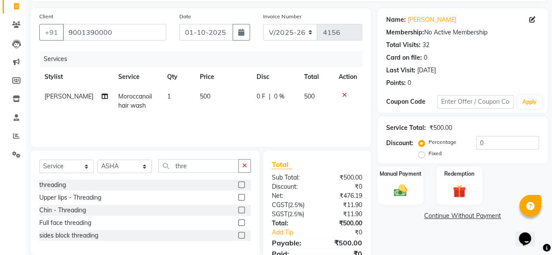
drag, startPoint x: 242, startPoint y: 185, endPoint x: 232, endPoint y: 176, distance: 13.3
click at [242, 184] on label at bounding box center [241, 185] width 7 height 7
click at [242, 184] on input "checkbox" at bounding box center [241, 186] width 6 height 6
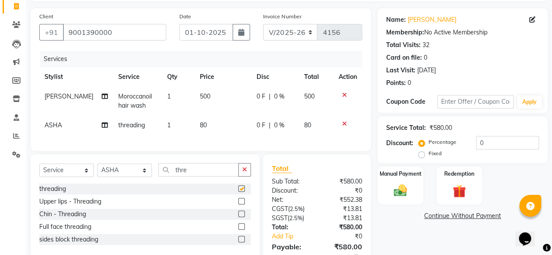
click at [234, 130] on td "80" at bounding box center [223, 126] width 57 height 20
checkbox input "false"
select select "8429"
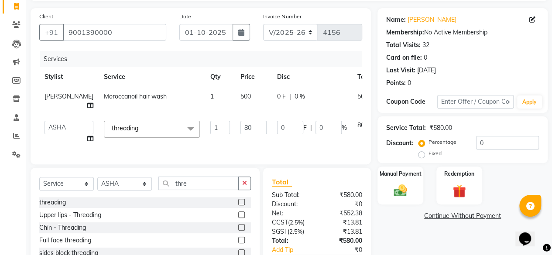
click at [241, 127] on input "80" at bounding box center [254, 128] width 26 height 14
type input "120"
click at [238, 143] on div "Services Stylist Service Qty Price Disc Total Action Hemlata Moroccanoil hair w…" at bounding box center [200, 103] width 323 height 105
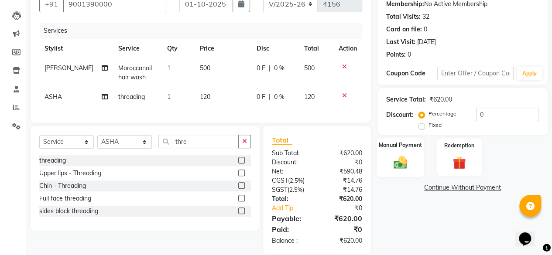
scroll to position [104, 0]
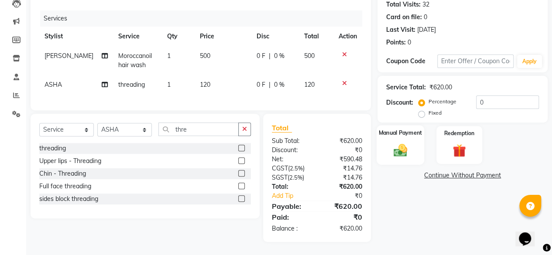
click at [411, 143] on img at bounding box center [401, 150] width 22 height 16
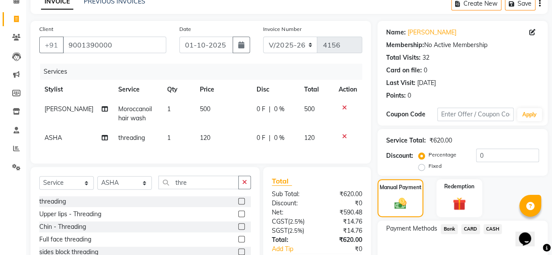
scroll to position [17, 0]
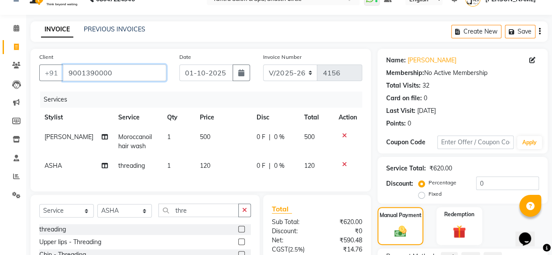
click at [114, 68] on input "9001390000" at bounding box center [115, 73] width 104 height 17
click at [47, 218] on select "Select Service Product Membership Package Voucher Prepaid Gift Card" at bounding box center [66, 211] width 55 height 14
select select "product"
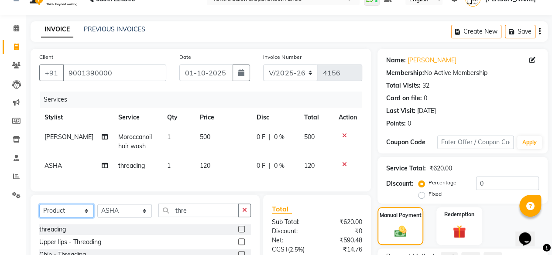
click at [39, 211] on select "Select Service Product Membership Package Voucher Prepaid Gift Card" at bounding box center [66, 211] width 55 height 14
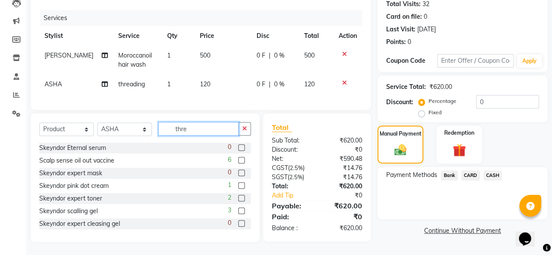
click at [205, 130] on input "thre" at bounding box center [199, 129] width 80 height 14
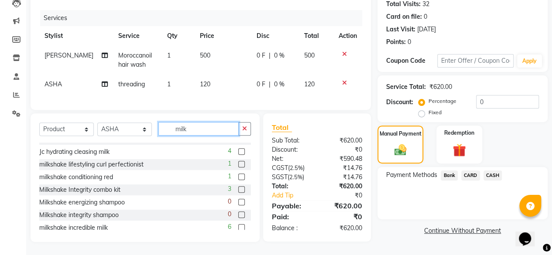
scroll to position [128, 0]
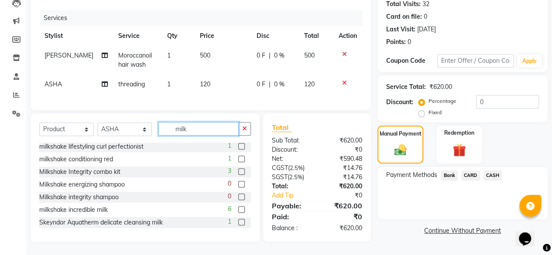
click at [193, 131] on input "milk" at bounding box center [199, 129] width 80 height 14
type input "m"
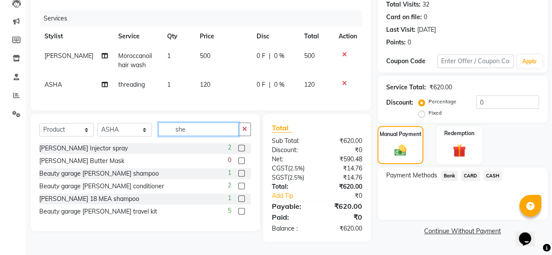
type input "she"
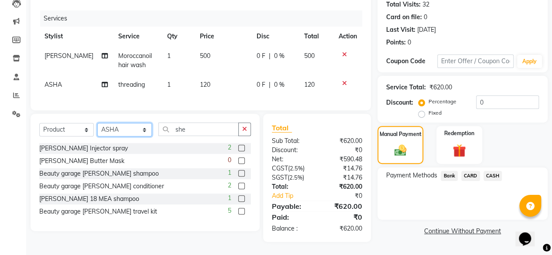
click at [126, 137] on select "Select Stylist [PERSON_NAME] [PERSON_NAME] [PERSON_NAME] ASHA Dimple [PERSON_NA…" at bounding box center [124, 130] width 55 height 14
select select "44019"
click at [97, 124] on select "Select Stylist [PERSON_NAME] [PERSON_NAME] [PERSON_NAME] ASHA Dimple [PERSON_NA…" at bounding box center [124, 130] width 55 height 14
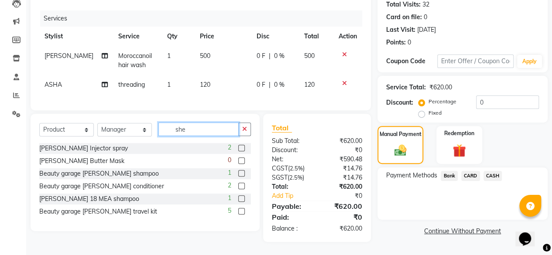
click at [189, 128] on input "she" at bounding box center [199, 130] width 80 height 14
type input "shea"
click at [243, 196] on label at bounding box center [241, 199] width 7 height 7
click at [243, 197] on input "checkbox" at bounding box center [241, 200] width 6 height 6
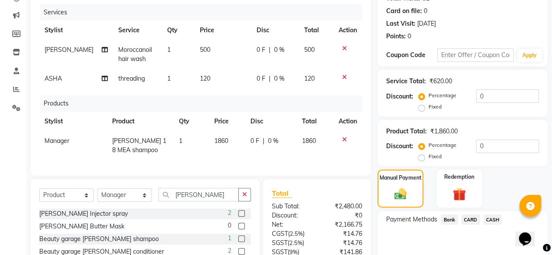
checkbox input "false"
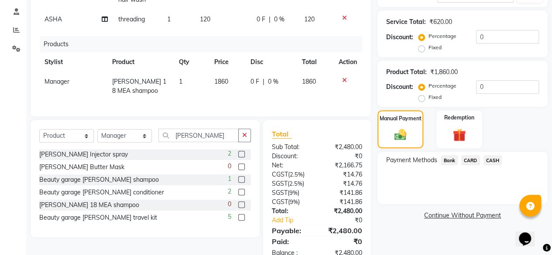
scroll to position [150, 0]
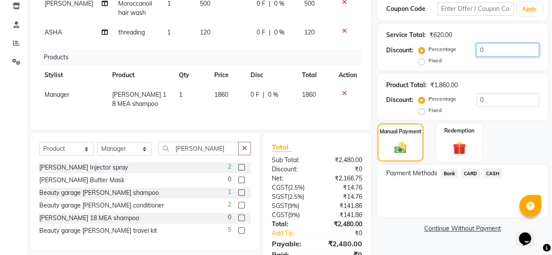
click at [489, 54] on input "0" at bounding box center [507, 50] width 63 height 14
type input "10"
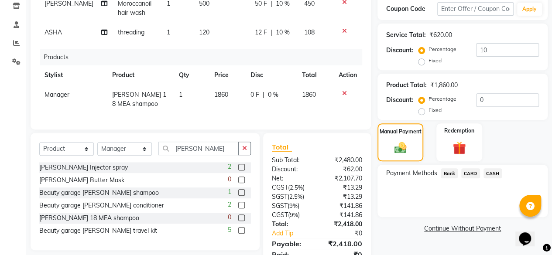
click at [511, 142] on div "Manual Payment Redemption" at bounding box center [462, 143] width 183 height 38
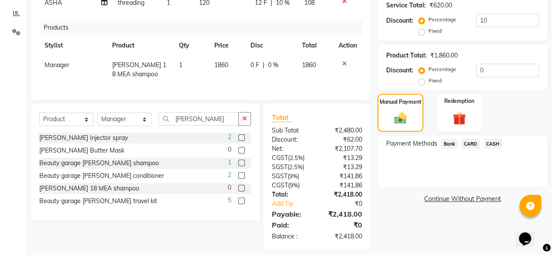
scroll to position [194, 0]
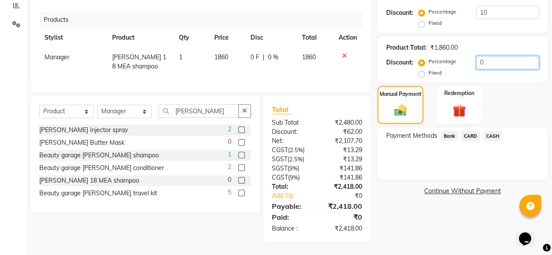
click at [489, 56] on input "0" at bounding box center [507, 63] width 63 height 14
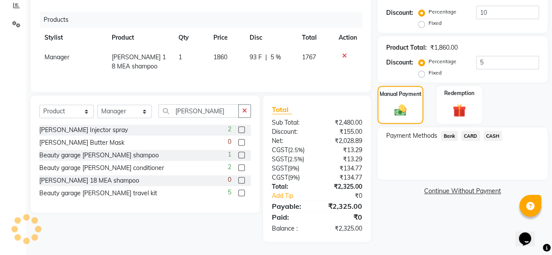
click at [497, 78] on div "Name: Radhika Saboo Membership: No Active Membership Total Visits: 32 Card on f…" at bounding box center [466, 60] width 177 height 365
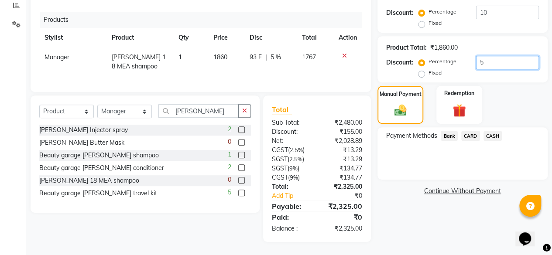
click at [489, 56] on input "5" at bounding box center [507, 63] width 63 height 14
type input "4.7"
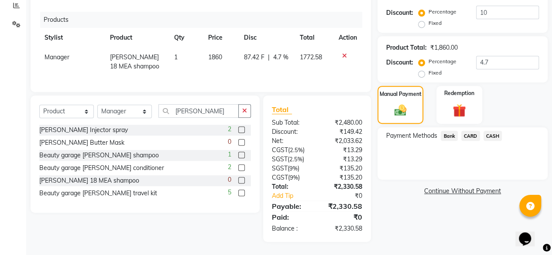
click at [425, 150] on div "Payment Methods Bank CARD CASH" at bounding box center [463, 154] width 170 height 52
click at [496, 131] on span "CASH" at bounding box center [493, 136] width 19 height 10
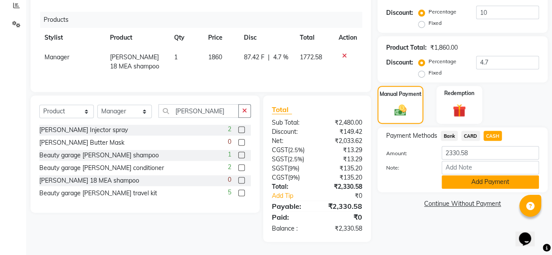
click at [472, 182] on button "Add Payment" at bounding box center [490, 183] width 97 height 14
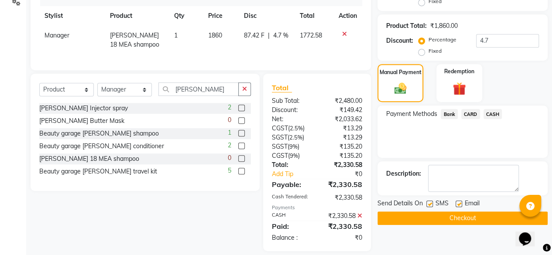
scroll to position [224, 0]
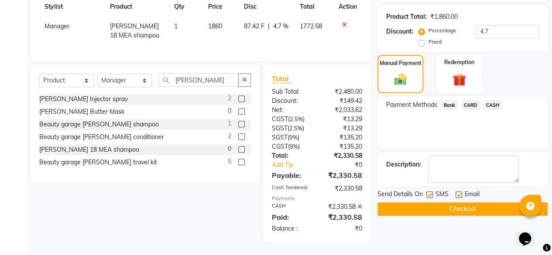
click at [471, 207] on button "Checkout" at bounding box center [463, 210] width 170 height 14
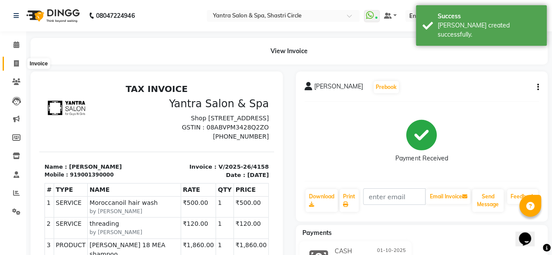
click at [18, 65] on icon at bounding box center [16, 63] width 5 height 7
select select "service"
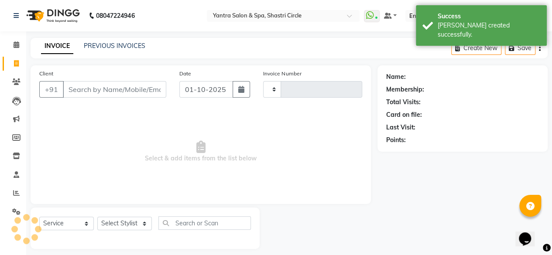
scroll to position [7, 0]
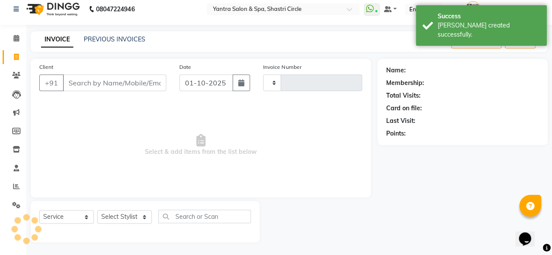
type input "4159"
select select "154"
click at [139, 86] on input "Client" at bounding box center [115, 83] width 104 height 17
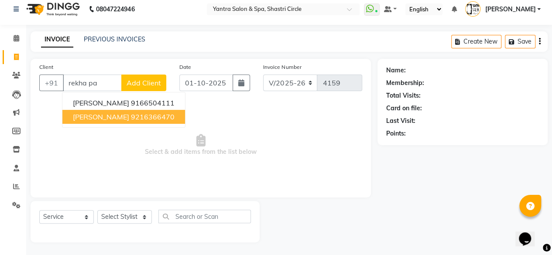
click at [132, 119] on ngb-highlight "9216366470" at bounding box center [153, 117] width 44 height 9
type input "9216366470"
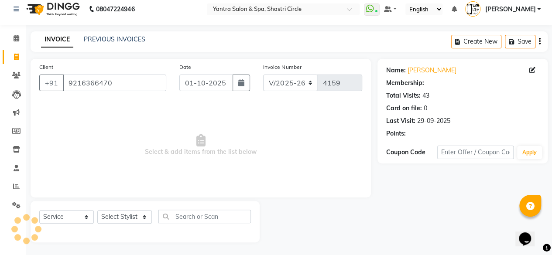
select select "1: Object"
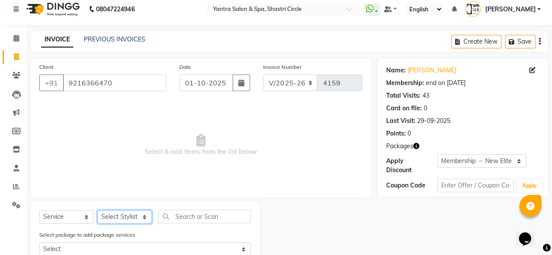
click at [125, 218] on select "Select Stylist [PERSON_NAME] [PERSON_NAME] [PERSON_NAME] ASHA Dimple [PERSON_NA…" at bounding box center [124, 218] width 55 height 14
select select "4458"
click at [97, 211] on select "Select Stylist [PERSON_NAME] [PERSON_NAME] [PERSON_NAME] ASHA Dimple [PERSON_NA…" at bounding box center [124, 218] width 55 height 14
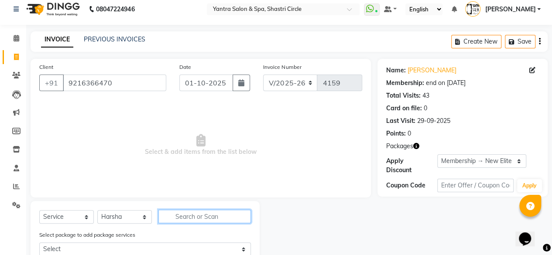
click at [199, 218] on input "text" at bounding box center [205, 217] width 93 height 14
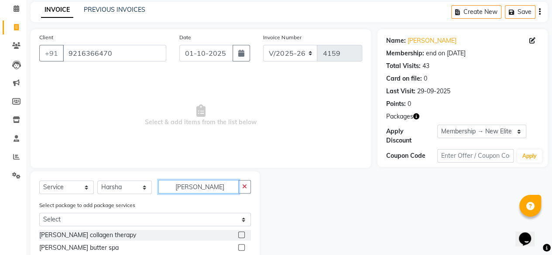
scroll to position [61, 0]
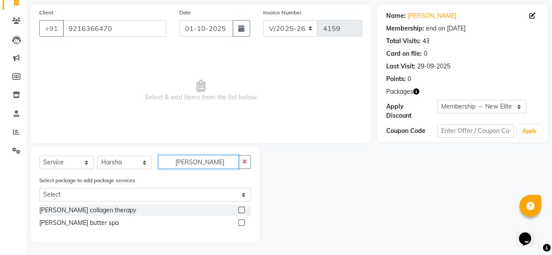
type input "shea"
click at [244, 213] on label at bounding box center [241, 210] width 7 height 7
click at [244, 213] on input "checkbox" at bounding box center [241, 211] width 6 height 6
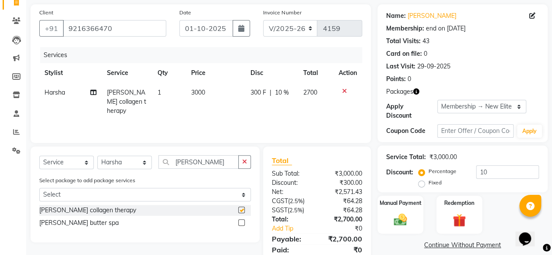
checkbox input "false"
click at [227, 89] on td "3000" at bounding box center [216, 102] width 60 height 38
select select "4458"
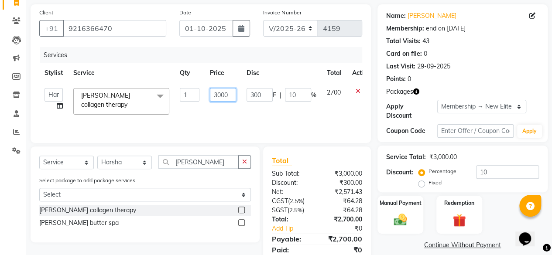
click at [224, 97] on input "3000" at bounding box center [223, 95] width 26 height 14
type input "3500"
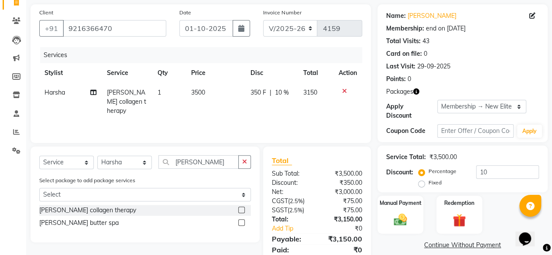
click at [227, 105] on td "3500" at bounding box center [216, 102] width 60 height 38
select select "4458"
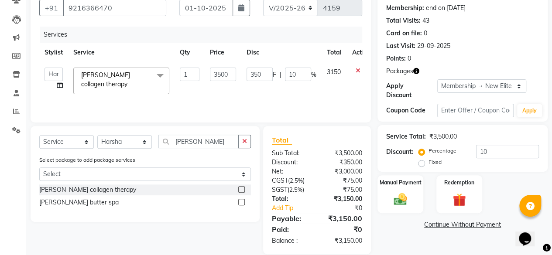
scroll to position [93, 0]
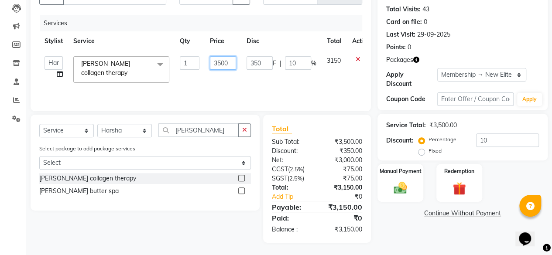
click at [231, 65] on input "3500" at bounding box center [223, 63] width 26 height 14
type input "4000"
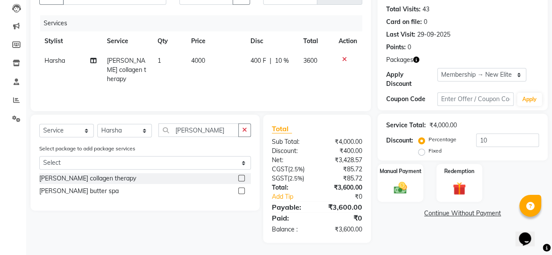
click at [234, 81] on div "Services Stylist Service Qty Price Disc Total Action Harsha Shea collagen thera…" at bounding box center [200, 58] width 323 height 87
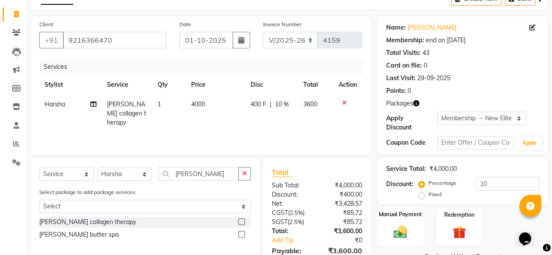
click at [411, 220] on div "Manual Payment" at bounding box center [401, 227] width 48 height 40
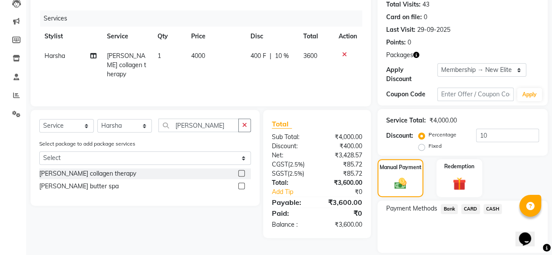
scroll to position [126, 0]
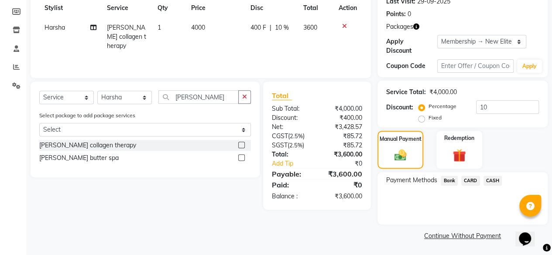
click at [499, 181] on span "CASH" at bounding box center [493, 181] width 19 height 10
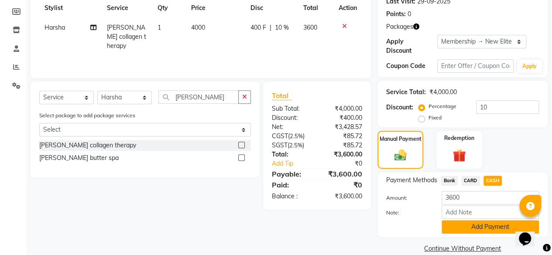
click at [478, 226] on button "Add Payment" at bounding box center [490, 228] width 97 height 14
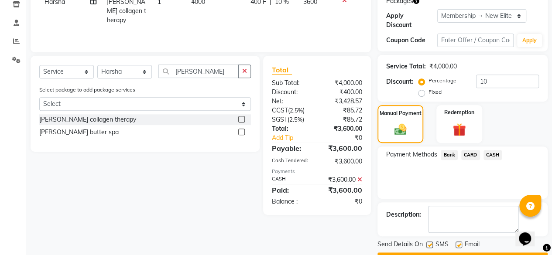
scroll to position [175, 0]
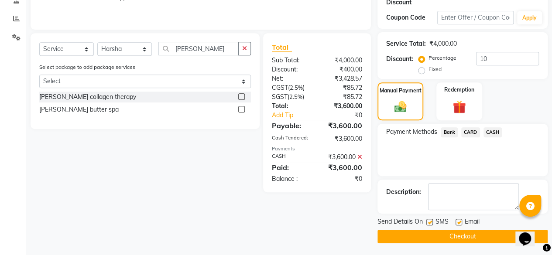
click at [477, 236] on button "Checkout" at bounding box center [463, 237] width 170 height 14
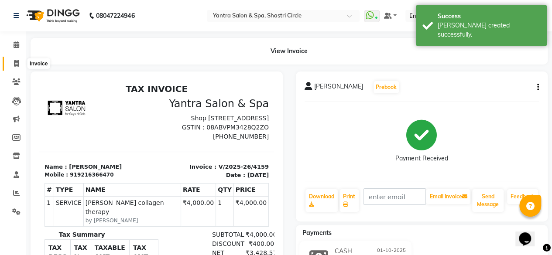
click at [13, 65] on span at bounding box center [16, 64] width 15 height 10
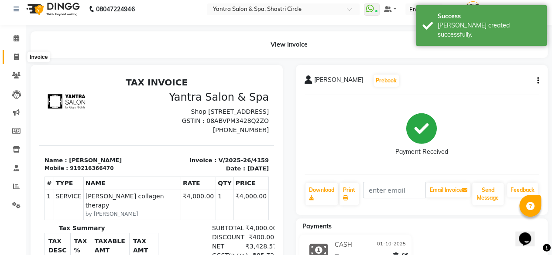
select select "154"
select select "service"
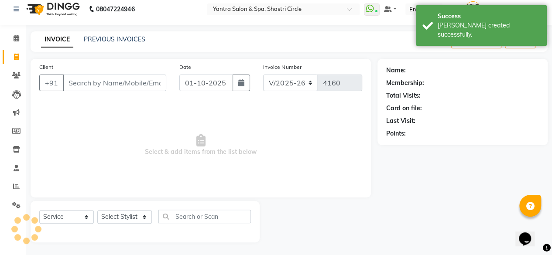
click at [100, 87] on input "Client" at bounding box center [115, 83] width 104 height 17
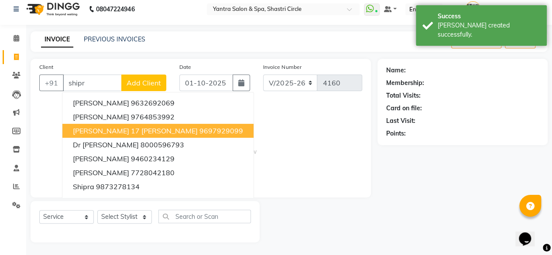
click at [136, 131] on span "shipra sharma 17 Shastri Nagar" at bounding box center [135, 131] width 125 height 9
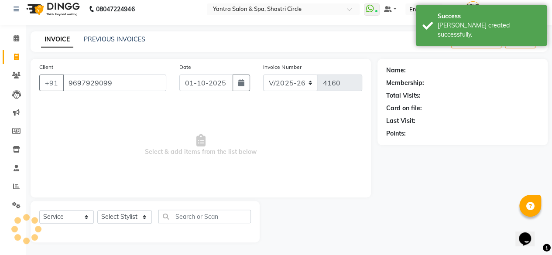
type input "9697929099"
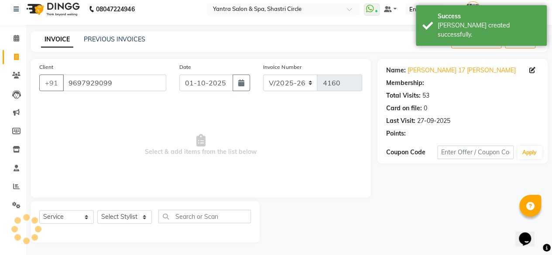
select select "1: Object"
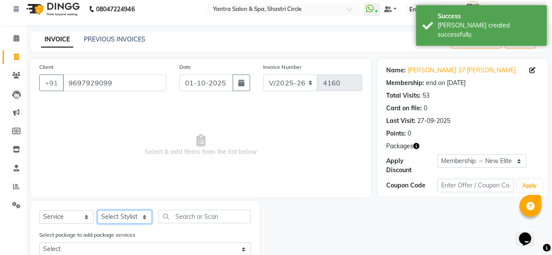
click at [136, 216] on select "Select Stylist [PERSON_NAME] [PERSON_NAME] [PERSON_NAME] ASHA Dimple [PERSON_NA…" at bounding box center [124, 218] width 55 height 14
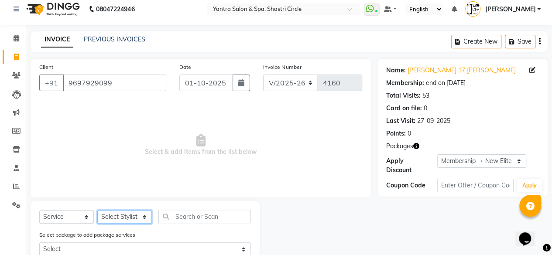
select select "4458"
click at [97, 211] on select "Select Stylist [PERSON_NAME] [PERSON_NAME] [PERSON_NAME] ASHA Dimple [PERSON_NA…" at bounding box center [124, 218] width 55 height 14
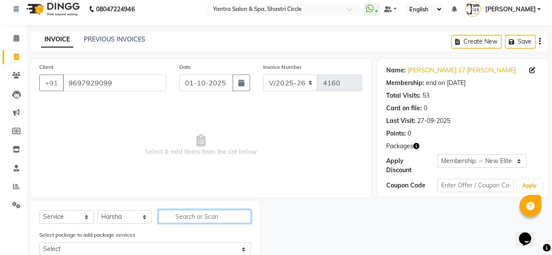
click at [204, 218] on input "text" at bounding box center [205, 217] width 93 height 14
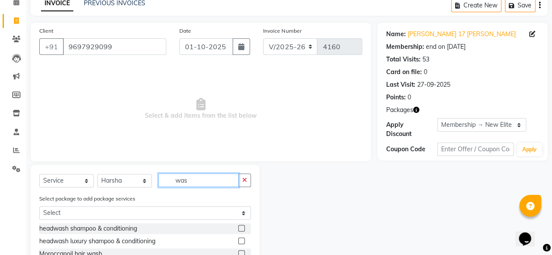
scroll to position [86, 0]
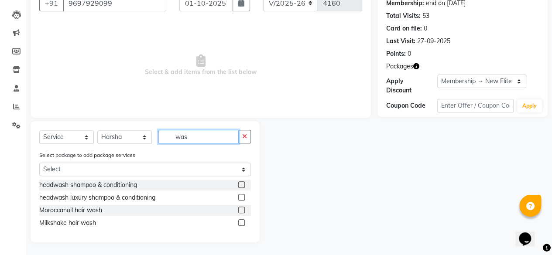
type input "was"
click at [242, 211] on label at bounding box center [241, 210] width 7 height 7
click at [242, 211] on input "checkbox" at bounding box center [241, 211] width 6 height 6
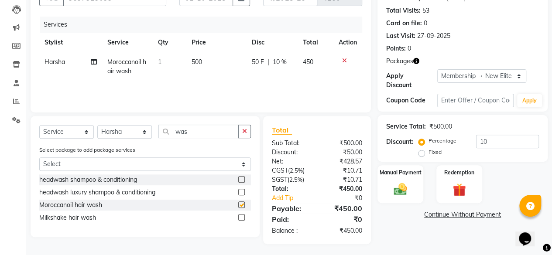
checkbox input "false"
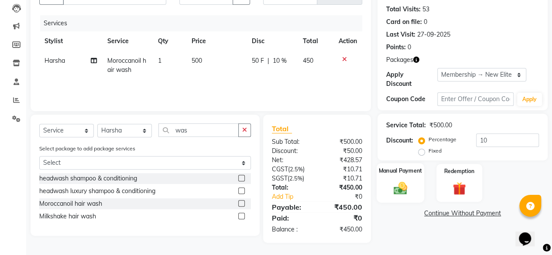
click at [401, 191] on img at bounding box center [401, 188] width 22 height 16
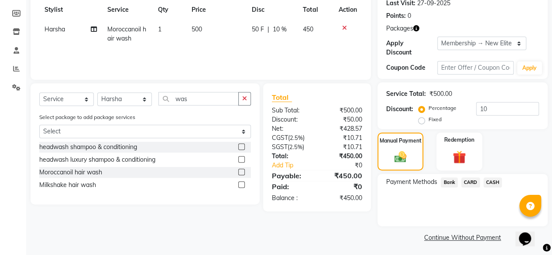
scroll to position [126, 0]
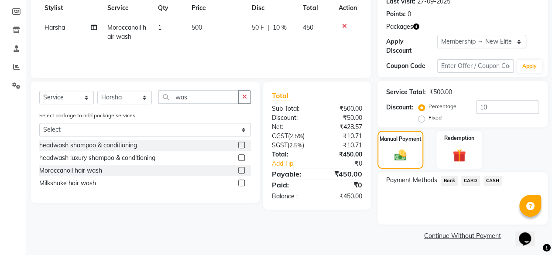
click at [490, 184] on span "CASH" at bounding box center [493, 181] width 19 height 10
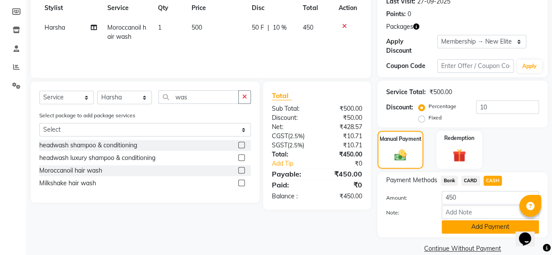
click at [489, 223] on button "Add Payment" at bounding box center [490, 228] width 97 height 14
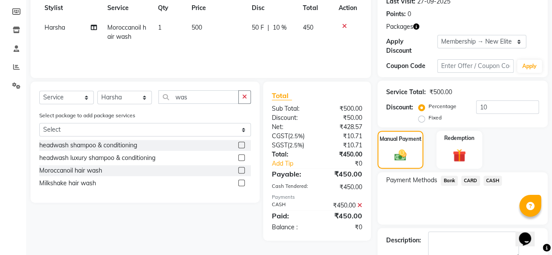
scroll to position [175, 0]
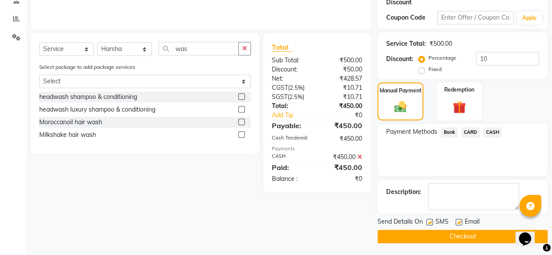
click at [460, 235] on button "Checkout" at bounding box center [463, 237] width 170 height 14
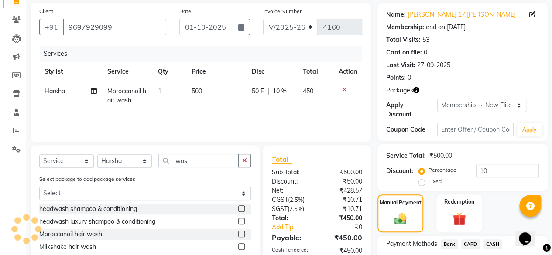
scroll to position [0, 0]
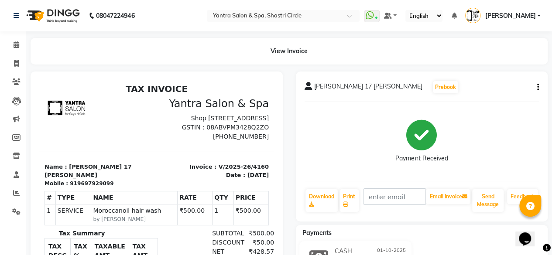
click at [540, 90] on div "shipra sharma 17 Shastri Nagar Prebook Payment Received Download Print Email In…" at bounding box center [422, 147] width 252 height 150
click at [537, 88] on button "button" at bounding box center [536, 87] width 5 height 9
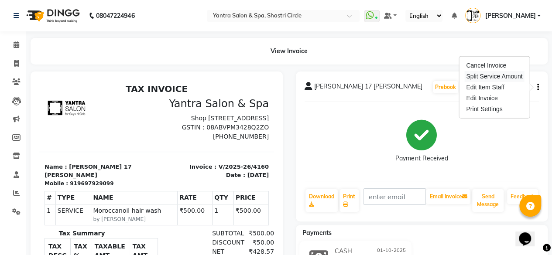
click at [494, 77] on div "Split Service Amount" at bounding box center [495, 76] width 60 height 11
select select "4458"
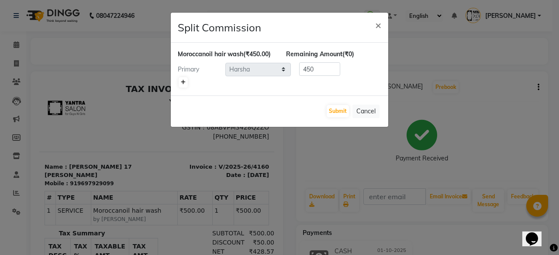
click at [183, 87] on link at bounding box center [183, 82] width 9 height 10
type input "225"
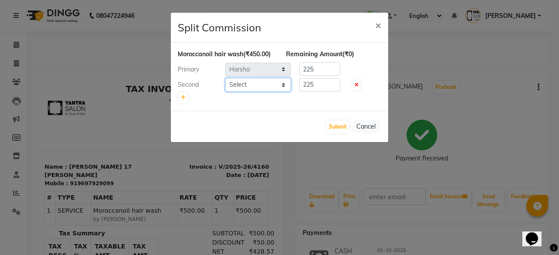
click at [267, 92] on select "Select [PERSON_NAME] [PERSON_NAME] [PERSON_NAME] ASHA [PERSON_NAME] [PERSON_NAM…" at bounding box center [258, 85] width 66 height 14
select select "91688"
click at [225, 87] on select "Select [PERSON_NAME] [PERSON_NAME] [PERSON_NAME] ASHA [PERSON_NAME] [PERSON_NAM…" at bounding box center [258, 85] width 66 height 14
click at [321, 76] on input "225" at bounding box center [319, 69] width 41 height 14
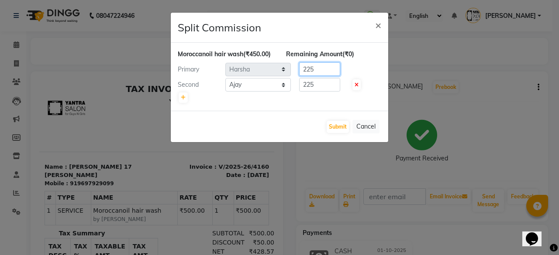
click at [321, 76] on input "225" at bounding box center [319, 69] width 41 height 14
type input "0"
click at [315, 92] on input "225" at bounding box center [319, 85] width 41 height 14
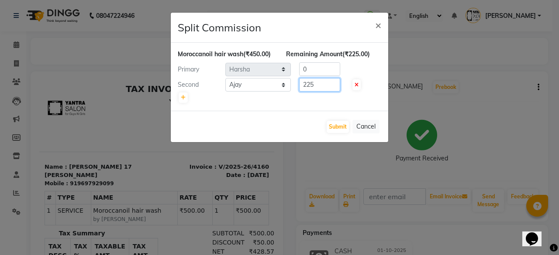
click at [315, 92] on input "225" at bounding box center [319, 85] width 41 height 14
type input "450"
click at [313, 104] on div at bounding box center [280, 98] width 204 height 12
click at [343, 133] on button "Submit" at bounding box center [338, 127] width 22 height 12
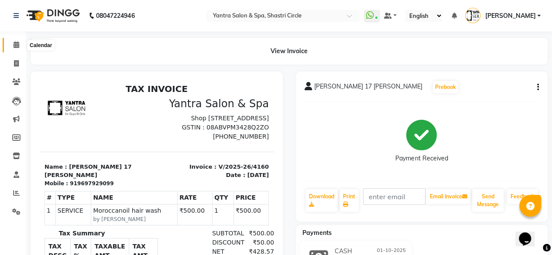
click at [14, 45] on icon at bounding box center [17, 44] width 6 height 7
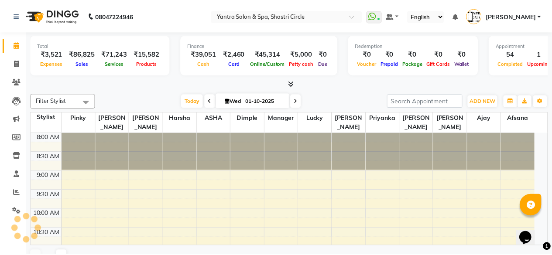
scroll to position [329, 0]
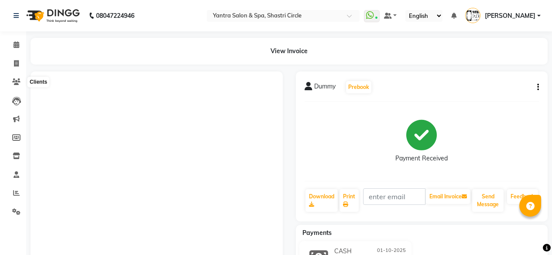
click at [14, 83] on icon at bounding box center [16, 82] width 8 height 7
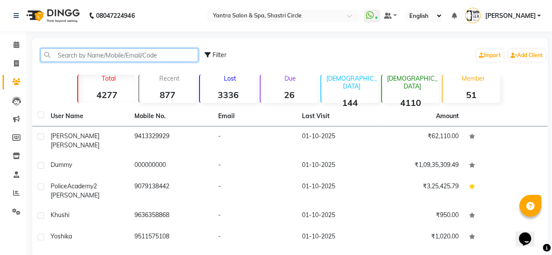
click at [130, 54] on input "text" at bounding box center [120, 55] width 158 height 14
paste input "9314713000"
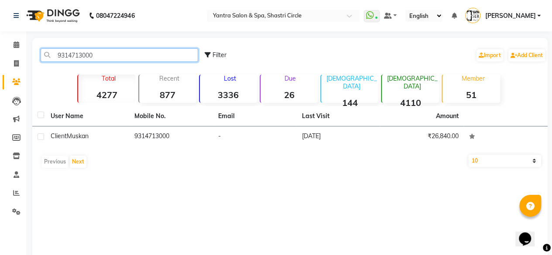
type input "9314713000"
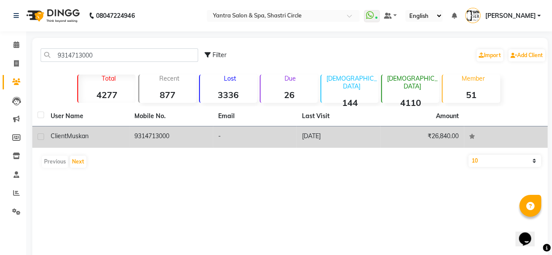
click at [128, 143] on td "Client [PERSON_NAME]" at bounding box center [87, 137] width 84 height 21
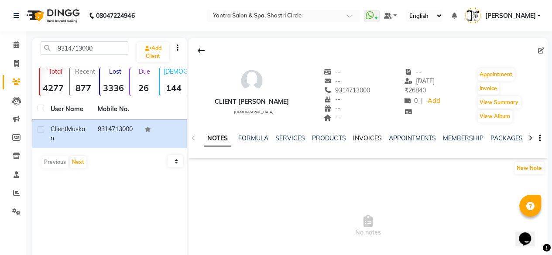
click at [364, 141] on link "INVOICES" at bounding box center [367, 139] width 29 height 8
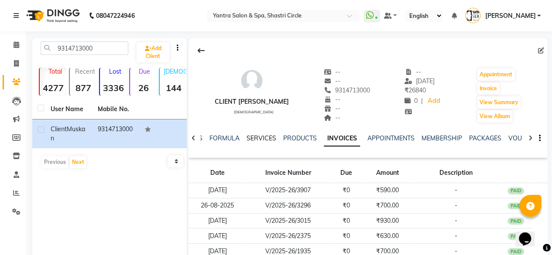
click at [252, 135] on link "SERVICES" at bounding box center [262, 139] width 30 height 8
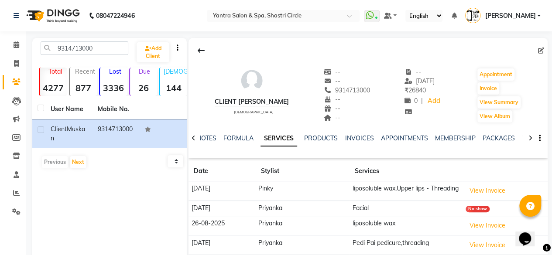
scroll to position [44, 0]
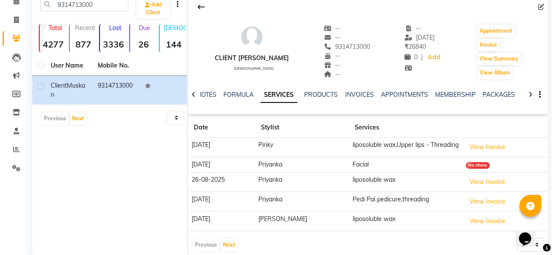
click at [520, 224] on div "Opens Chat This icon Opens the chat window." at bounding box center [529, 224] width 21 height 0
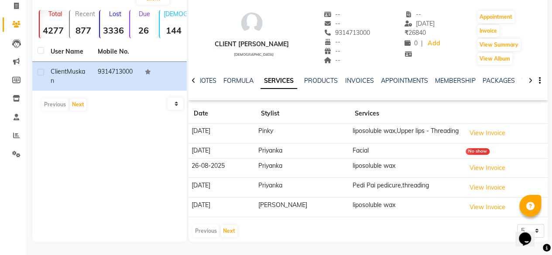
scroll to position [14, 0]
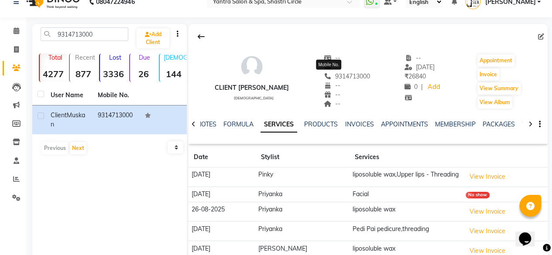
click at [341, 74] on span "9314713000" at bounding box center [347, 77] width 46 height 8
copy span "9314713000"
click at [17, 51] on icon at bounding box center [16, 49] width 5 height 7
select select "154"
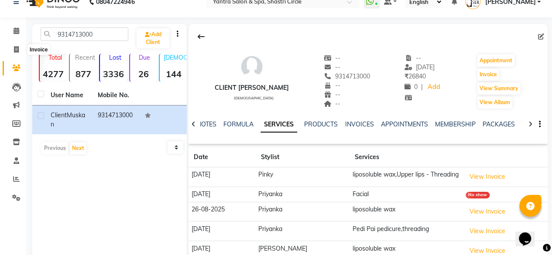
select select "service"
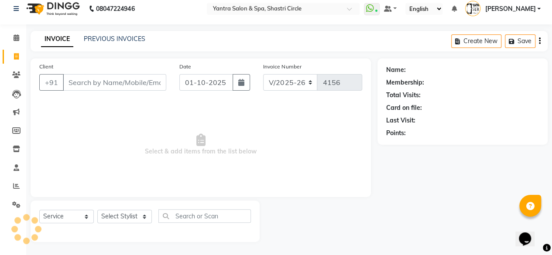
scroll to position [7, 0]
click at [127, 83] on input "Client" at bounding box center [115, 83] width 104 height 17
type input "9314713000"
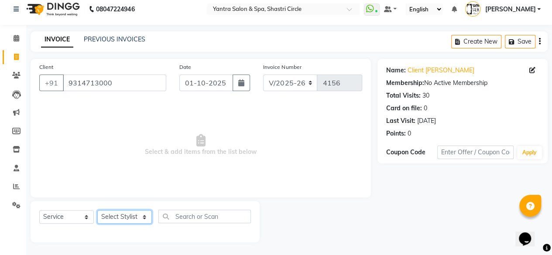
click at [125, 218] on select "Select Stylist [PERSON_NAME] [PERSON_NAME] [PERSON_NAME] ASHA Dimple [PERSON_NA…" at bounding box center [124, 218] width 55 height 14
select select "44024"
click at [97, 211] on select "Select Stylist [PERSON_NAME] [PERSON_NAME] [PERSON_NAME] ASHA Dimple [PERSON_NA…" at bounding box center [124, 218] width 55 height 14
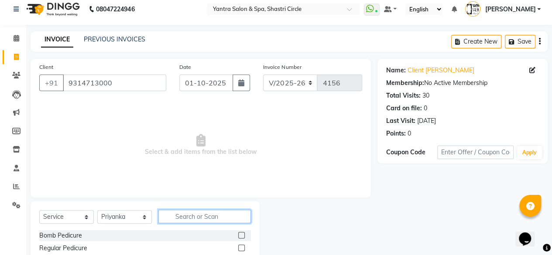
click at [192, 219] on input "text" at bounding box center [205, 217] width 93 height 14
click at [197, 219] on input "text" at bounding box center [205, 217] width 93 height 14
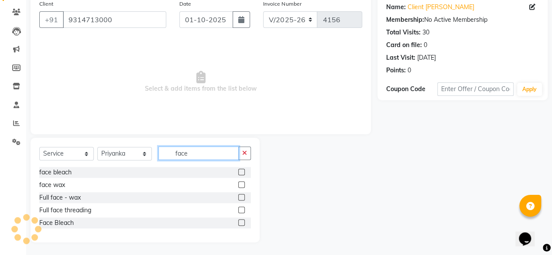
type input "face"
click at [244, 186] on label at bounding box center [241, 185] width 7 height 7
click at [244, 186] on input "checkbox" at bounding box center [241, 186] width 6 height 6
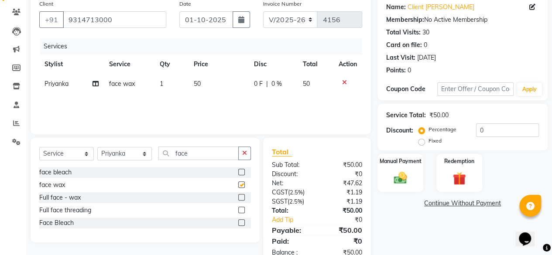
checkbox input "false"
click at [211, 156] on input "face" at bounding box center [199, 154] width 80 height 14
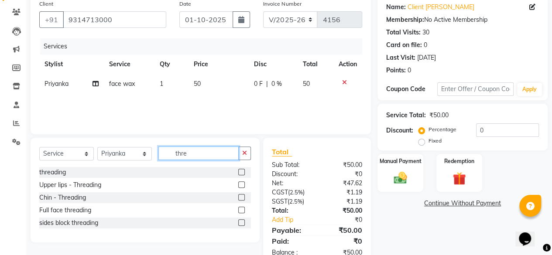
type input "thre"
click at [243, 173] on label at bounding box center [241, 172] width 7 height 7
click at [243, 173] on input "checkbox" at bounding box center [241, 173] width 6 height 6
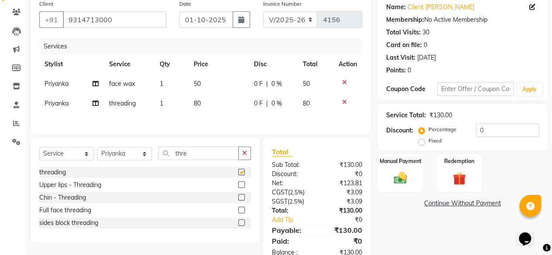
checkbox input "false"
click at [219, 77] on td "50" at bounding box center [219, 84] width 60 height 20
select select "44024"
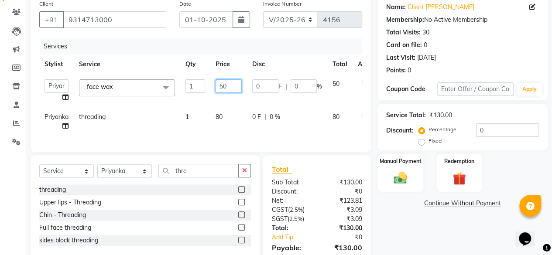
click at [218, 88] on input "50" at bounding box center [229, 86] width 26 height 14
type input "650"
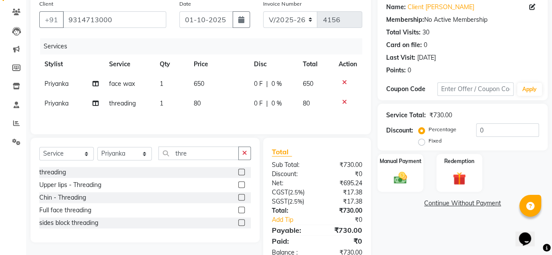
click at [231, 114] on div "Services Stylist Service Qty Price Disc Total Action Priyanka face wax 1 650 0 …" at bounding box center [200, 81] width 323 height 87
click at [203, 153] on input "thre" at bounding box center [199, 154] width 80 height 14
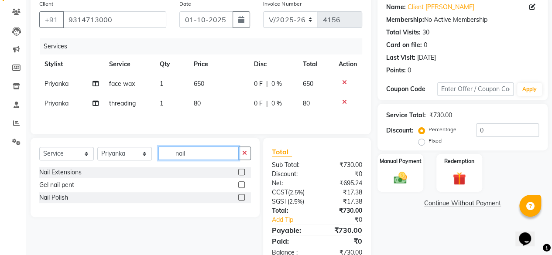
type input "nail"
click at [241, 200] on label at bounding box center [241, 197] width 7 height 7
click at [241, 200] on input "checkbox" at bounding box center [241, 198] width 6 height 6
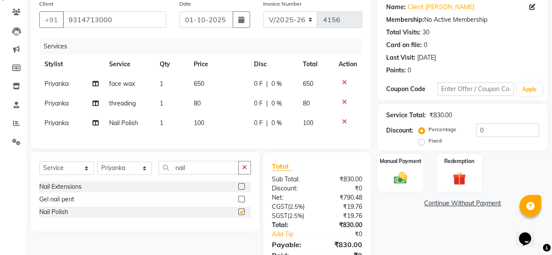
checkbox input "false"
click at [220, 127] on td "100" at bounding box center [219, 124] width 60 height 20
click at [220, 114] on td "80" at bounding box center [219, 104] width 60 height 20
select select "44024"
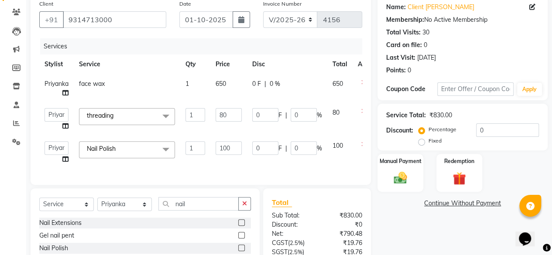
click at [220, 127] on td "80" at bounding box center [229, 119] width 37 height 33
click at [229, 150] on input "100" at bounding box center [229, 149] width 26 height 14
type input "150"
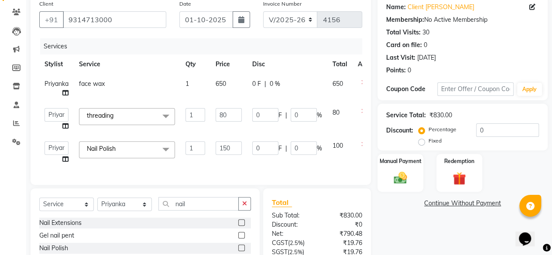
click at [231, 164] on td "150" at bounding box center [229, 152] width 37 height 33
select select "44024"
click at [189, 203] on div "Select Service Product Membership Package Voucher Prepaid Gift Card Select Styl…" at bounding box center [145, 228] width 229 height 79
click at [191, 209] on input "nail" at bounding box center [199, 204] width 80 height 14
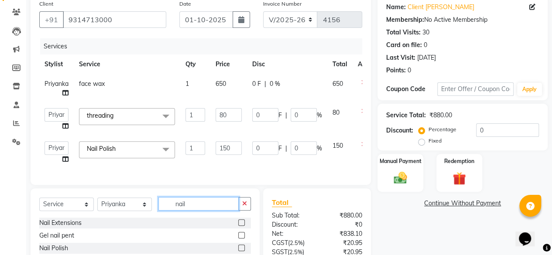
click at [191, 209] on input "nail" at bounding box center [199, 204] width 80 height 14
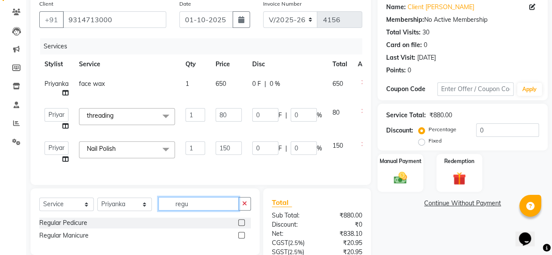
scroll to position [150, 0]
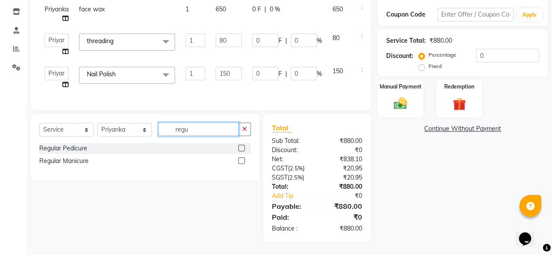
type input "regu"
click at [238, 148] on label at bounding box center [241, 148] width 7 height 7
click at [238, 148] on input "checkbox" at bounding box center [241, 149] width 6 height 6
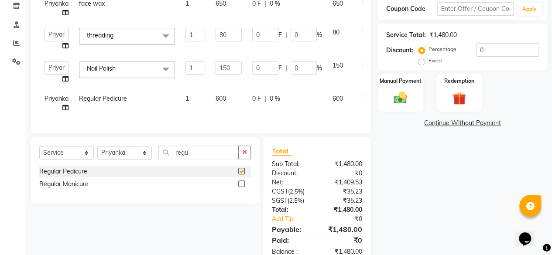
checkbox input "false"
click at [228, 101] on td "600" at bounding box center [229, 103] width 37 height 29
select select "44024"
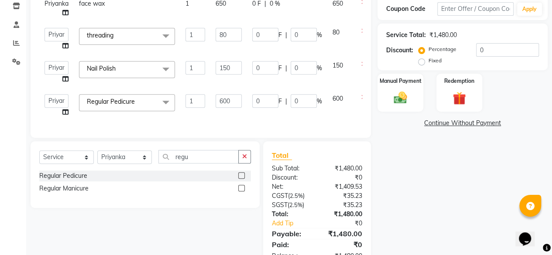
click at [228, 101] on input "600" at bounding box center [229, 101] width 26 height 14
type input "700"
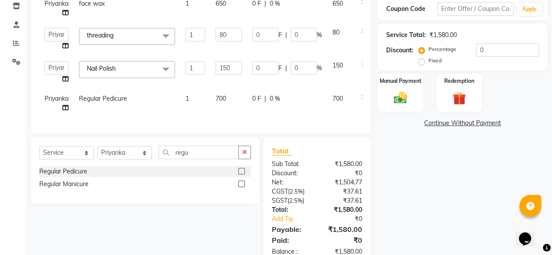
click at [232, 113] on td "700" at bounding box center [229, 103] width 37 height 29
select select "44024"
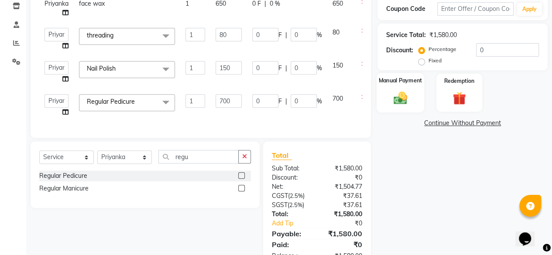
click at [413, 104] on div "Manual Payment" at bounding box center [401, 93] width 48 height 40
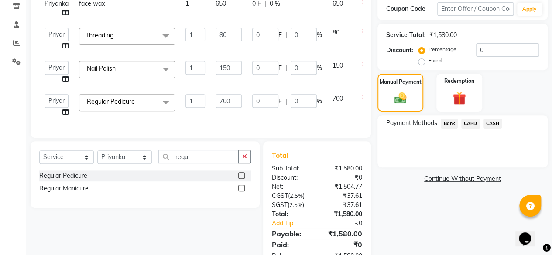
click at [454, 123] on span "Bank" at bounding box center [449, 124] width 17 height 10
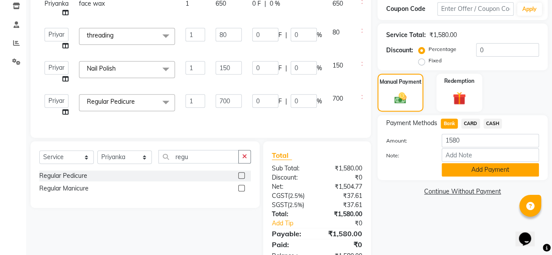
click at [470, 172] on button "Add Payment" at bounding box center [490, 170] width 97 height 14
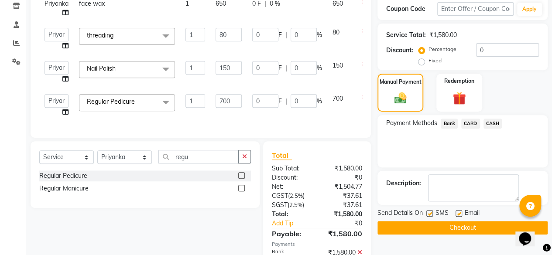
scroll to position [202, 0]
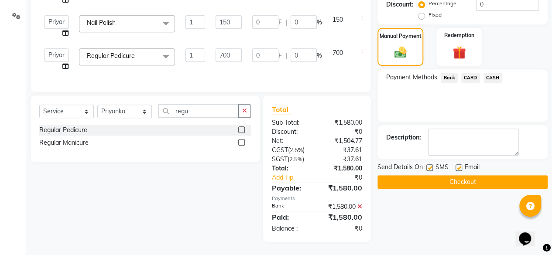
click at [470, 176] on button "Checkout" at bounding box center [463, 183] width 170 height 14
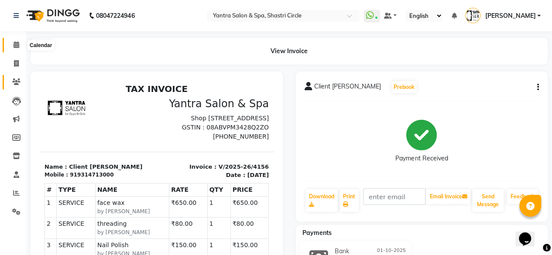
drag, startPoint x: 14, startPoint y: 47, endPoint x: 17, endPoint y: 83, distance: 36.3
click at [14, 47] on icon at bounding box center [17, 44] width 6 height 7
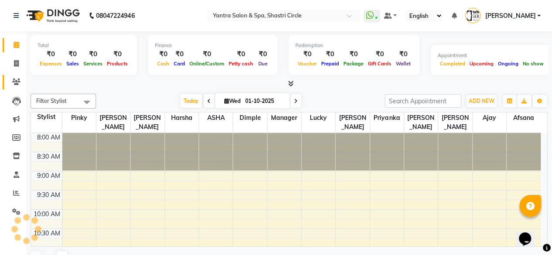
click at [19, 86] on span at bounding box center [16, 82] width 15 height 10
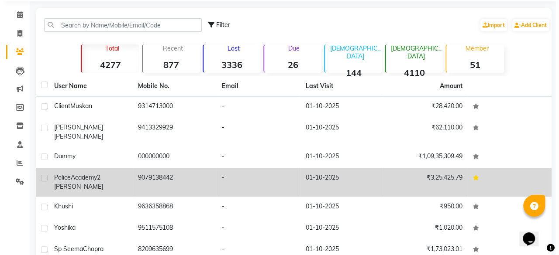
scroll to position [44, 0]
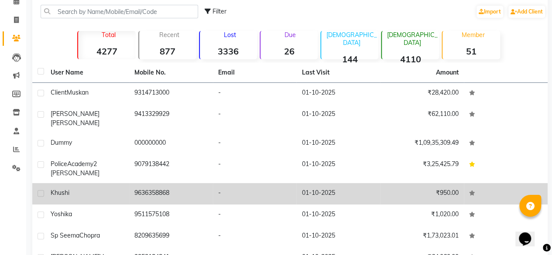
click at [169, 189] on td "9636358868" at bounding box center [171, 193] width 84 height 21
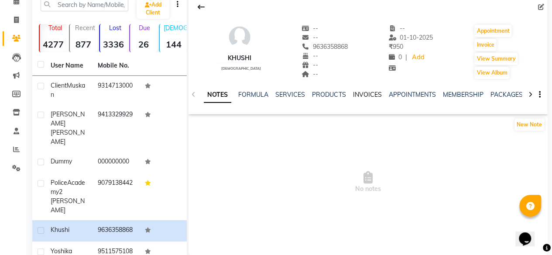
click at [369, 96] on link "INVOICES" at bounding box center [367, 95] width 29 height 8
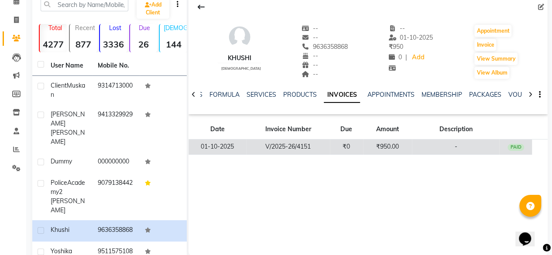
click at [367, 144] on td "₹950.00" at bounding box center [387, 147] width 49 height 15
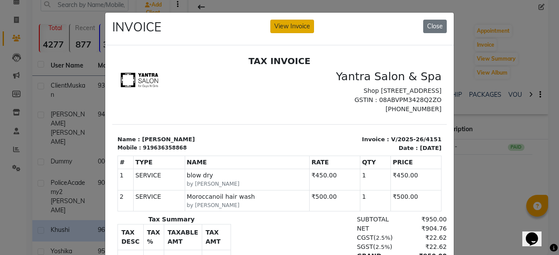
click at [280, 23] on button "View Invoice" at bounding box center [292, 27] width 44 height 14
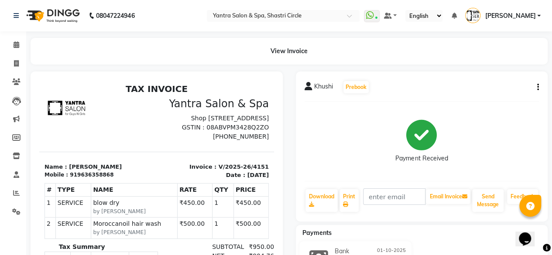
scroll to position [7, 0]
click at [538, 88] on icon "button" at bounding box center [539, 87] width 2 height 0
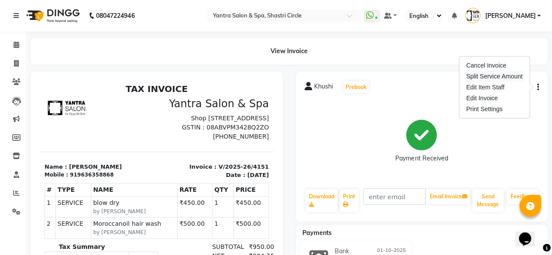
click at [486, 77] on div "Split Service Amount" at bounding box center [495, 76] width 60 height 11
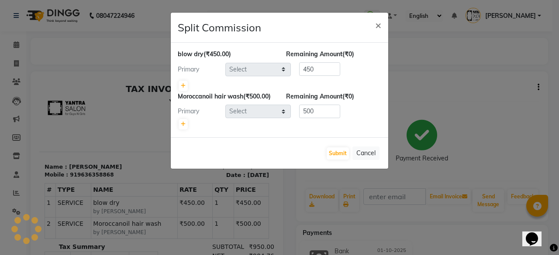
select select "91688"
select select "4416"
click at [184, 86] on icon at bounding box center [183, 85] width 5 height 5
type input "225"
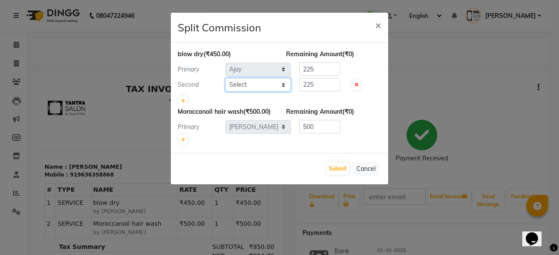
click at [252, 86] on select "Select [PERSON_NAME] [PERSON_NAME] [PERSON_NAME] ASHA [PERSON_NAME] [PERSON_NAM…" at bounding box center [258, 85] width 66 height 14
select select "18135"
click at [225, 78] on select "Select [PERSON_NAME] [PERSON_NAME] [PERSON_NAME] ASHA [PERSON_NAME] [PERSON_NAM…" at bounding box center [258, 85] width 66 height 14
click at [342, 175] on button "Submit" at bounding box center [338, 169] width 22 height 12
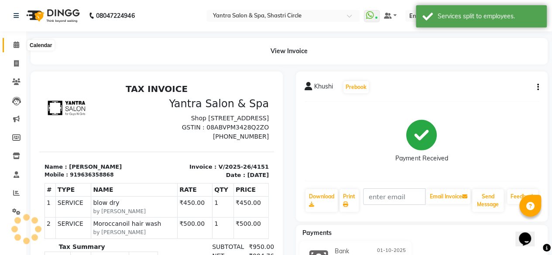
click at [15, 45] on icon at bounding box center [17, 44] width 6 height 7
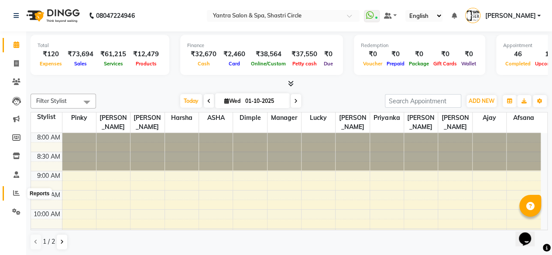
click at [7, 192] on link "Reports" at bounding box center [13, 193] width 21 height 14
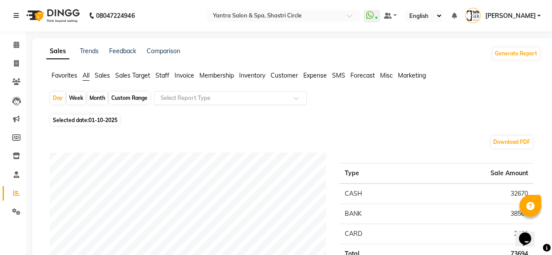
click at [186, 98] on input "text" at bounding box center [222, 98] width 126 height 9
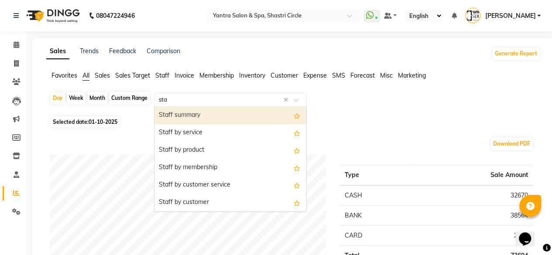
type input "staf"
click at [200, 121] on div "Staff summary" at bounding box center [231, 115] width 152 height 17
select select "full_report"
select select "csv"
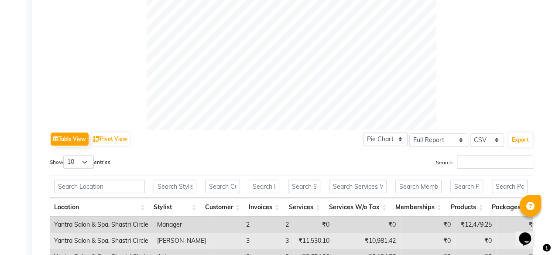
scroll to position [393, 0]
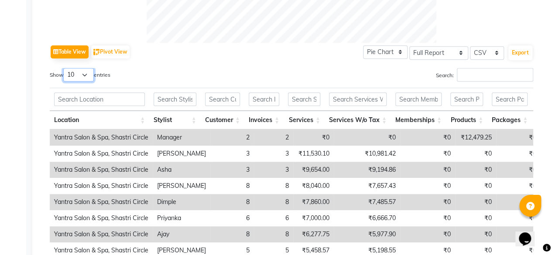
click at [85, 79] on select "10 25 50 100" at bounding box center [78, 75] width 31 height 14
select select "100"
click at [65, 68] on select "10 25 50 100" at bounding box center [78, 75] width 31 height 14
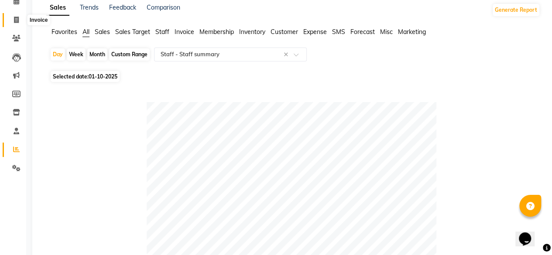
scroll to position [0, 0]
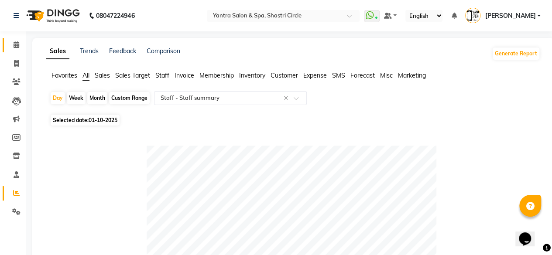
click at [14, 38] on link "Calendar" at bounding box center [13, 45] width 21 height 14
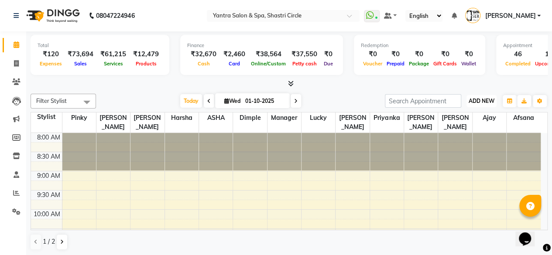
click at [474, 97] on button "ADD NEW Toggle Dropdown" at bounding box center [482, 101] width 30 height 12
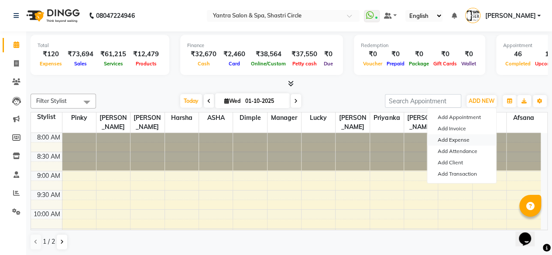
click at [458, 140] on link "Add Expense" at bounding box center [462, 140] width 69 height 11
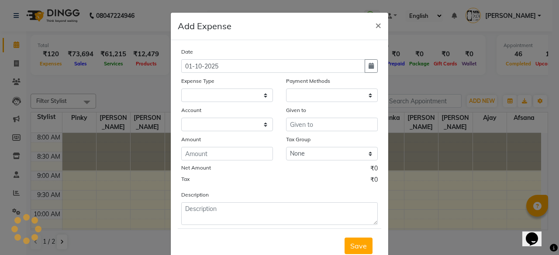
select select
select select "1"
select select "2383"
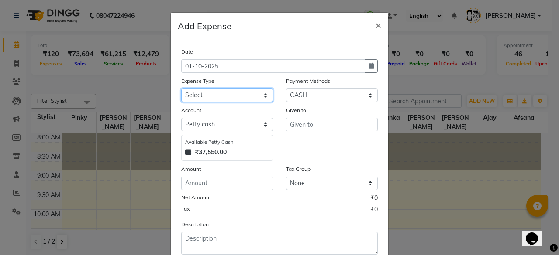
click at [195, 96] on select "Select Advance Salary Bank charges Car maintenance Cash transfer to bank Cash t…" at bounding box center [227, 96] width 92 height 14
select select "25"
click at [181, 89] on select "Select Advance Salary Bank charges Car maintenance Cash transfer to bank Cash t…" at bounding box center [227, 96] width 92 height 14
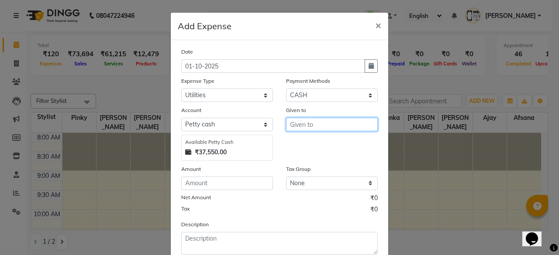
click at [330, 122] on input "text" at bounding box center [332, 125] width 92 height 14
type input "Manager"
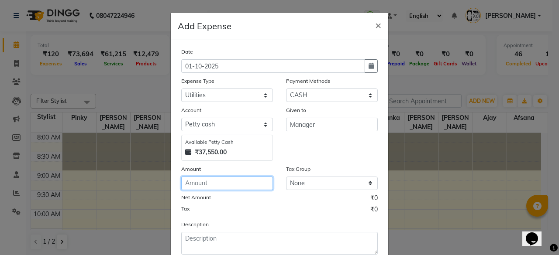
click at [227, 186] on input "number" at bounding box center [227, 184] width 92 height 14
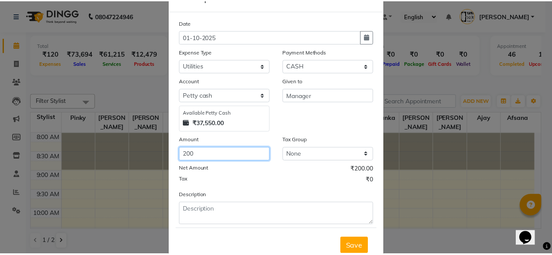
scroll to position [55, 0]
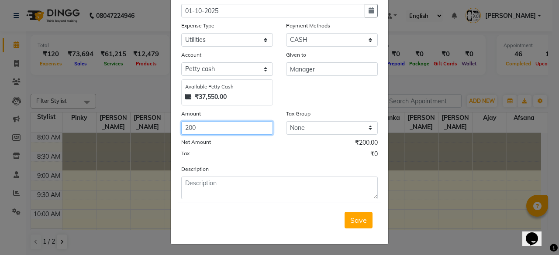
type input "200"
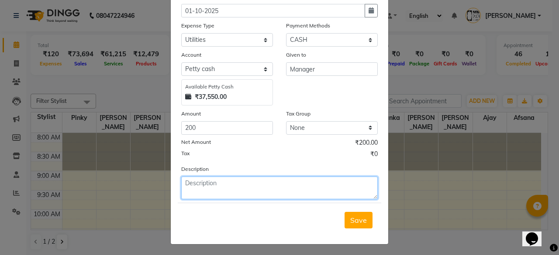
click at [250, 183] on textarea at bounding box center [279, 188] width 197 height 23
type textarea "plant"
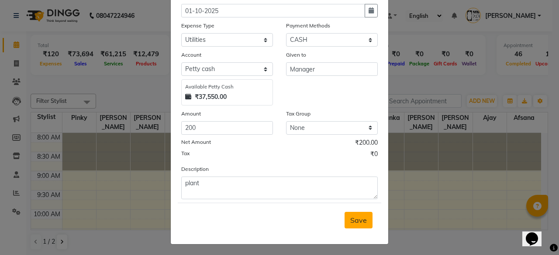
click at [362, 223] on span "Save" at bounding box center [358, 220] width 17 height 9
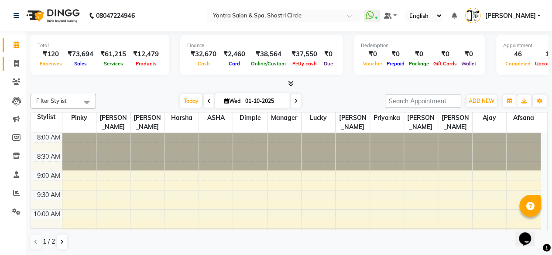
click at [17, 58] on link "Invoice" at bounding box center [13, 64] width 21 height 14
select select "service"
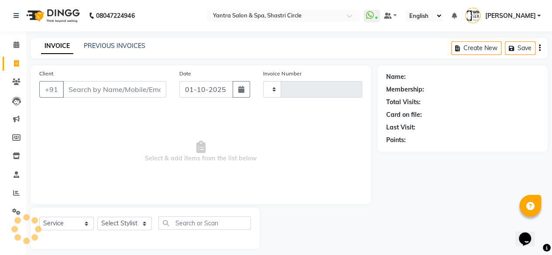
type input "4157"
select select "154"
click at [118, 90] on input "Client" at bounding box center [115, 89] width 104 height 17
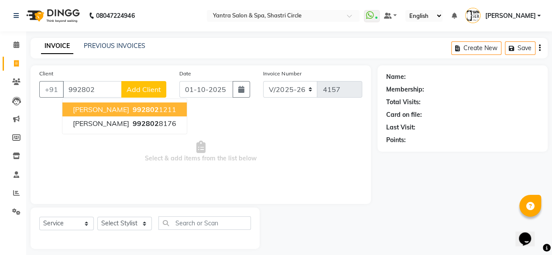
click at [137, 106] on ngb-highlight "992802 1211" at bounding box center [153, 109] width 45 height 9
type input "9928021211"
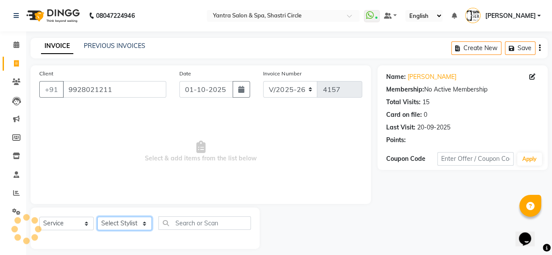
click at [132, 220] on select "Select Stylist [PERSON_NAME] [PERSON_NAME] [PERSON_NAME] ASHA Dimple [PERSON_NA…" at bounding box center [124, 224] width 55 height 14
select select "91688"
click at [97, 217] on select "Select Stylist [PERSON_NAME] [PERSON_NAME] [PERSON_NAME] ASHA Dimple [PERSON_NA…" at bounding box center [124, 224] width 55 height 14
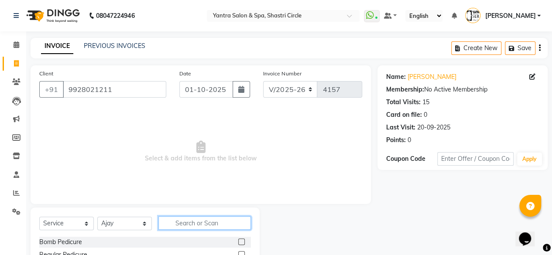
click at [201, 220] on input "text" at bounding box center [205, 224] width 93 height 14
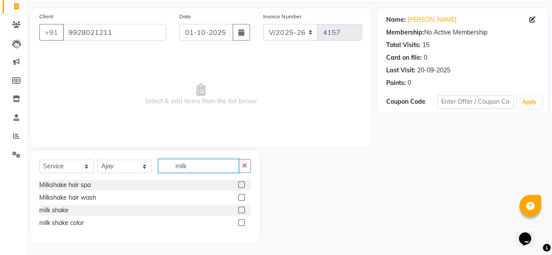
type input "milk"
click at [238, 209] on label at bounding box center [241, 210] width 7 height 7
click at [238, 209] on input "checkbox" at bounding box center [241, 211] width 6 height 6
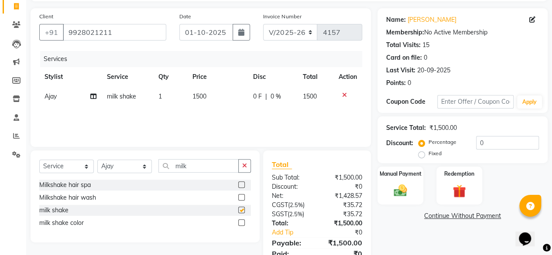
checkbox input "false"
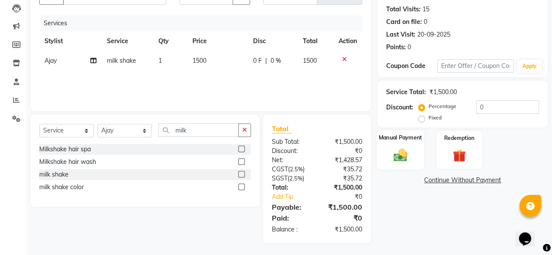
click at [397, 144] on div "Manual Payment" at bounding box center [401, 150] width 48 height 40
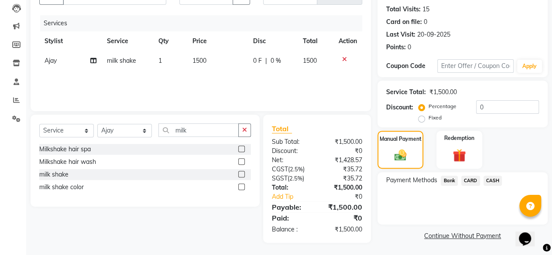
click at [448, 179] on span "Bank" at bounding box center [449, 181] width 17 height 10
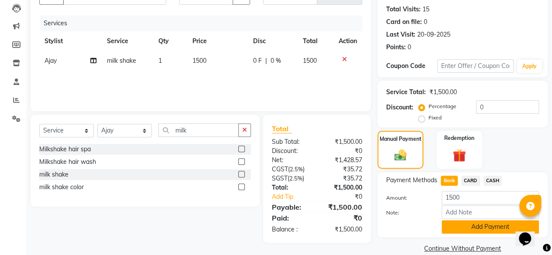
click at [454, 228] on button "Add Payment" at bounding box center [490, 228] width 97 height 14
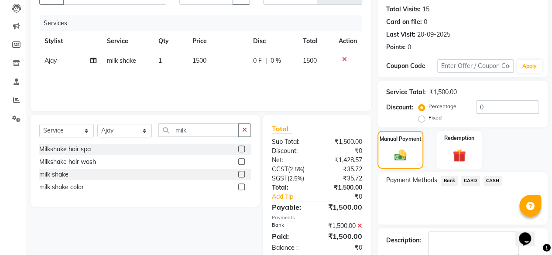
scroll to position [142, 0]
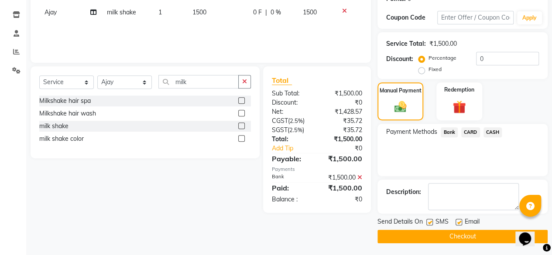
click at [455, 235] on button "Checkout" at bounding box center [463, 237] width 170 height 14
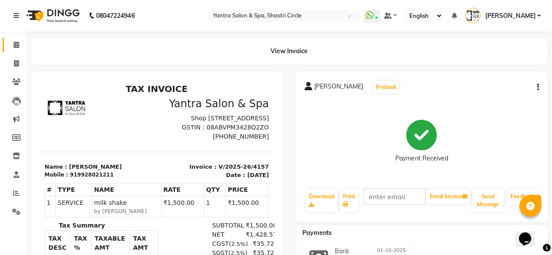
click at [7, 48] on link "Calendar" at bounding box center [13, 45] width 21 height 14
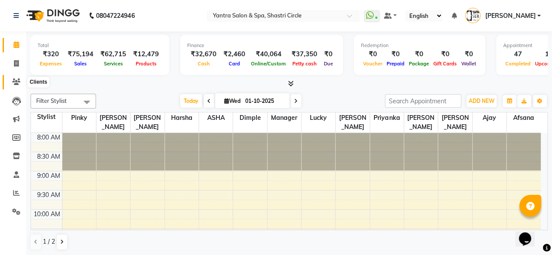
drag, startPoint x: 13, startPoint y: 81, endPoint x: 34, endPoint y: 78, distance: 21.1
click at [13, 81] on icon at bounding box center [16, 82] width 8 height 7
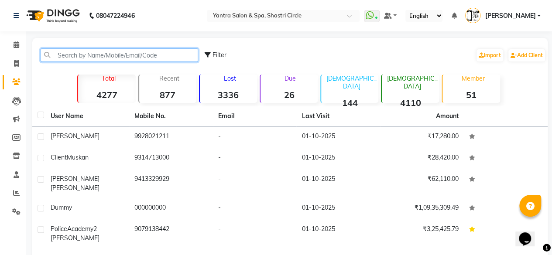
click at [119, 56] on input "text" at bounding box center [120, 55] width 158 height 14
paste input "9001390000"
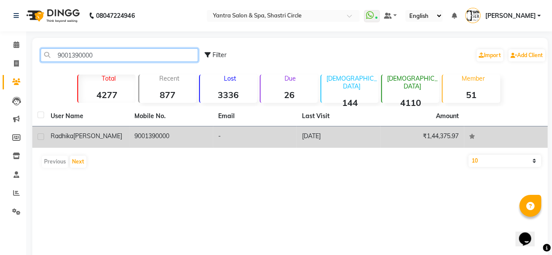
type input "9001390000"
click at [122, 138] on div "[PERSON_NAME]" at bounding box center [87, 136] width 73 height 9
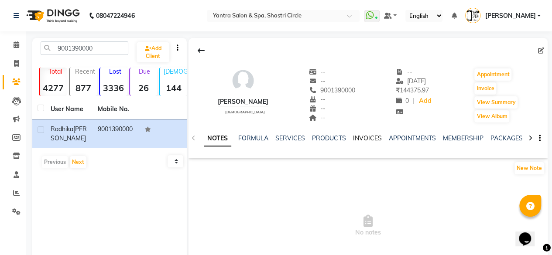
click at [354, 140] on link "INVOICES" at bounding box center [367, 139] width 29 height 8
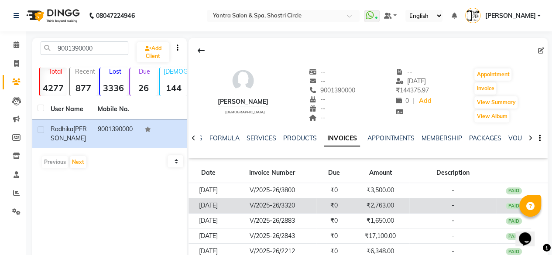
click at [381, 201] on td "₹2,763.00" at bounding box center [381, 205] width 58 height 15
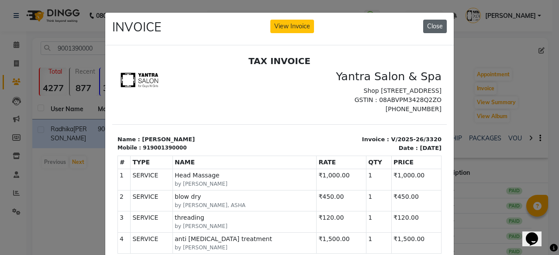
click at [436, 29] on button "Close" at bounding box center [435, 27] width 24 height 14
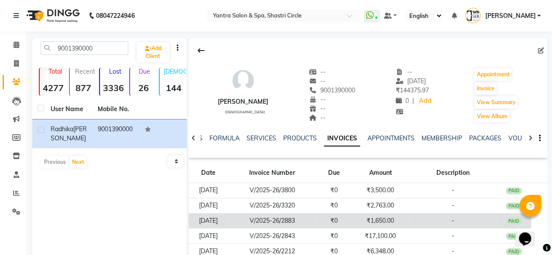
click at [390, 221] on td "₹1,650.00" at bounding box center [381, 221] width 58 height 15
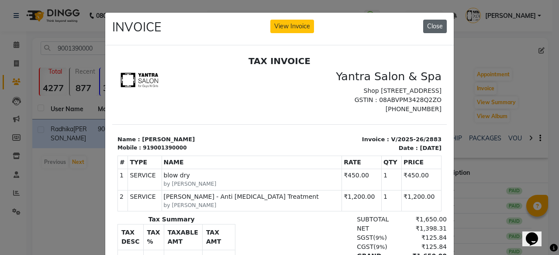
click at [429, 30] on button "Close" at bounding box center [435, 27] width 24 height 14
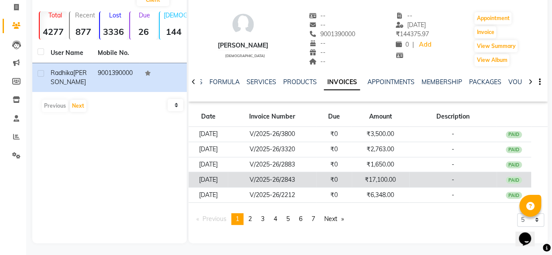
scroll to position [58, 0]
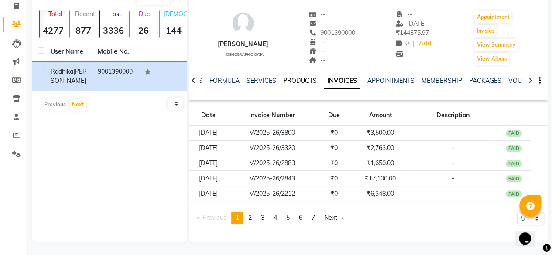
click at [288, 77] on link "PRODUCTS" at bounding box center [300, 81] width 34 height 8
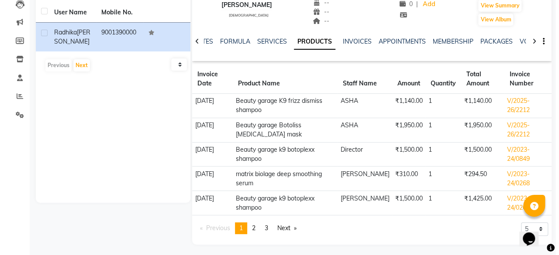
scroll to position [98, 0]
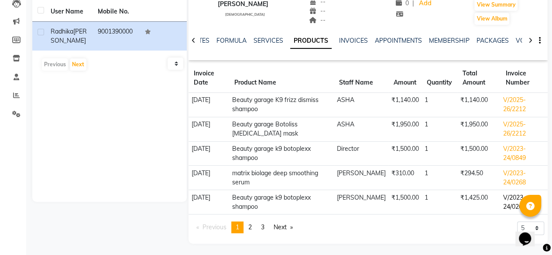
click at [517, 195] on td "V/2023-24/0268" at bounding box center [524, 202] width 47 height 24
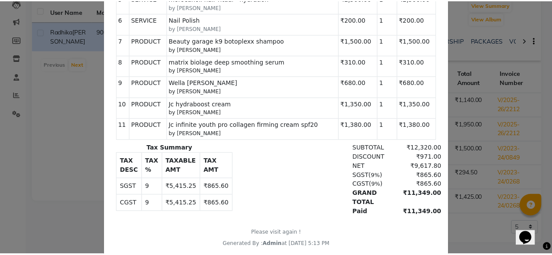
scroll to position [0, 0]
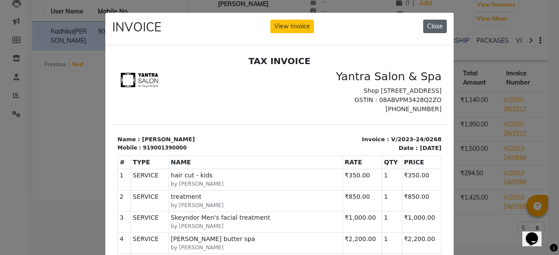
click at [433, 31] on button "Close" at bounding box center [435, 27] width 24 height 14
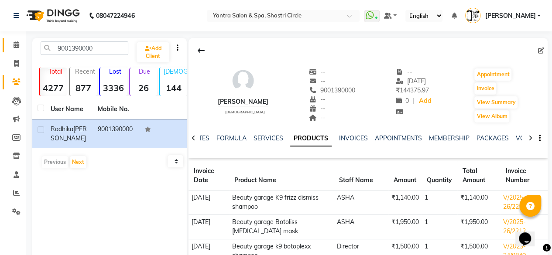
click at [7, 44] on link "Calendar" at bounding box center [13, 45] width 21 height 14
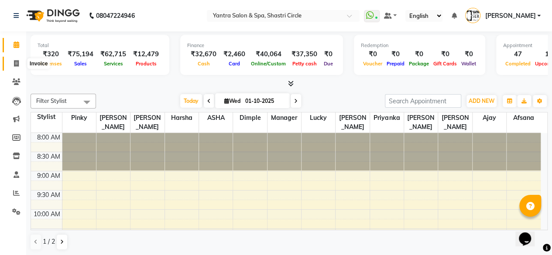
click at [9, 64] on span at bounding box center [16, 64] width 15 height 10
select select "service"
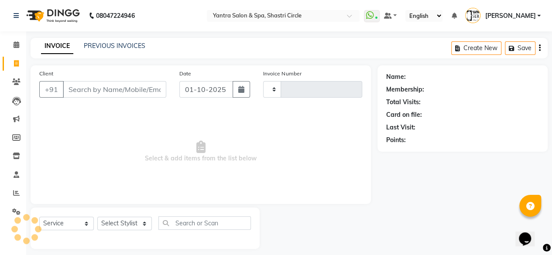
type input "4159"
select select "154"
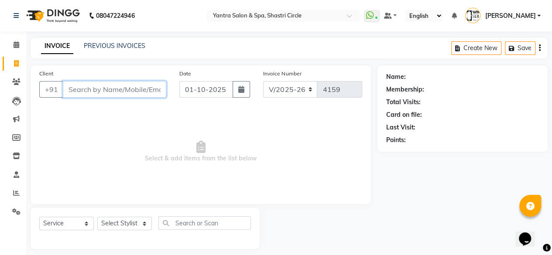
click at [118, 90] on input "Client" at bounding box center [115, 89] width 104 height 17
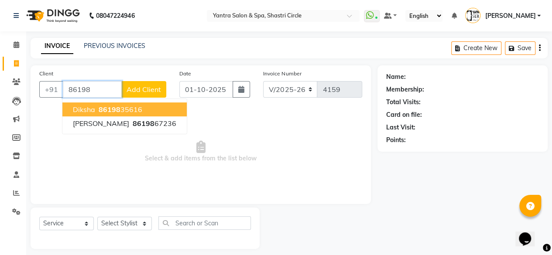
click at [143, 108] on button "Diksha 86198 35616" at bounding box center [124, 110] width 124 height 14
type input "8619835616"
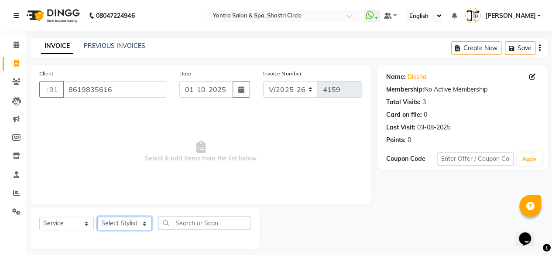
click at [134, 224] on select "Select Stylist Afsana Ajay Arvind ASHA Dimple Harsha Hemlata Latika lucky Manag…" at bounding box center [124, 224] width 55 height 14
select select "4454"
click at [97, 217] on select "Select Stylist Afsana Ajay Arvind ASHA Dimple Harsha Hemlata Latika lucky Manag…" at bounding box center [124, 224] width 55 height 14
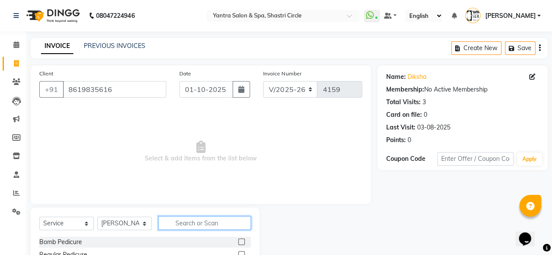
click at [182, 218] on input "text" at bounding box center [205, 224] width 93 height 14
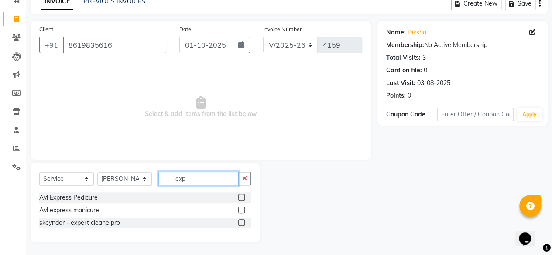
type input "exp"
click at [242, 223] on label at bounding box center [241, 223] width 7 height 7
click at [242, 223] on input "checkbox" at bounding box center [241, 224] width 6 height 6
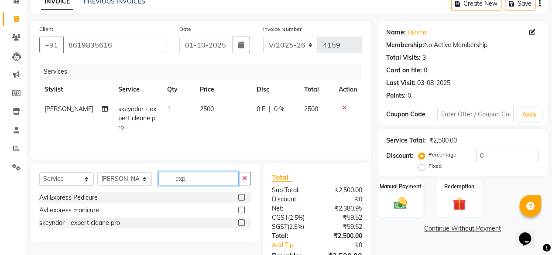
checkbox input "false"
click at [213, 180] on input "exp" at bounding box center [199, 179] width 80 height 14
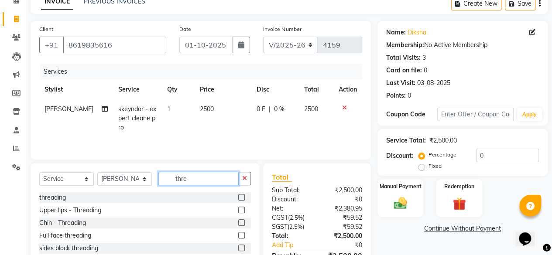
type input "thre"
click at [244, 196] on label at bounding box center [241, 197] width 7 height 7
click at [244, 196] on input "checkbox" at bounding box center [241, 198] width 6 height 6
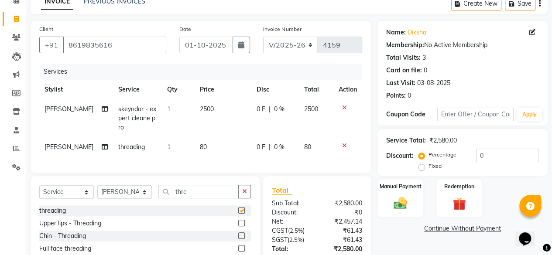
checkbox input "false"
click at [220, 144] on td "80" at bounding box center [223, 148] width 57 height 20
select select "4454"
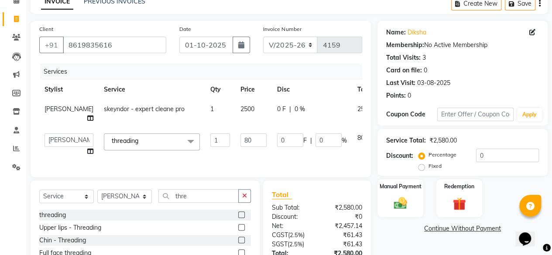
click at [241, 144] on input "80" at bounding box center [254, 141] width 26 height 14
type input "160"
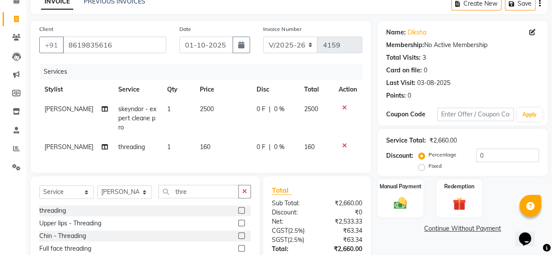
click at [235, 101] on td "2500" at bounding box center [223, 119] width 57 height 38
select select "4454"
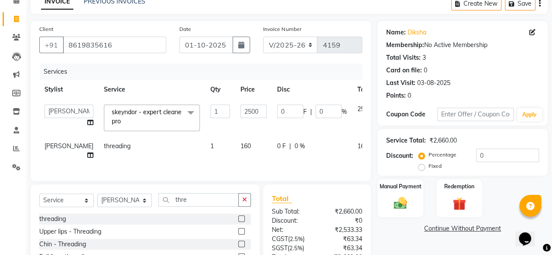
click at [235, 122] on td "2500" at bounding box center [253, 118] width 37 height 37
click at [235, 118] on td "2500" at bounding box center [253, 118] width 37 height 37
click at [241, 113] on input "2500" at bounding box center [254, 112] width 26 height 14
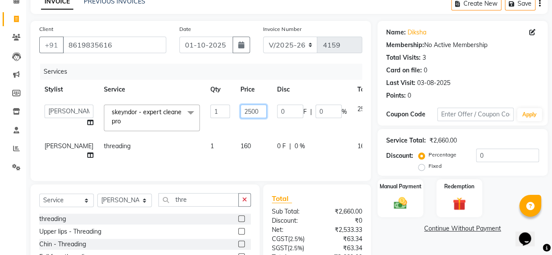
click at [241, 113] on input "2500" at bounding box center [254, 112] width 26 height 14
type input "3000"
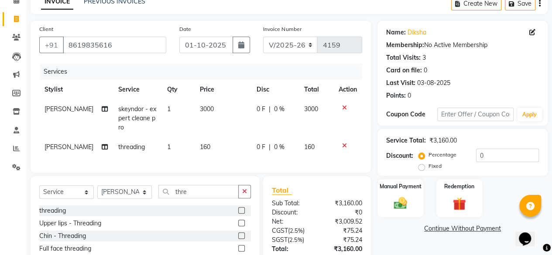
click at [230, 124] on td "3000" at bounding box center [223, 119] width 57 height 38
select select "4454"
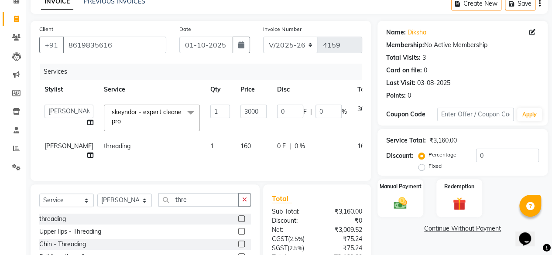
scroll to position [88, 0]
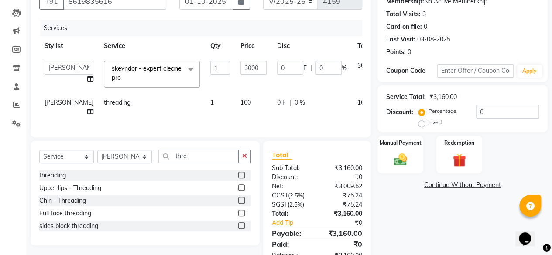
click at [429, 123] on label "Fixed" at bounding box center [435, 123] width 13 height 8
click at [421, 123] on input "Fixed" at bounding box center [424, 123] width 6 height 6
radio input "true"
click at [485, 118] on div "Percentage Fixed 0" at bounding box center [480, 117] width 119 height 24
click at [486, 117] on input "0" at bounding box center [507, 112] width 63 height 14
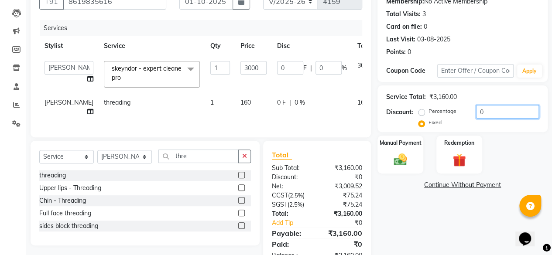
click at [486, 117] on input "0" at bounding box center [507, 112] width 63 height 14
type input "1"
type input "0.95"
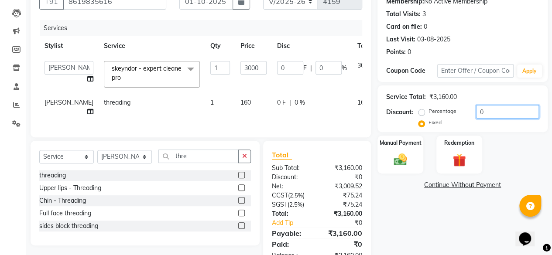
type input "0.03"
type input "16"
type input "15.19"
type input "0.51"
type input "160"
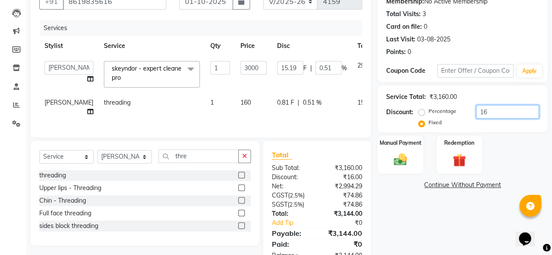
type input "151.9"
type input "5.06"
type input "160"
click at [498, 139] on div "Manual Payment Redemption" at bounding box center [462, 155] width 183 height 38
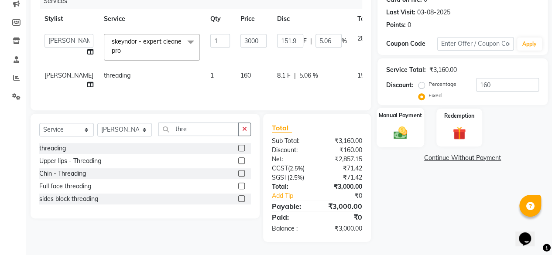
click at [390, 127] on img at bounding box center [401, 133] width 22 height 16
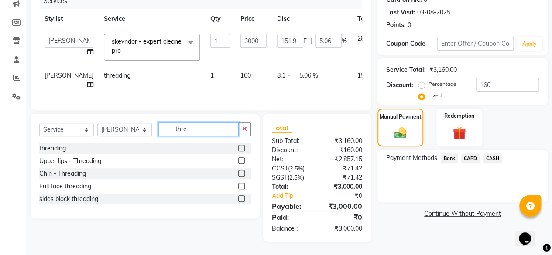
click at [208, 128] on input "thre" at bounding box center [199, 130] width 80 height 14
click at [210, 127] on input "thre" at bounding box center [199, 130] width 80 height 14
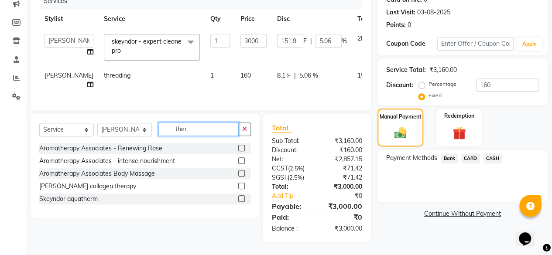
type input "ther"
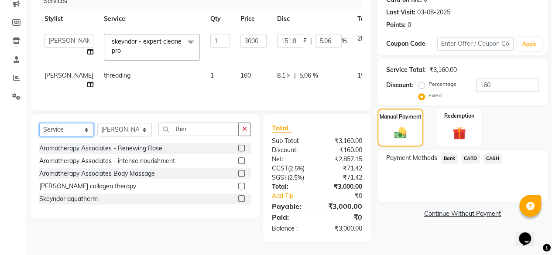
click at [57, 132] on select "Select Service Product Membership Package Voucher Prepaid Gift Card" at bounding box center [66, 130] width 55 height 14
select select "product"
click at [39, 124] on select "Select Service Product Membership Package Voucher Prepaid Gift Card" at bounding box center [66, 130] width 55 height 14
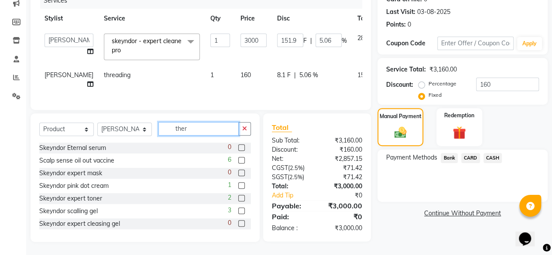
click at [183, 132] on input "ther" at bounding box center [199, 129] width 80 height 14
click at [190, 131] on input "ther" at bounding box center [199, 129] width 80 height 14
type input "ther"
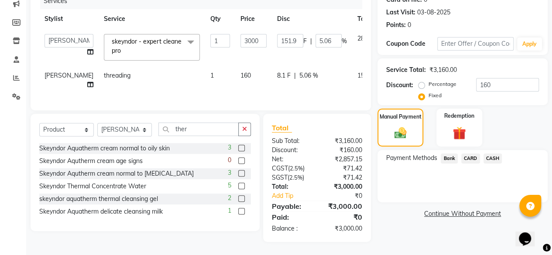
click at [241, 186] on label at bounding box center [241, 186] width 7 height 7
click at [241, 186] on input "checkbox" at bounding box center [241, 187] width 6 height 6
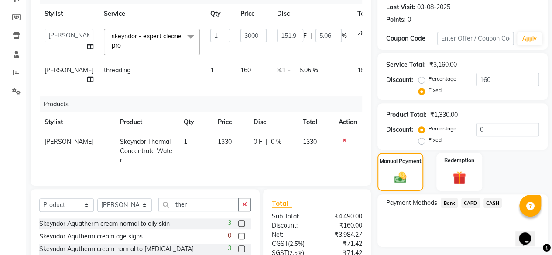
checkbox input "false"
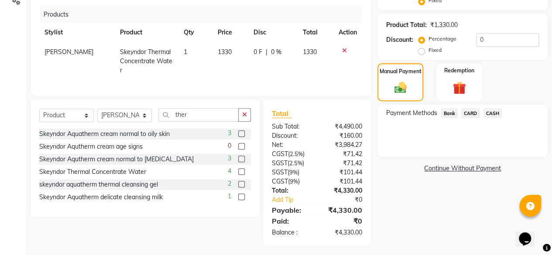
click at [445, 114] on span "Bank" at bounding box center [449, 113] width 17 height 10
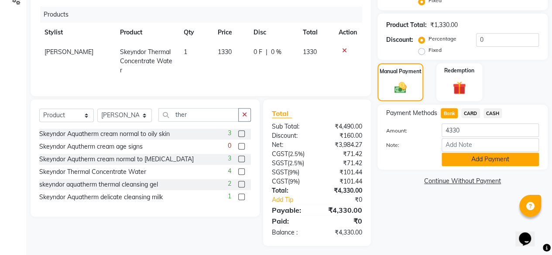
click at [474, 155] on button "Add Payment" at bounding box center [490, 160] width 97 height 14
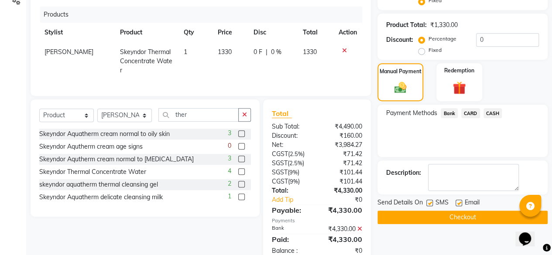
scroll to position [229, 0]
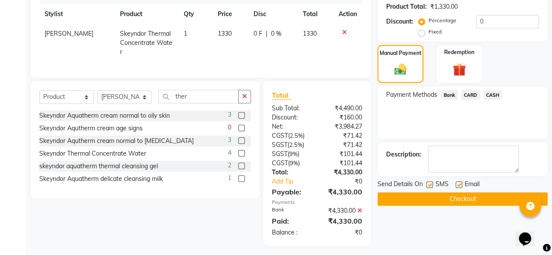
click at [490, 199] on button "Checkout" at bounding box center [463, 200] width 170 height 14
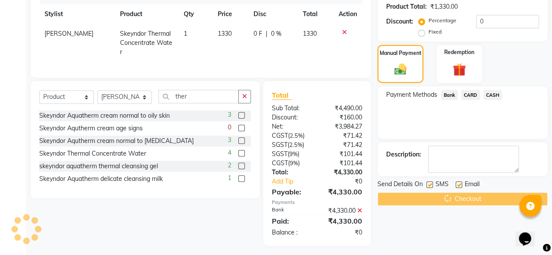
scroll to position [0, 0]
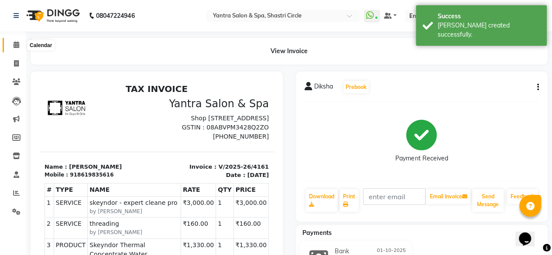
drag, startPoint x: 11, startPoint y: 41, endPoint x: 12, endPoint y: 47, distance: 5.7
click at [11, 41] on span at bounding box center [16, 45] width 15 height 10
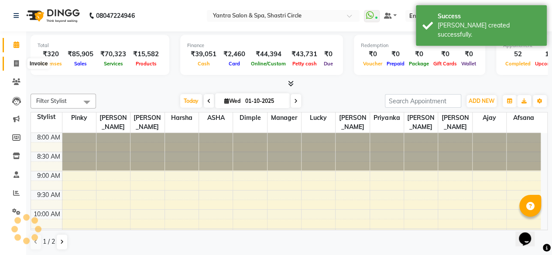
click at [15, 68] on span at bounding box center [16, 64] width 15 height 10
select select "service"
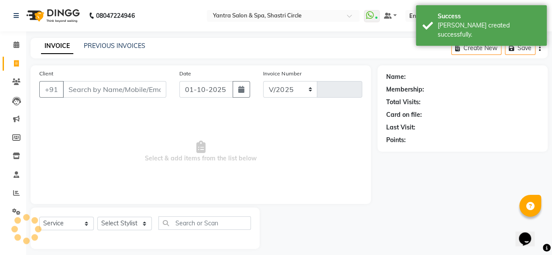
select select "154"
type input "4162"
click at [14, 44] on icon at bounding box center [17, 44] width 6 height 7
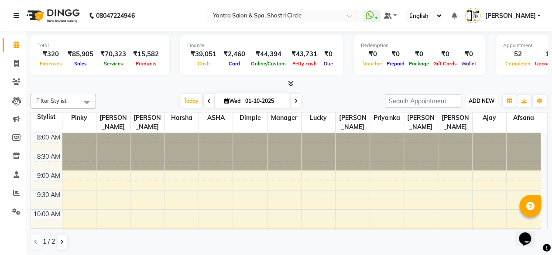
click at [483, 102] on span "ADD NEW" at bounding box center [482, 101] width 26 height 7
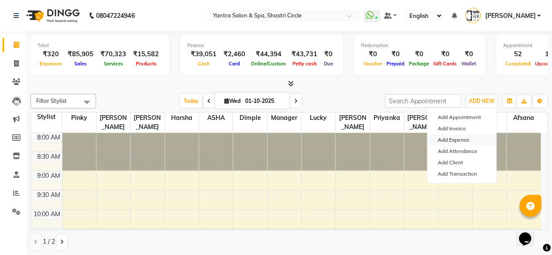
click at [455, 142] on link "Add Expense" at bounding box center [462, 140] width 69 height 11
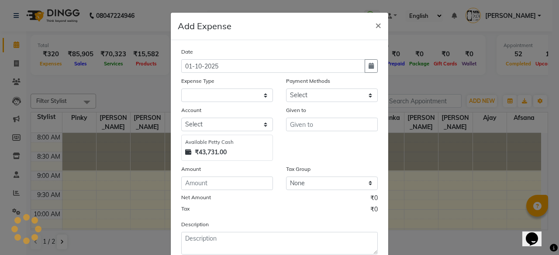
select select "1"
select select "2383"
click at [204, 94] on select at bounding box center [227, 96] width 92 height 14
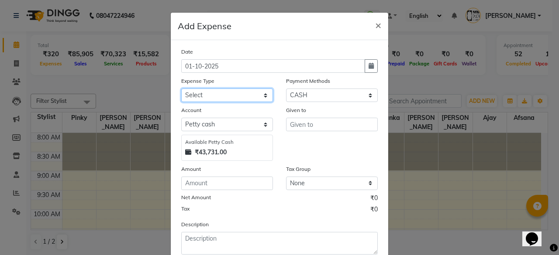
select select "25"
click at [181, 89] on select "Select Advance Salary Bank charges Car maintenance Cash transfer to bank Cash t…" at bounding box center [227, 96] width 92 height 14
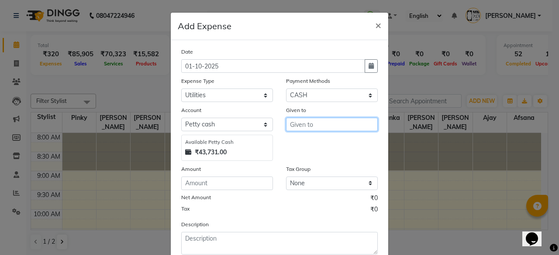
click at [301, 120] on input "text" at bounding box center [332, 125] width 92 height 14
type input "Manager"
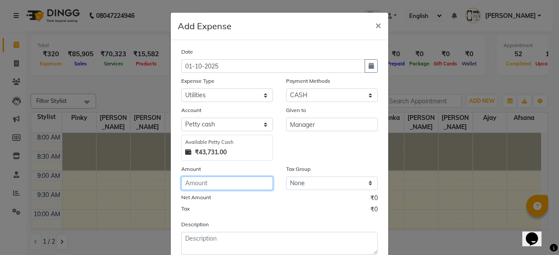
click at [234, 187] on input "number" at bounding box center [227, 184] width 92 height 14
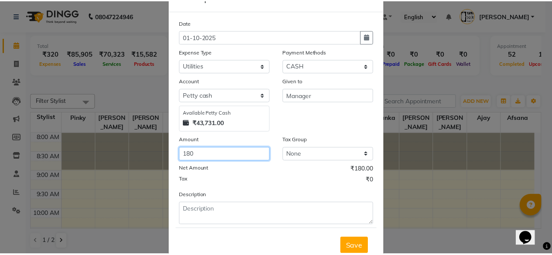
scroll to position [55, 0]
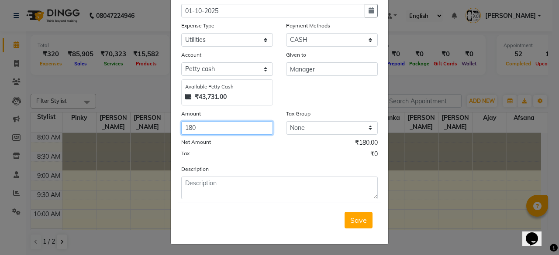
type input "180"
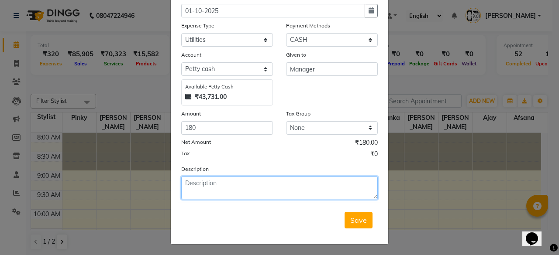
click at [229, 191] on textarea at bounding box center [279, 188] width 197 height 23
type textarea "client tip"
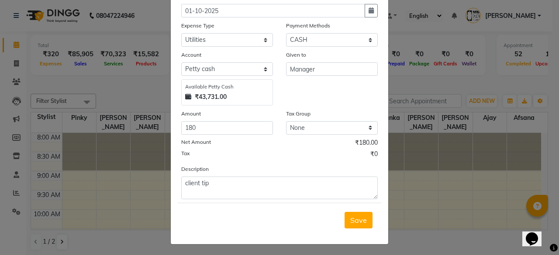
click at [363, 221] on span "Save" at bounding box center [358, 220] width 17 height 9
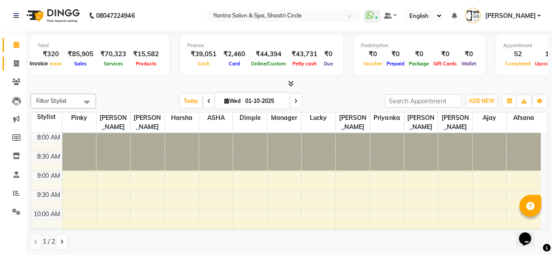
click at [14, 65] on icon at bounding box center [16, 63] width 5 height 7
select select "service"
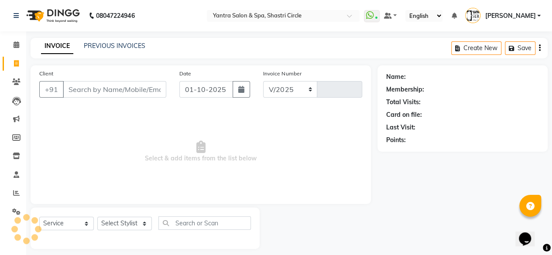
select select "154"
type input "4162"
click at [117, 95] on input "Client" at bounding box center [115, 89] width 104 height 17
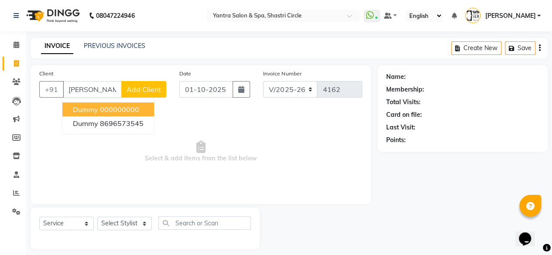
click at [106, 108] on ngb-highlight "000000000" at bounding box center [119, 109] width 39 height 9
type input "000000000"
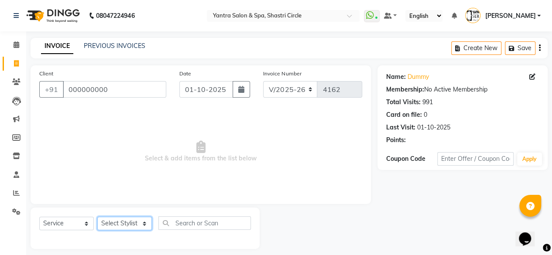
click at [119, 226] on select "Select Stylist Afsana Ajay Arvind ASHA Dimple Harsha Hemlata Latika lucky Manag…" at bounding box center [124, 224] width 55 height 14
click at [124, 219] on select "Select Stylist Afsana Ajay Arvind ASHA Dimple Harsha Hemlata Latika lucky Manag…" at bounding box center [124, 224] width 55 height 14
click at [132, 219] on select "Select Stylist Afsana Ajay Arvind ASHA Dimple Harsha Hemlata Latika lucky Manag…" at bounding box center [124, 224] width 55 height 14
select select "8429"
click at [97, 217] on select "Select Stylist Afsana Ajay Arvind ASHA Dimple Harsha Hemlata Latika lucky Manag…" at bounding box center [124, 224] width 55 height 14
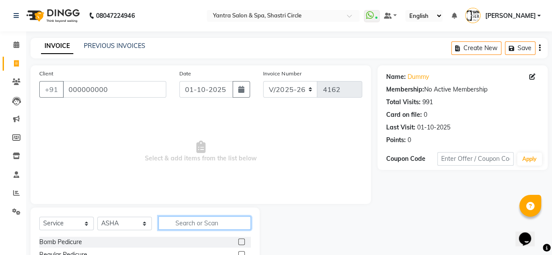
click at [228, 226] on input "text" at bounding box center [205, 224] width 93 height 14
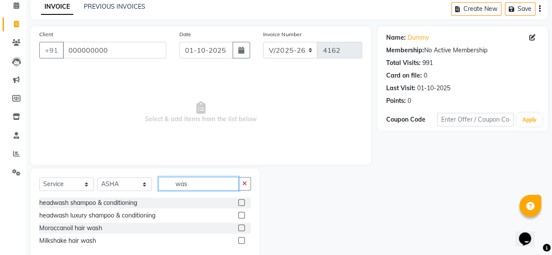
scroll to position [44, 0]
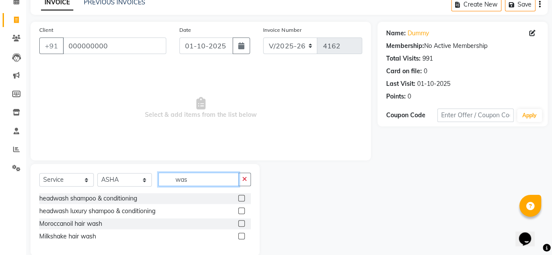
type input "was"
click at [238, 197] on div "headwash shampoo & conditioning" at bounding box center [145, 198] width 212 height 11
click at [242, 197] on label at bounding box center [241, 198] width 7 height 7
click at [242, 197] on input "checkbox" at bounding box center [241, 199] width 6 height 6
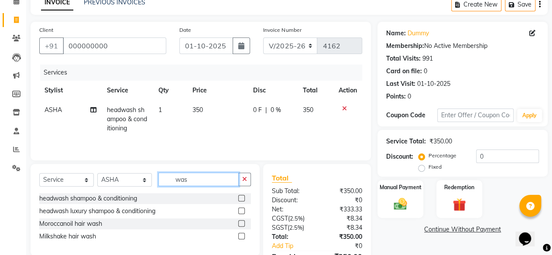
checkbox input "false"
click at [204, 181] on input "was" at bounding box center [199, 180] width 80 height 14
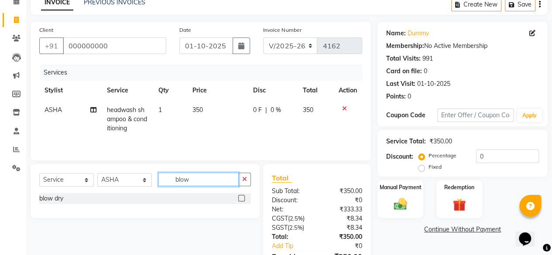
type input "blow"
drag, startPoint x: 244, startPoint y: 198, endPoint x: 183, endPoint y: 199, distance: 60.7
click at [243, 198] on label at bounding box center [241, 198] width 7 height 7
click at [243, 198] on input "checkbox" at bounding box center [241, 199] width 6 height 6
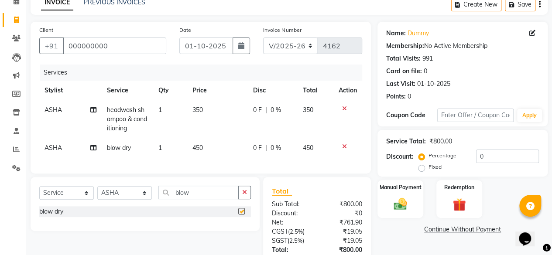
checkbox input "false"
click at [132, 200] on select "Select Stylist Afsana Ajay Arvind ASHA Dimple Harsha Hemlata Latika lucky Manag…" at bounding box center [124, 193] width 55 height 14
select select "44024"
click at [97, 193] on select "Select Stylist Afsana Ajay Arvind ASHA Dimple Harsha Hemlata Latika lucky Manag…" at bounding box center [124, 193] width 55 height 14
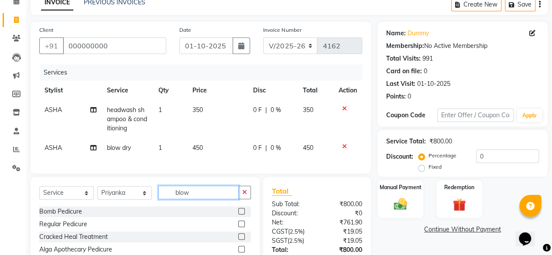
click at [186, 200] on input "blow" at bounding box center [199, 193] width 80 height 14
type input "thre"
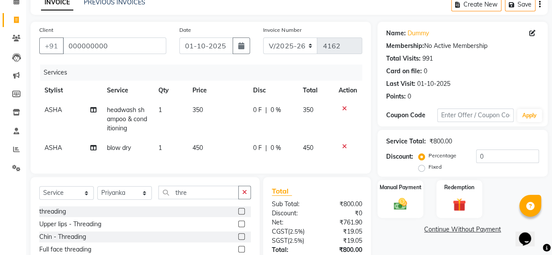
click at [244, 215] on label at bounding box center [241, 211] width 7 height 7
click at [244, 215] on input "checkbox" at bounding box center [241, 212] width 6 height 6
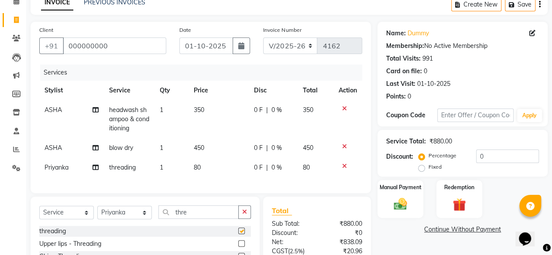
checkbox input "false"
click at [228, 166] on td "80" at bounding box center [219, 168] width 60 height 20
select select "44024"
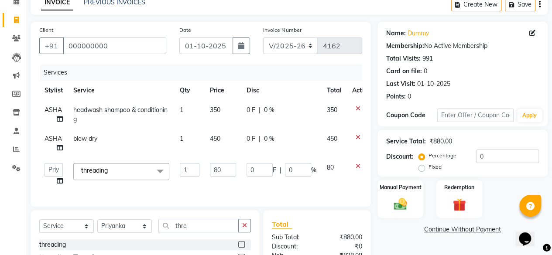
click at [228, 166] on input "80" at bounding box center [223, 170] width 26 height 14
type input "120"
click at [225, 190] on div "Services Stylist Service Qty Price Disc Total Action ASHA headwash shampoo & co…" at bounding box center [200, 132] width 323 height 134
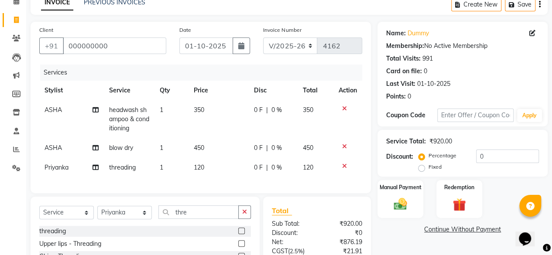
scroll to position [133, 0]
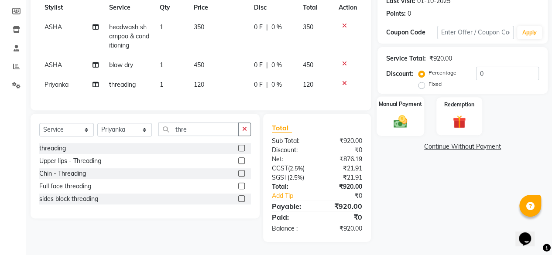
click at [414, 126] on div "Manual Payment" at bounding box center [401, 117] width 48 height 40
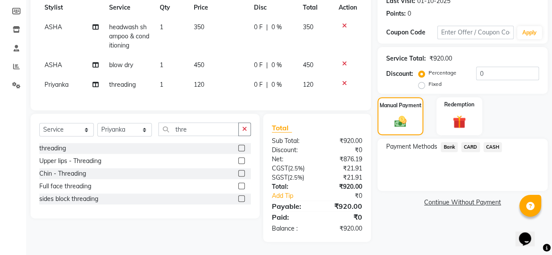
click at [440, 142] on div "Bank" at bounding box center [448, 148] width 21 height 12
click at [449, 143] on span "Bank" at bounding box center [449, 147] width 17 height 10
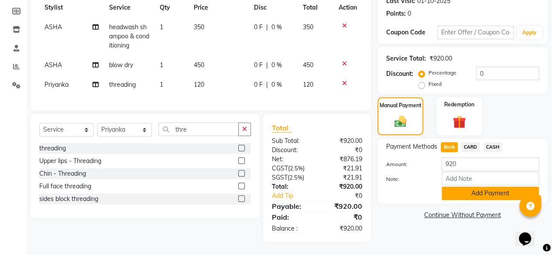
click at [457, 190] on button "Add Payment" at bounding box center [490, 194] width 97 height 14
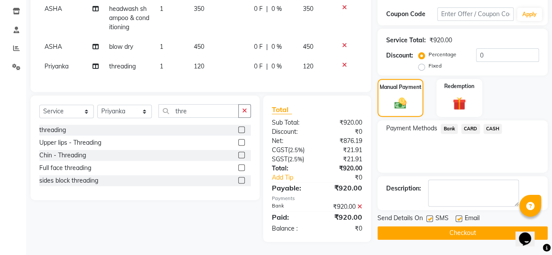
scroll to position [151, 0]
click at [454, 227] on button "Checkout" at bounding box center [463, 234] width 170 height 14
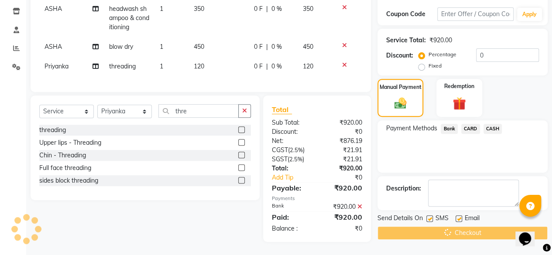
scroll to position [0, 0]
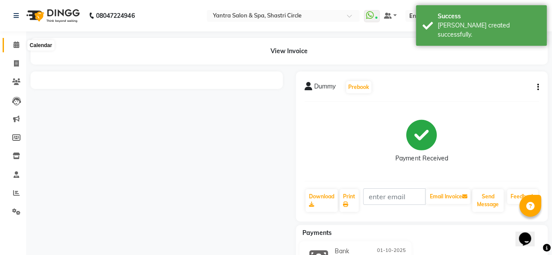
click at [12, 48] on span at bounding box center [16, 45] width 15 height 10
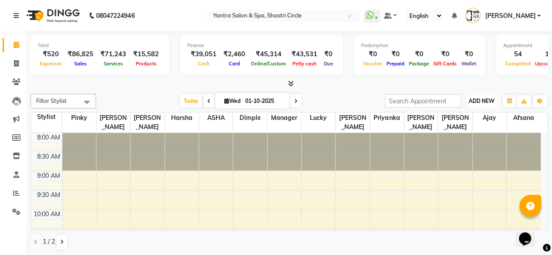
click at [480, 106] on button "ADD NEW Toggle Dropdown" at bounding box center [482, 101] width 30 height 12
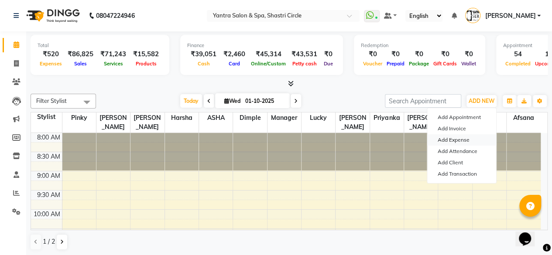
click at [462, 143] on link "Add Expense" at bounding box center [462, 140] width 69 height 11
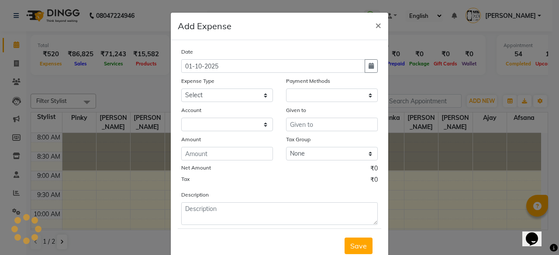
select select "1"
select select "2383"
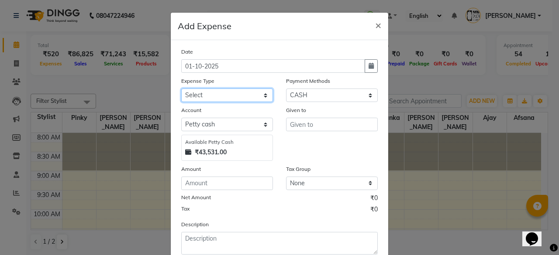
click at [236, 95] on select "Select Advance Salary Bank charges Car maintenance Cash transfer to bank Cash t…" at bounding box center [227, 96] width 92 height 14
select select "25"
click at [181, 89] on select "Select Advance Salary Bank charges Car maintenance Cash transfer to bank Cash t…" at bounding box center [227, 96] width 92 height 14
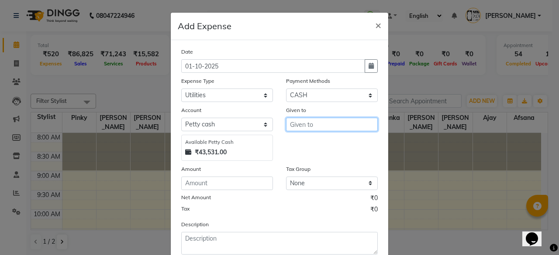
click at [318, 124] on input "text" at bounding box center [332, 125] width 92 height 14
type input "Manager"
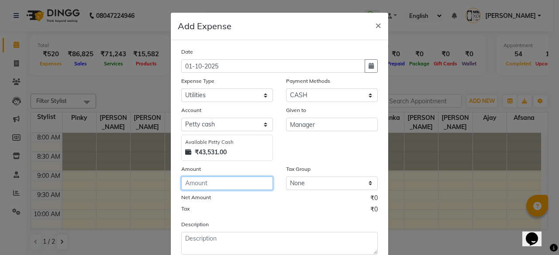
click at [243, 185] on input "number" at bounding box center [227, 184] width 92 height 14
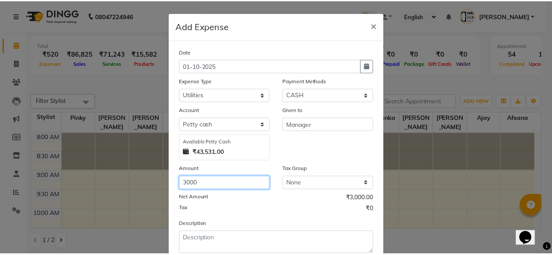
scroll to position [55, 0]
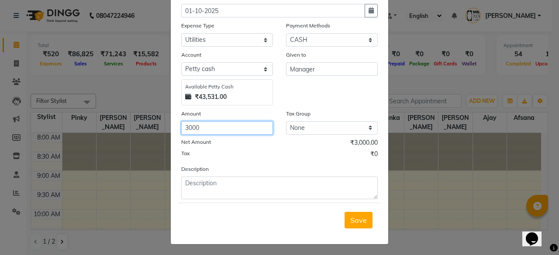
type input "3000"
click at [243, 173] on div "Description" at bounding box center [280, 182] width 210 height 35
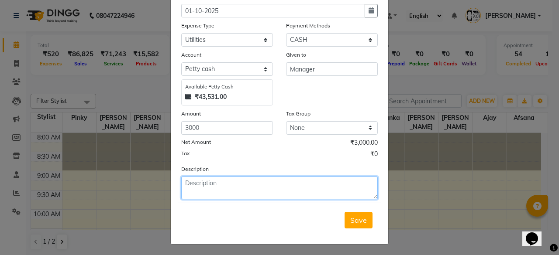
click at [234, 191] on textarea at bounding box center [279, 188] width 197 height 23
type textarea "ajay salary"
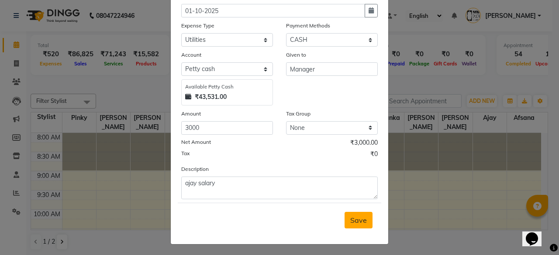
click at [360, 219] on span "Save" at bounding box center [358, 220] width 17 height 9
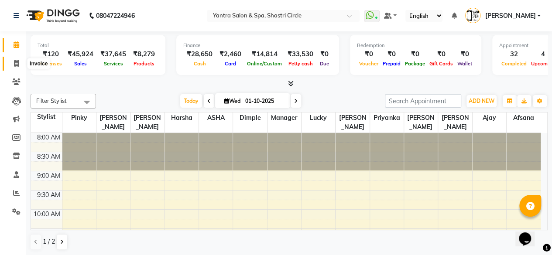
click at [15, 64] on icon at bounding box center [16, 63] width 5 height 7
select select "service"
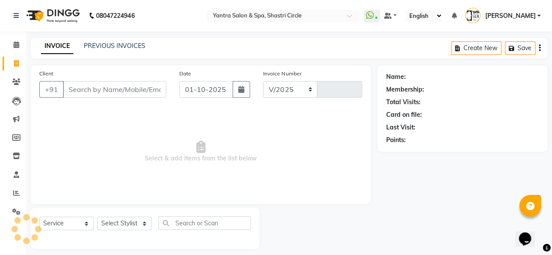
select select "154"
type input "4159"
click at [6, 45] on link "Calendar" at bounding box center [13, 45] width 21 height 14
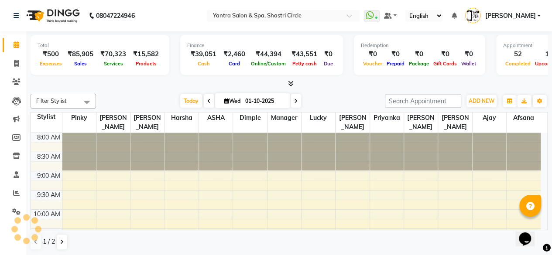
click at [481, 110] on div "Filter Stylist Select All [PERSON_NAME] [PERSON_NAME] [PERSON_NAME] ASHA Dimple…" at bounding box center [290, 172] width 518 height 164
click at [478, 101] on span "ADD NEW" at bounding box center [482, 101] width 26 height 7
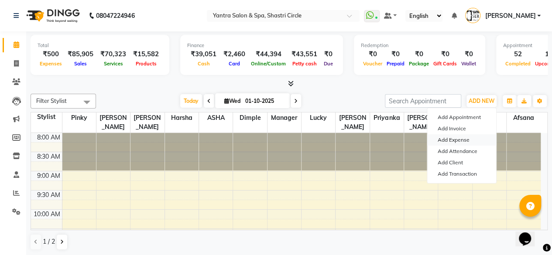
click at [446, 137] on link "Add Expense" at bounding box center [462, 140] width 69 height 11
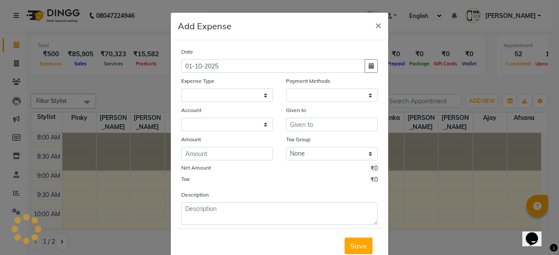
select select
click at [217, 93] on select "Select Advance Salary Bank charges Car maintenance Cash transfer to bank Cash t…" at bounding box center [227, 96] width 92 height 14
select select "1"
select select "2383"
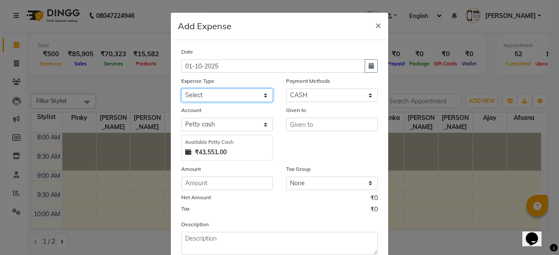
select select "25"
click at [181, 89] on select "Select Advance Salary Bank charges Car maintenance Cash transfer to bank Cash t…" at bounding box center [227, 96] width 92 height 14
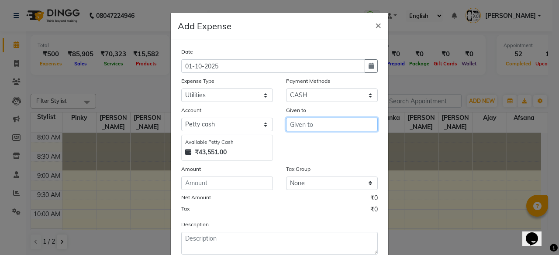
click at [317, 122] on input "text" at bounding box center [332, 125] width 92 height 14
type input "Manager"
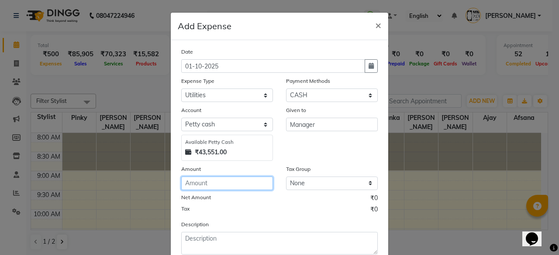
click at [234, 181] on input "number" at bounding box center [227, 184] width 92 height 14
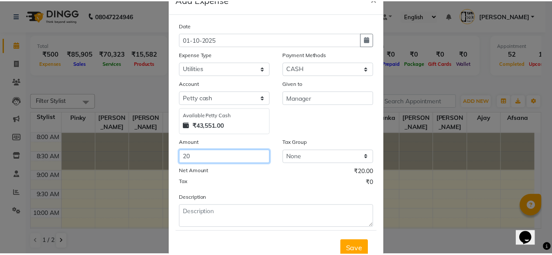
scroll to position [55, 0]
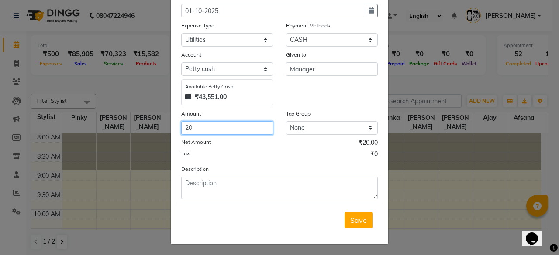
type input "20"
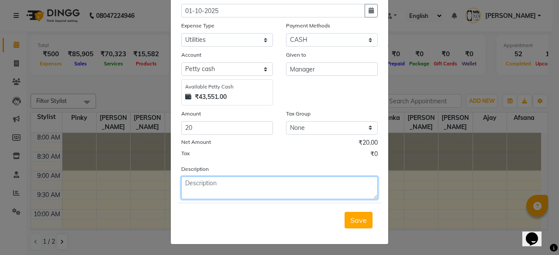
click at [242, 193] on textarea at bounding box center [279, 188] width 197 height 23
type textarea "neelu salary"
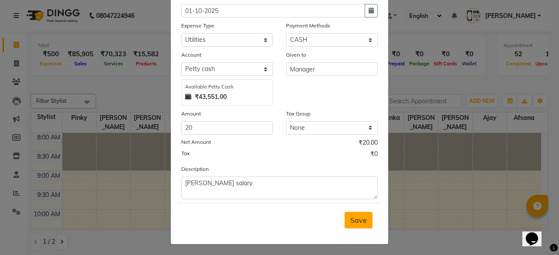
click at [350, 217] on span "Save" at bounding box center [358, 220] width 17 height 9
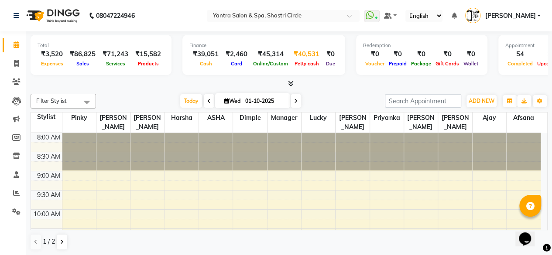
click at [307, 56] on div "₹40,531" at bounding box center [306, 54] width 33 height 10
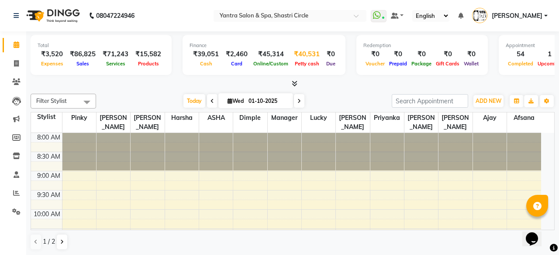
select select "2383"
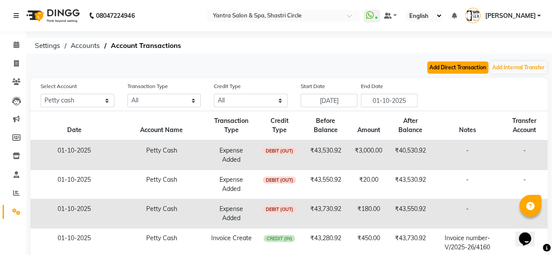
click at [466, 63] on button "Add Direct Transaction" at bounding box center [458, 68] width 61 height 12
select select "direct"
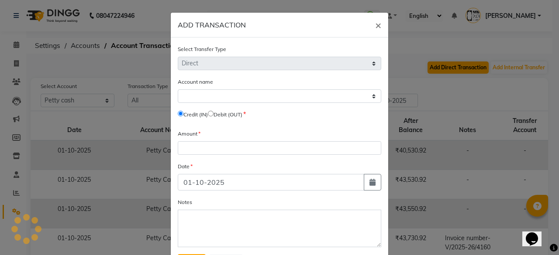
select select "2383"
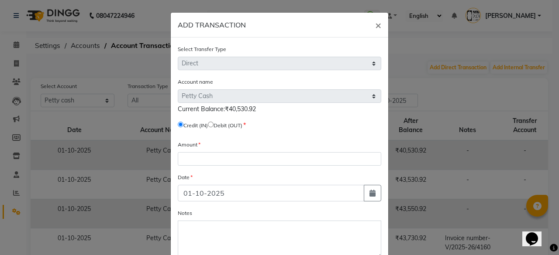
click at [212, 124] on input "radio" at bounding box center [211, 125] width 6 height 6
radio input "true"
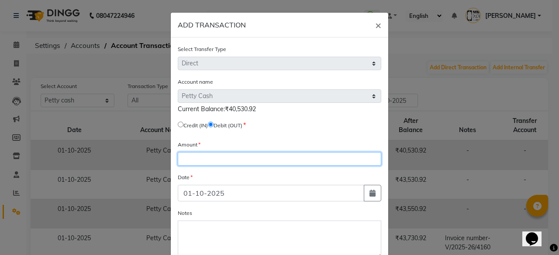
click at [224, 164] on input "number" at bounding box center [280, 159] width 204 height 14
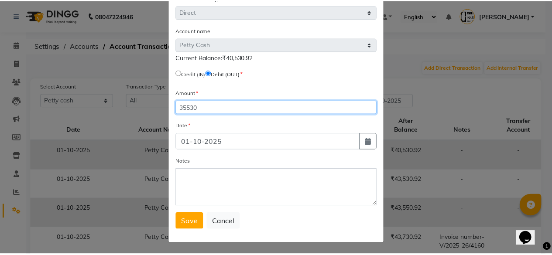
scroll to position [52, 0]
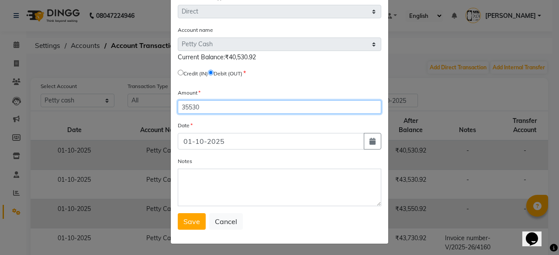
type input "35530"
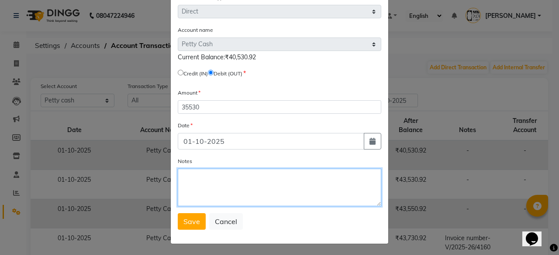
click at [228, 179] on textarea "Notes" at bounding box center [280, 188] width 204 height 38
click at [187, 178] on textarea "cah out" at bounding box center [280, 188] width 204 height 38
type textarea "cash out"
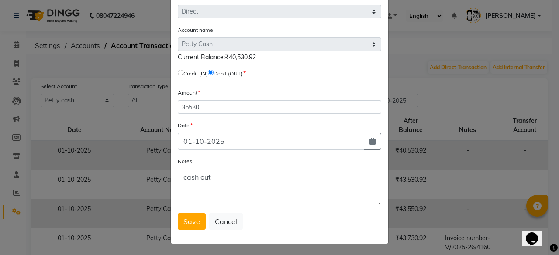
click at [179, 232] on div "Select Transfer Type Select Direct Internal Account name Select Default Account…" at bounding box center [280, 115] width 218 height 259
click at [193, 223] on span "Save" at bounding box center [191, 222] width 17 height 9
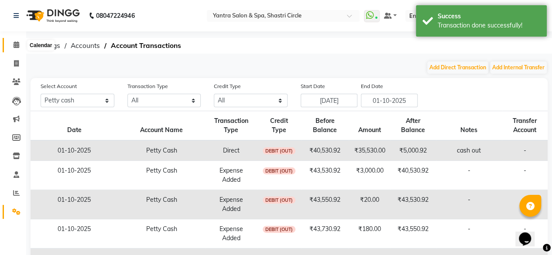
click at [19, 46] on span at bounding box center [16, 45] width 15 height 10
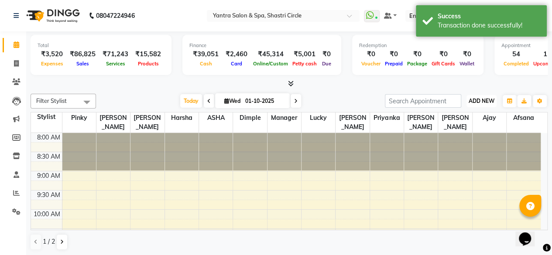
click at [473, 96] on button "ADD NEW Toggle Dropdown" at bounding box center [482, 101] width 30 height 12
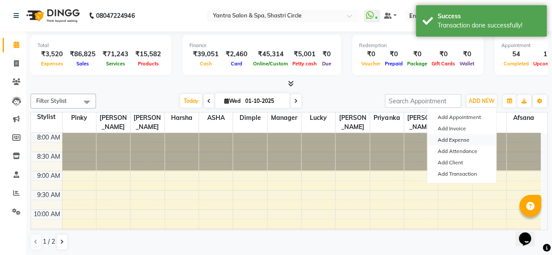
click at [459, 141] on link "Add Expense" at bounding box center [462, 140] width 69 height 11
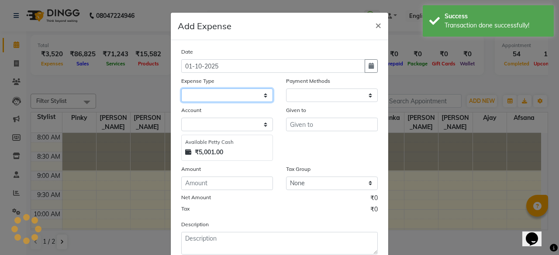
click at [204, 95] on select at bounding box center [227, 96] width 92 height 14
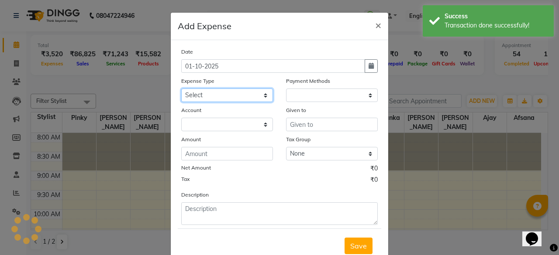
select select "1"
select select "2383"
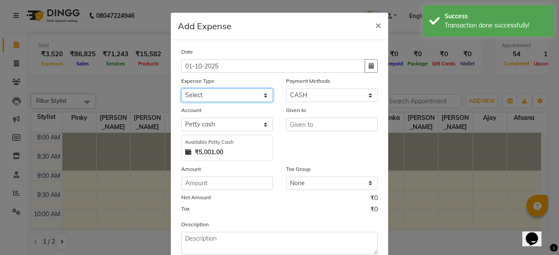
select select "25"
click at [181, 89] on select "Select Advance Salary Bank charges Car maintenance Cash transfer to bank Cash t…" at bounding box center [227, 96] width 92 height 14
click at [303, 116] on div "Given to" at bounding box center [332, 112] width 92 height 12
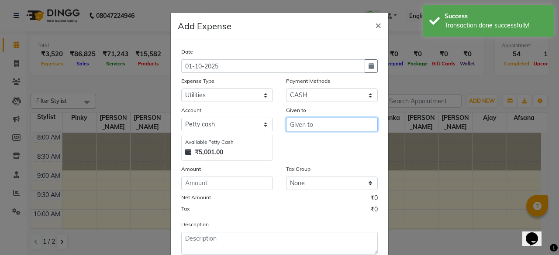
click at [306, 128] on input "text" at bounding box center [332, 125] width 92 height 14
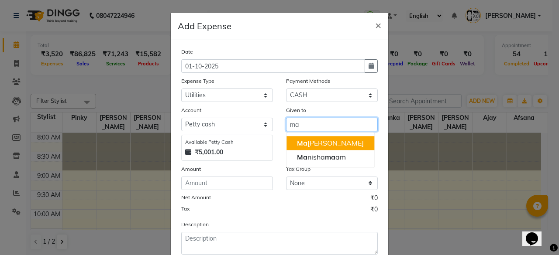
click at [309, 139] on ngb-highlight "Ma nager" at bounding box center [330, 143] width 67 height 9
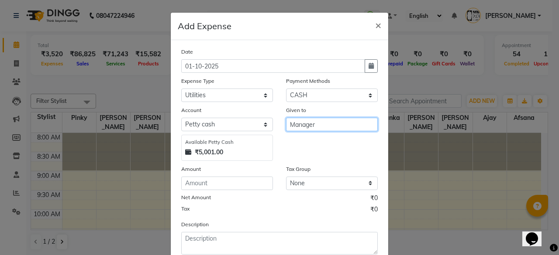
type input "Manager"
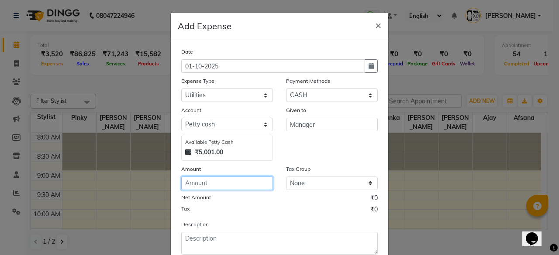
click at [246, 181] on input "number" at bounding box center [227, 184] width 92 height 14
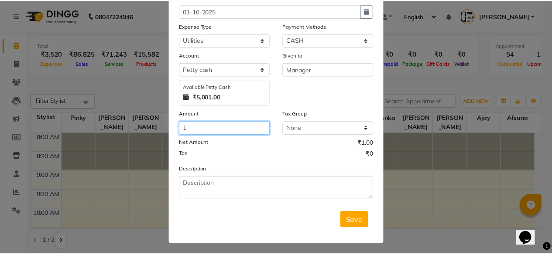
scroll to position [55, 0]
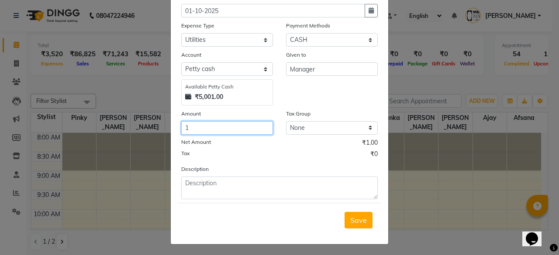
type input "1"
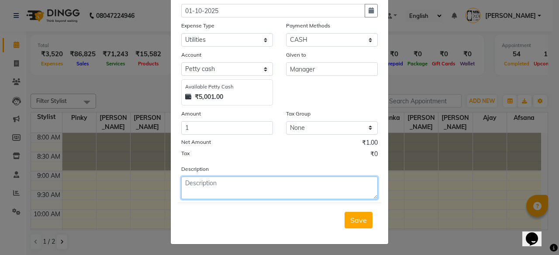
click at [237, 187] on textarea at bounding box center [279, 188] width 197 height 23
type textarea "cash out"
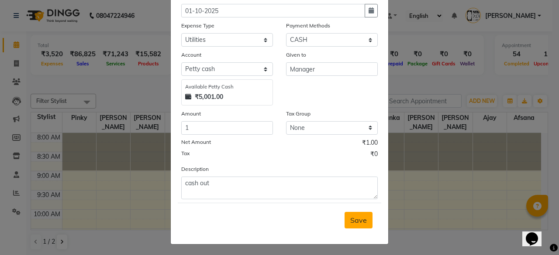
click at [354, 217] on span "Save" at bounding box center [358, 220] width 17 height 9
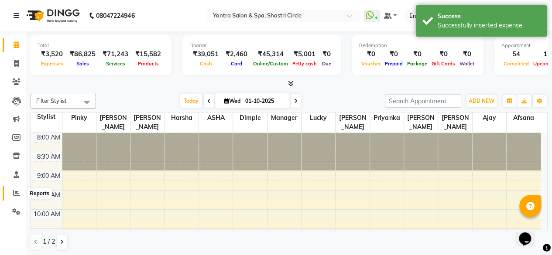
click at [17, 194] on icon at bounding box center [16, 193] width 7 height 7
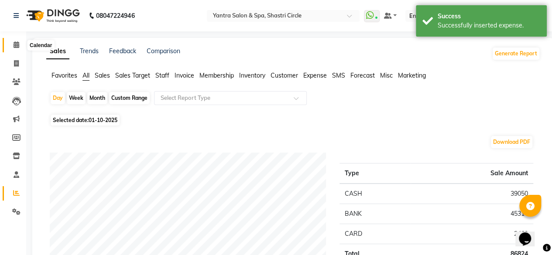
click at [18, 47] on icon at bounding box center [17, 44] width 6 height 7
